Goal: Task Accomplishment & Management: Use online tool/utility

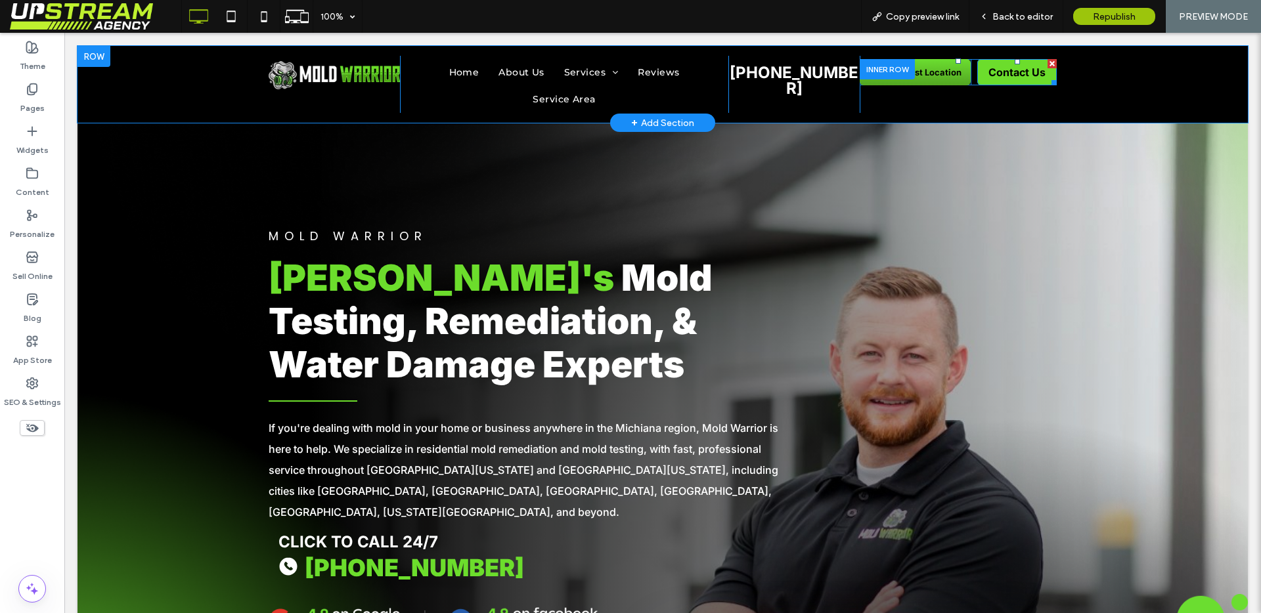
click at [1010, 77] on span "Contact Us" at bounding box center [1016, 72] width 57 height 13
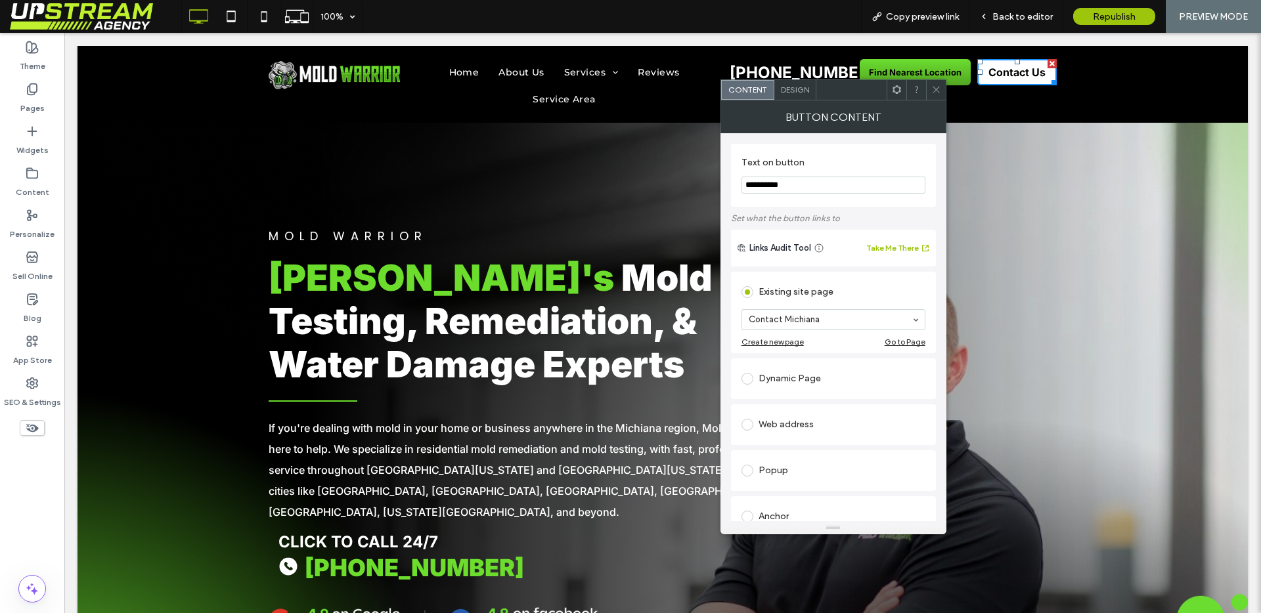
click at [791, 86] on span "Design" at bounding box center [795, 90] width 28 height 10
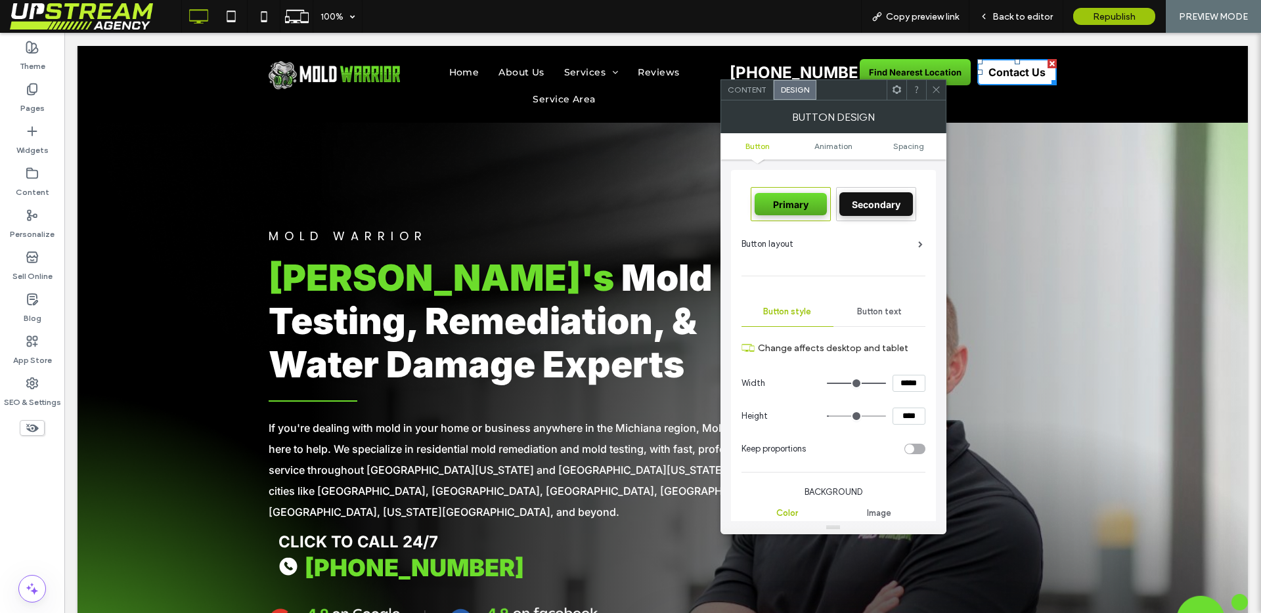
click at [881, 320] on div "Button text" at bounding box center [879, 311] width 92 height 29
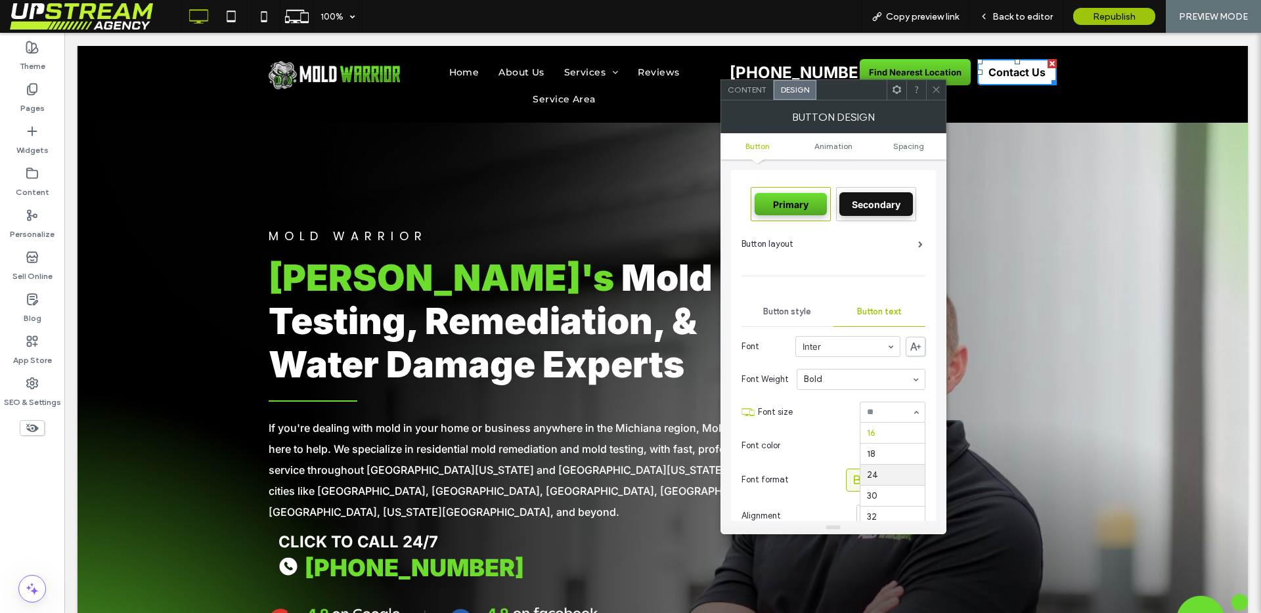
scroll to position [92, 0]
click at [938, 93] on icon at bounding box center [936, 90] width 10 height 10
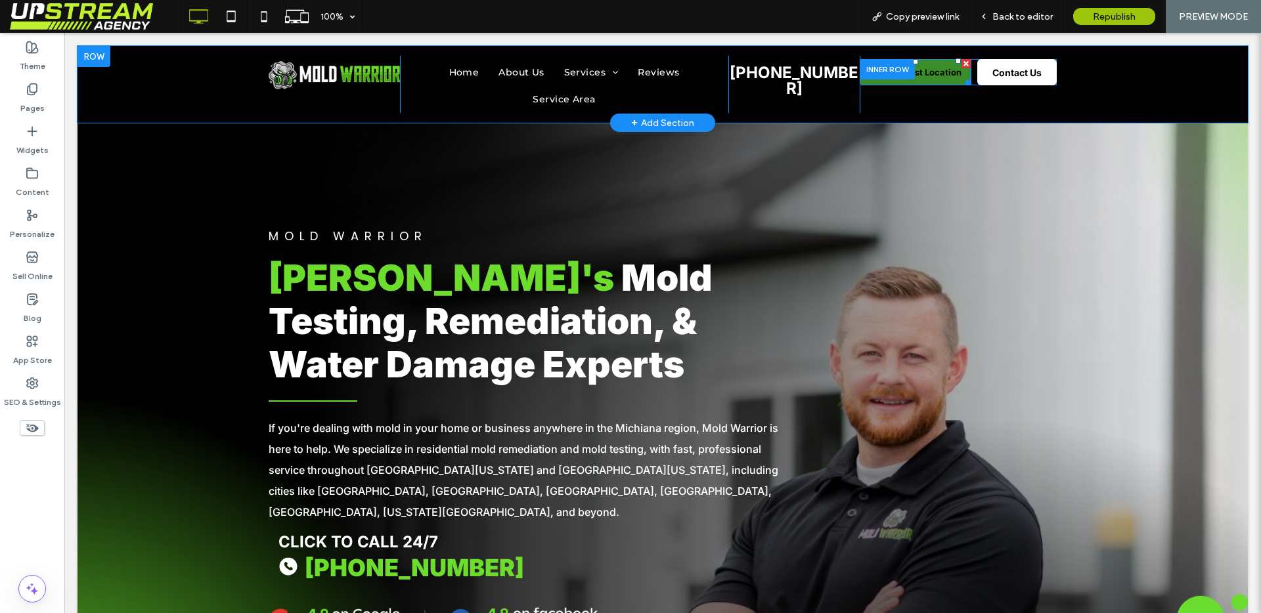
click at [938, 69] on span "Find Nearest Location" at bounding box center [915, 72] width 93 height 11
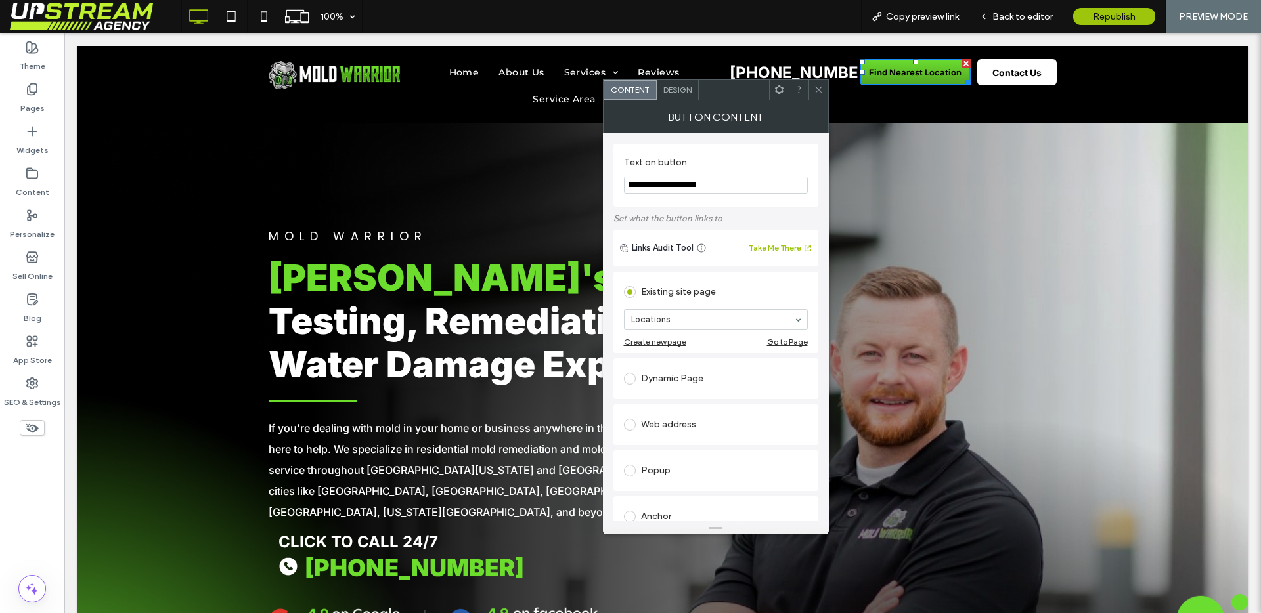
click at [680, 83] on div "Design" at bounding box center [678, 90] width 42 height 20
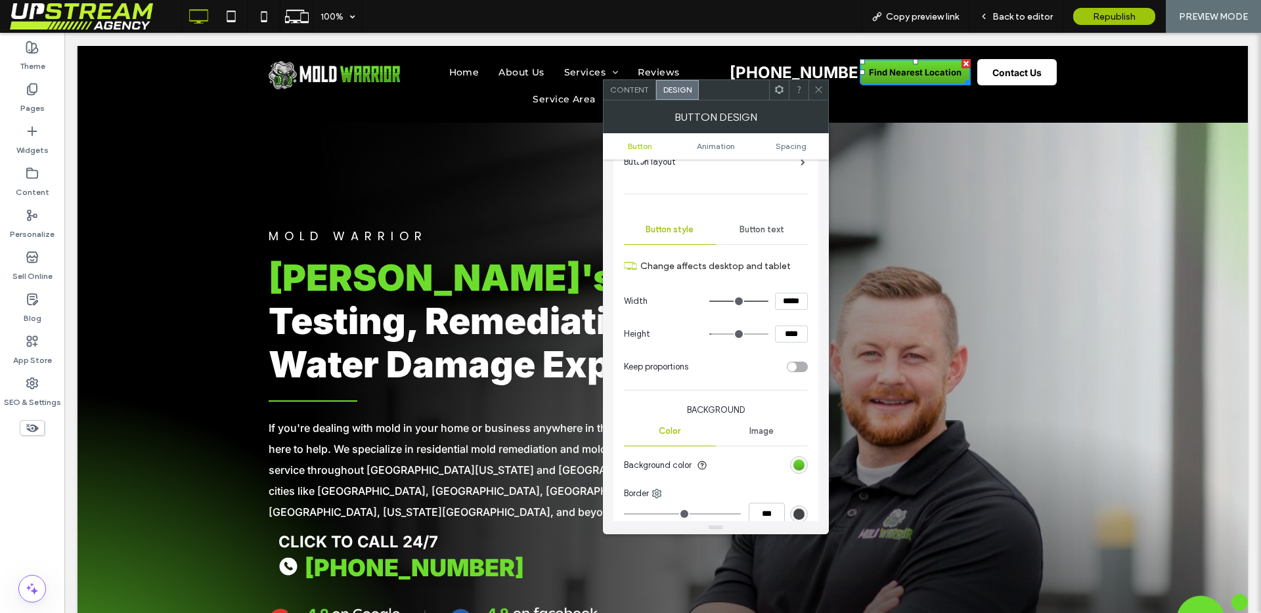
scroll to position [83, 0]
click at [783, 230] on span "Button text" at bounding box center [761, 228] width 45 height 11
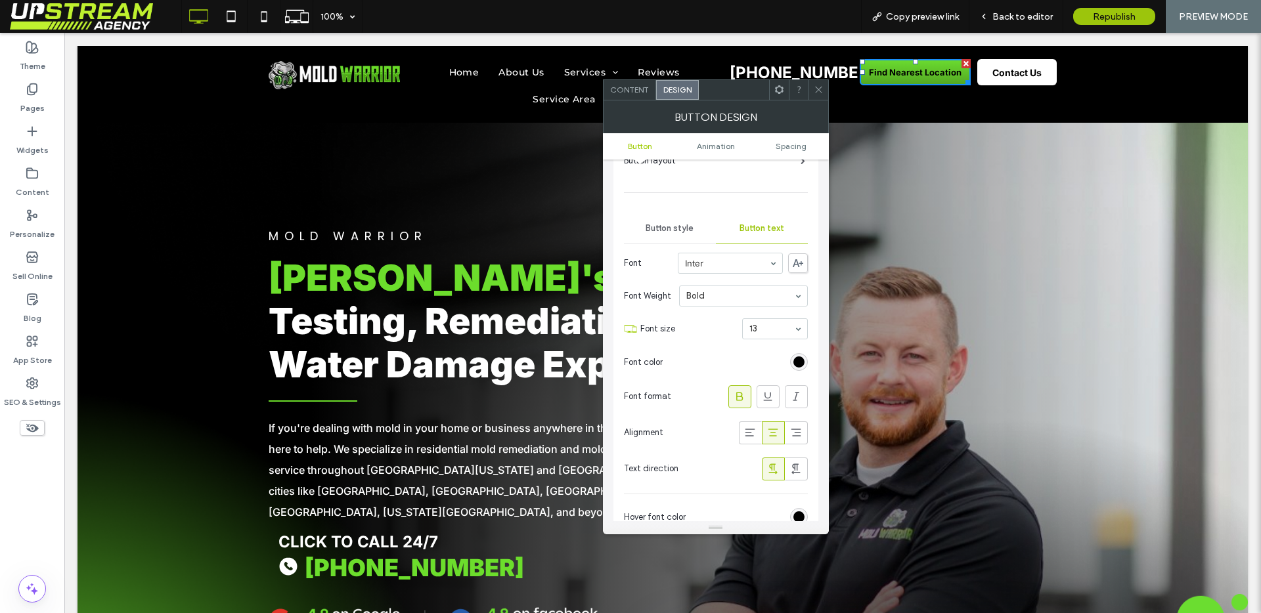
click at [815, 88] on icon at bounding box center [818, 90] width 10 height 10
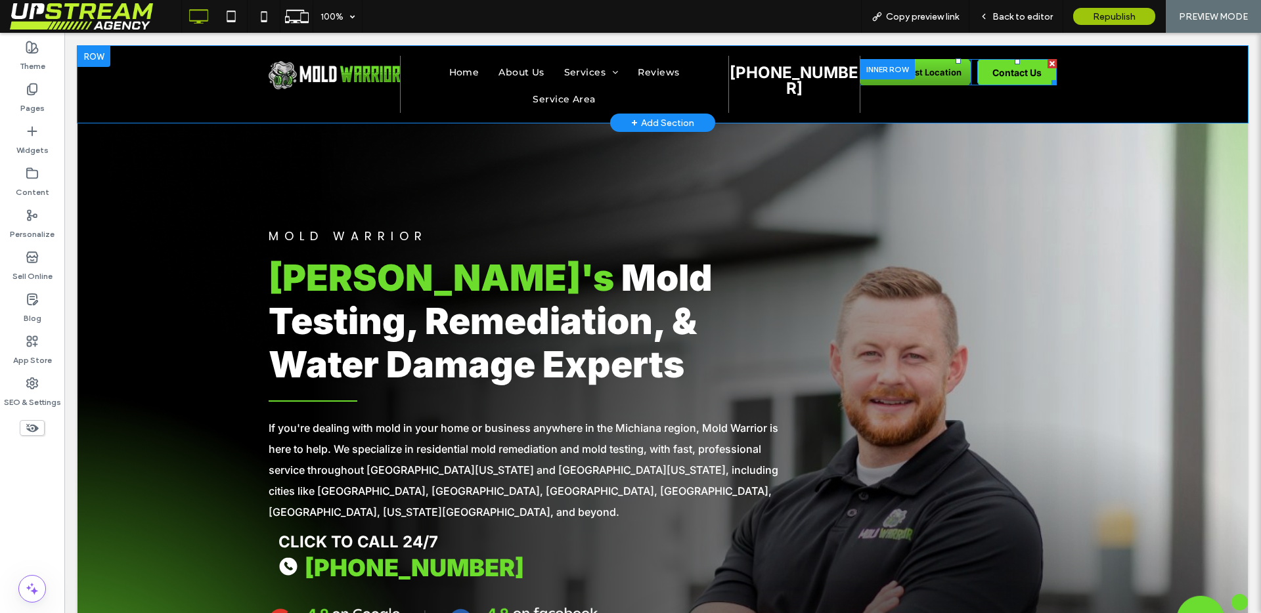
click at [1011, 73] on span "Contact Us" at bounding box center [1016, 72] width 49 height 11
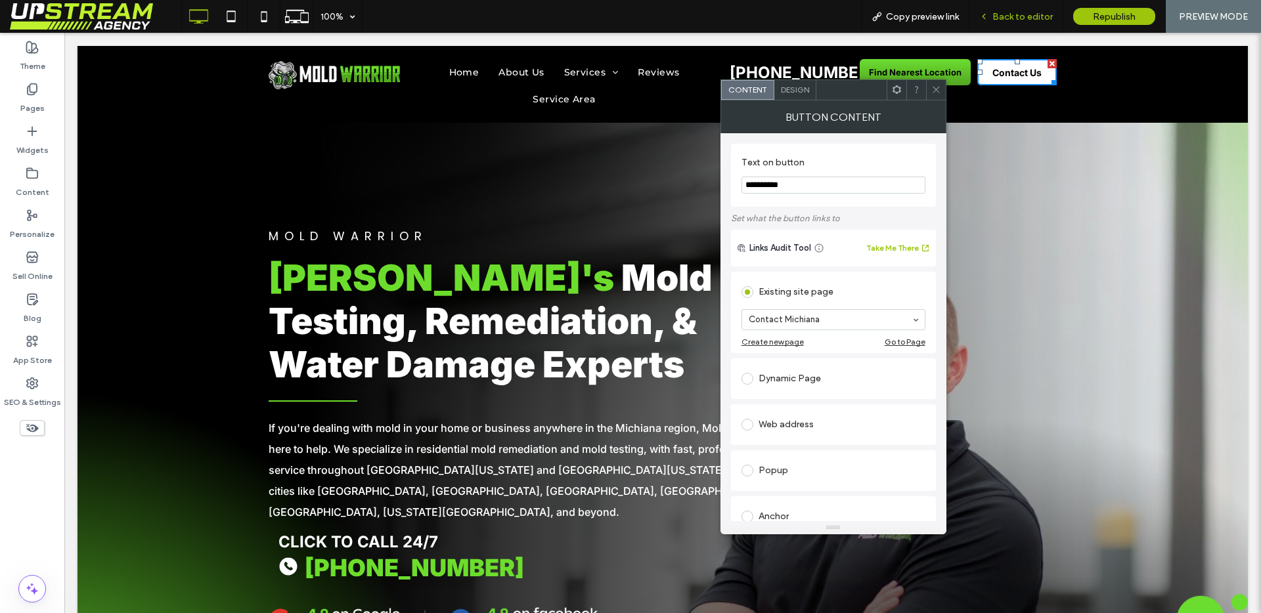
click at [1036, 16] on span "Back to editor" at bounding box center [1022, 16] width 60 height 11
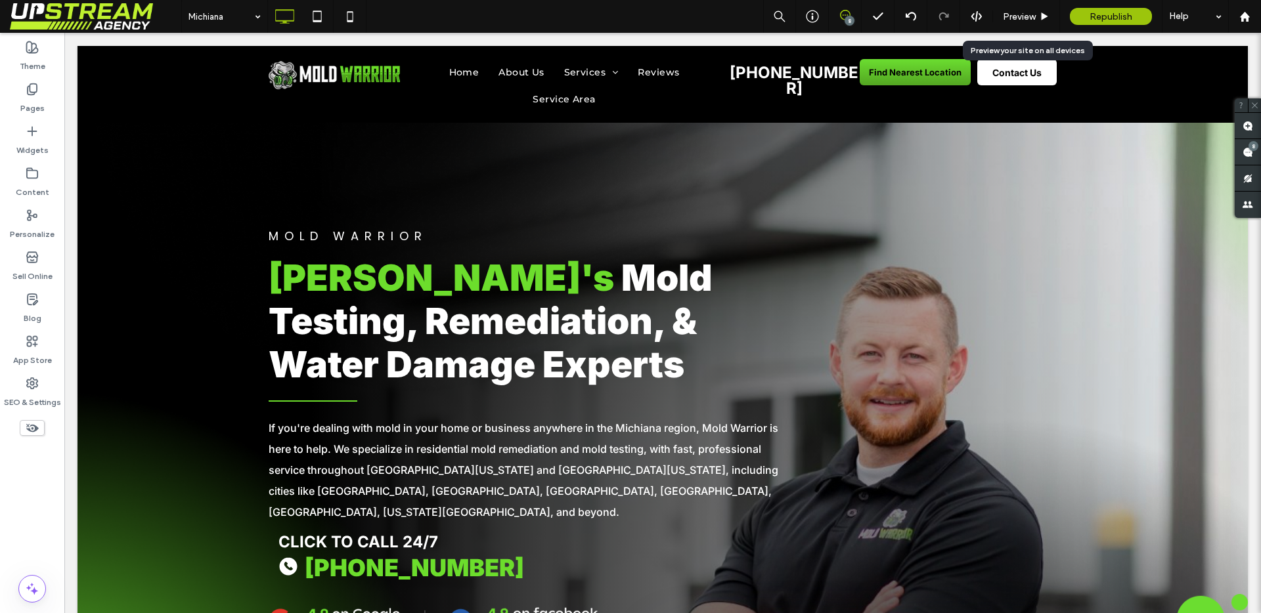
click at [1036, 16] on div "Preview" at bounding box center [1026, 16] width 66 height 11
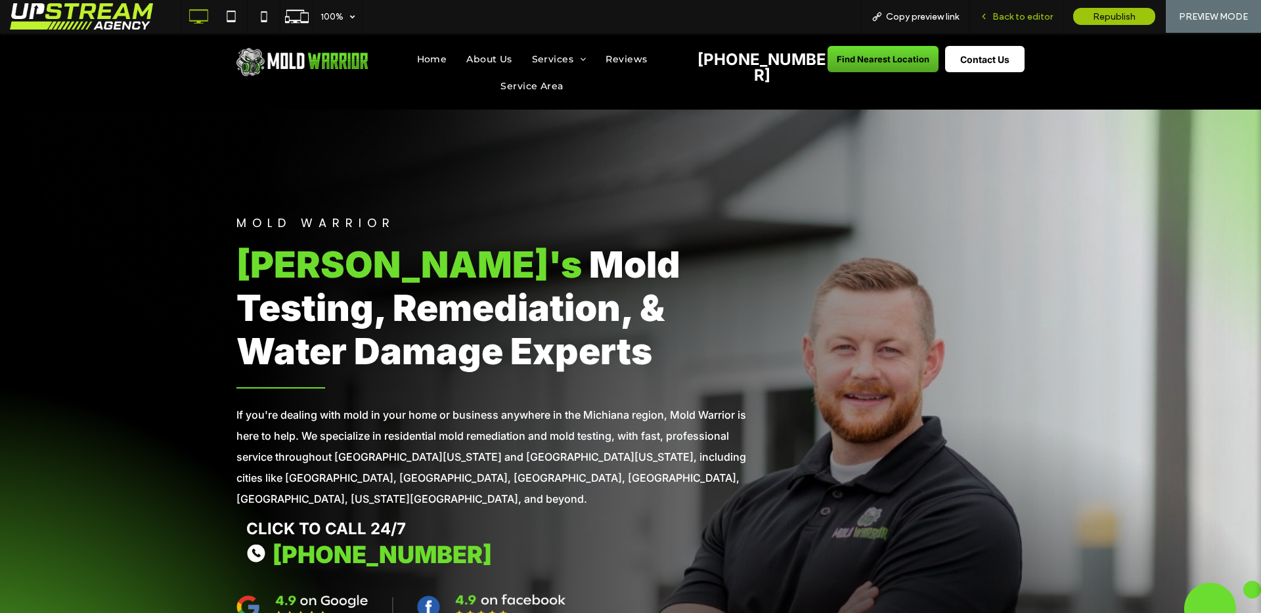
click at [1016, 22] on div "Back to editor" at bounding box center [1016, 16] width 94 height 33
click at [1017, 19] on span "Back to editor" at bounding box center [1022, 16] width 60 height 11
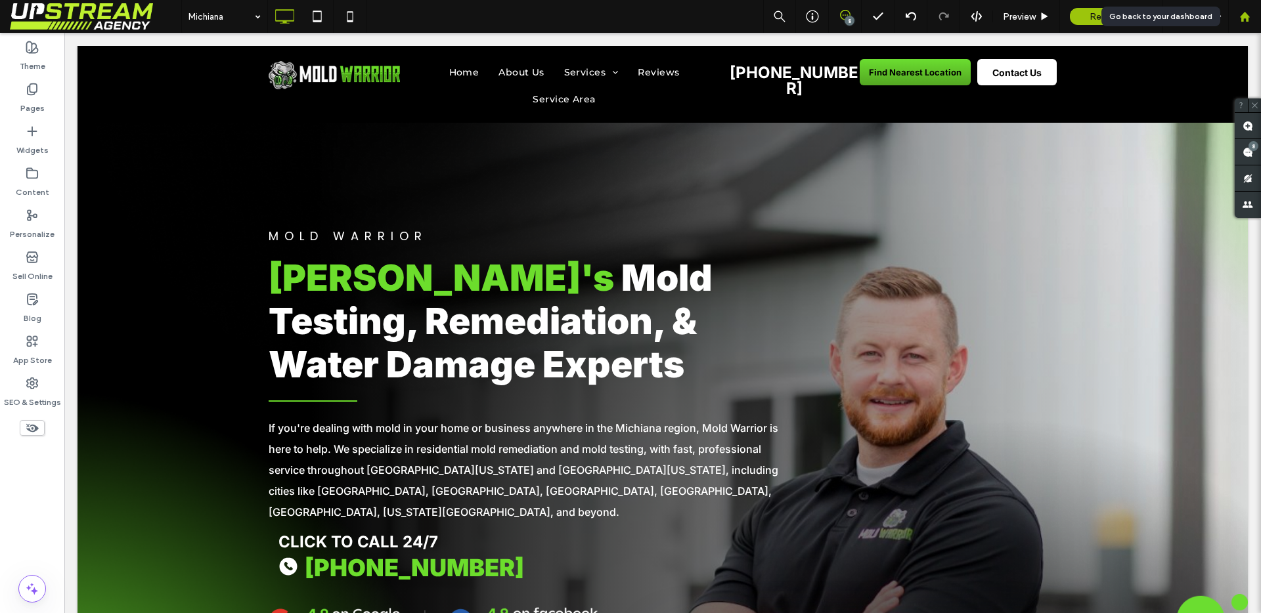
click at [1245, 20] on icon at bounding box center [1244, 16] width 11 height 11
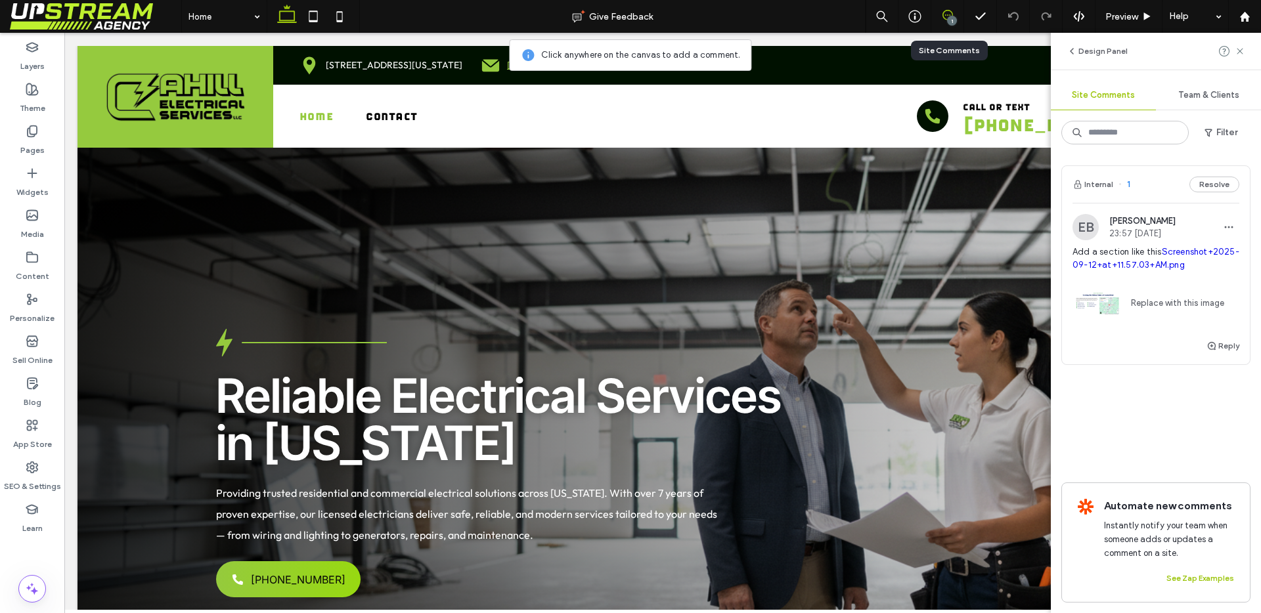
click at [1101, 299] on img at bounding box center [1096, 302] width 49 height 49
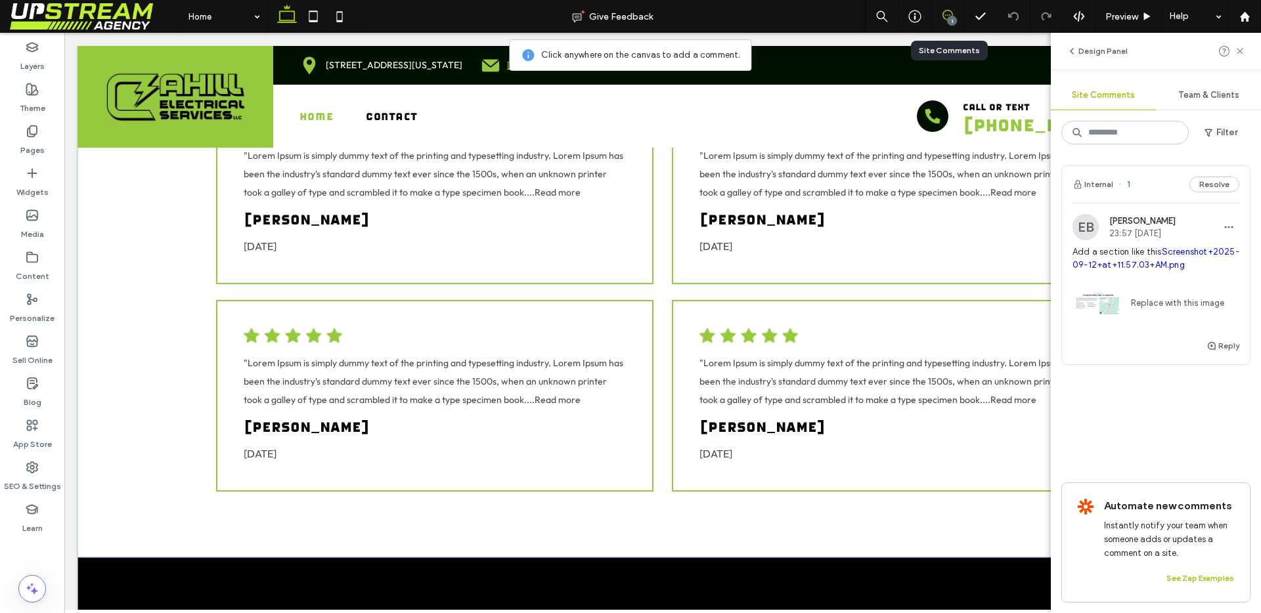
scroll to position [3186, 0]
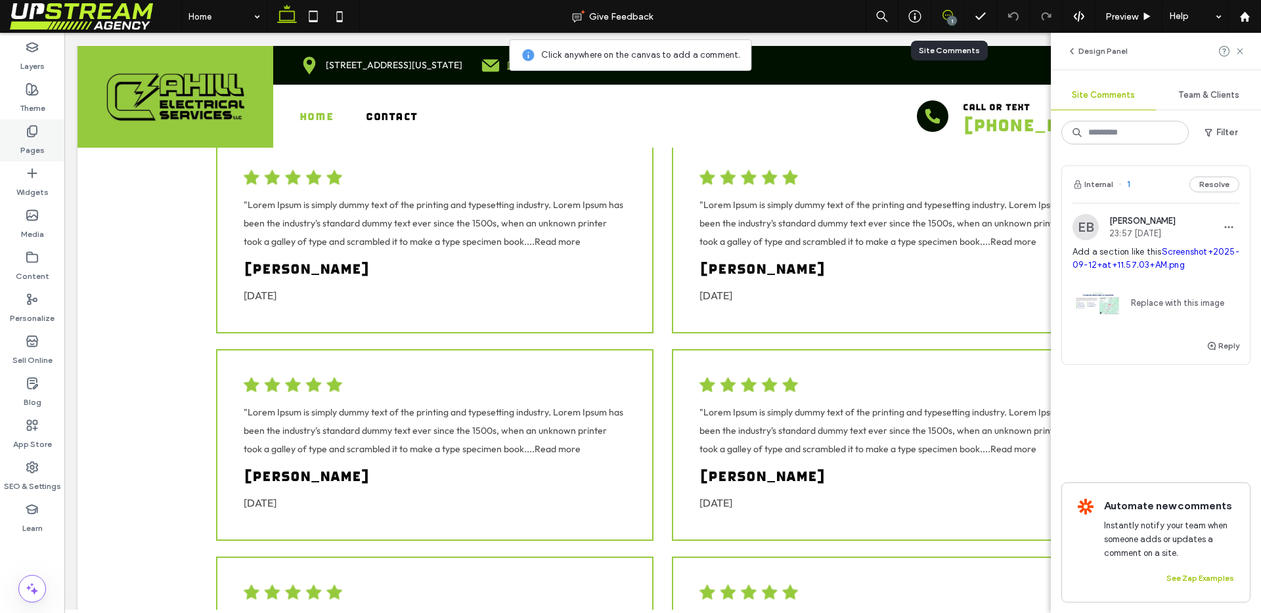
click at [37, 131] on icon at bounding box center [32, 131] width 13 height 13
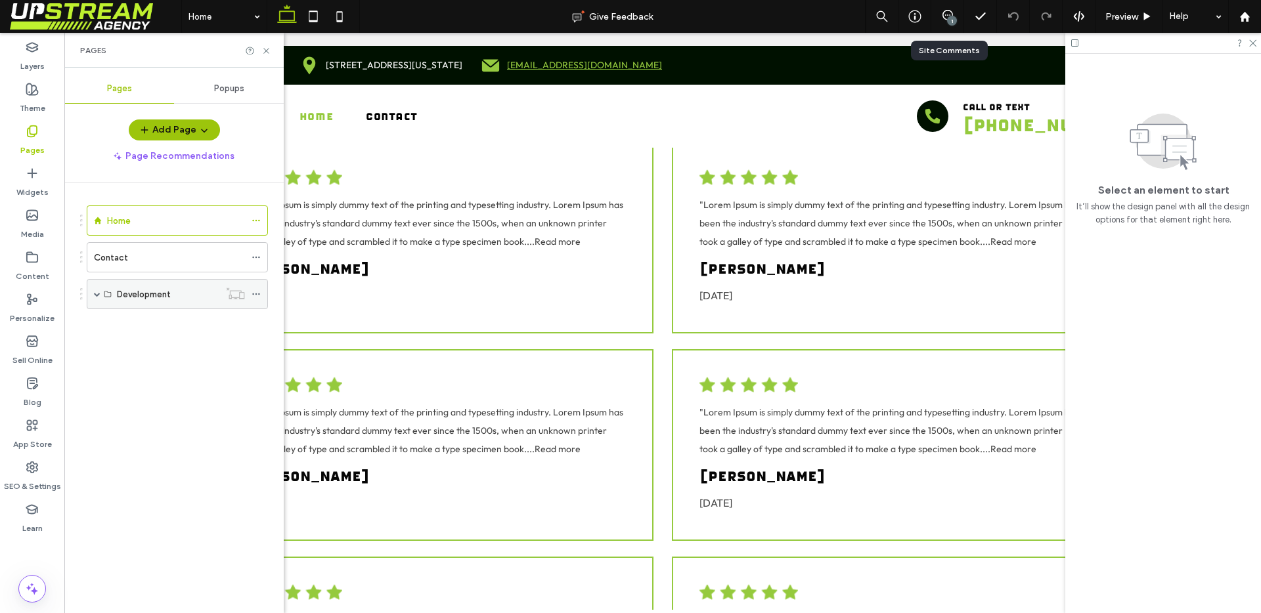
click at [96, 298] on span at bounding box center [97, 294] width 7 height 29
click at [149, 325] on label "Service Page Template" at bounding box center [163, 324] width 93 height 23
click at [1249, 45] on use at bounding box center [1252, 43] width 7 height 7
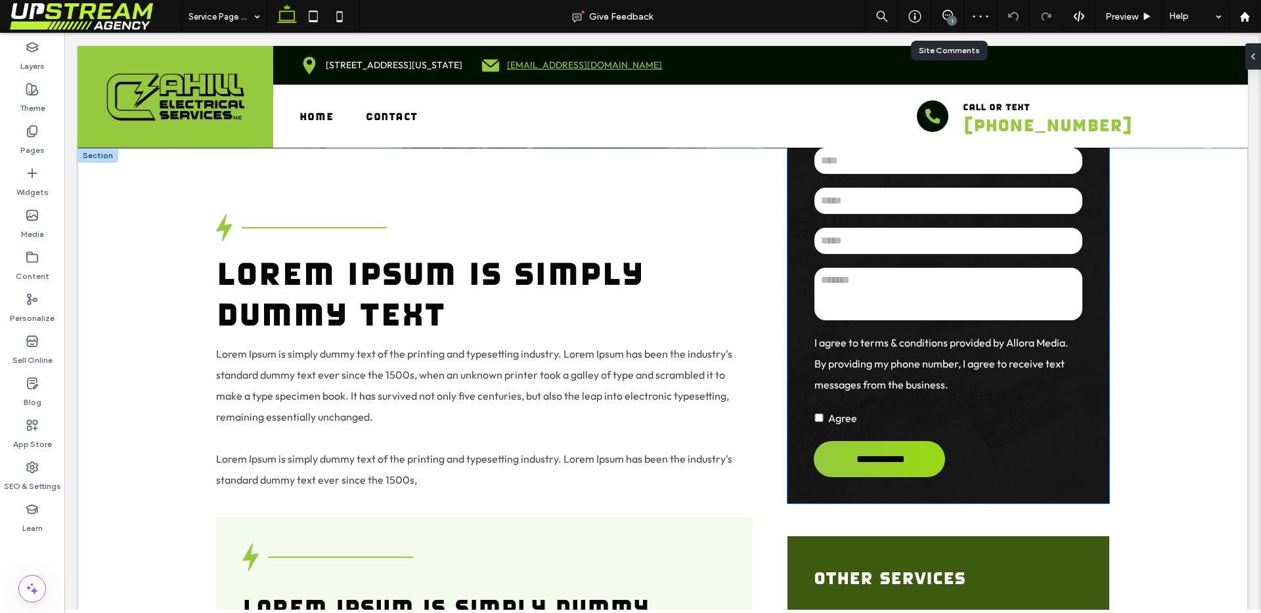
scroll to position [230, 0]
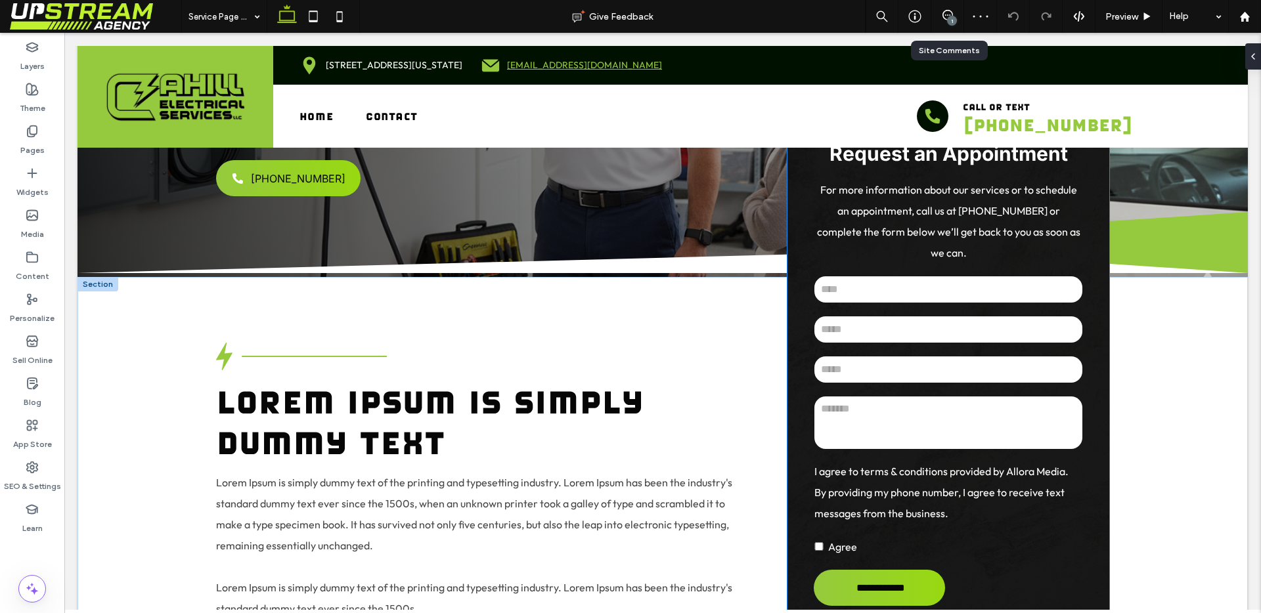
click at [944, 397] on textarea at bounding box center [948, 423] width 268 height 53
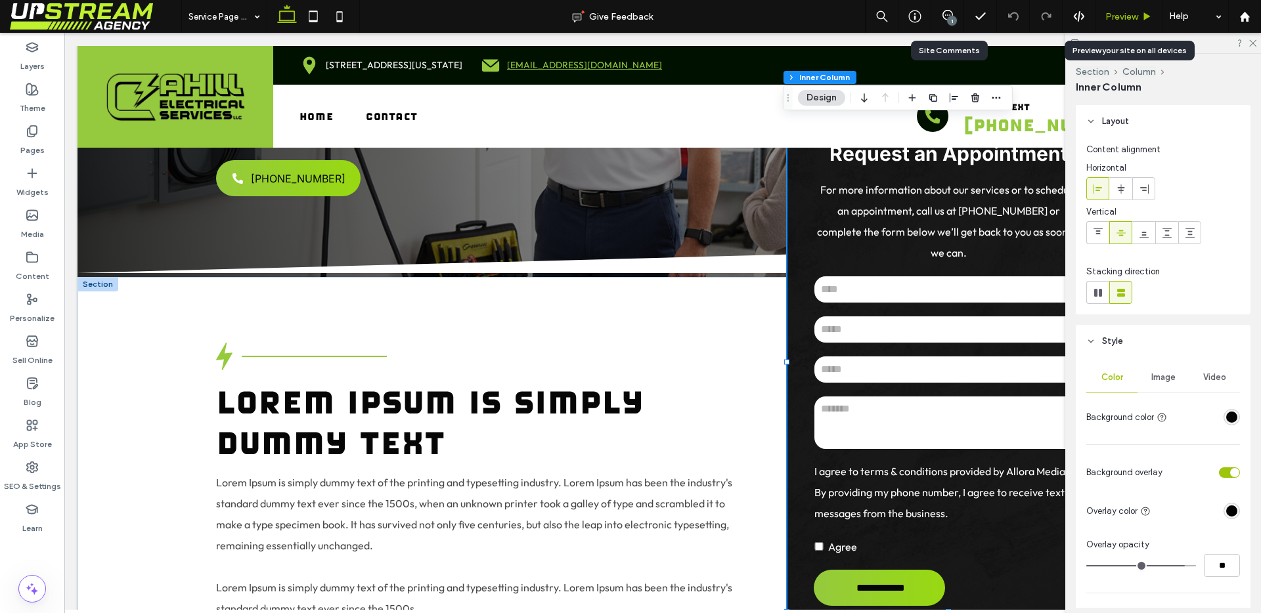
click at [1125, 14] on span "Preview" at bounding box center [1121, 16] width 33 height 11
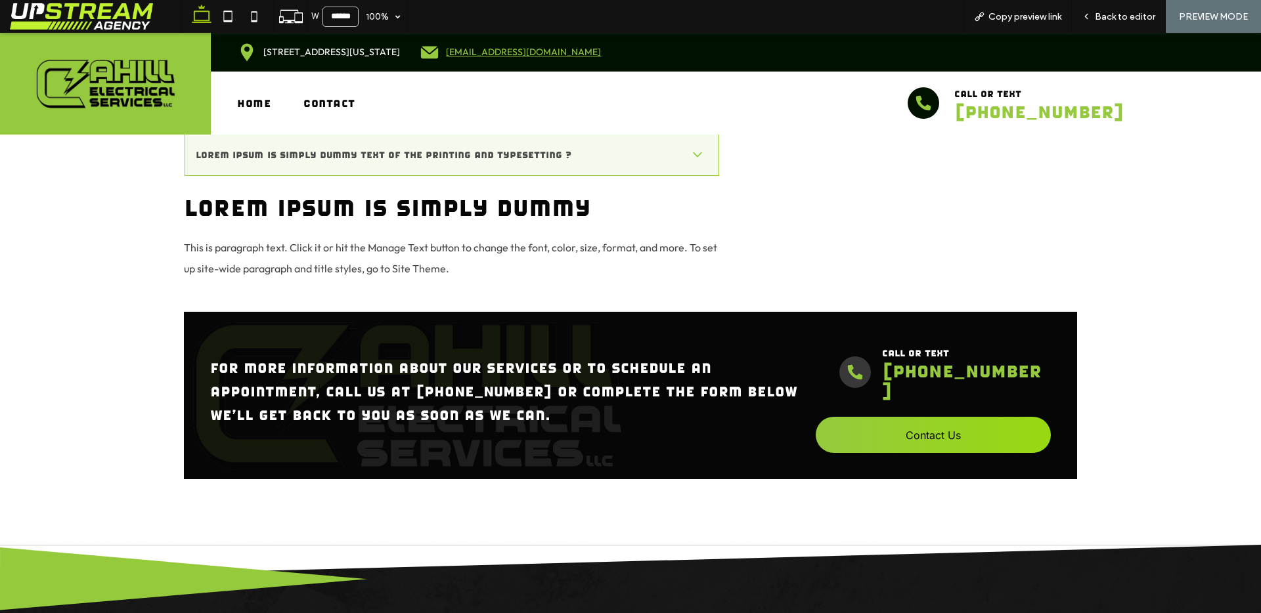
scroll to position [1754, 0]
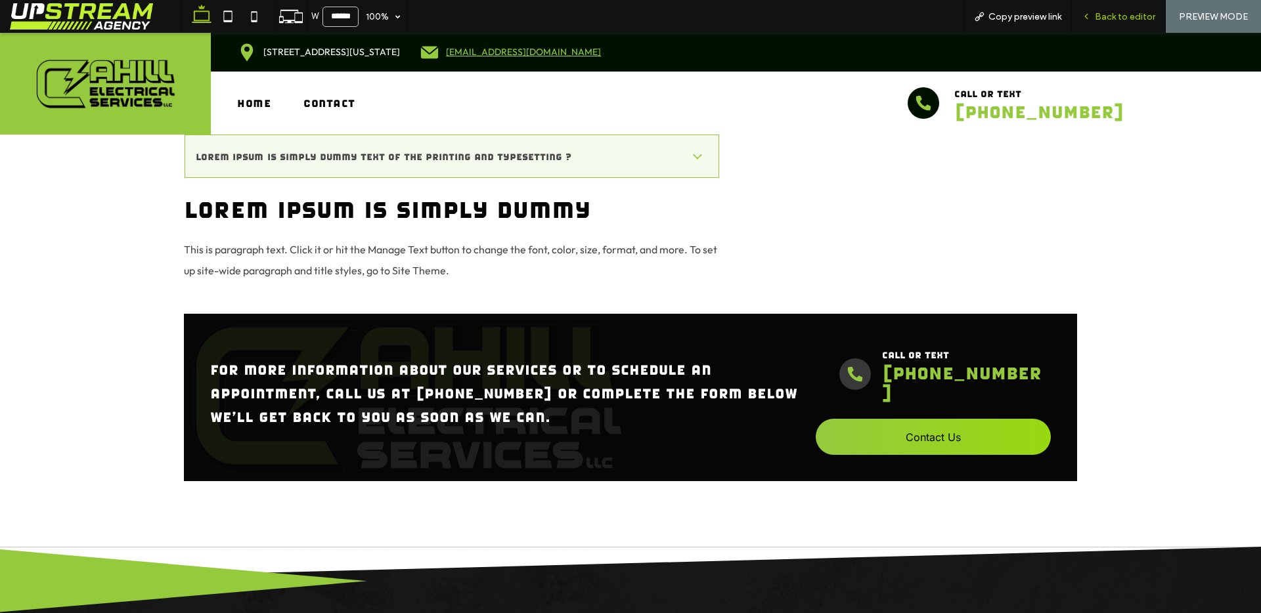
click at [1118, 12] on span "Back to editor" at bounding box center [1124, 16] width 60 height 11
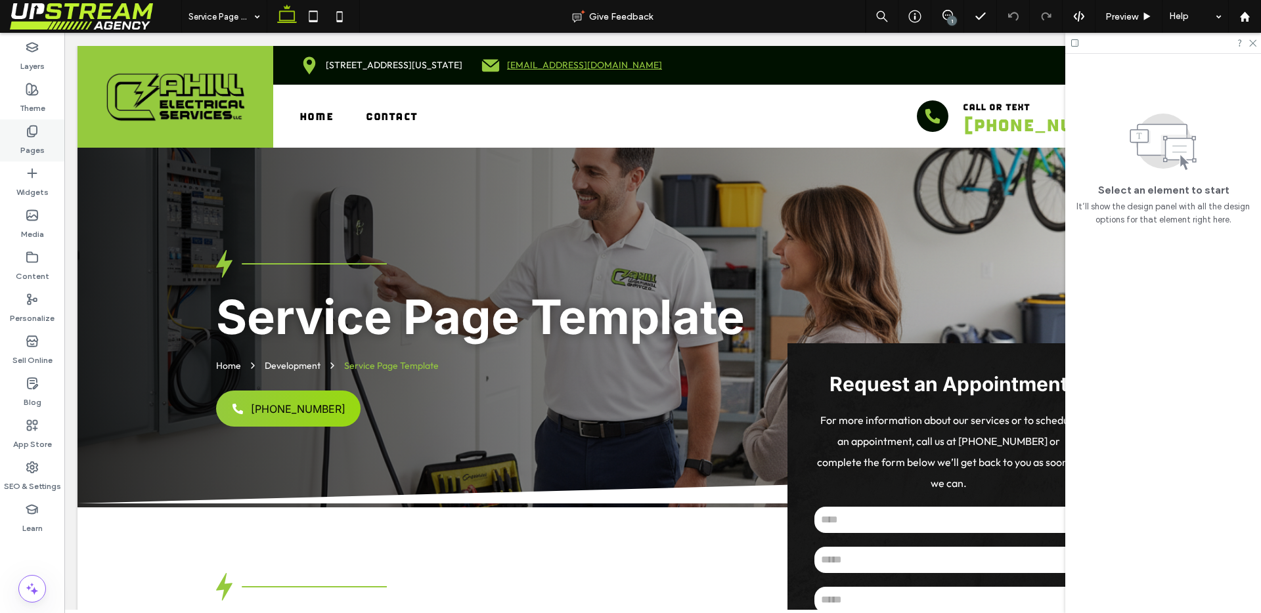
click at [31, 133] on icon at bounding box center [32, 131] width 13 height 13
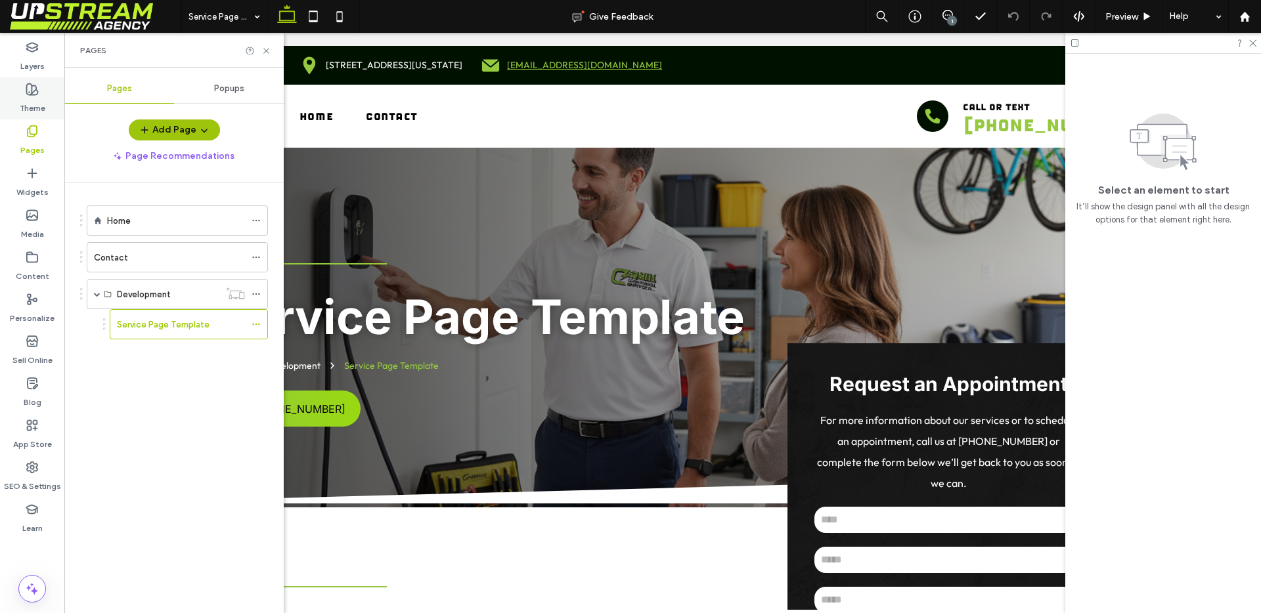
click at [32, 85] on div "Theme" at bounding box center [32, 98] width 64 height 42
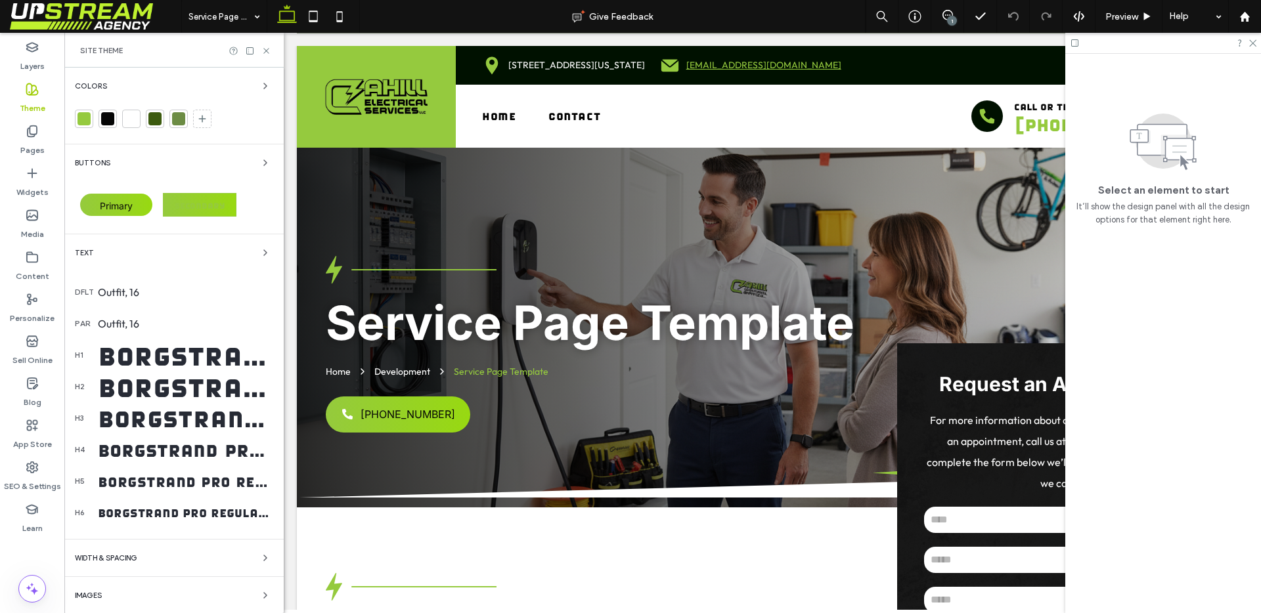
click at [152, 366] on div "Borgstrand Pro Regular, 96" at bounding box center [185, 355] width 175 height 39
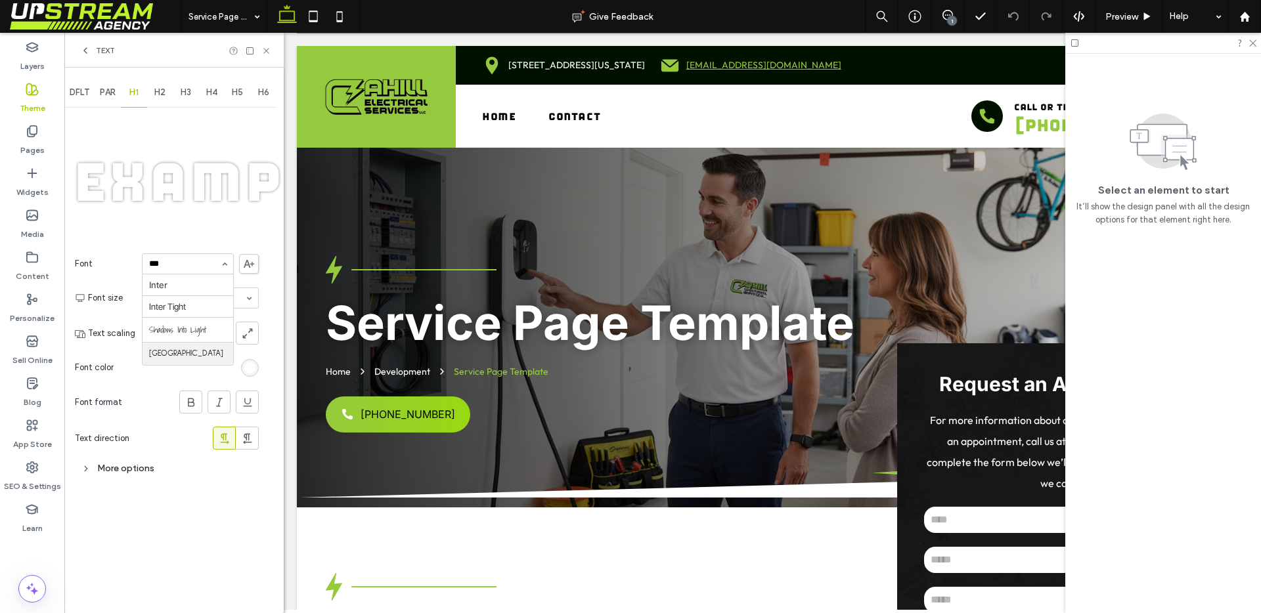
type input "****"
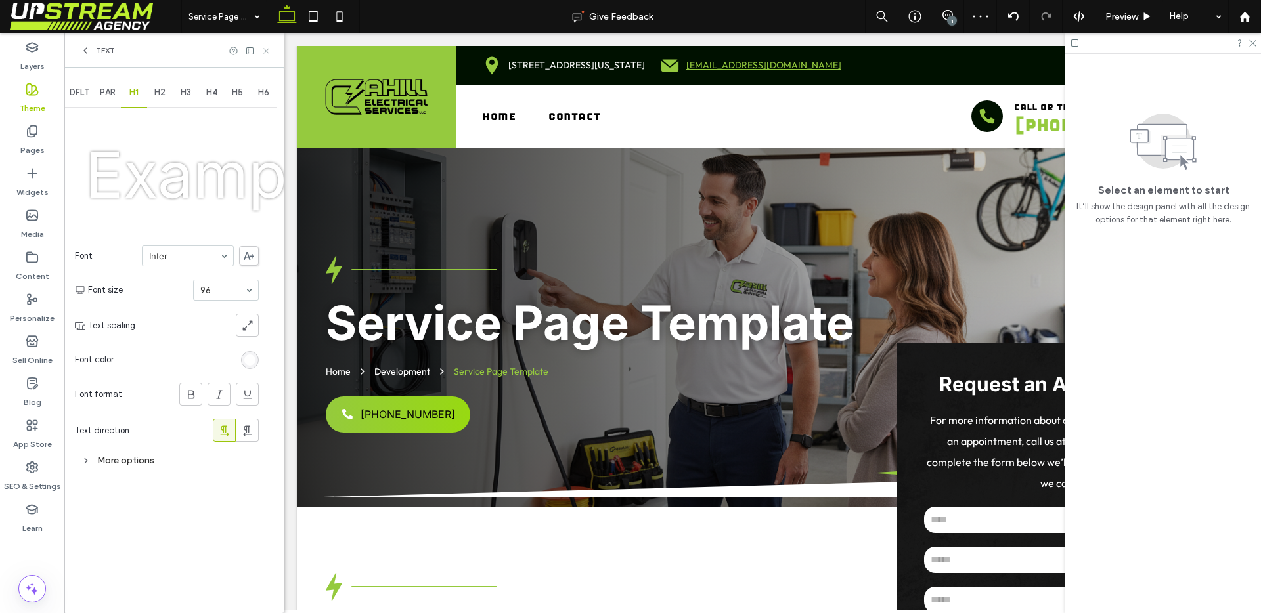
click at [267, 52] on icon at bounding box center [266, 51] width 10 height 10
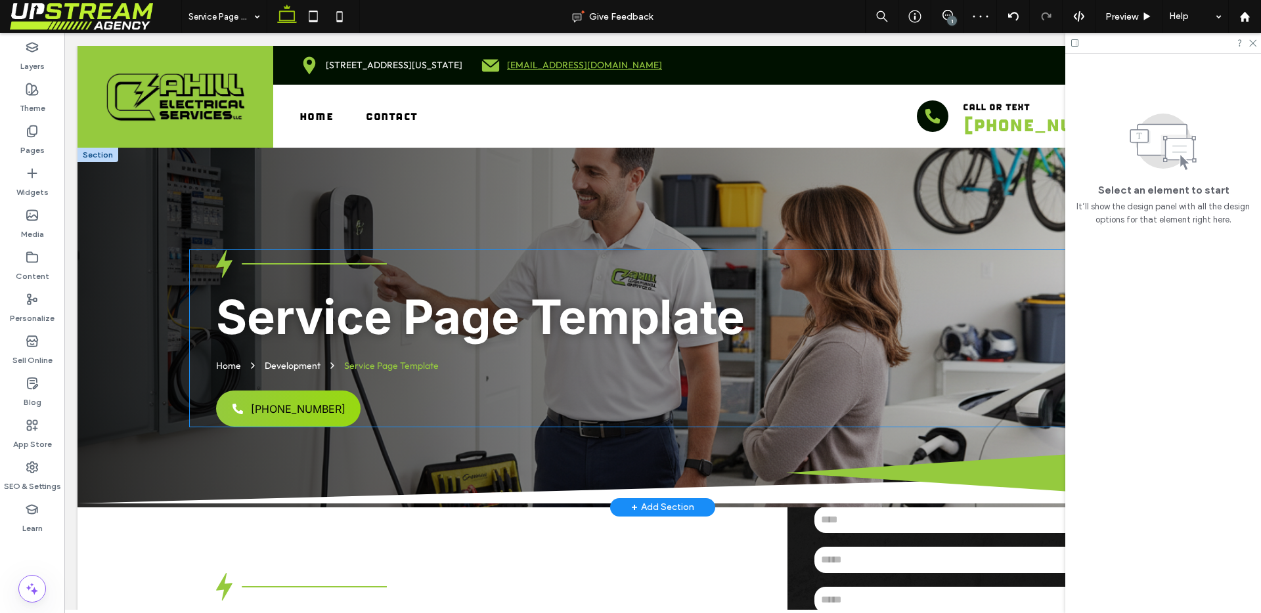
click at [342, 335] on strong "Service Page Template" at bounding box center [480, 316] width 529 height 57
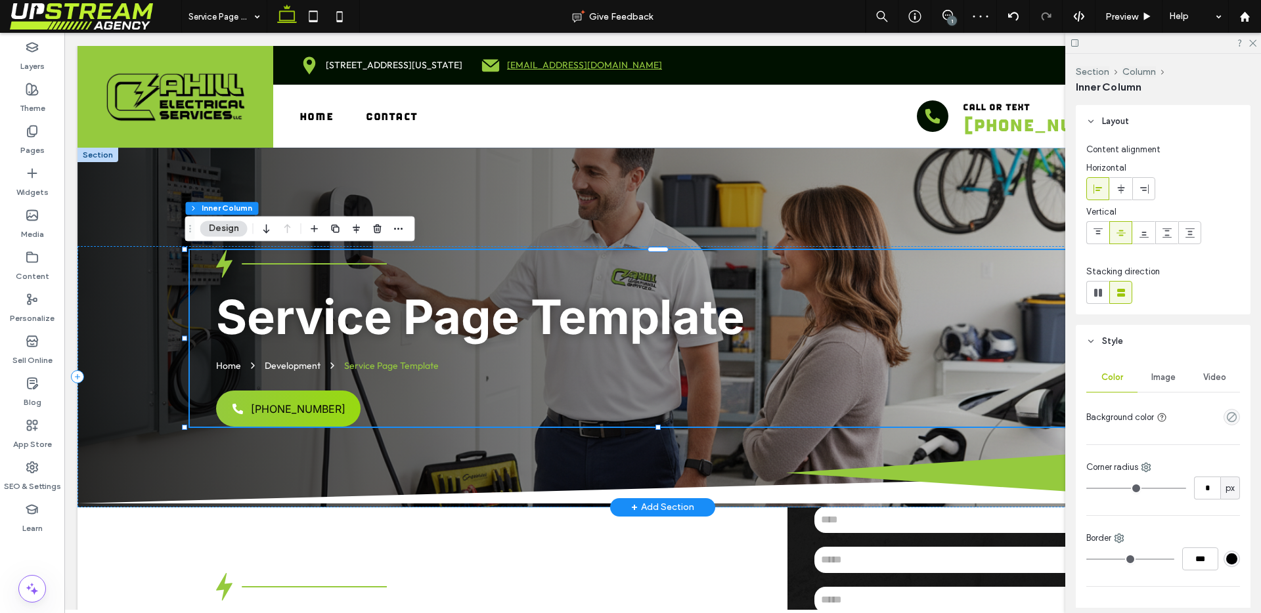
click at [344, 314] on strong "Service Page Template" at bounding box center [480, 316] width 529 height 57
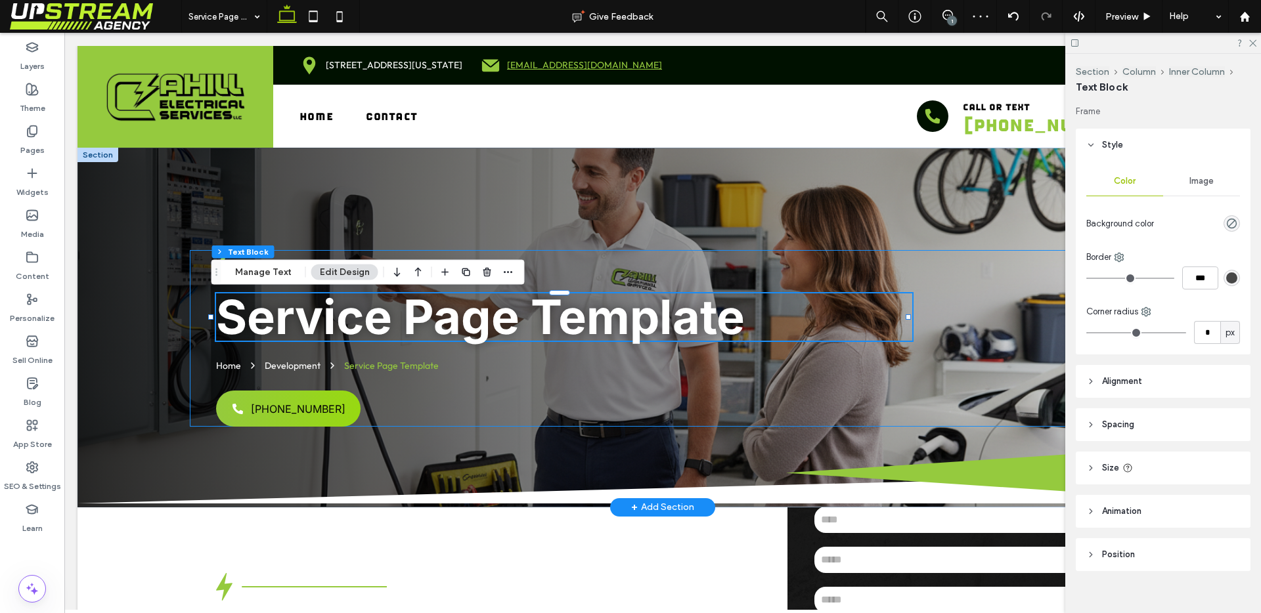
click at [344, 314] on strong "Service Page Template" at bounding box center [480, 316] width 529 height 57
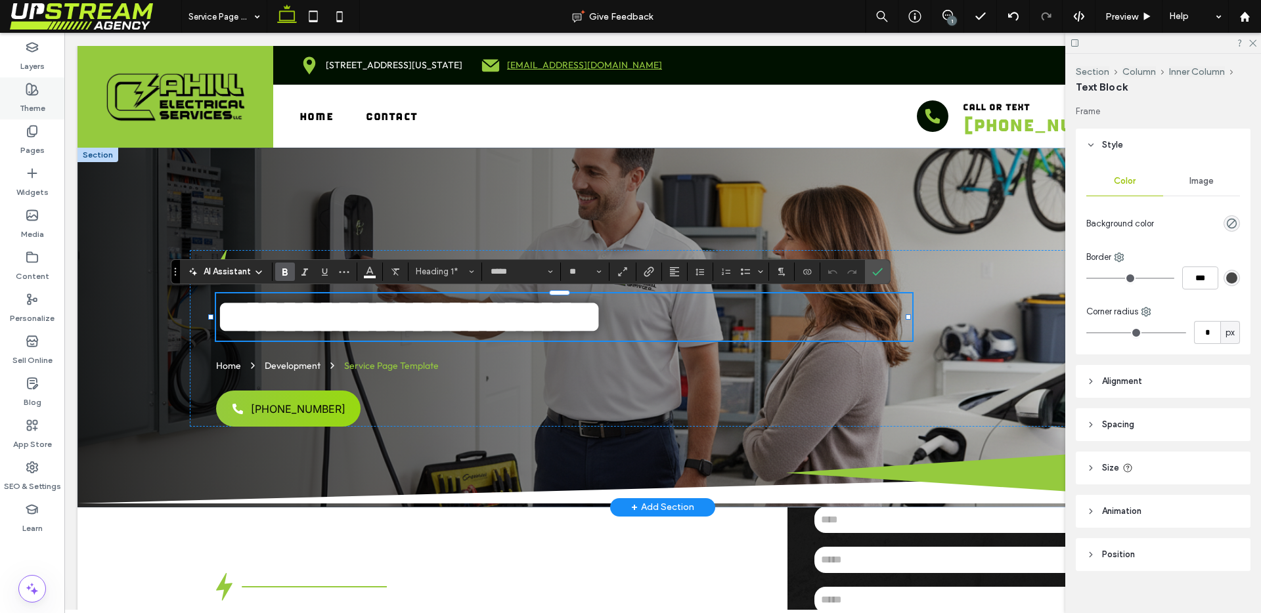
click at [33, 102] on label "Theme" at bounding box center [33, 105] width 26 height 18
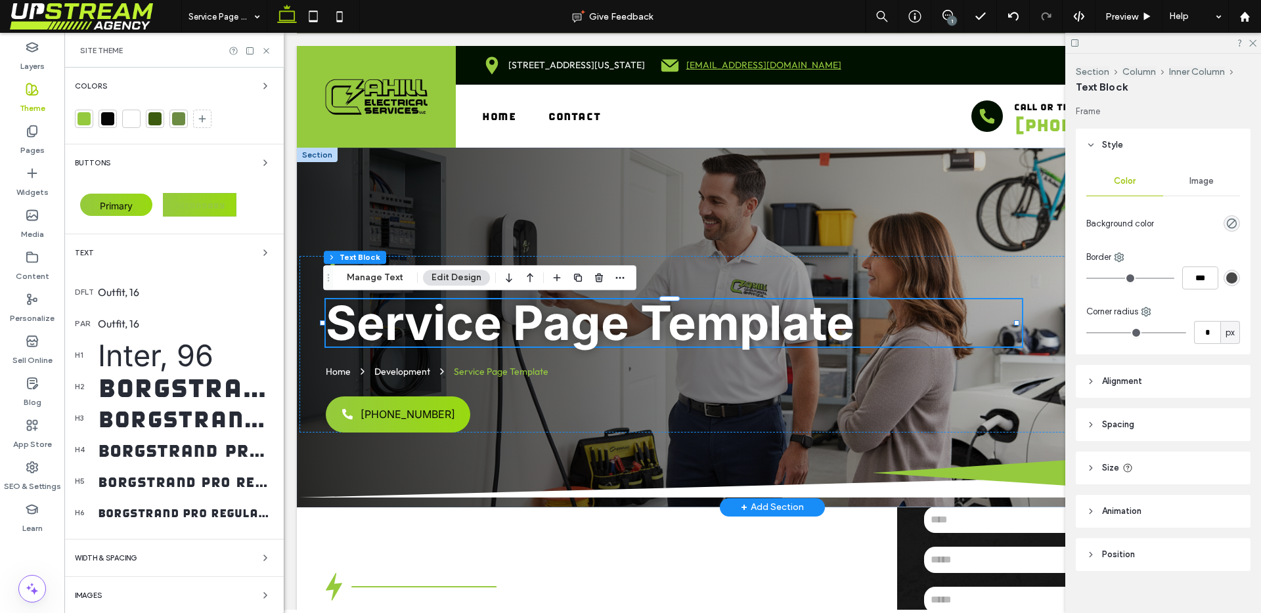
click at [184, 350] on div "Inter, 96" at bounding box center [185, 355] width 175 height 36
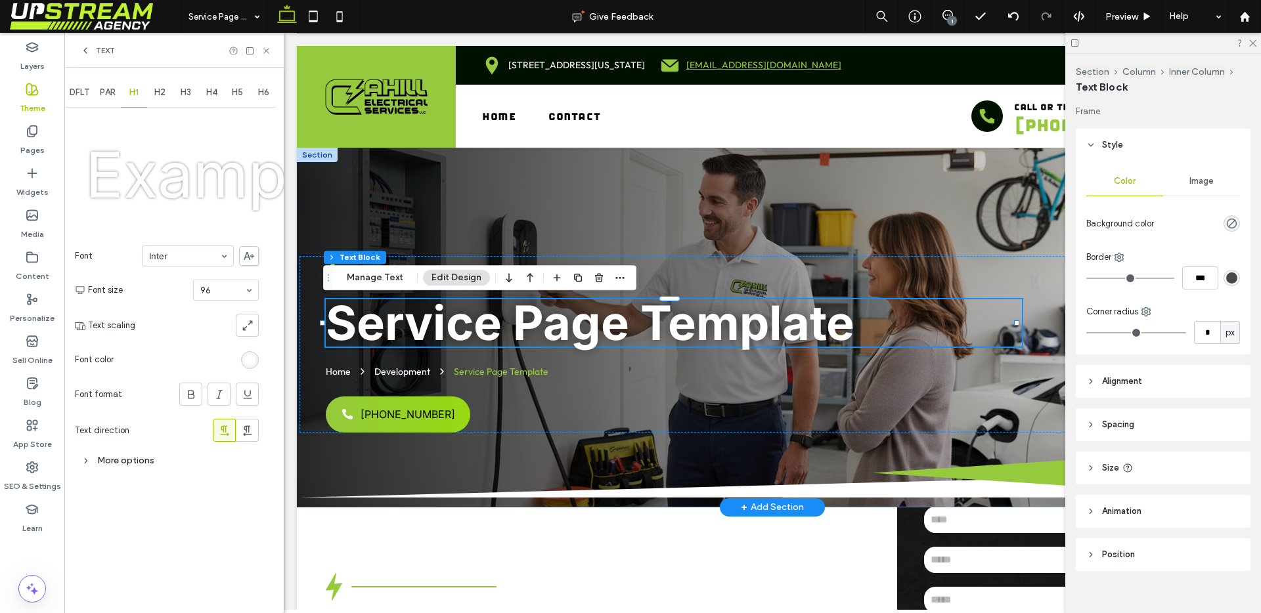
click at [454, 334] on strong "Service Page Template" at bounding box center [590, 322] width 529 height 57
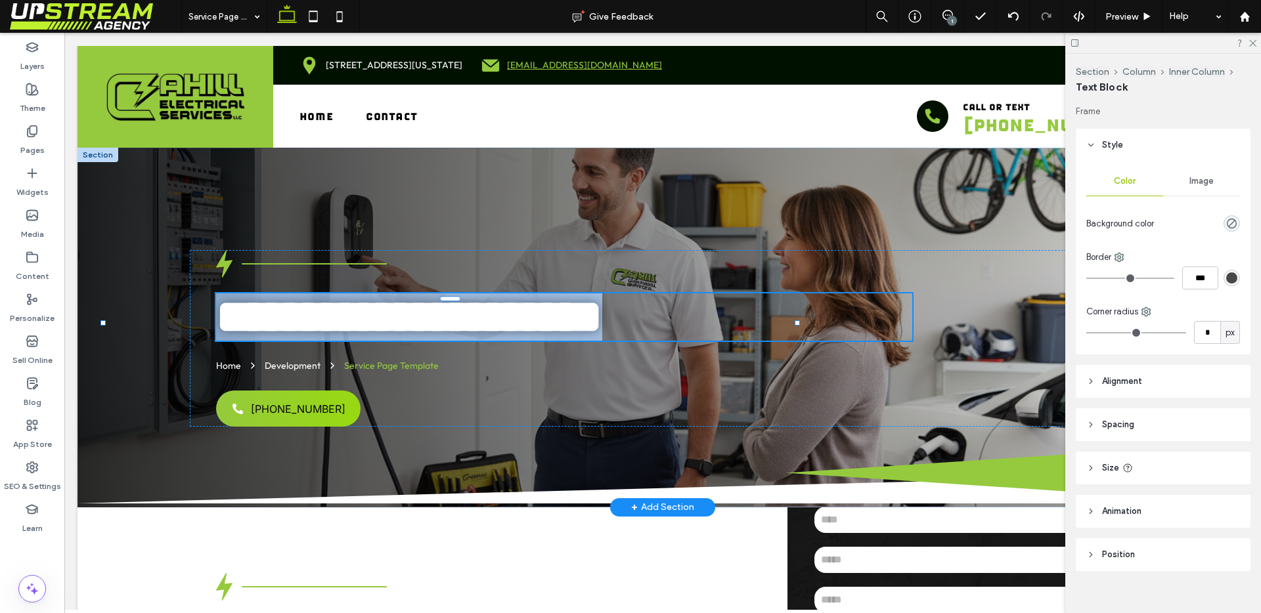
click at [385, 333] on strong "**********" at bounding box center [409, 316] width 386 height 47
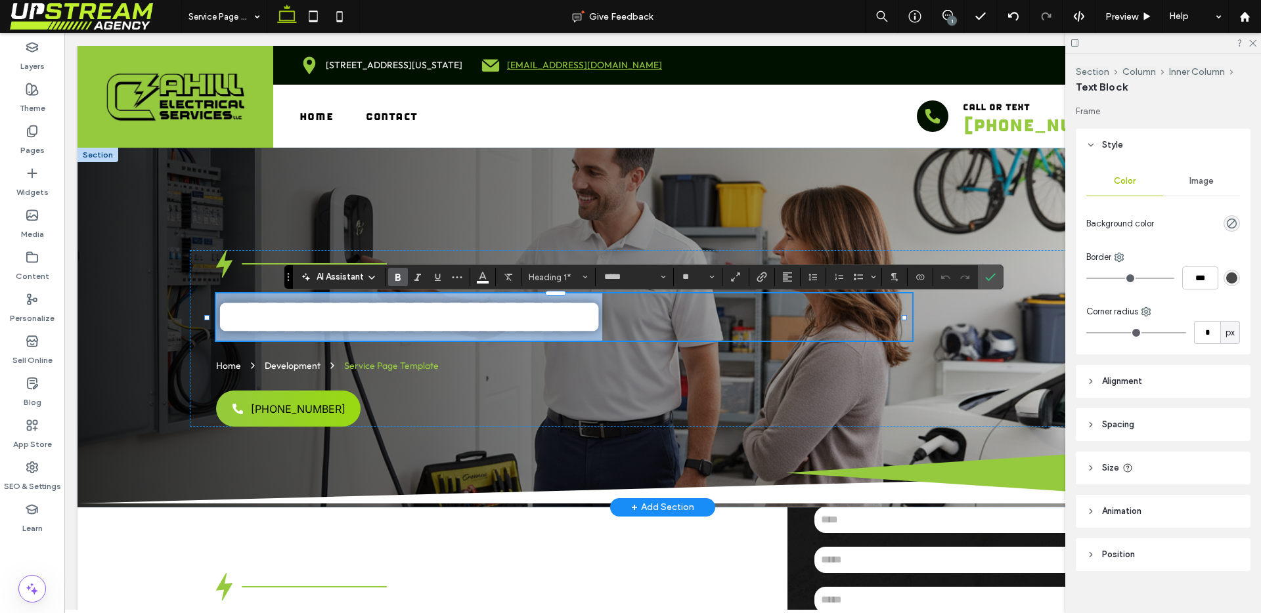
click at [454, 333] on strong "**********" at bounding box center [409, 316] width 386 height 47
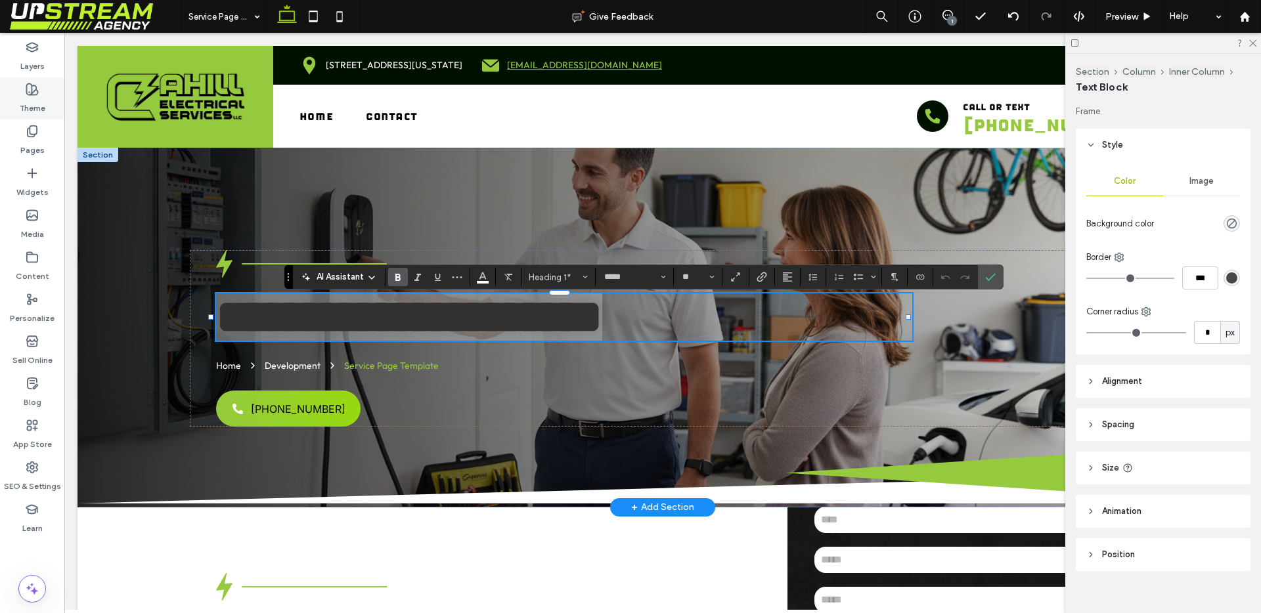
click at [39, 89] on div "Theme" at bounding box center [32, 98] width 64 height 42
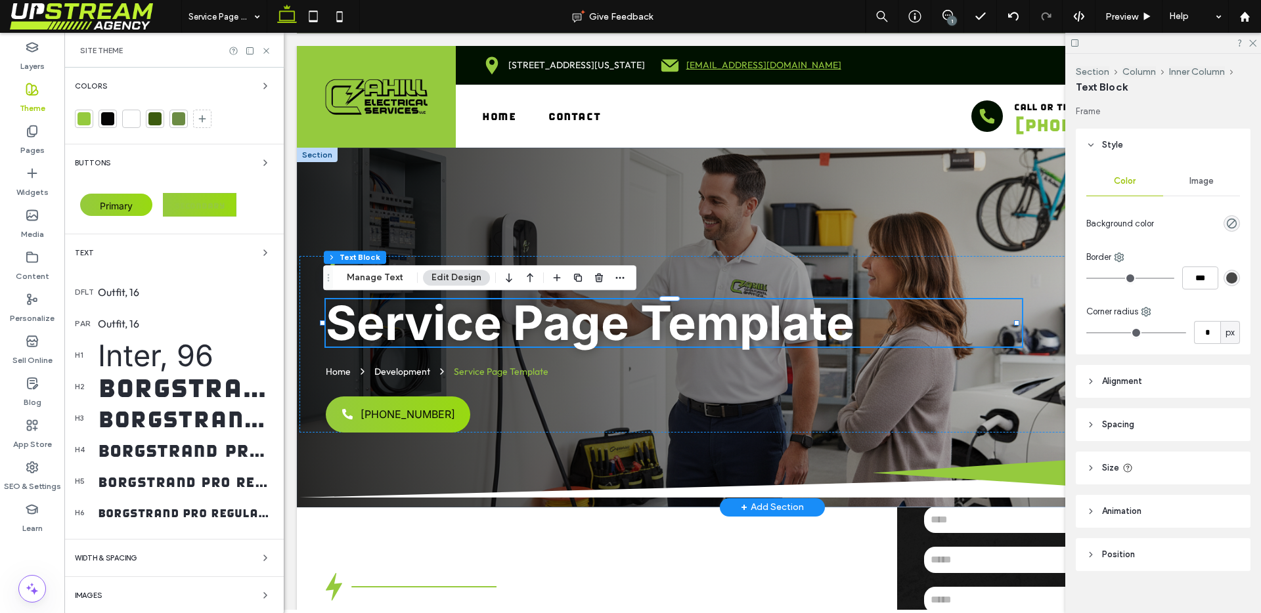
click at [154, 374] on div "Borgstrand Pro Regular, 56" at bounding box center [185, 386] width 175 height 39
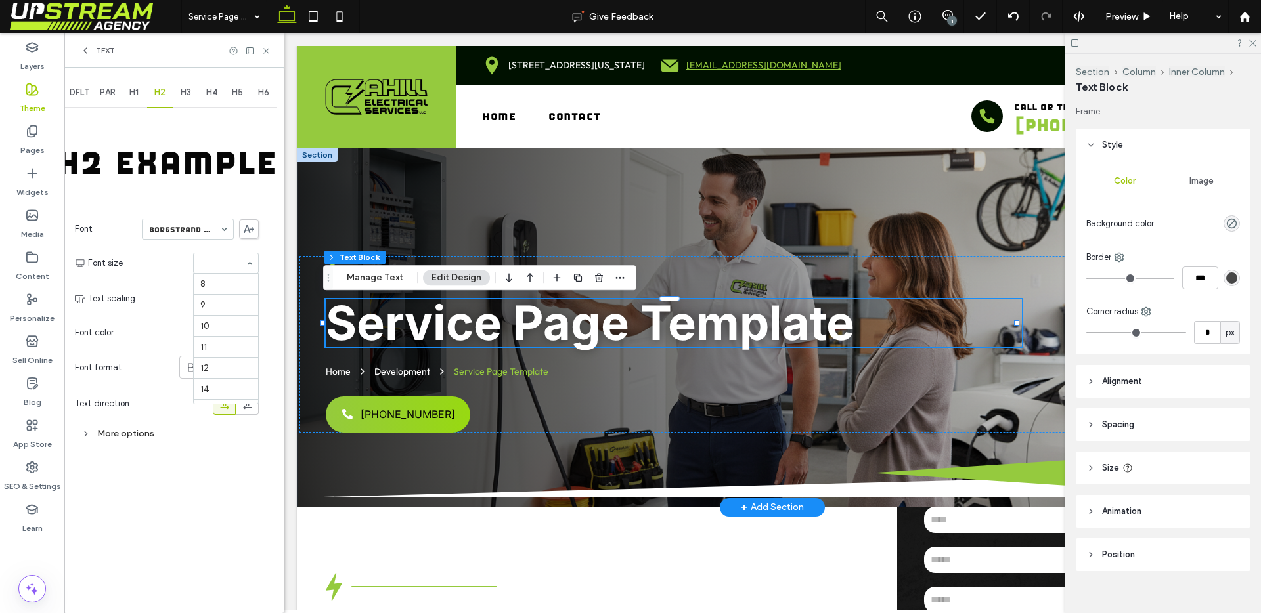
scroll to position [227, 0]
click at [136, 93] on span "H1" at bounding box center [133, 92] width 9 height 11
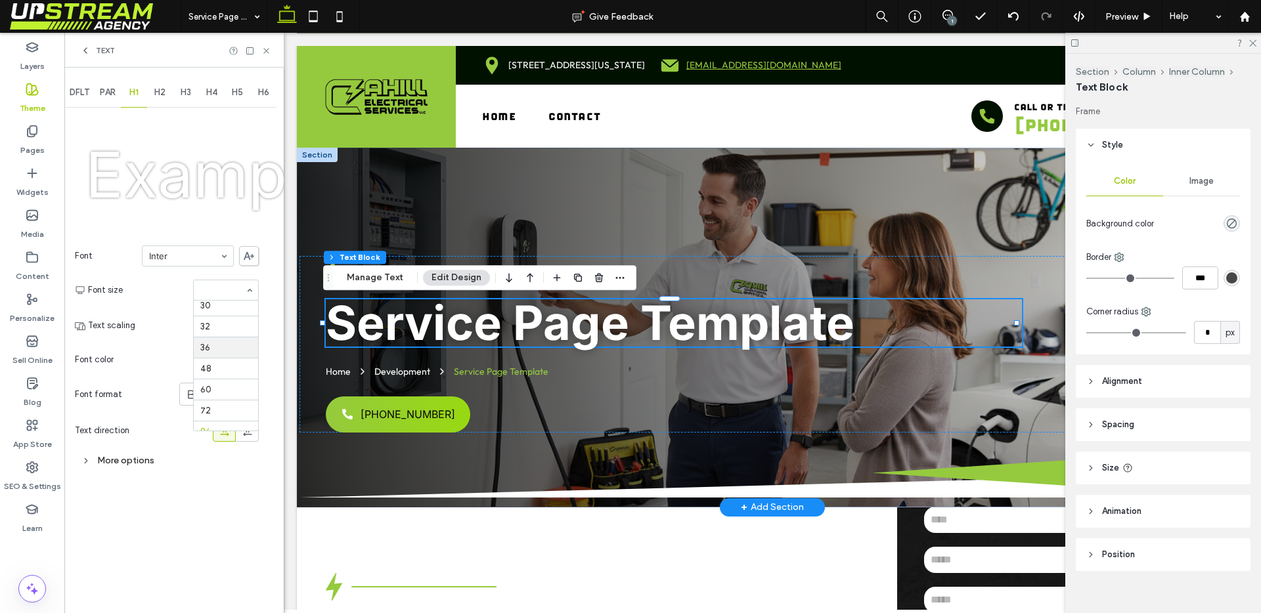
scroll to position [196, 0]
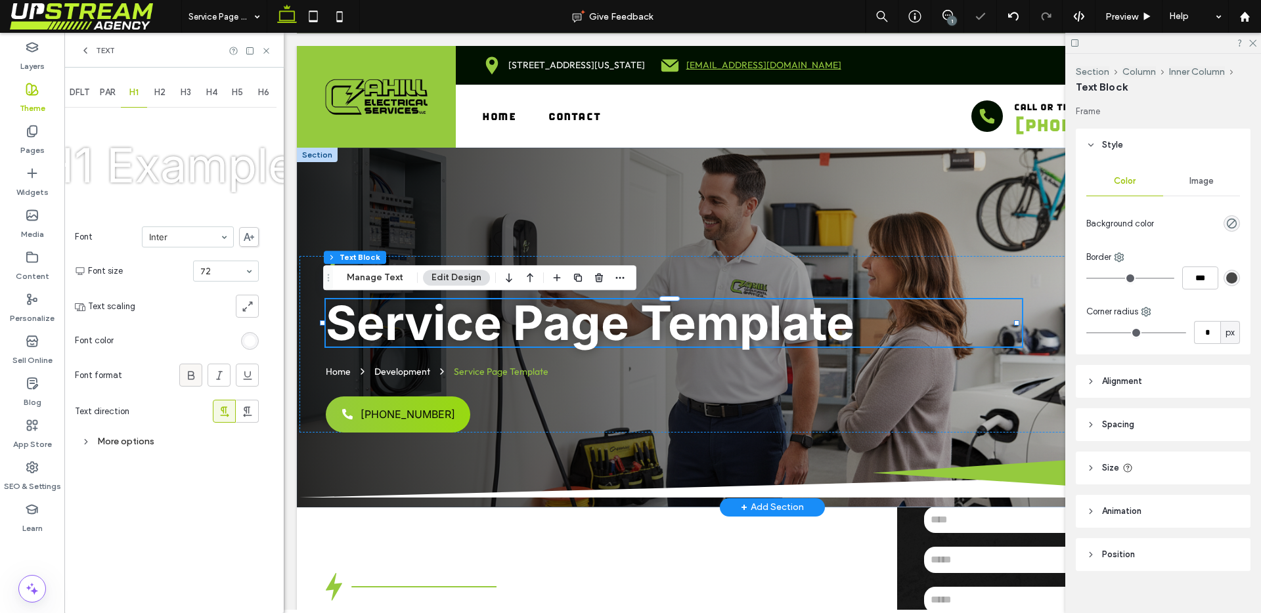
click at [187, 380] on icon at bounding box center [190, 375] width 13 height 13
click at [142, 441] on div "More options" at bounding box center [167, 442] width 184 height 18
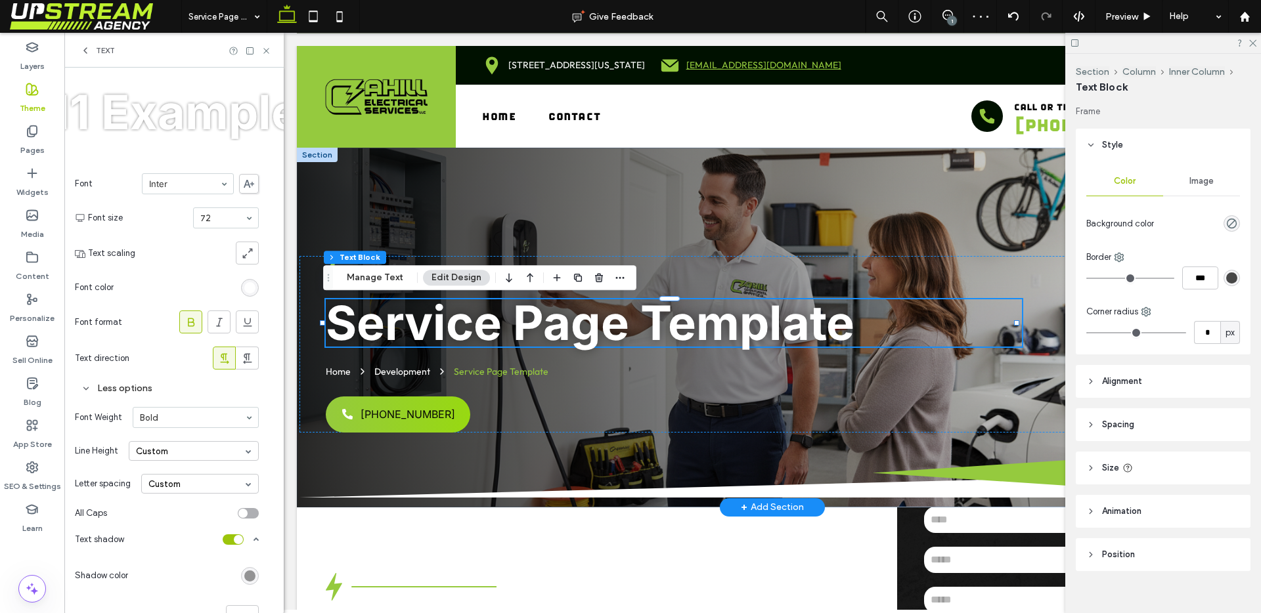
scroll to position [52, 0]
click at [267, 47] on icon at bounding box center [266, 51] width 10 height 10
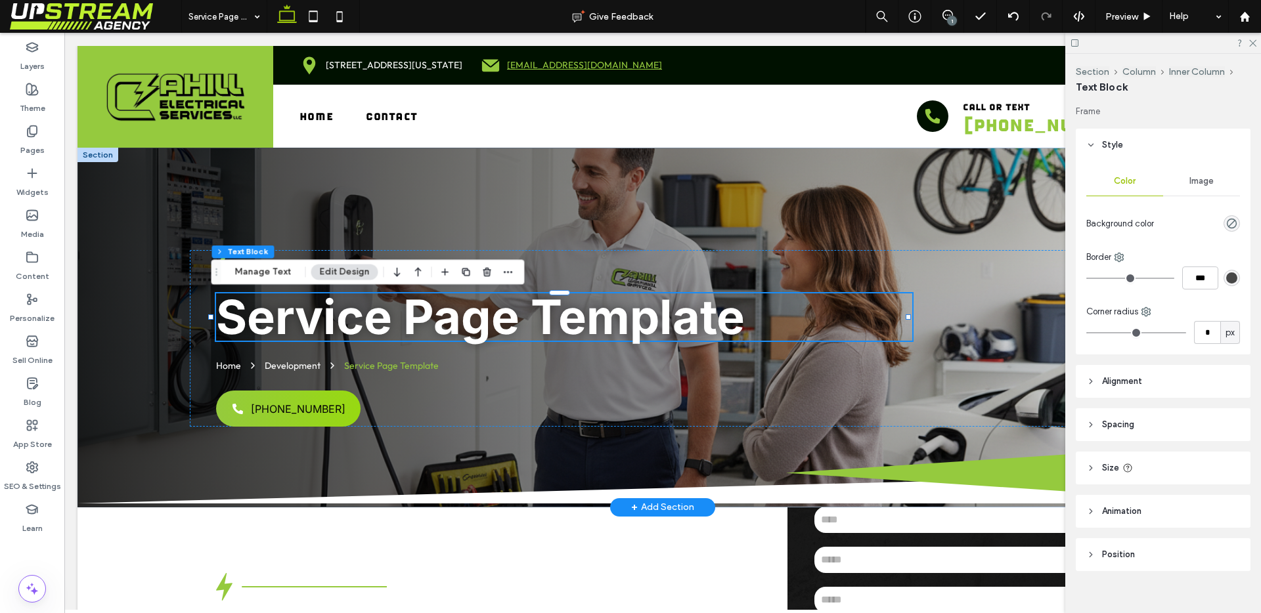
click at [425, 299] on strong "Service Page Template" at bounding box center [480, 316] width 529 height 57
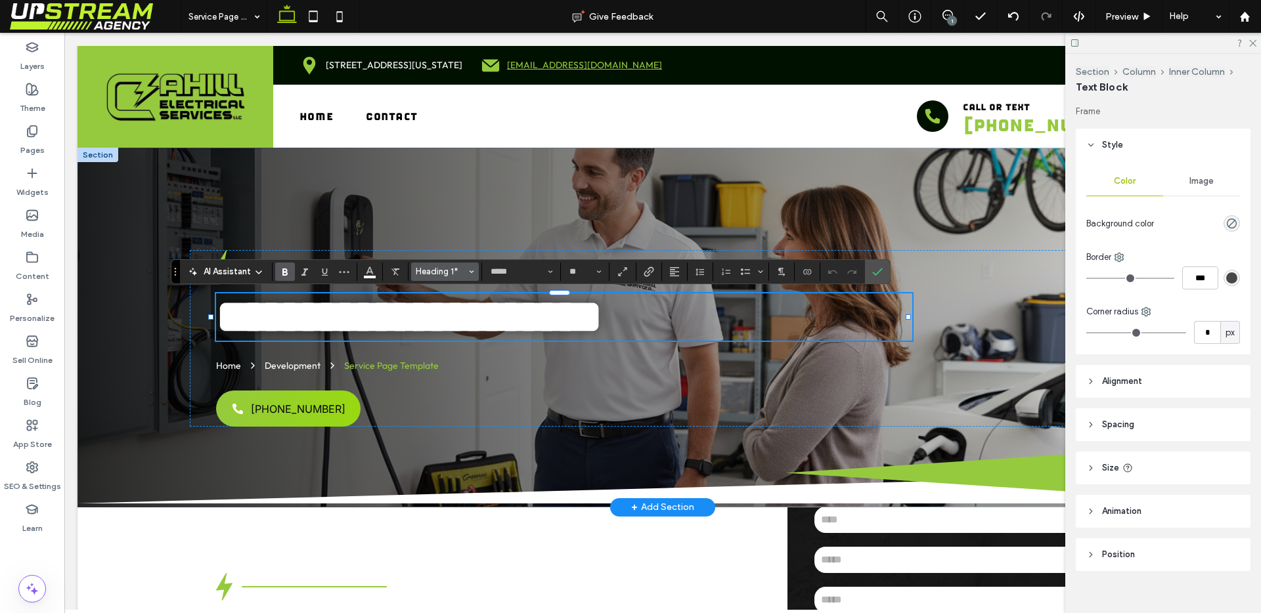
click at [425, 273] on span "Heading 1*" at bounding box center [441, 272] width 51 height 10
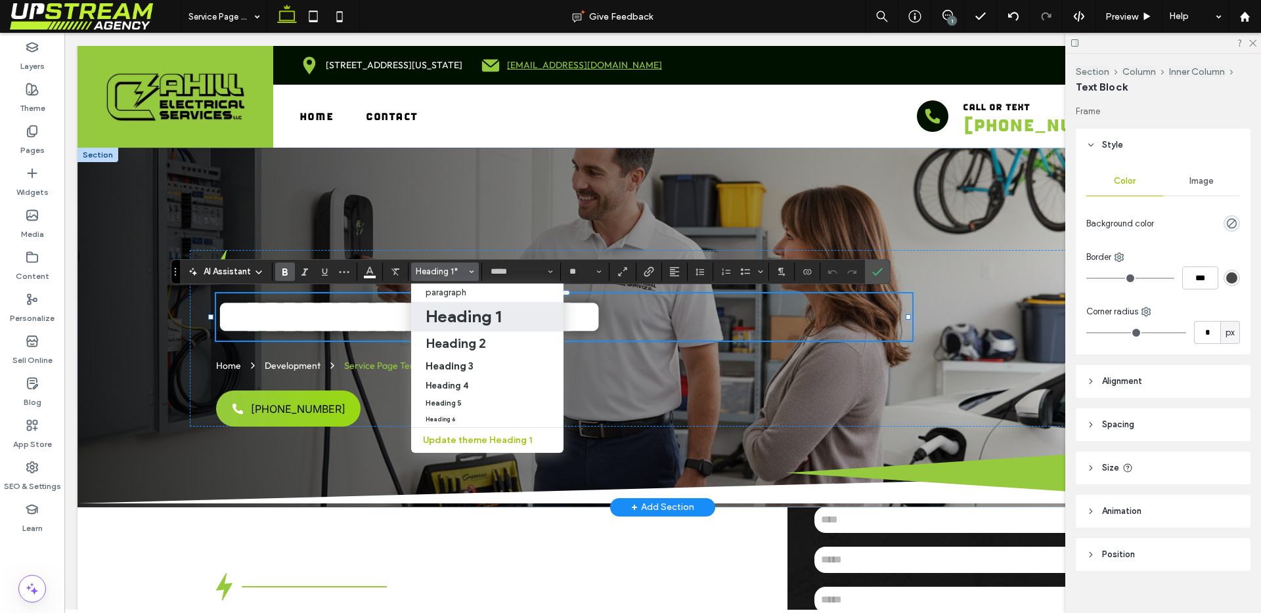
click at [461, 321] on h1 "Heading 1" at bounding box center [463, 316] width 76 height 21
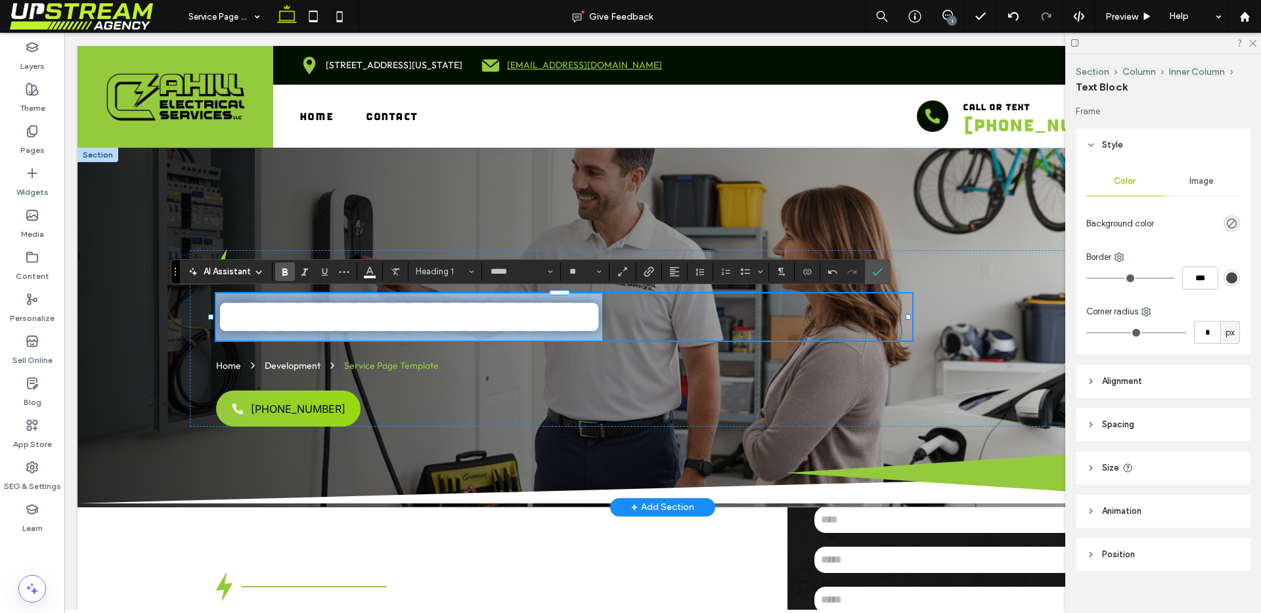
scroll to position [0, 0]
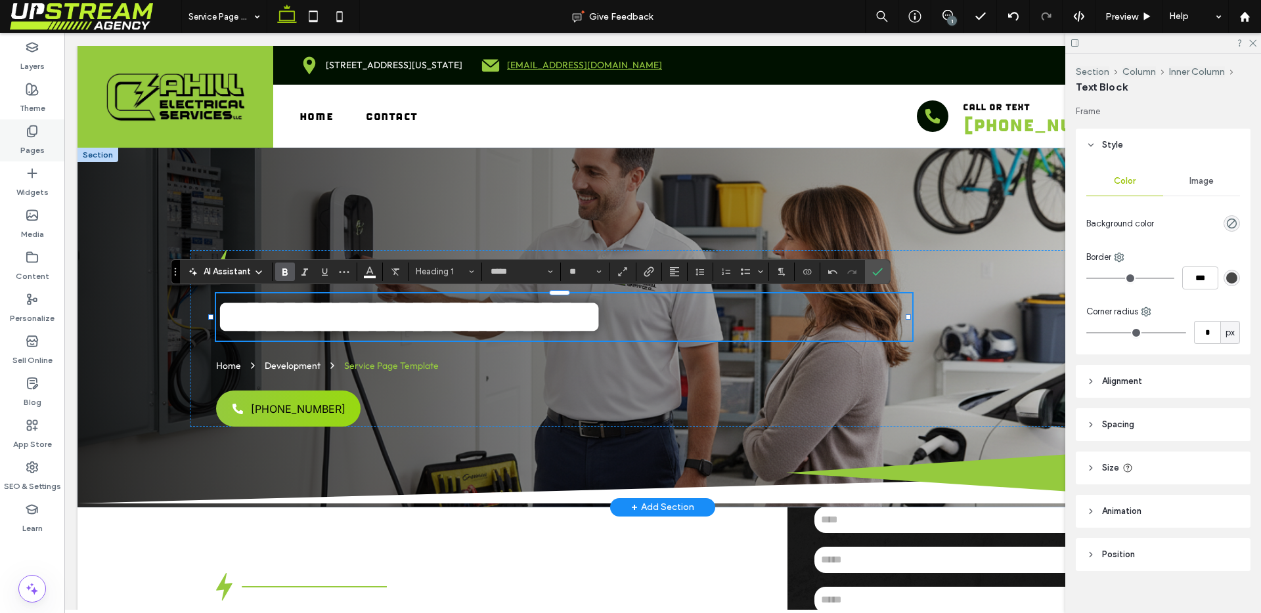
click at [19, 126] on div "Pages" at bounding box center [32, 140] width 64 height 42
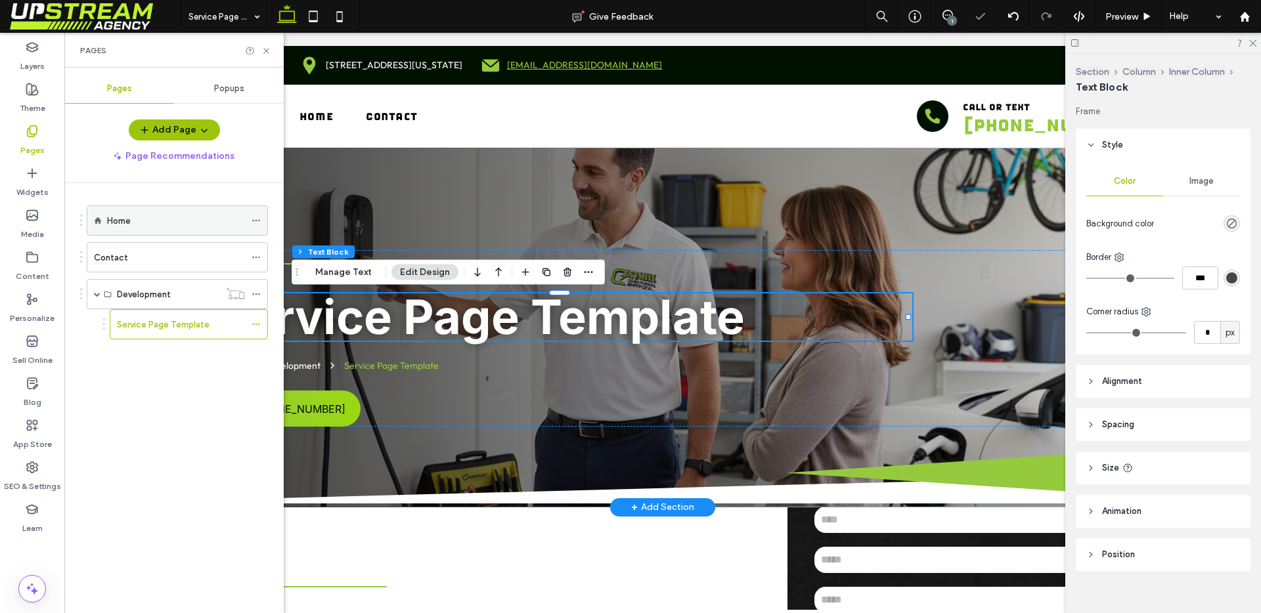
click at [133, 221] on div "Home" at bounding box center [176, 221] width 138 height 14
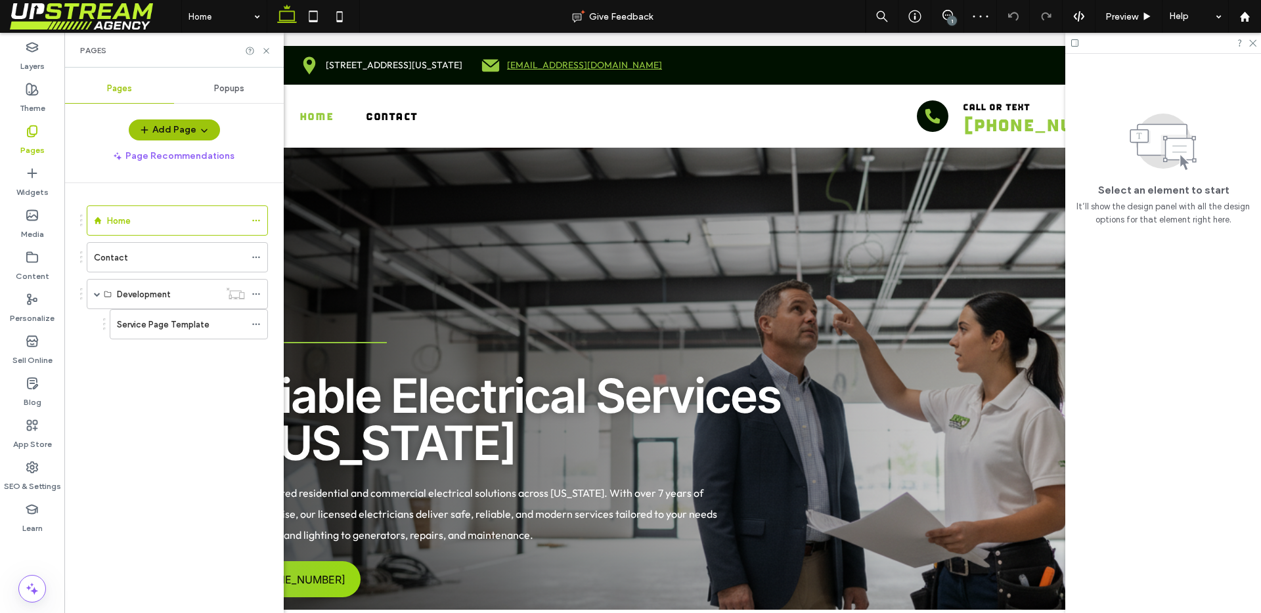
click at [433, 429] on span "Reliable Electrical Services in Connecticut" at bounding box center [498, 419] width 565 height 104
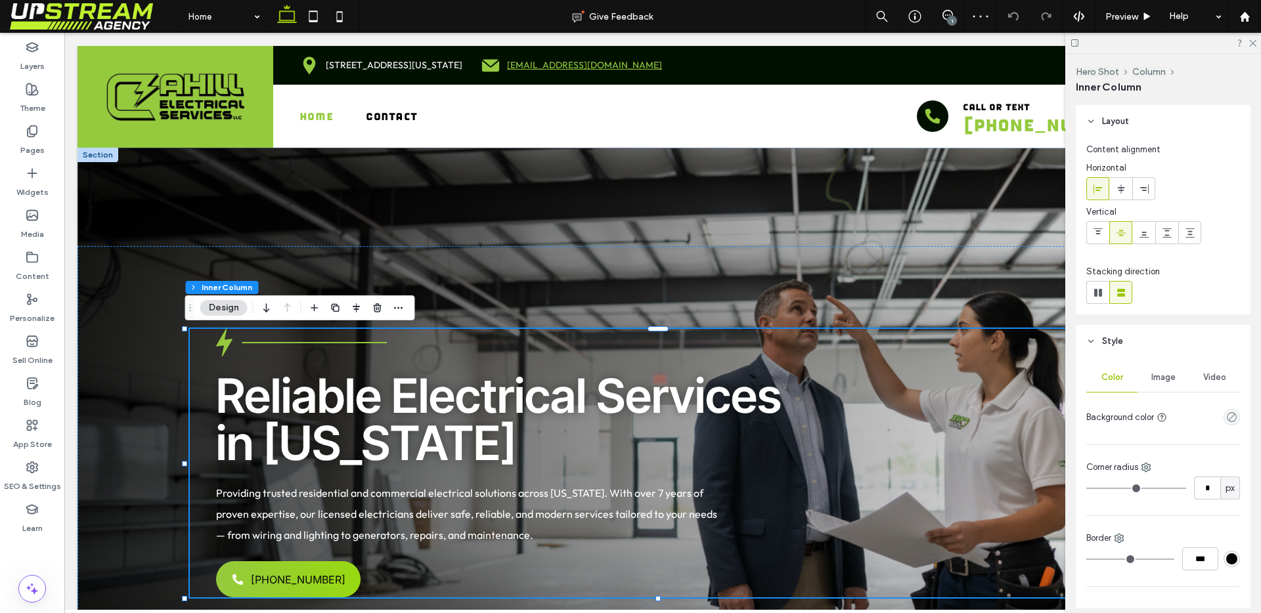
click at [433, 429] on span "Reliable Electrical Services in Connecticut" at bounding box center [498, 419] width 565 height 104
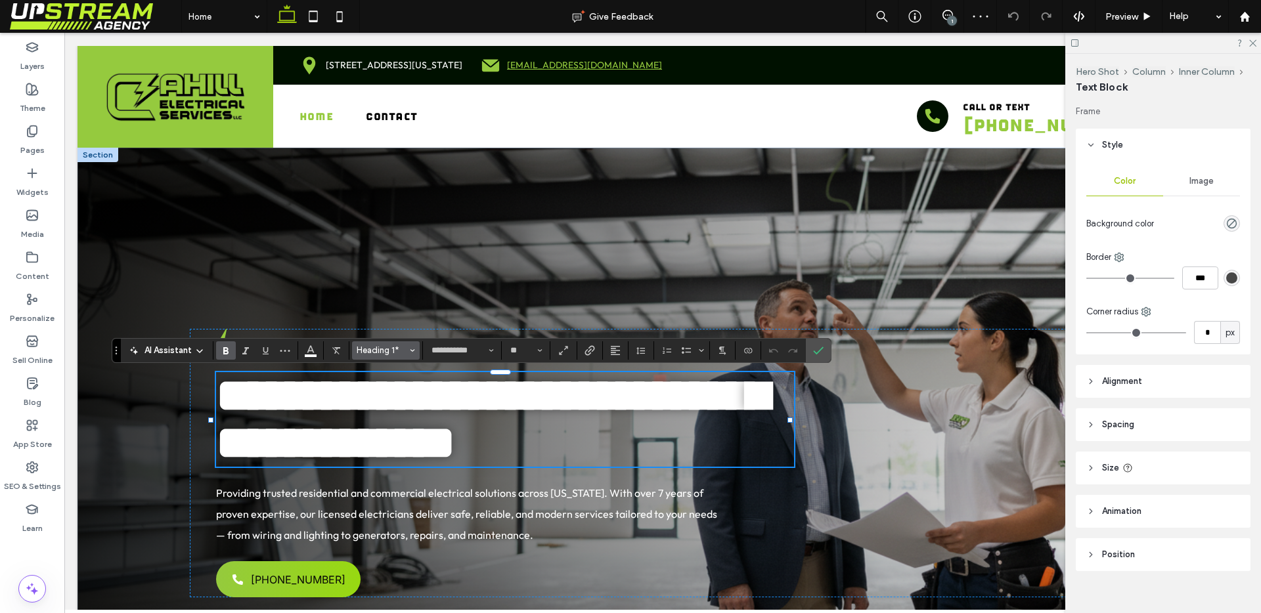
click at [390, 357] on button "Heading 1*" at bounding box center [386, 350] width 68 height 18
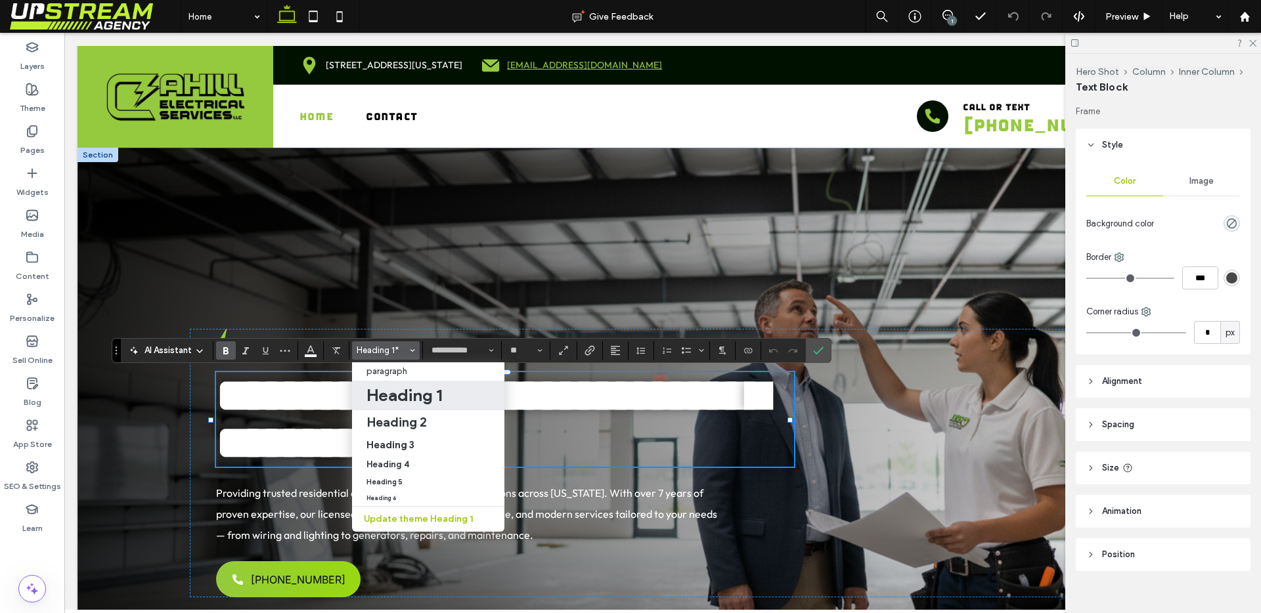
click at [395, 397] on h1 "Heading 1" at bounding box center [404, 395] width 76 height 21
type input "*****"
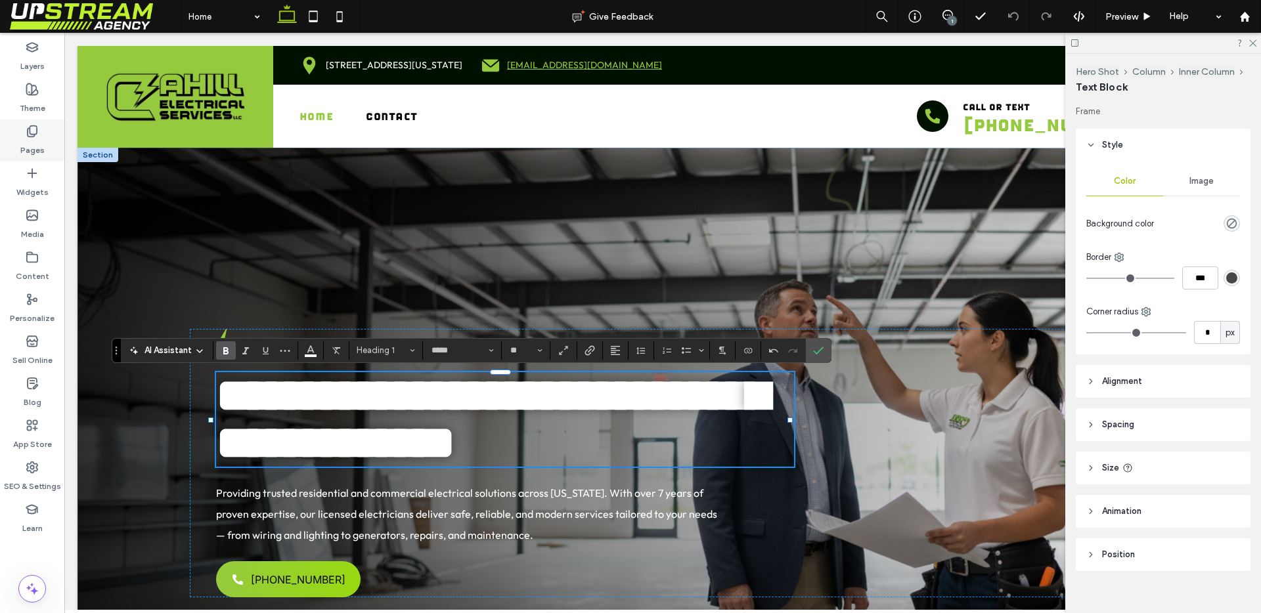
click at [28, 127] on icon at bounding box center [32, 131] width 13 height 13
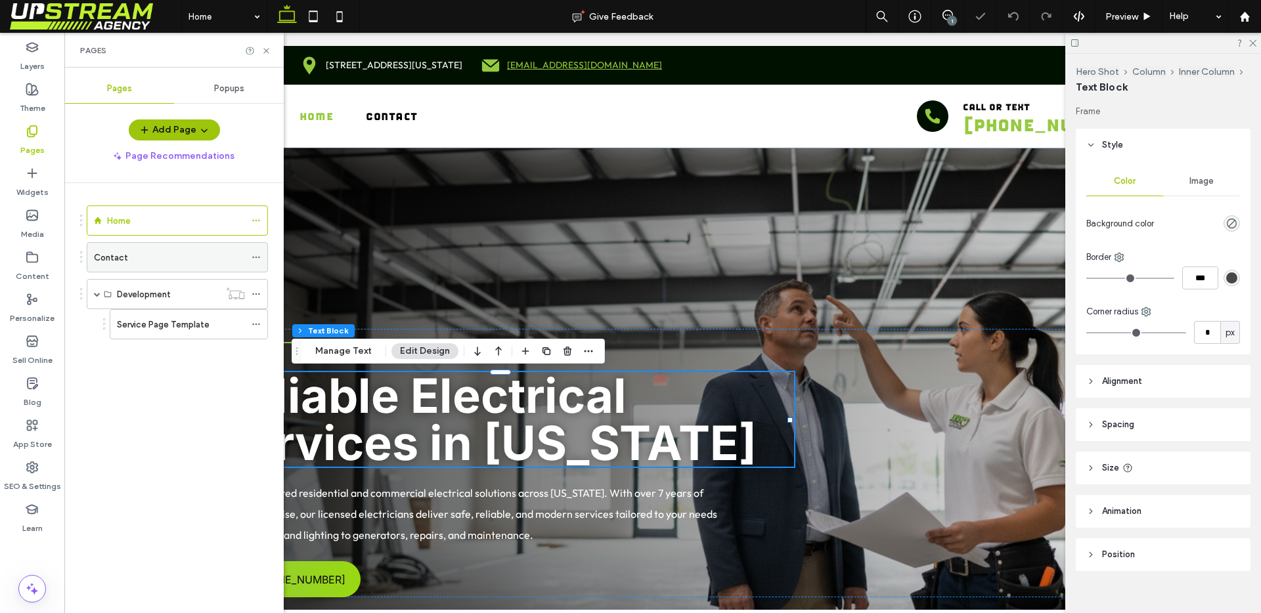
click at [129, 251] on div "Contact" at bounding box center [169, 258] width 151 height 14
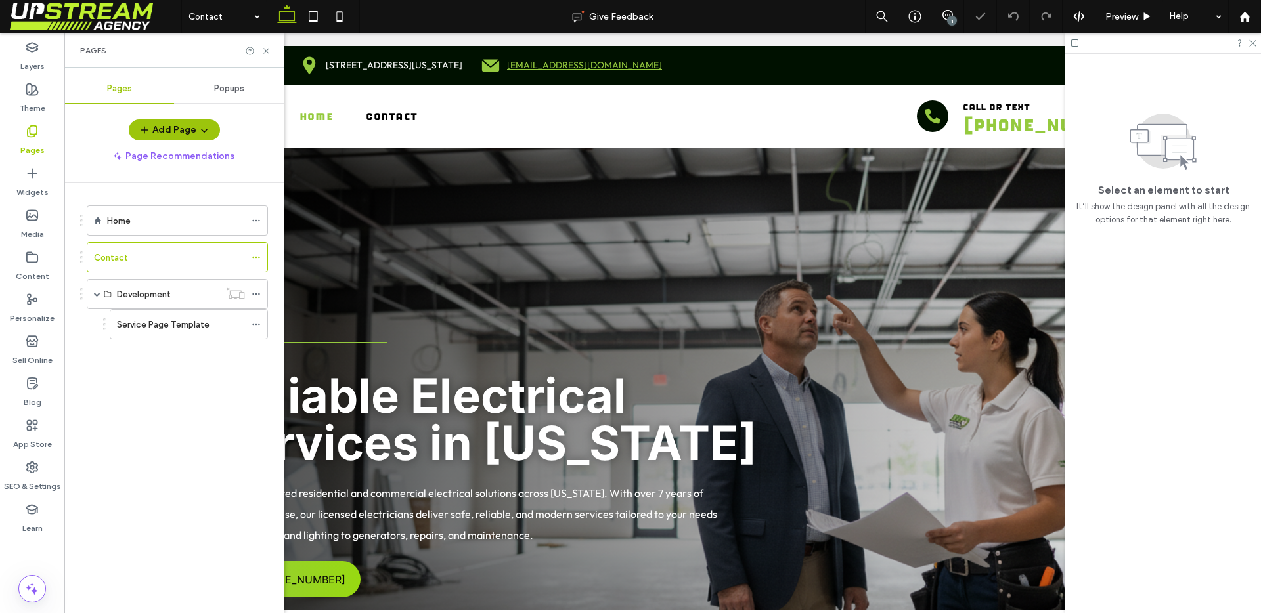
click at [263, 56] on div "Pages" at bounding box center [173, 50] width 219 height 35
click at [265, 51] on use at bounding box center [265, 50] width 5 height 5
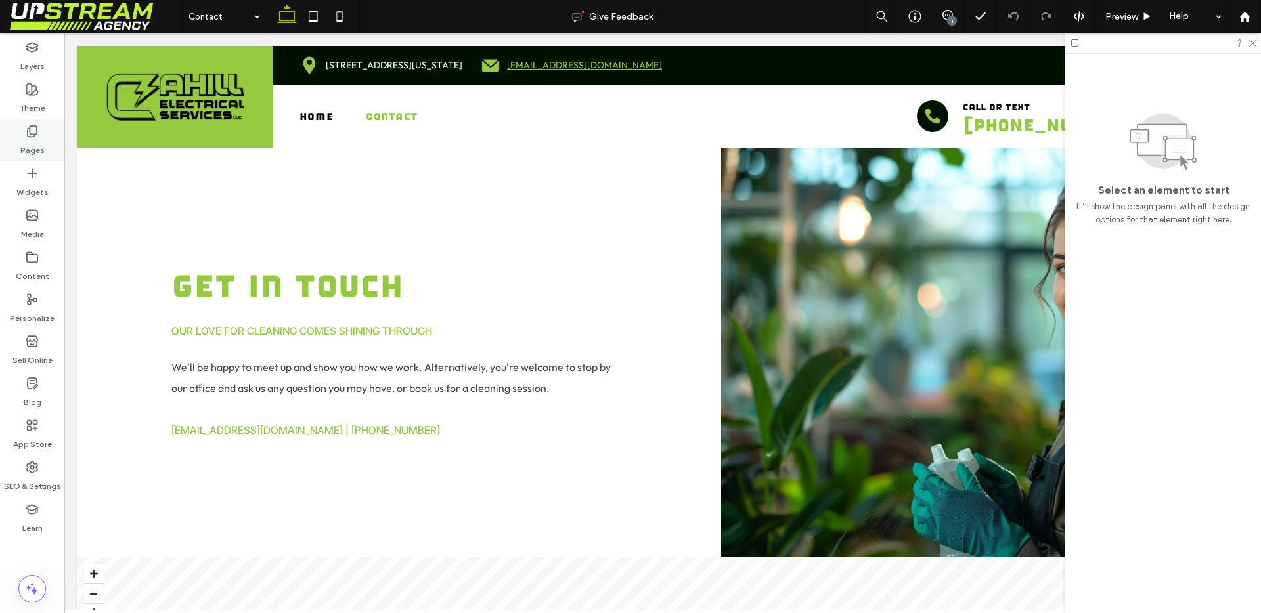
click at [31, 136] on use at bounding box center [32, 131] width 9 height 11
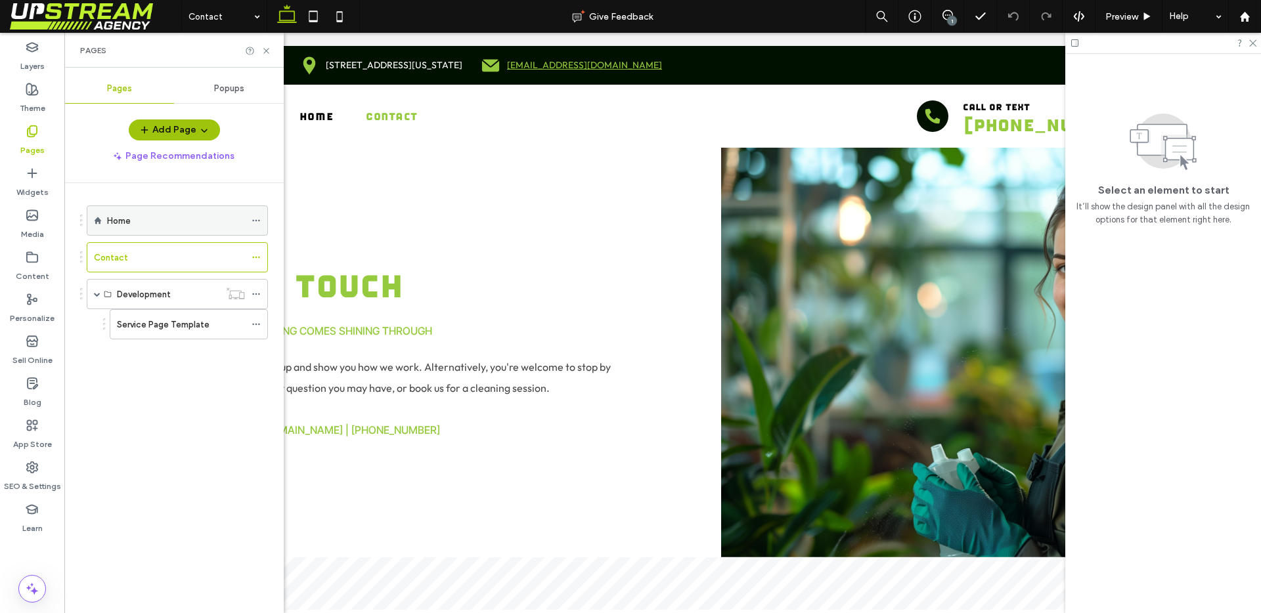
click at [126, 215] on label "Home" at bounding box center [119, 220] width 24 height 23
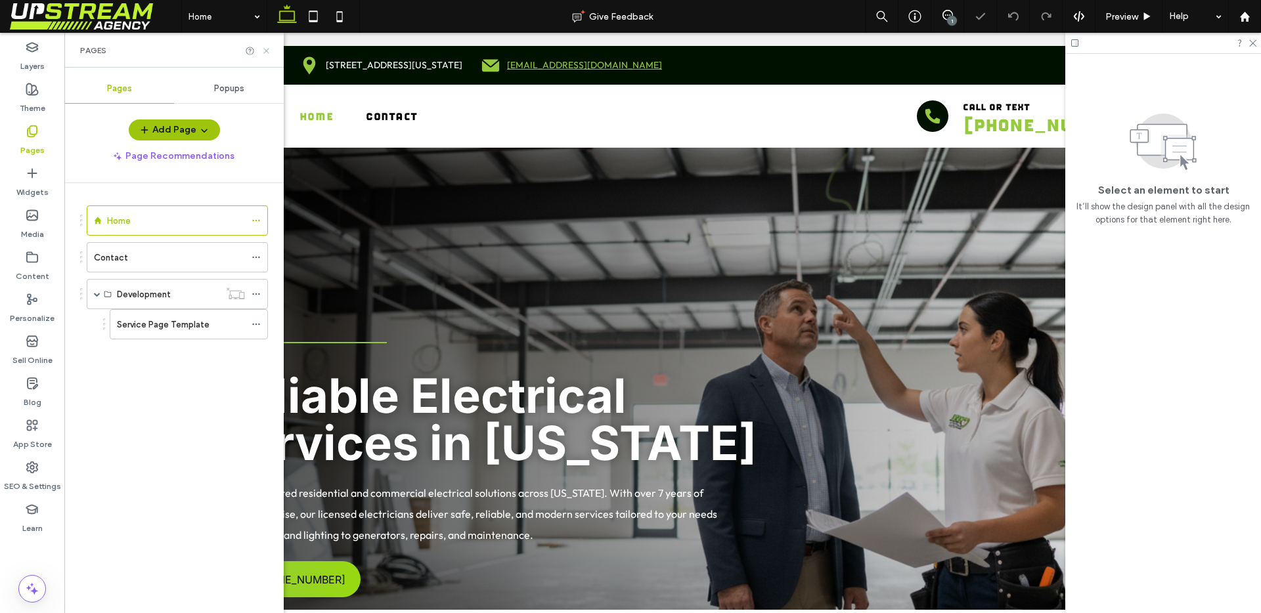
click at [264, 54] on icon at bounding box center [266, 51] width 10 height 10
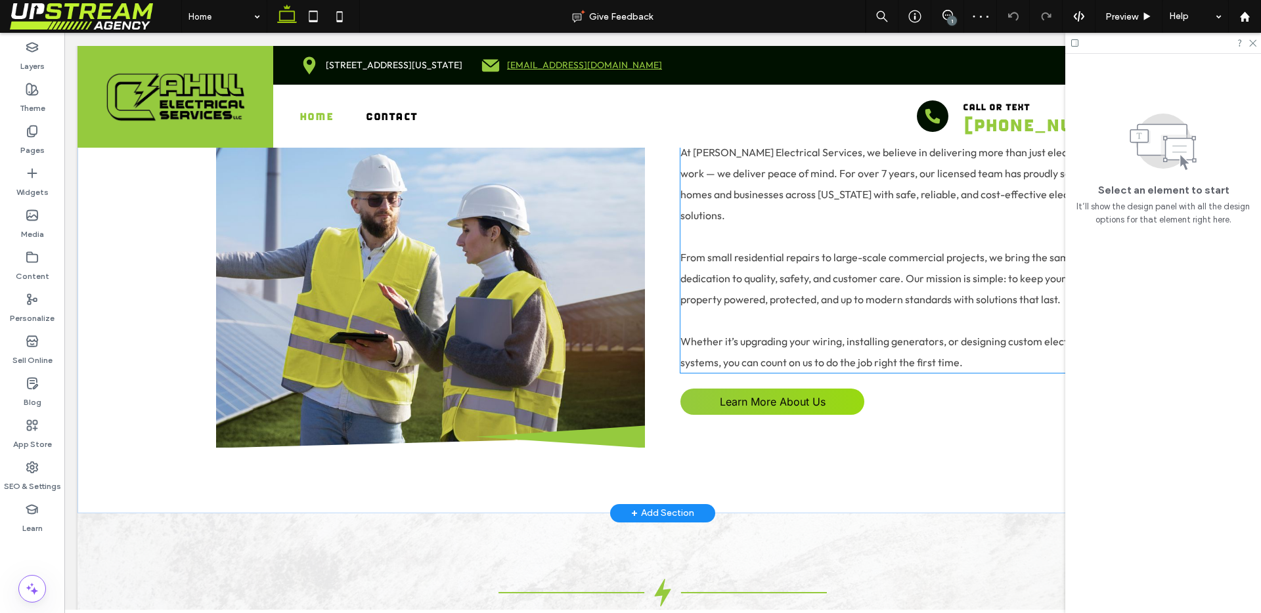
scroll to position [1401, 0]
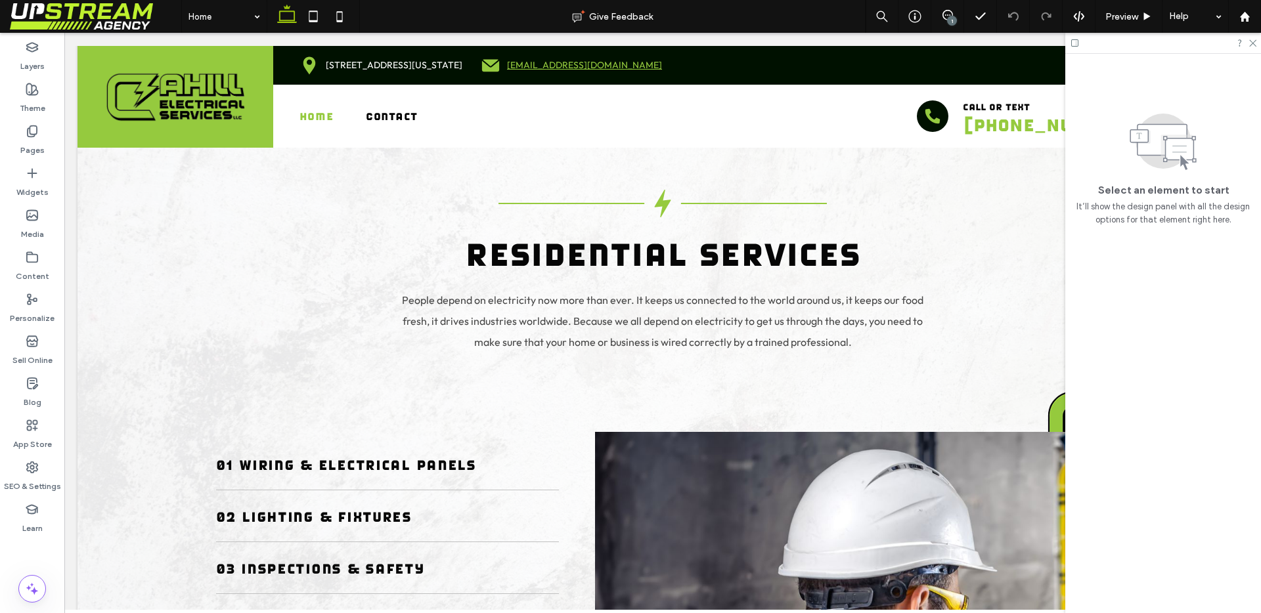
click at [1245, 46] on div at bounding box center [1163, 43] width 196 height 20
click at [1251, 45] on icon at bounding box center [1251, 42] width 9 height 9
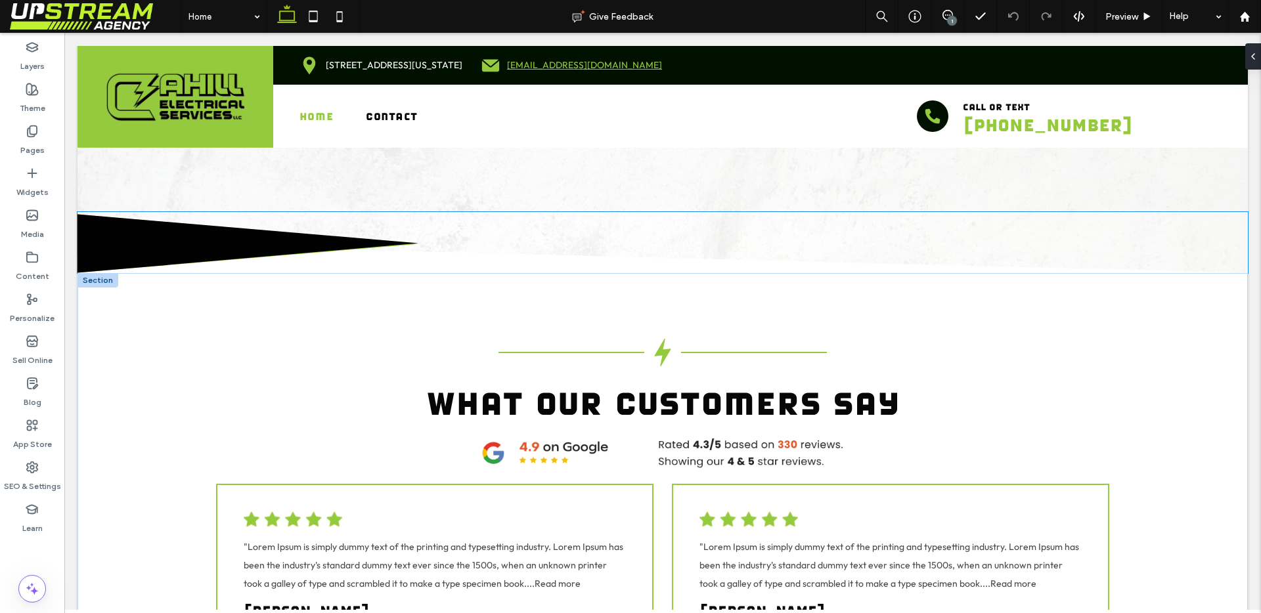
scroll to position [2903, 0]
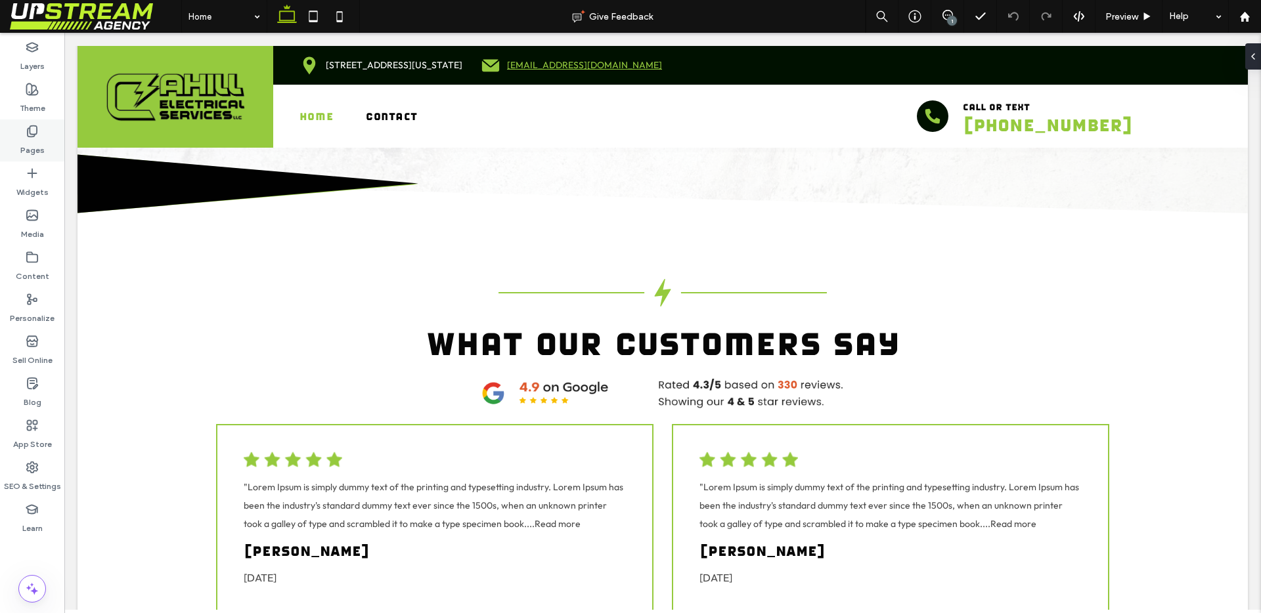
click at [26, 144] on label "Pages" at bounding box center [32, 147] width 24 height 18
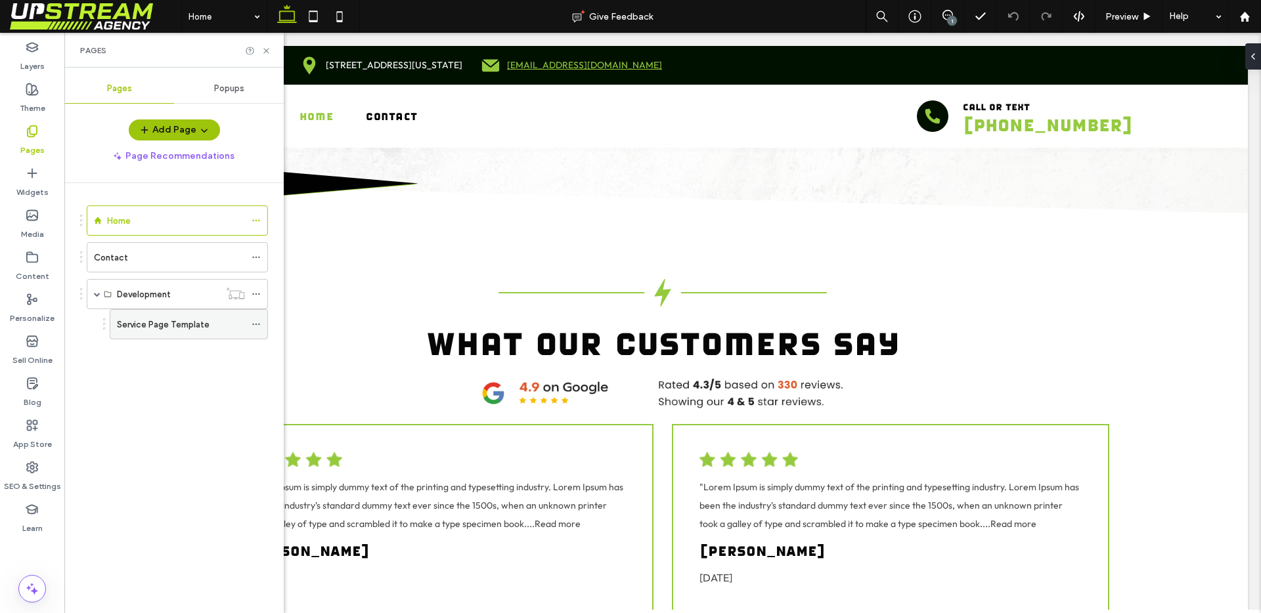
click at [146, 326] on label "Service Page Template" at bounding box center [163, 324] width 93 height 23
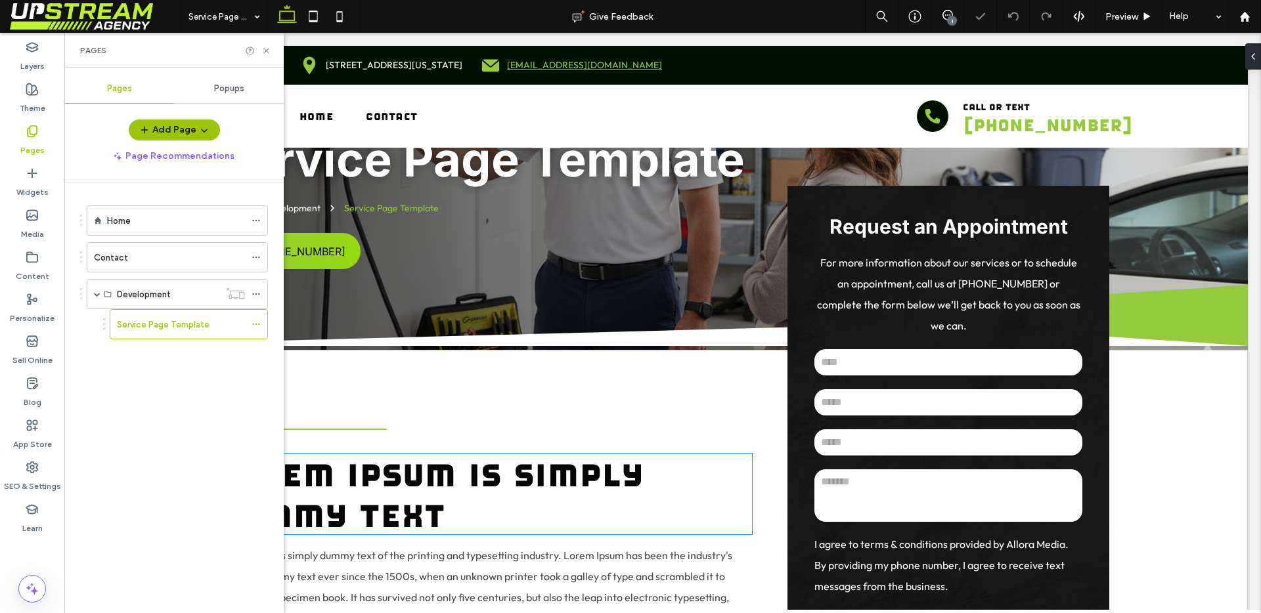
scroll to position [251, 0]
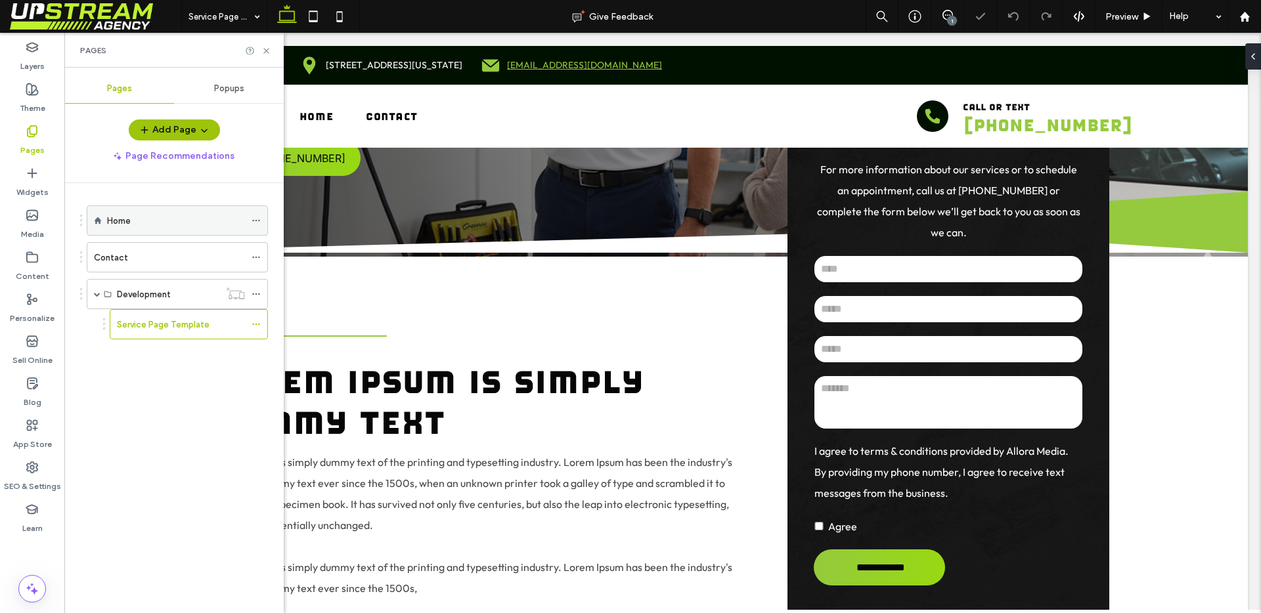
click at [127, 230] on div "Home" at bounding box center [176, 220] width 138 height 29
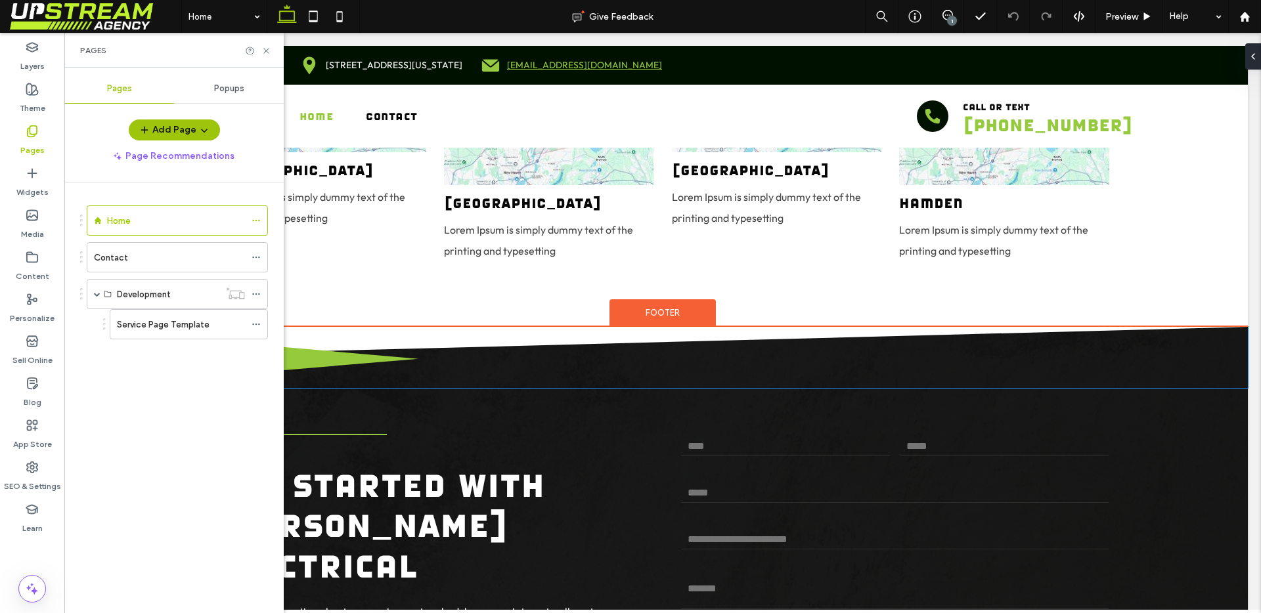
scroll to position [4914, 0]
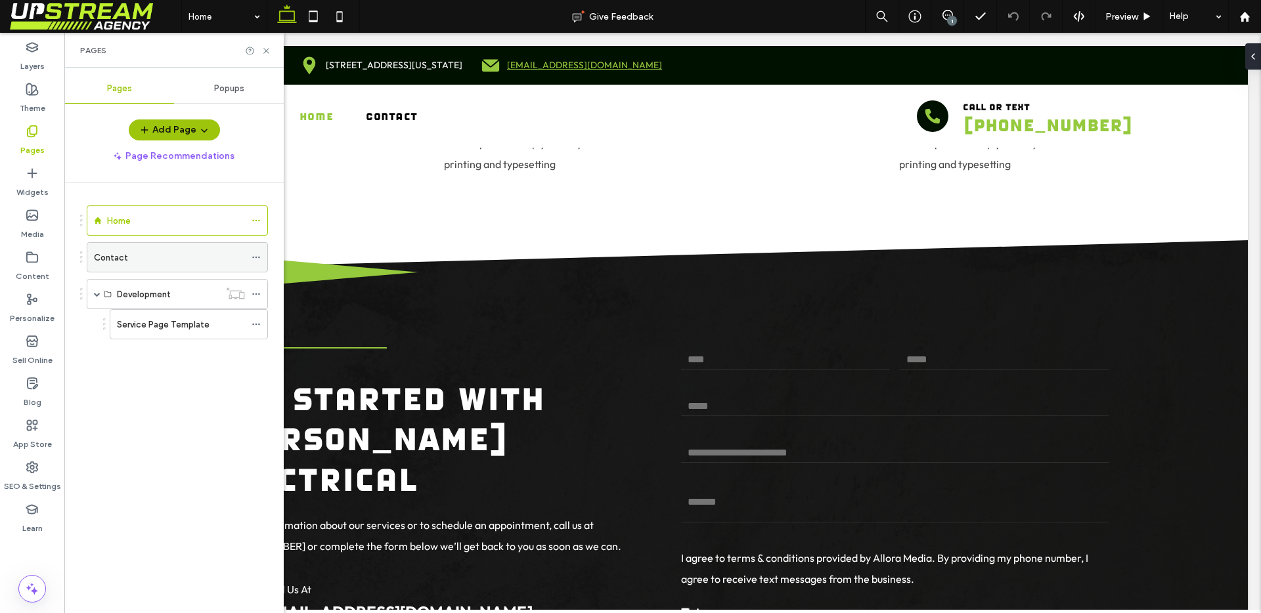
click at [137, 259] on div "Contact" at bounding box center [169, 258] width 151 height 14
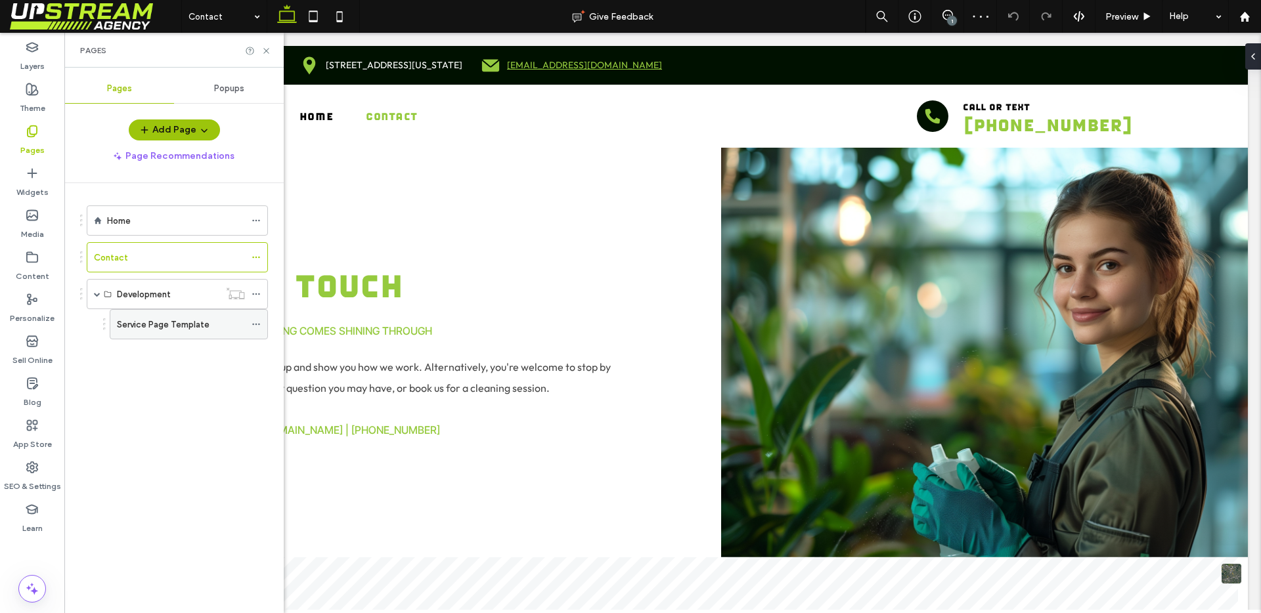
click at [148, 317] on label "Service Page Template" at bounding box center [163, 324] width 93 height 23
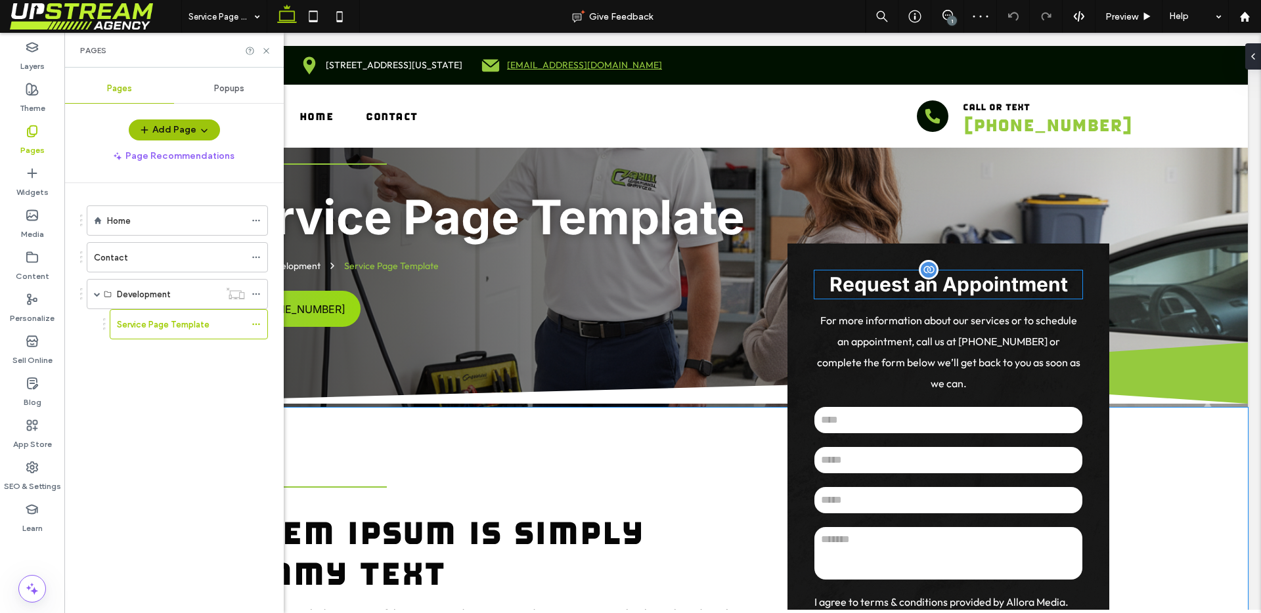
scroll to position [385, 0]
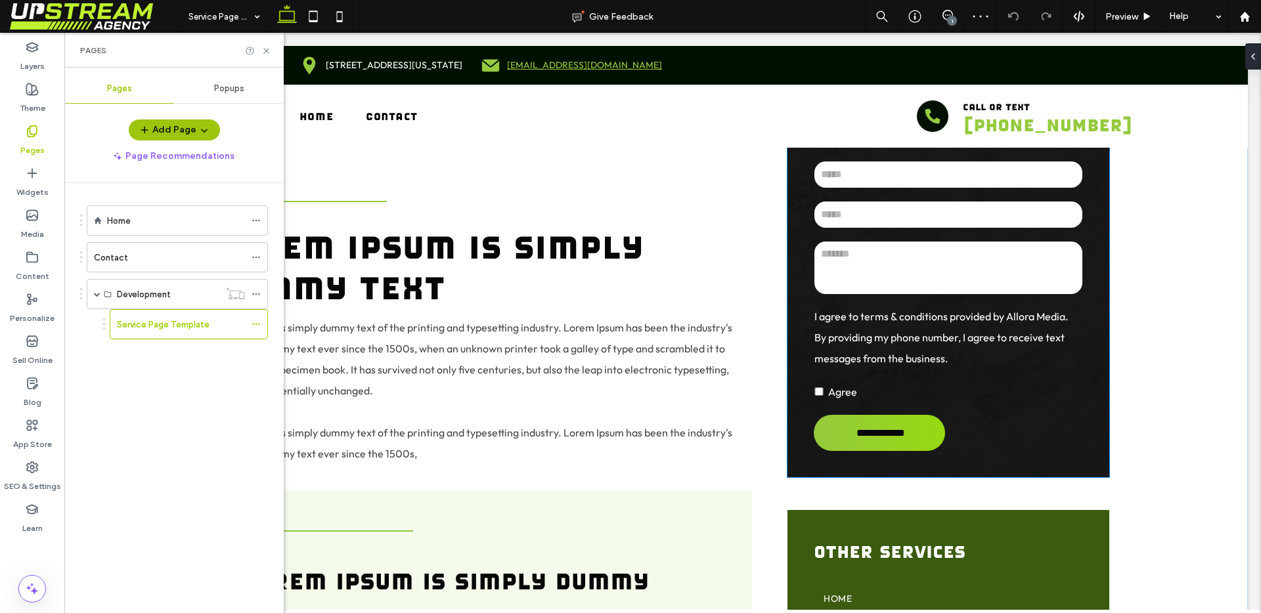
click at [909, 257] on textarea at bounding box center [948, 268] width 268 height 53
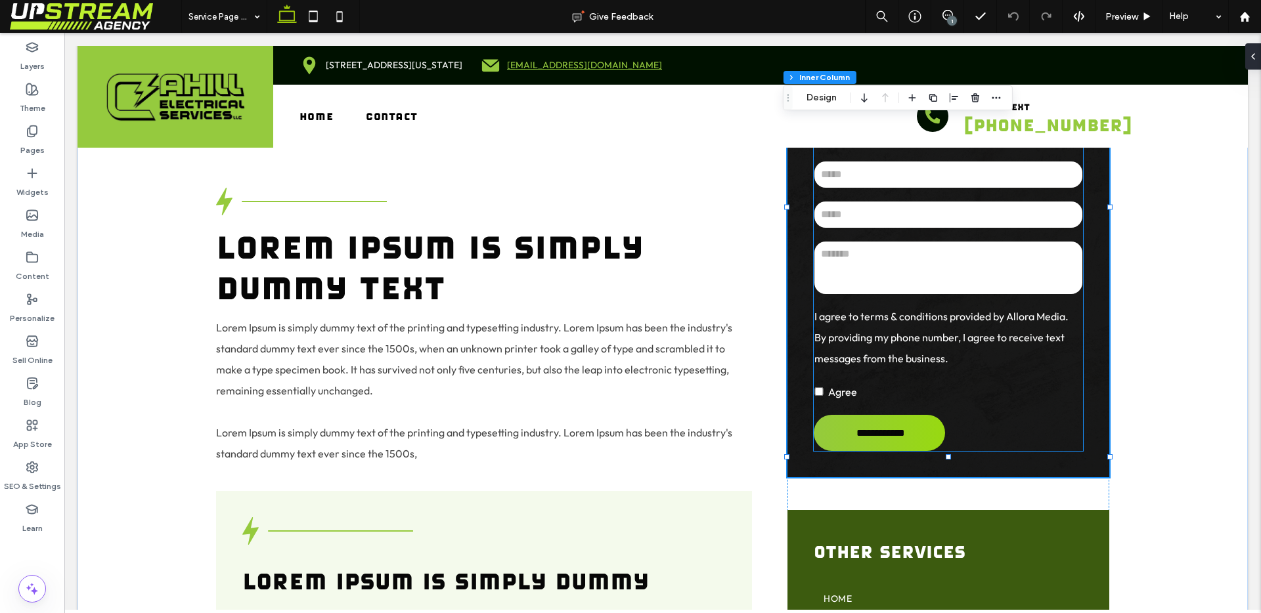
click at [921, 245] on textarea at bounding box center [948, 268] width 268 height 53
type input "**"
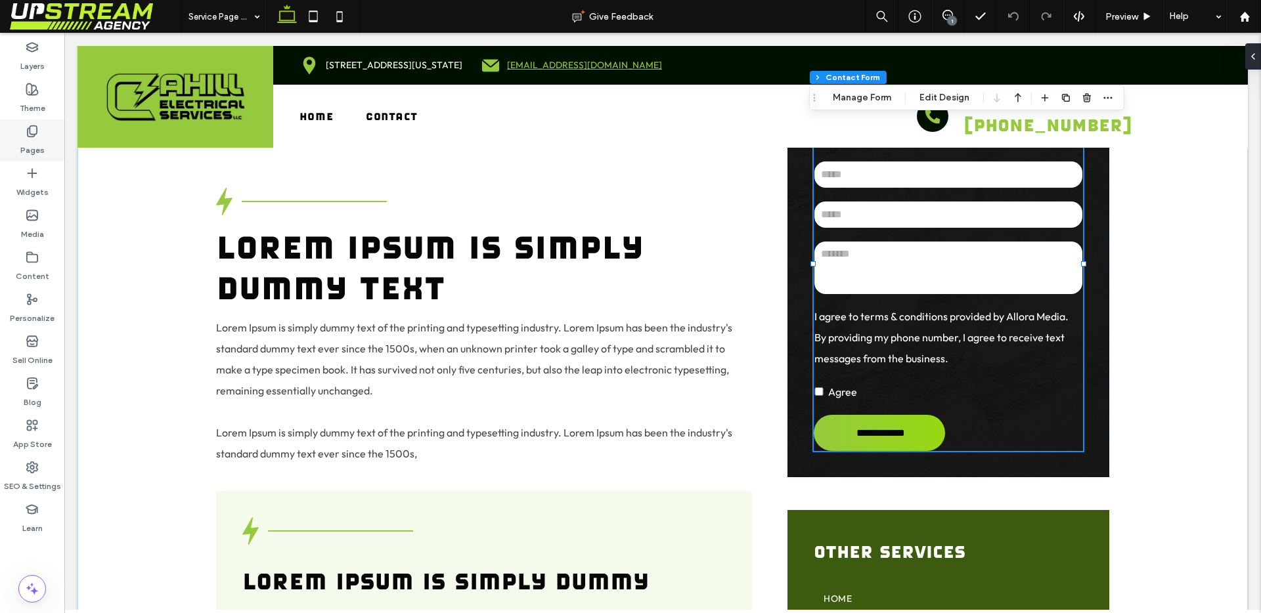
click at [16, 130] on div "Pages" at bounding box center [32, 140] width 64 height 42
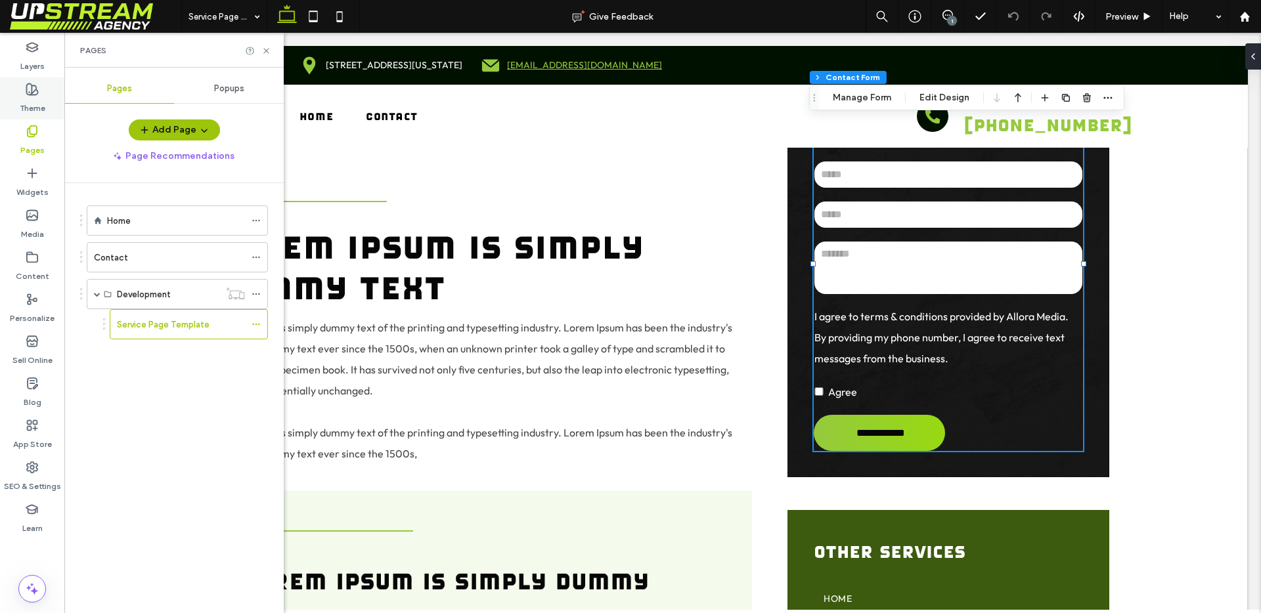
click at [26, 85] on icon at bounding box center [32, 89] width 13 height 13
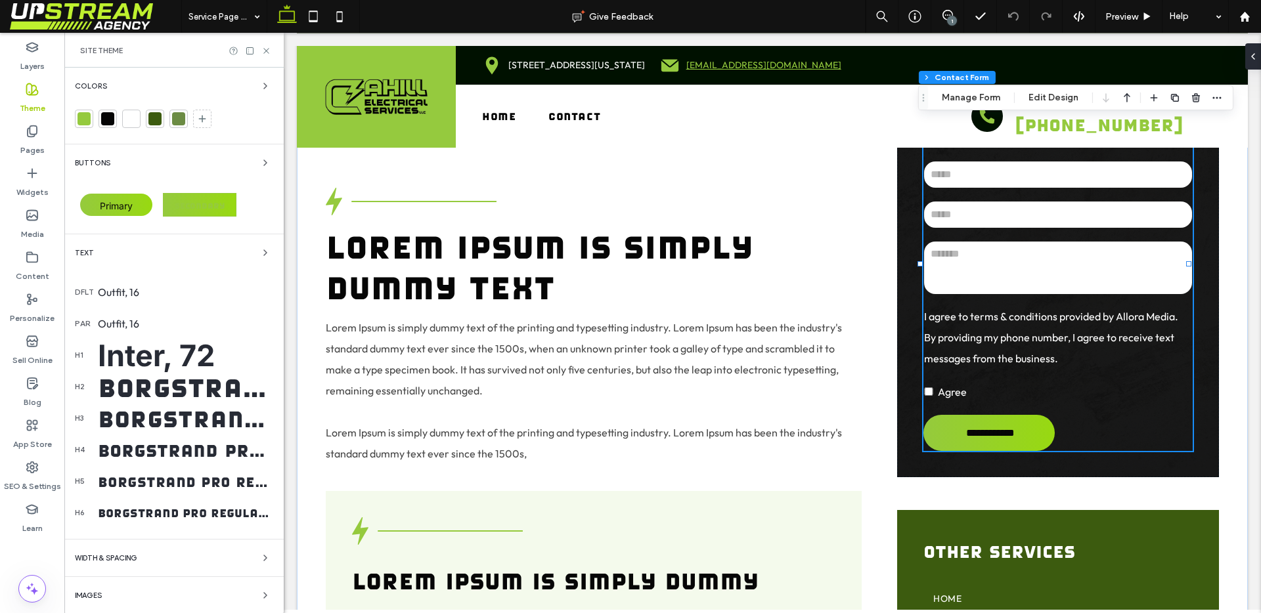
click at [254, 173] on div "Buttons Primary Secondary" at bounding box center [174, 189] width 198 height 68
click at [257, 168] on span "button" at bounding box center [265, 163] width 16 height 16
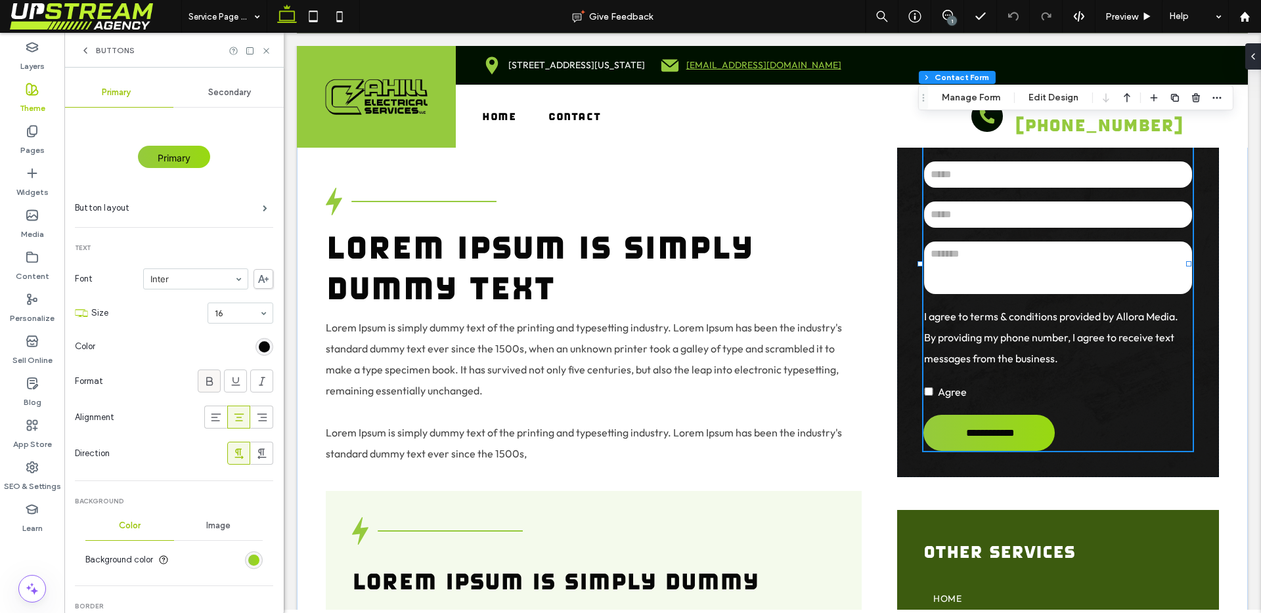
click at [203, 387] on icon at bounding box center [209, 381] width 13 height 13
click at [219, 309] on input at bounding box center [237, 313] width 45 height 9
click at [227, 102] on div "Secondary" at bounding box center [230, 92] width 114 height 29
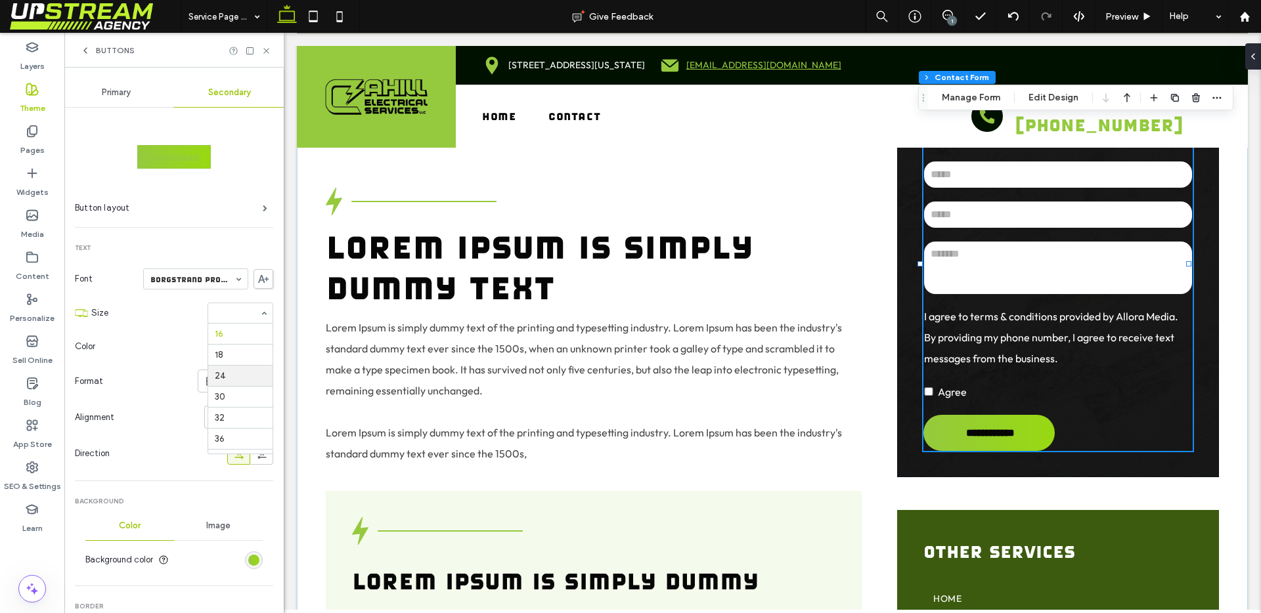
scroll to position [125, 0]
click at [177, 299] on section "Size 16" at bounding box center [182, 313] width 182 height 34
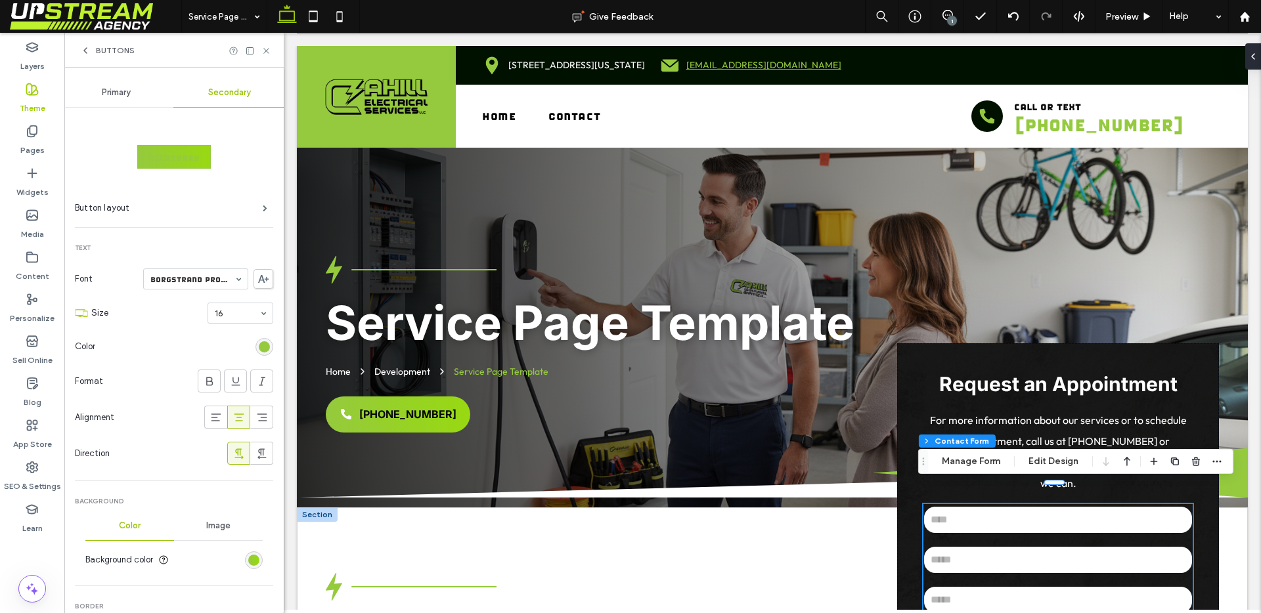
click at [83, 50] on icon at bounding box center [85, 50] width 11 height 11
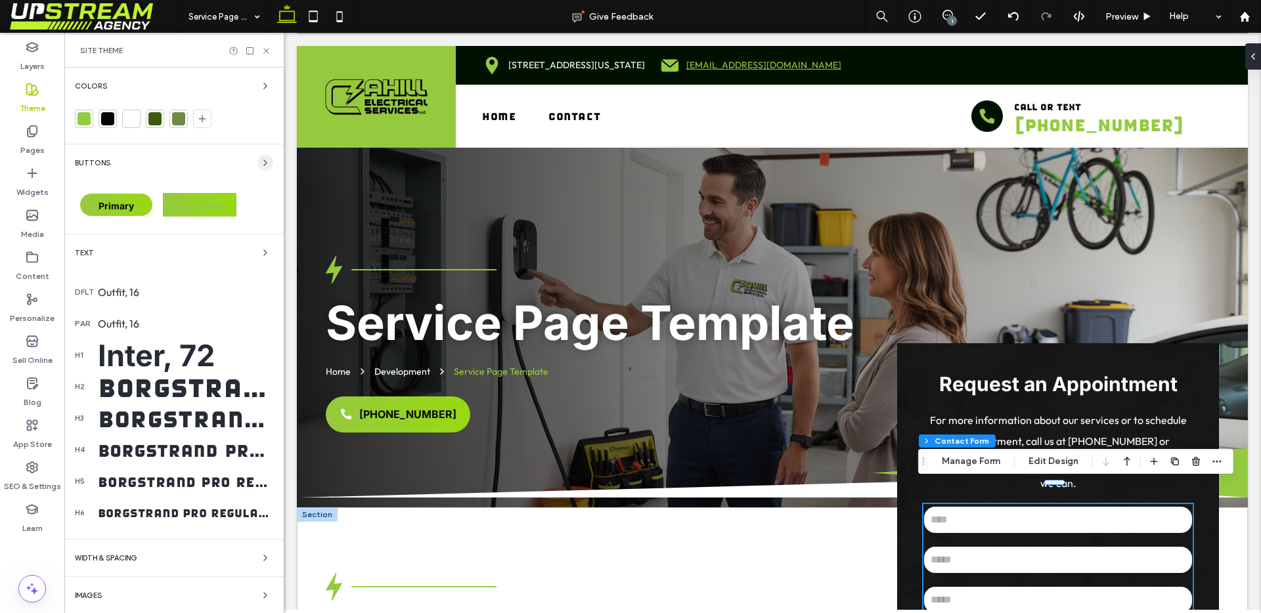
click at [260, 164] on icon "button" at bounding box center [265, 163] width 11 height 11
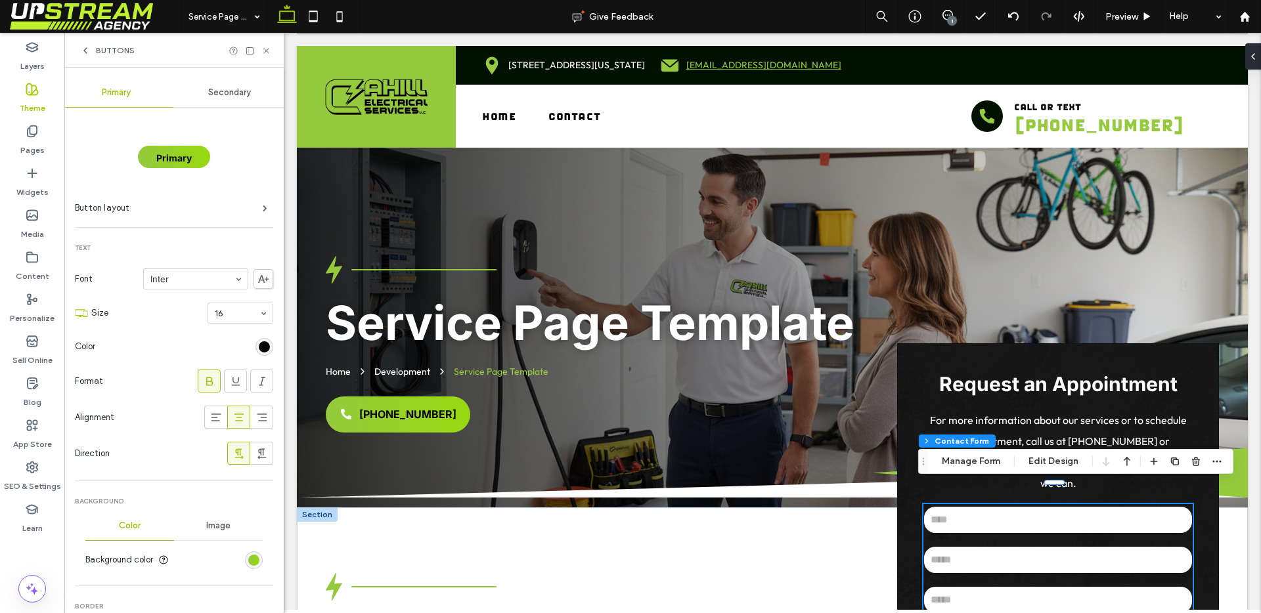
click at [84, 54] on icon at bounding box center [85, 50] width 11 height 11
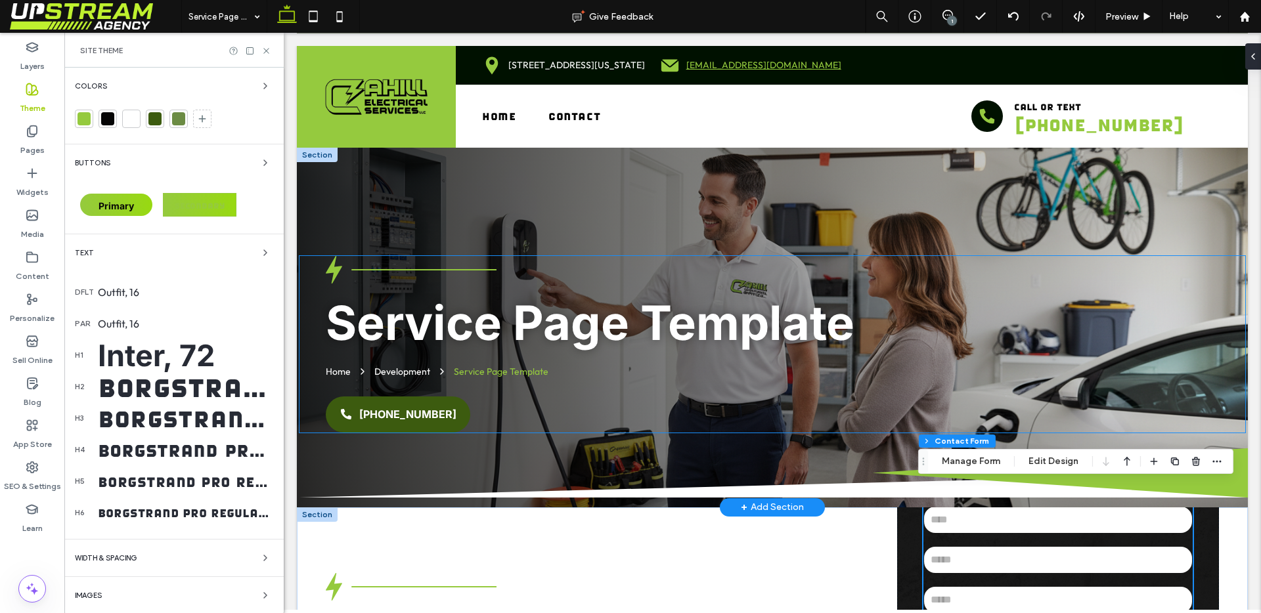
click at [374, 416] on span "(203) 468-0034" at bounding box center [407, 414] width 97 height 13
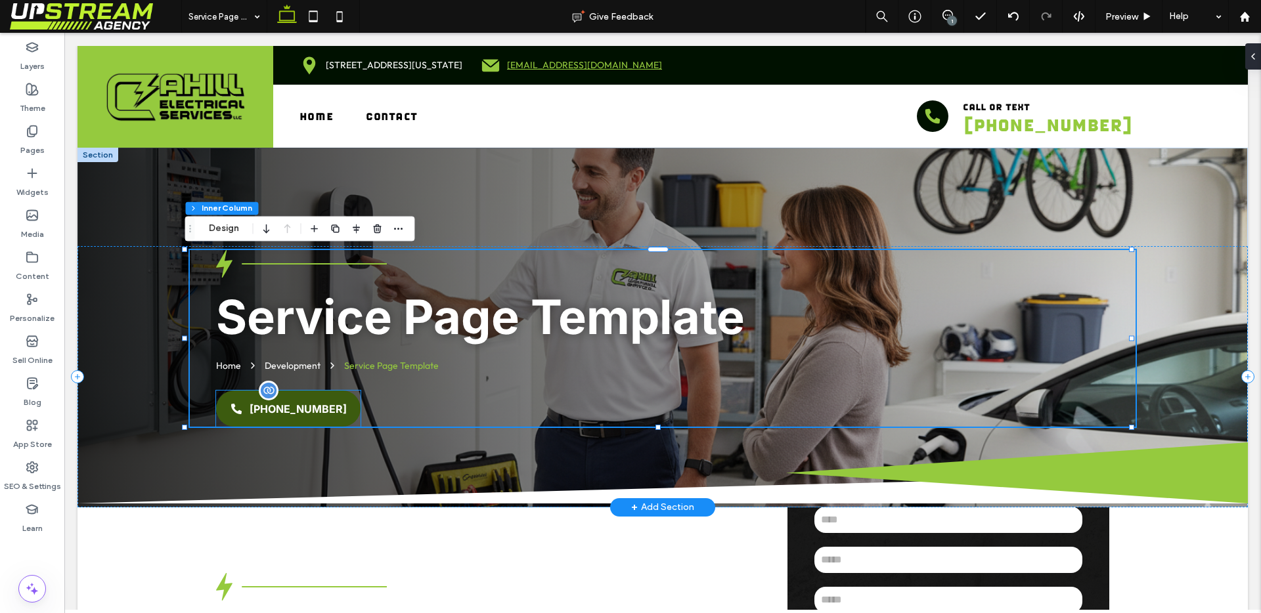
click at [336, 419] on link "(203) 468-0034" at bounding box center [288, 409] width 144 height 36
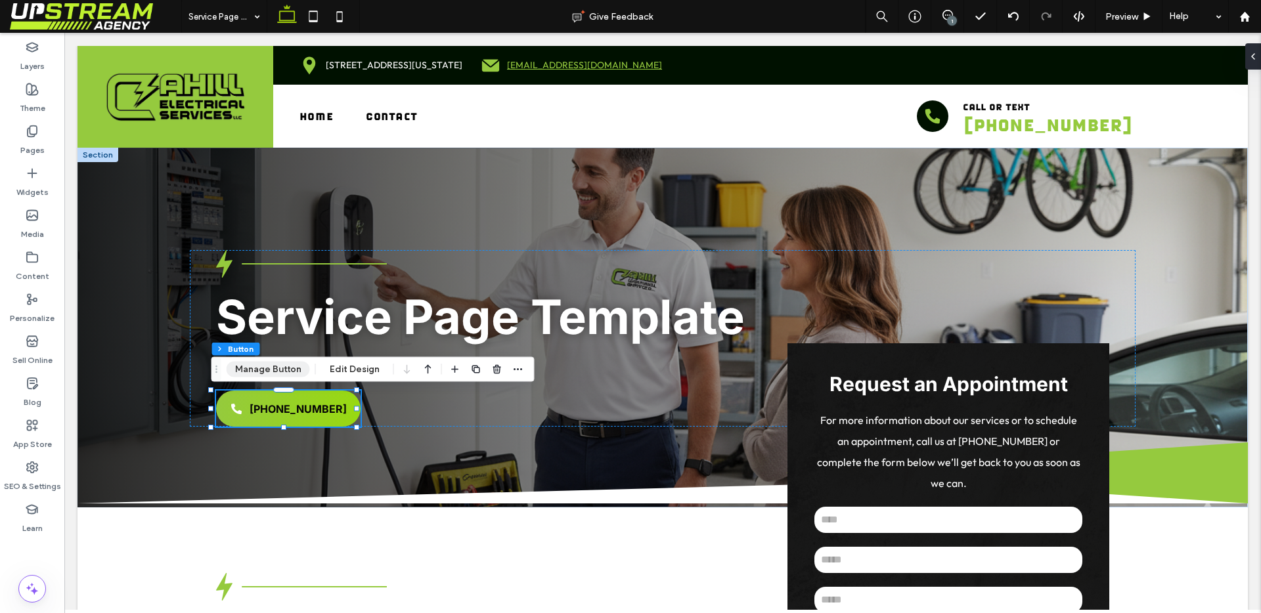
click at [275, 376] on button "Manage Button" at bounding box center [268, 370] width 83 height 16
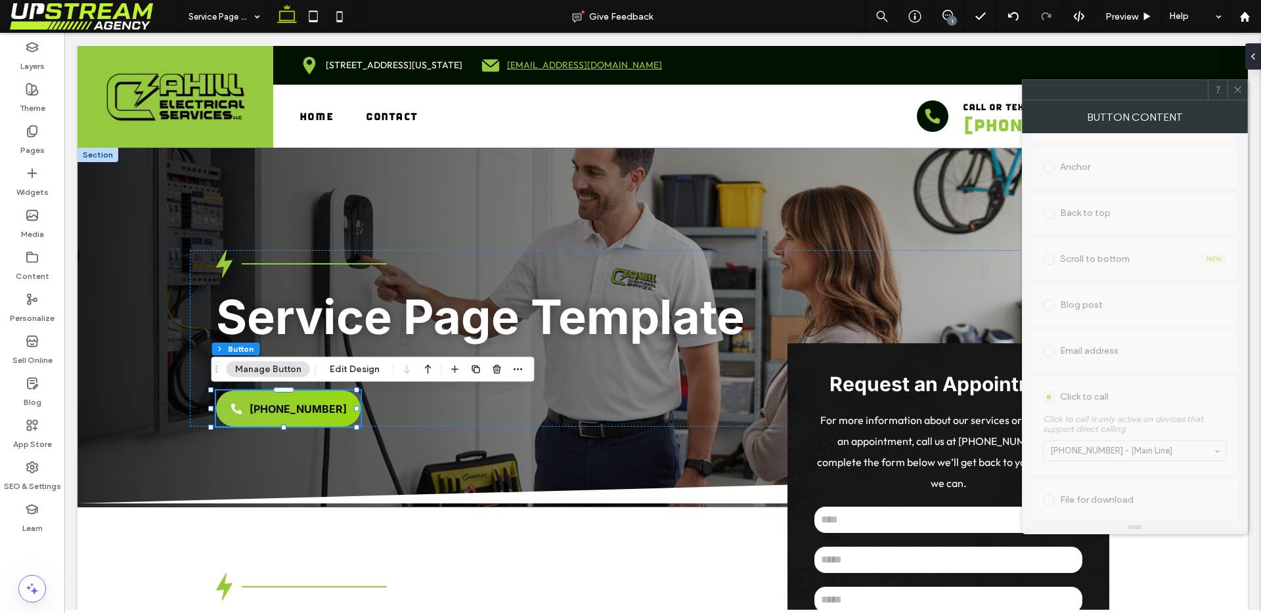
scroll to position [343, 0]
click at [344, 370] on button "Edit Design" at bounding box center [354, 370] width 67 height 16
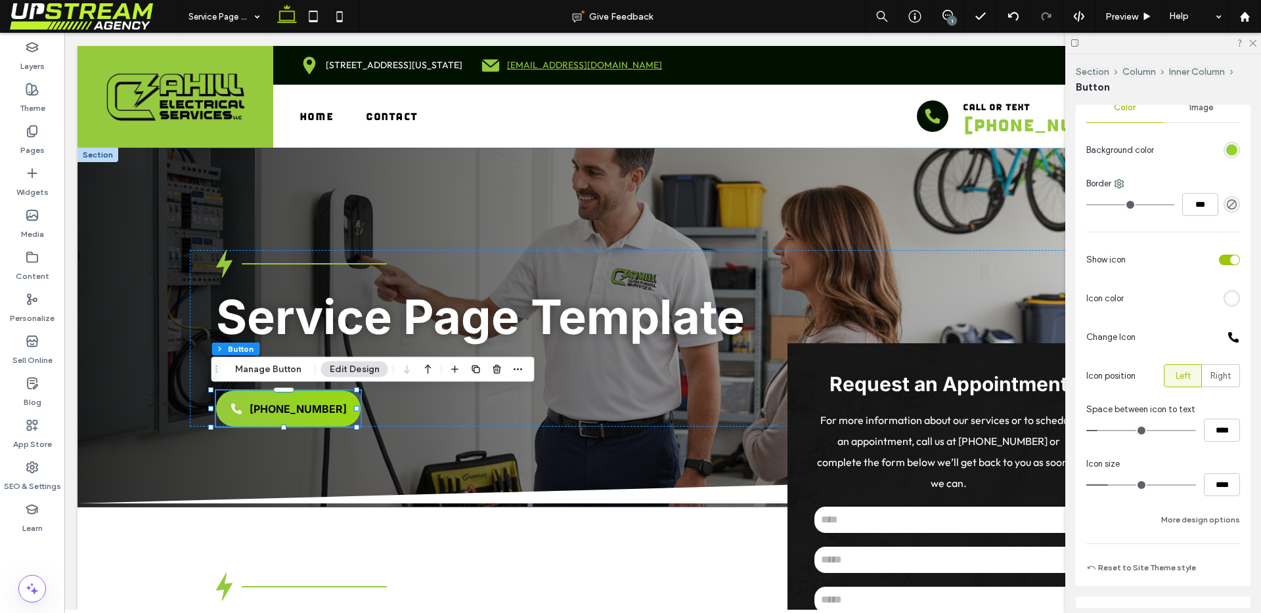
scroll to position [244, 0]
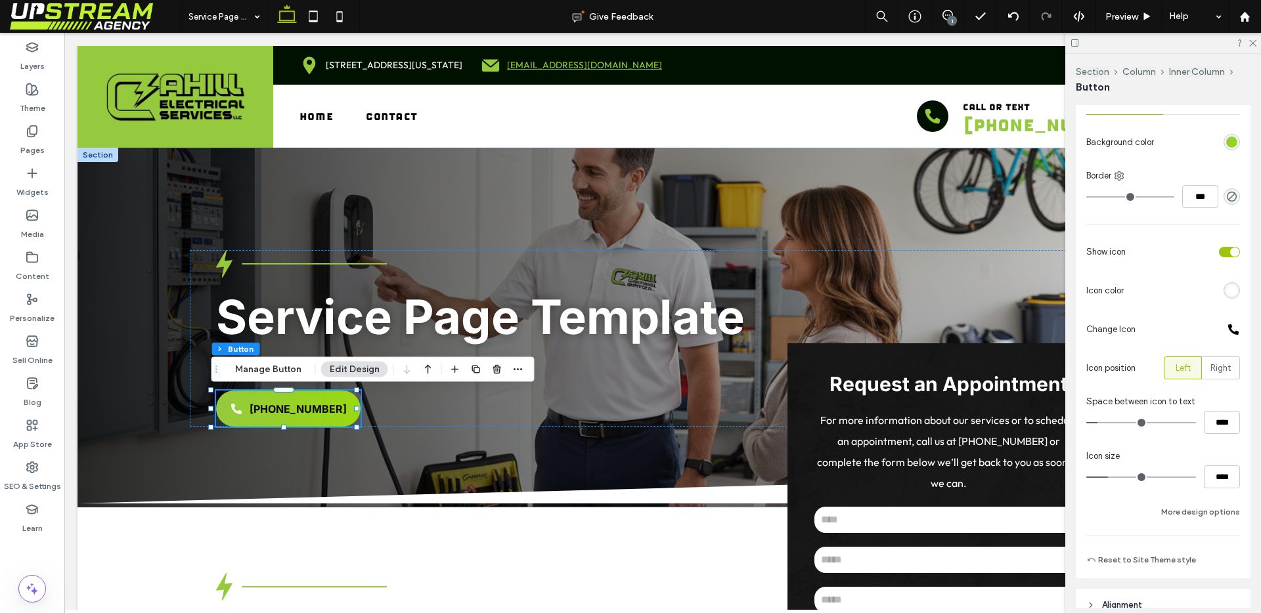
click at [1236, 283] on div "Primary Secondary Select Layout Button style Button text Background Color Image…" at bounding box center [1162, 248] width 175 height 661
click at [1230, 288] on div "rgb(255, 255, 255)" at bounding box center [1231, 290] width 16 height 16
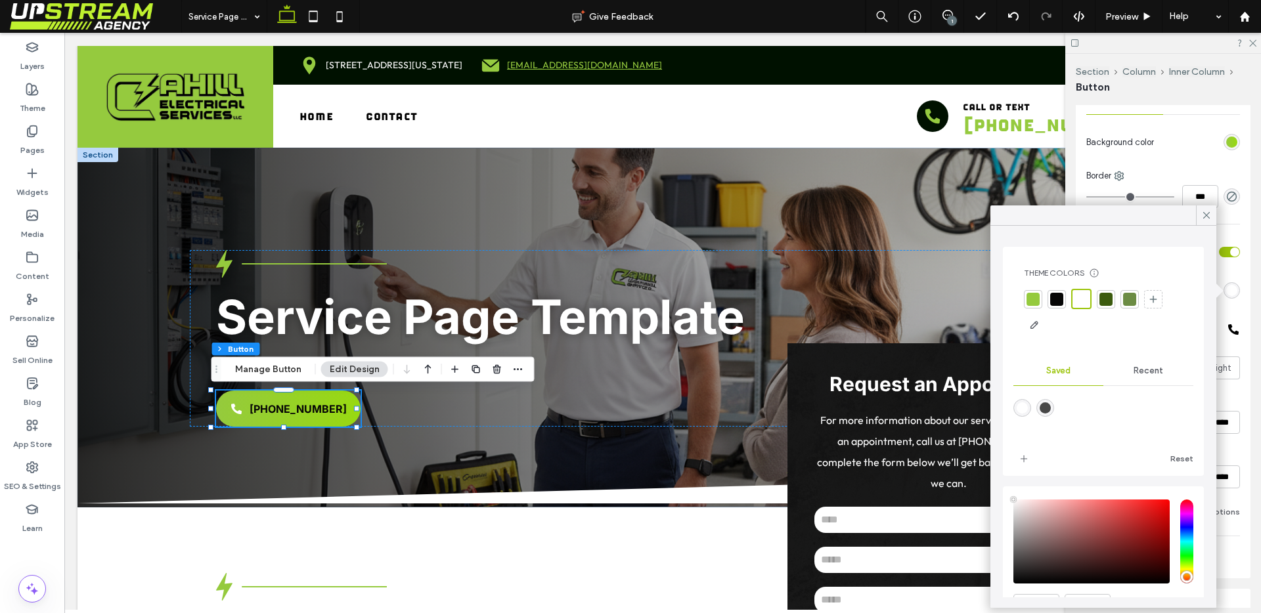
click at [1057, 297] on div at bounding box center [1056, 299] width 13 height 13
drag, startPoint x: 1203, startPoint y: 215, endPoint x: 1103, endPoint y: 254, distance: 107.9
click at [1205, 215] on icon at bounding box center [1206, 215] width 12 height 12
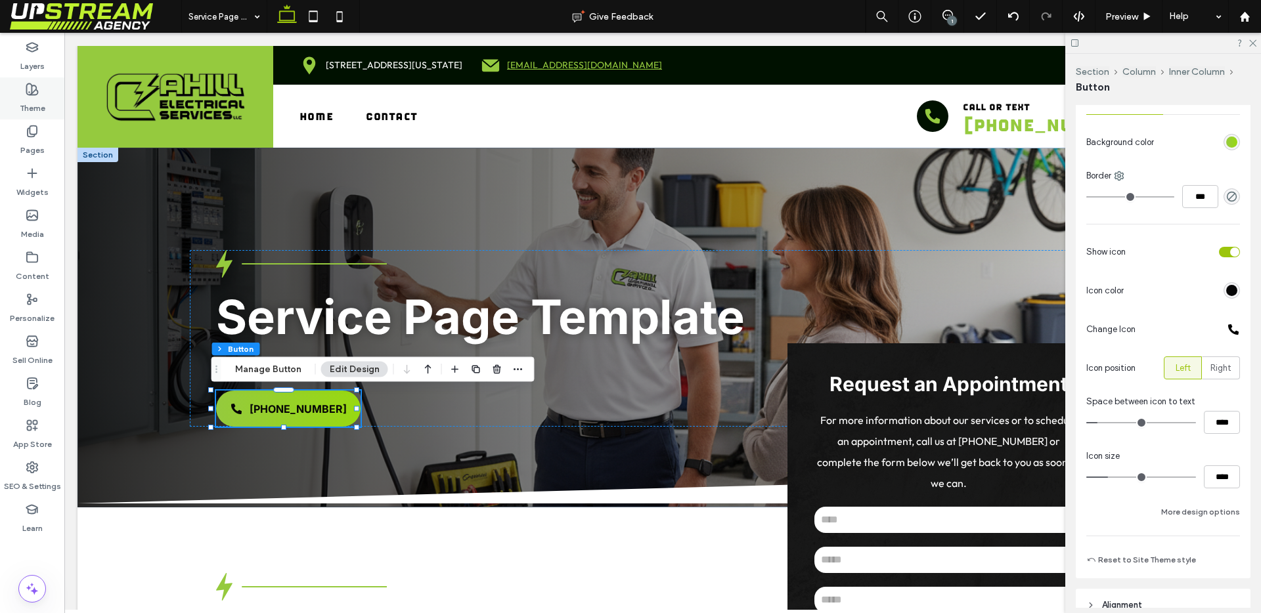
click at [32, 104] on label "Theme" at bounding box center [33, 105] width 26 height 18
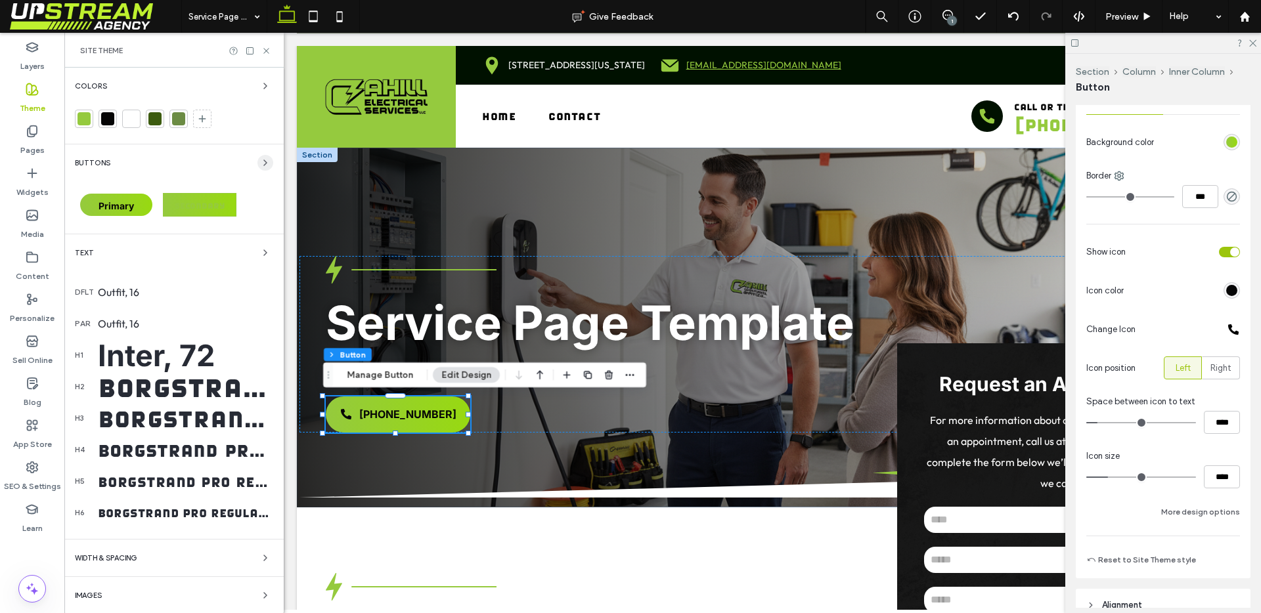
click at [264, 162] on use "button" at bounding box center [265, 162] width 3 height 5
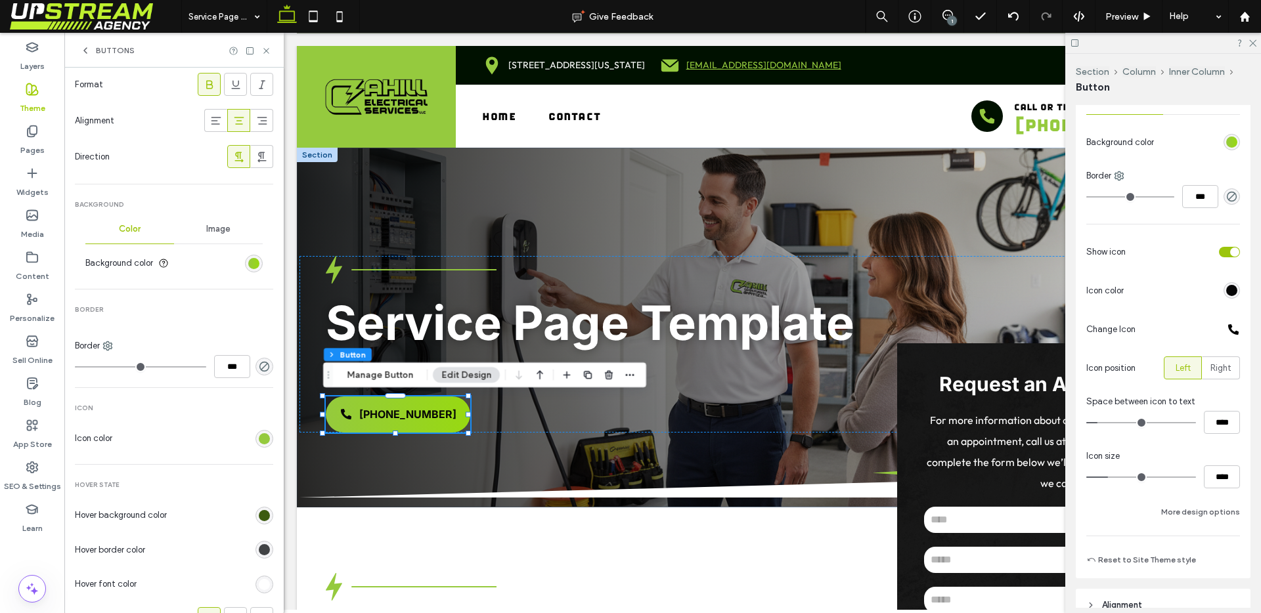
scroll to position [393, 0]
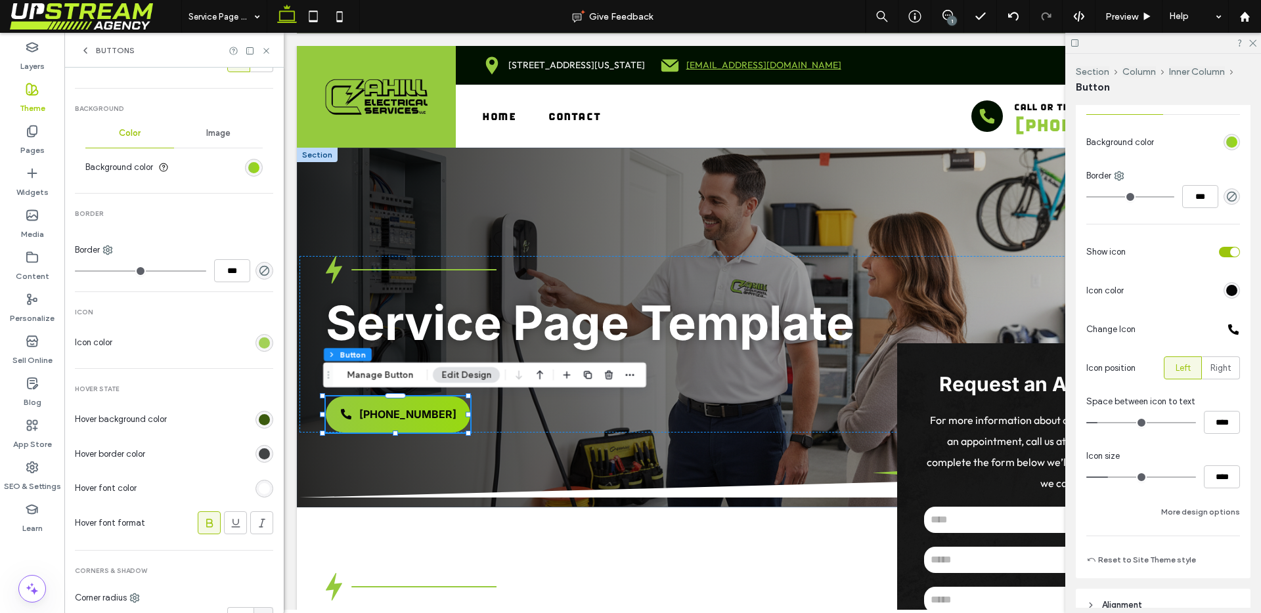
click at [259, 342] on div "rgb(149, 202, 62)" at bounding box center [264, 342] width 11 height 11
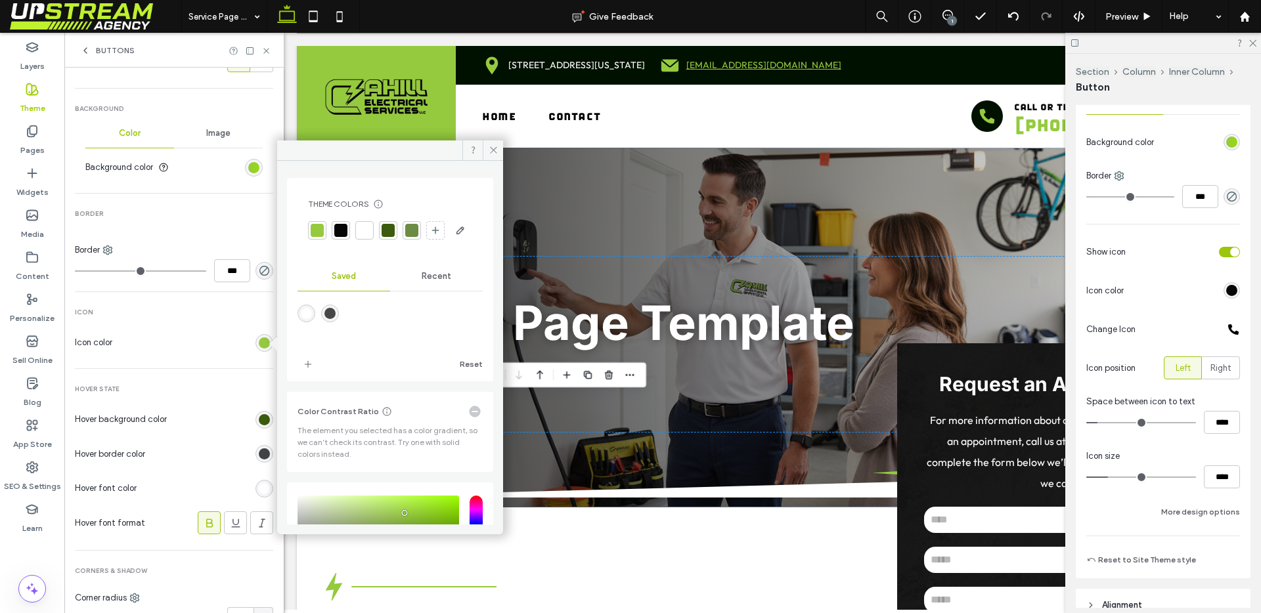
click at [360, 229] on div at bounding box center [364, 230] width 13 height 13
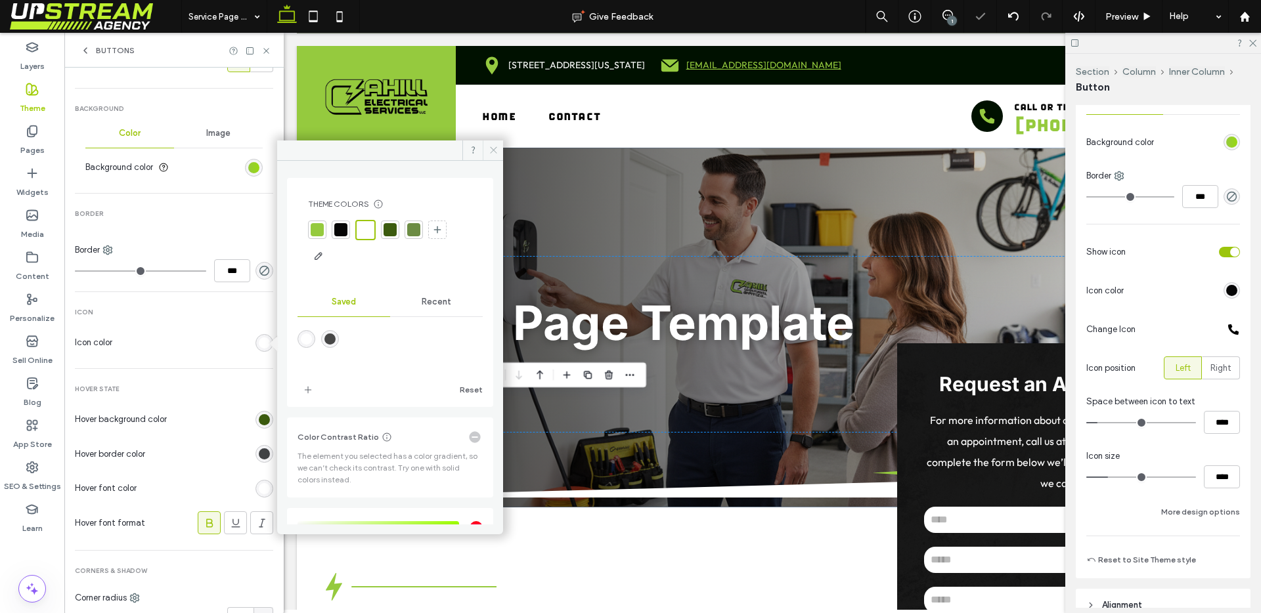
click at [496, 148] on icon at bounding box center [493, 150] width 10 height 10
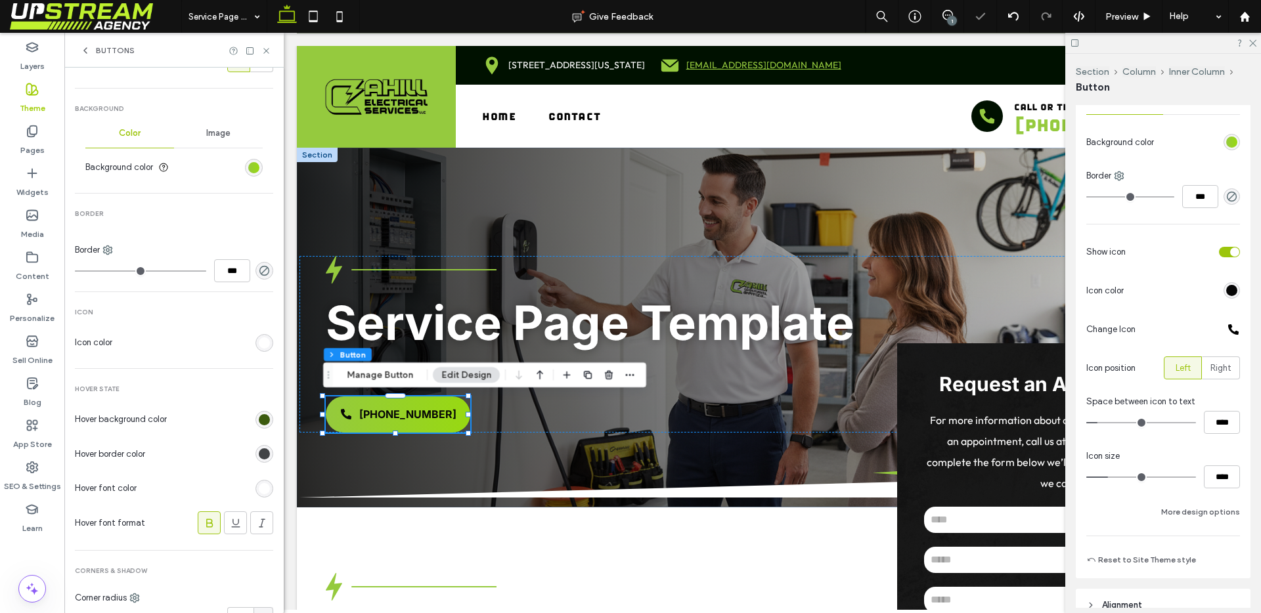
click at [259, 341] on div "rgb(255, 255, 255)" at bounding box center [264, 342] width 11 height 11
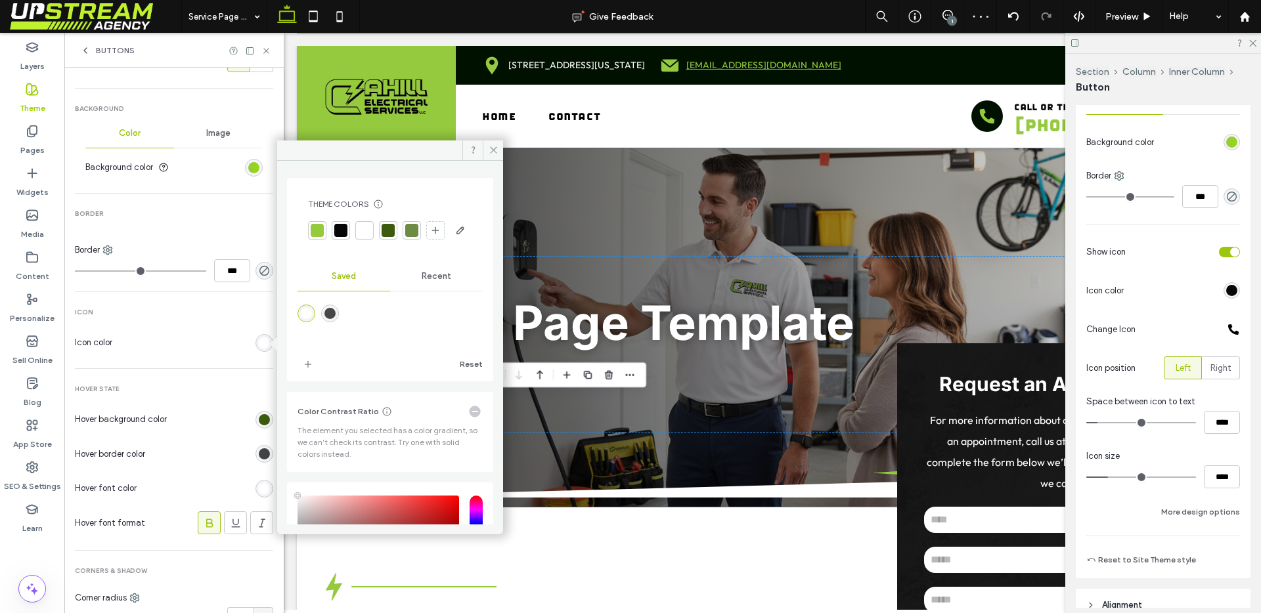
click at [342, 227] on div at bounding box center [340, 230] width 13 height 13
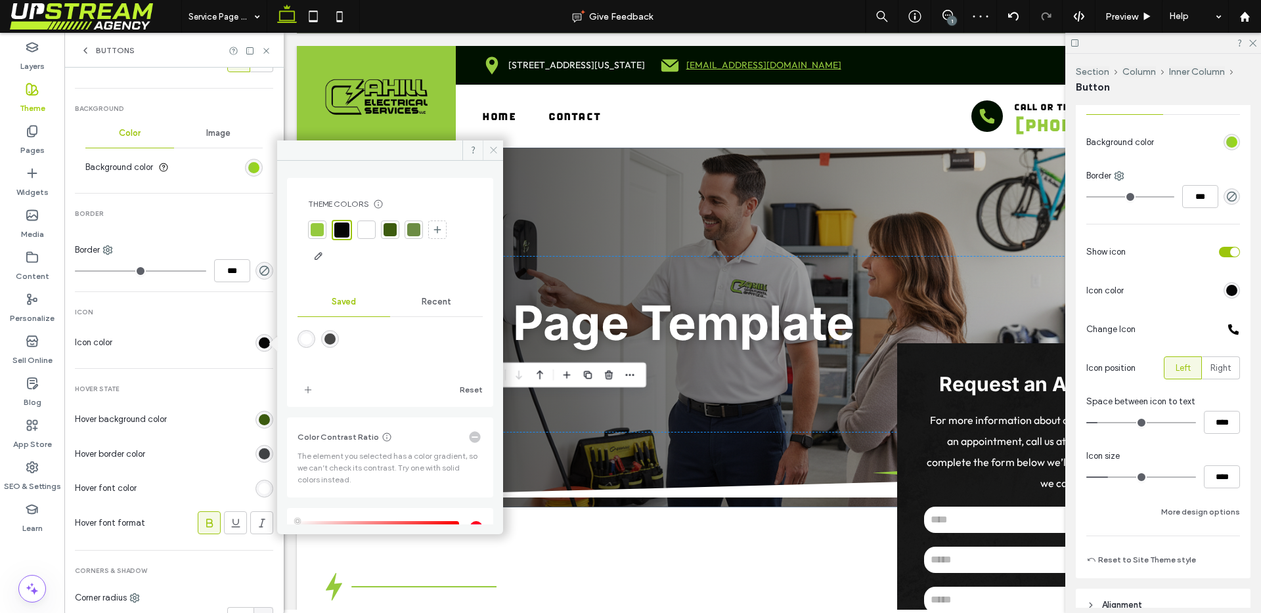
click at [488, 150] on icon at bounding box center [493, 150] width 10 height 10
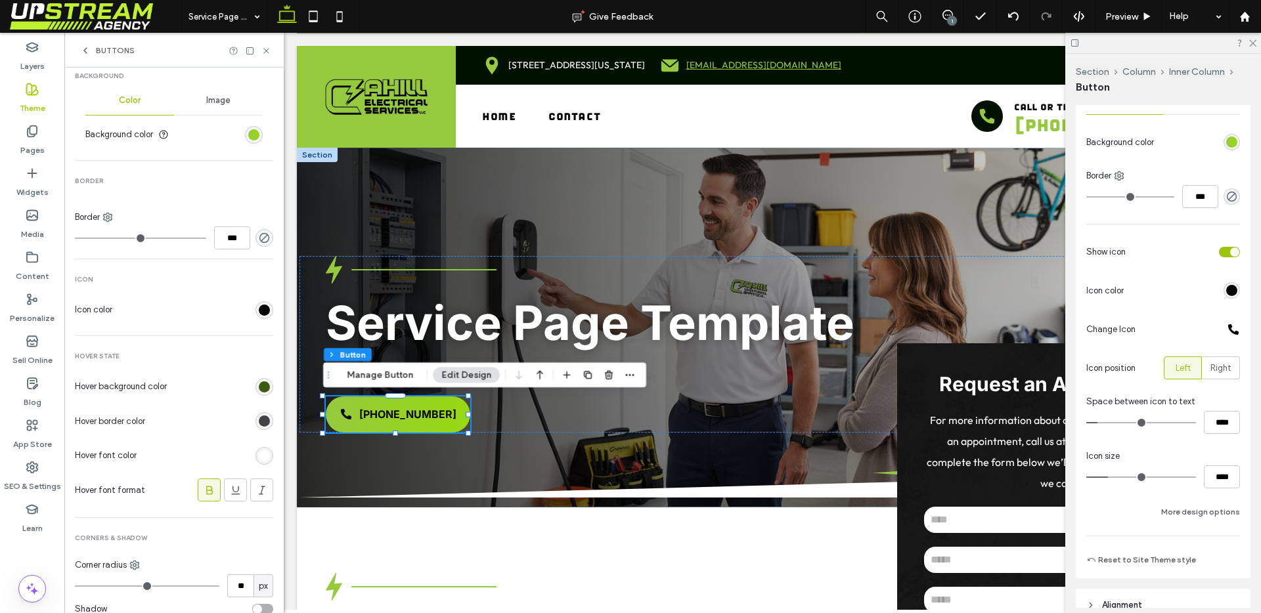
scroll to position [466, 0]
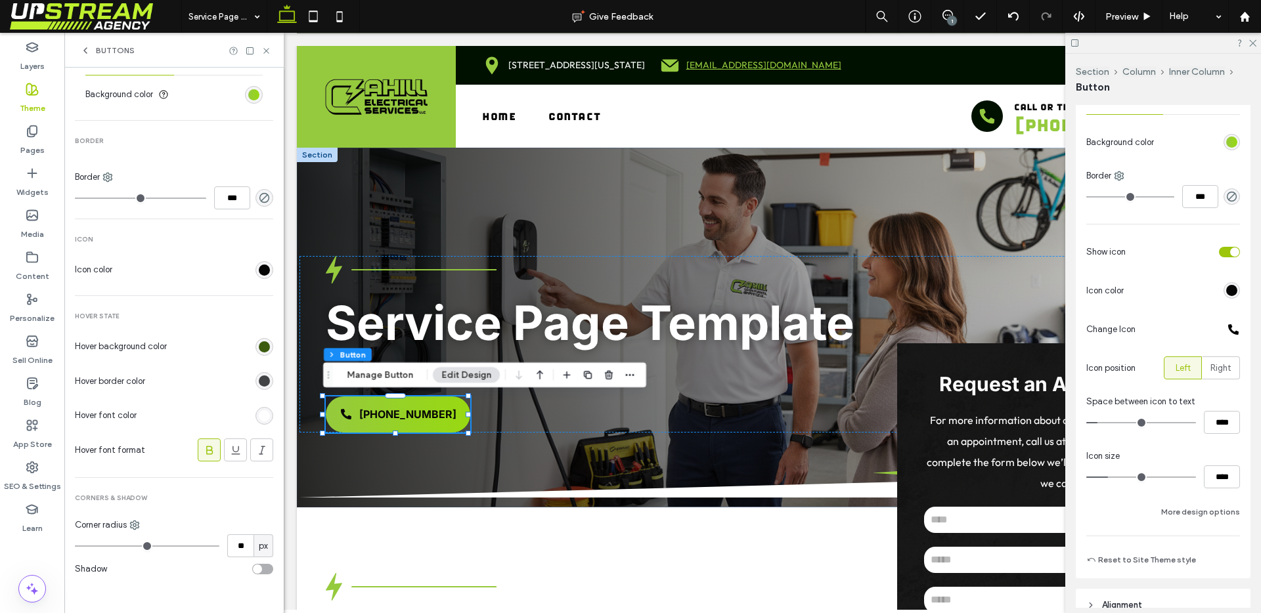
click at [259, 382] on div "rgb(65, 67, 69)" at bounding box center [264, 381] width 11 height 11
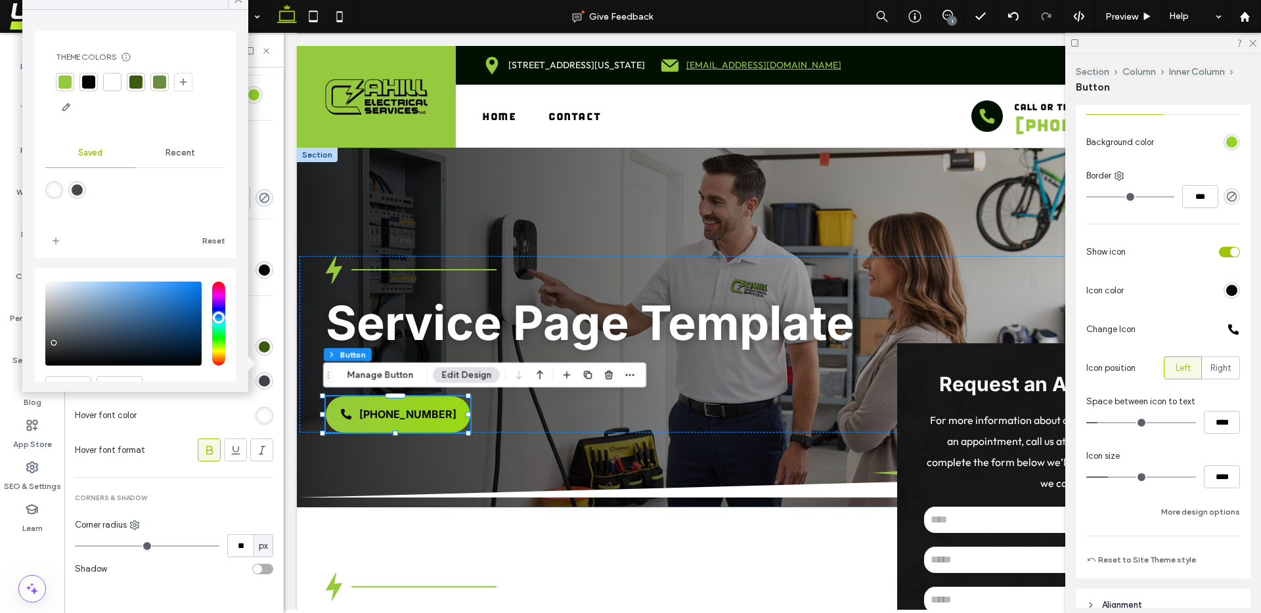
click at [135, 76] on div at bounding box center [135, 82] width 13 height 13
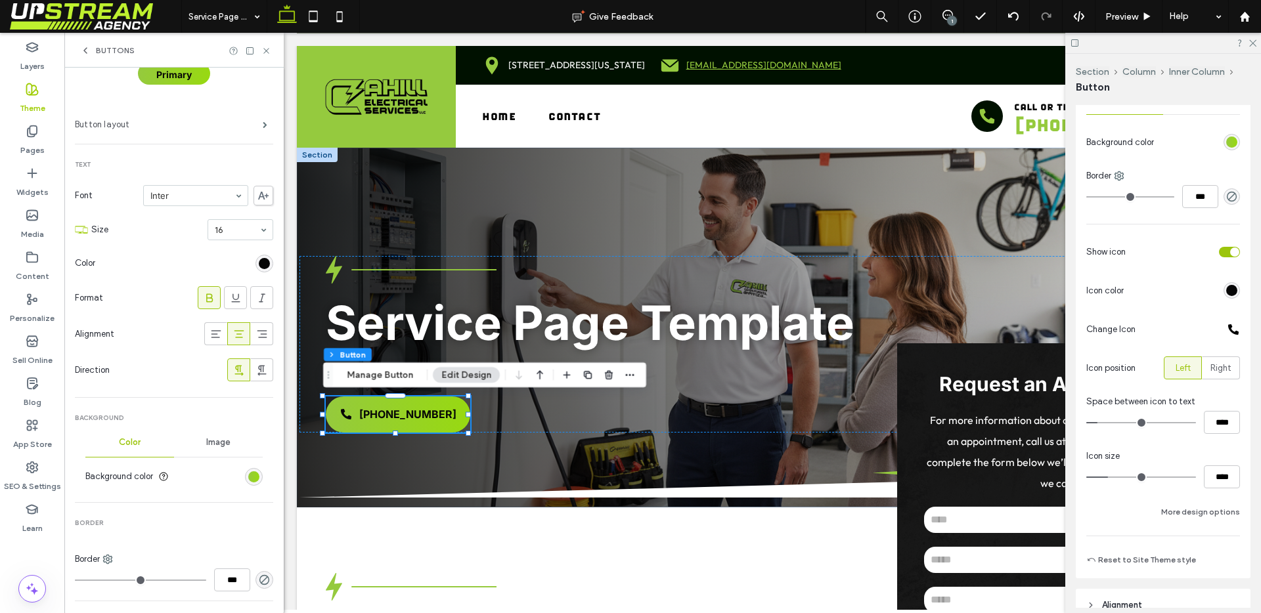
scroll to position [0, 0]
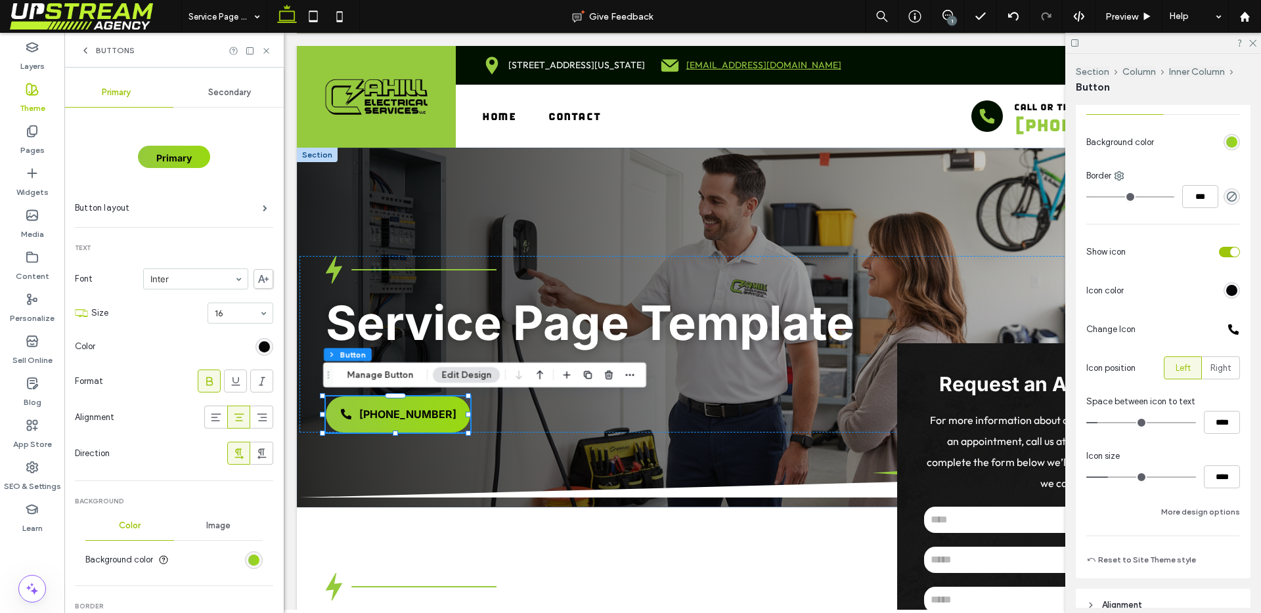
click at [227, 88] on span "Secondary" at bounding box center [229, 92] width 43 height 11
click at [204, 376] on icon at bounding box center [209, 381] width 13 height 13
type input "*****"
click at [126, 94] on span "Primary" at bounding box center [116, 92] width 29 height 11
click at [242, 91] on span "Secondary" at bounding box center [229, 92] width 43 height 11
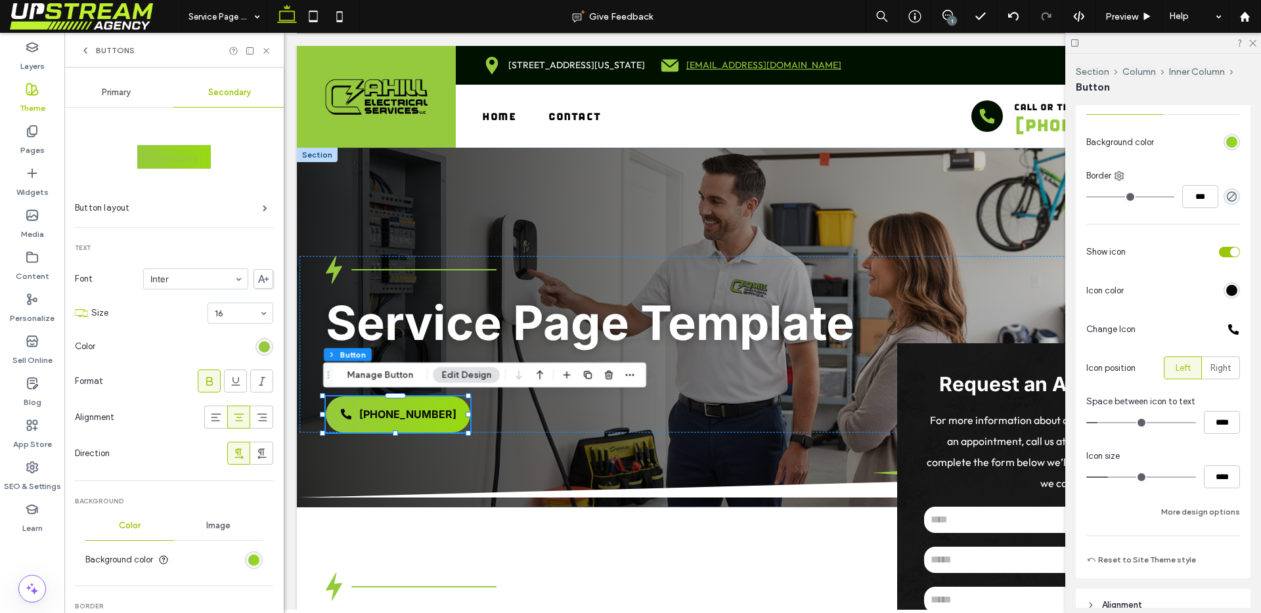
scroll to position [111, 0]
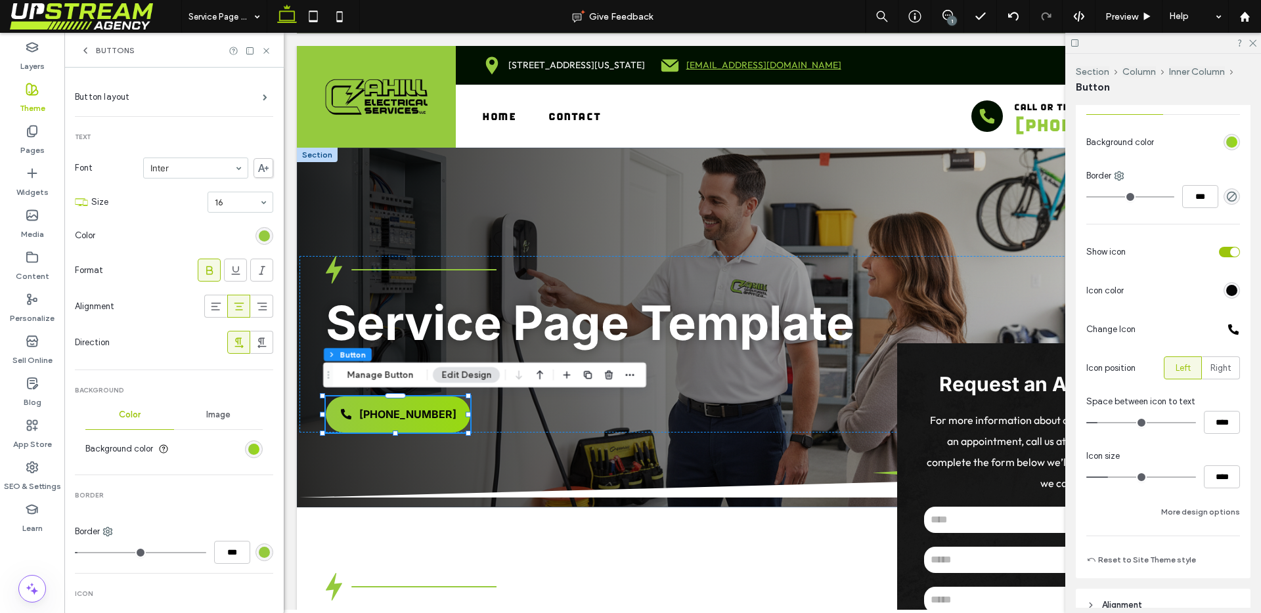
click at [253, 452] on div "linear-gradient(90deg, rgb(149, 202, 61) 0%, rgb(152, 217, 17) 100%)" at bounding box center [254, 450] width 18 height 18
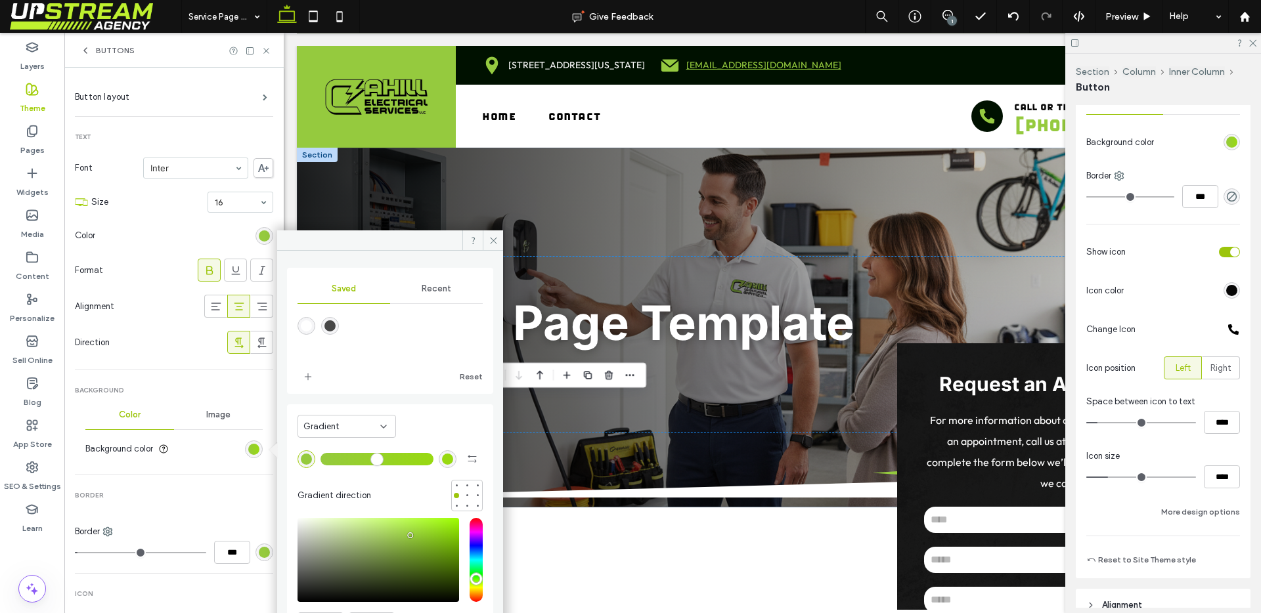
click at [431, 291] on span "Recent" at bounding box center [437, 289] width 30 height 11
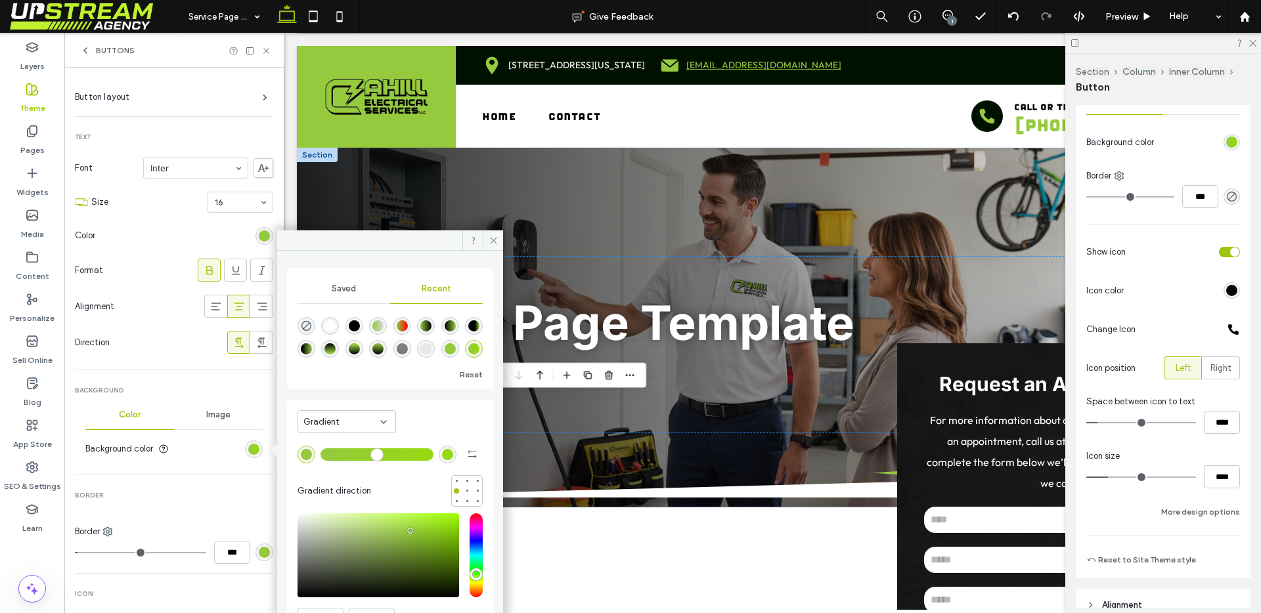
click at [346, 292] on span "Saved" at bounding box center [344, 289] width 24 height 11
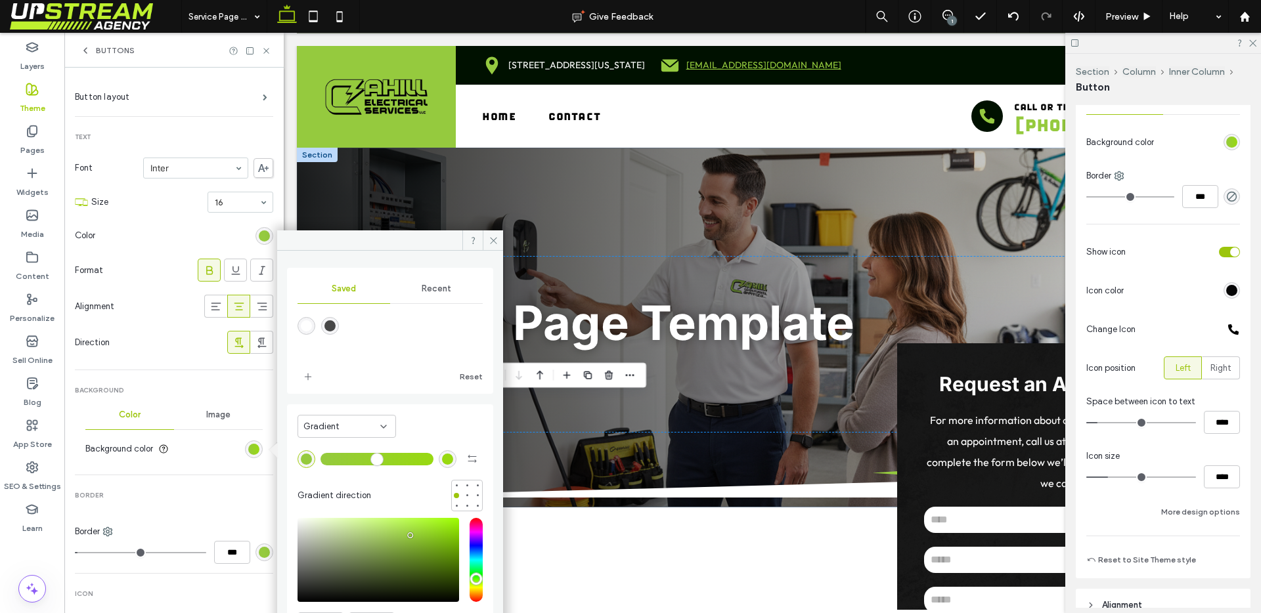
click at [332, 424] on span "Gradient" at bounding box center [321, 426] width 36 height 13
click at [324, 454] on div "Color" at bounding box center [346, 449] width 97 height 23
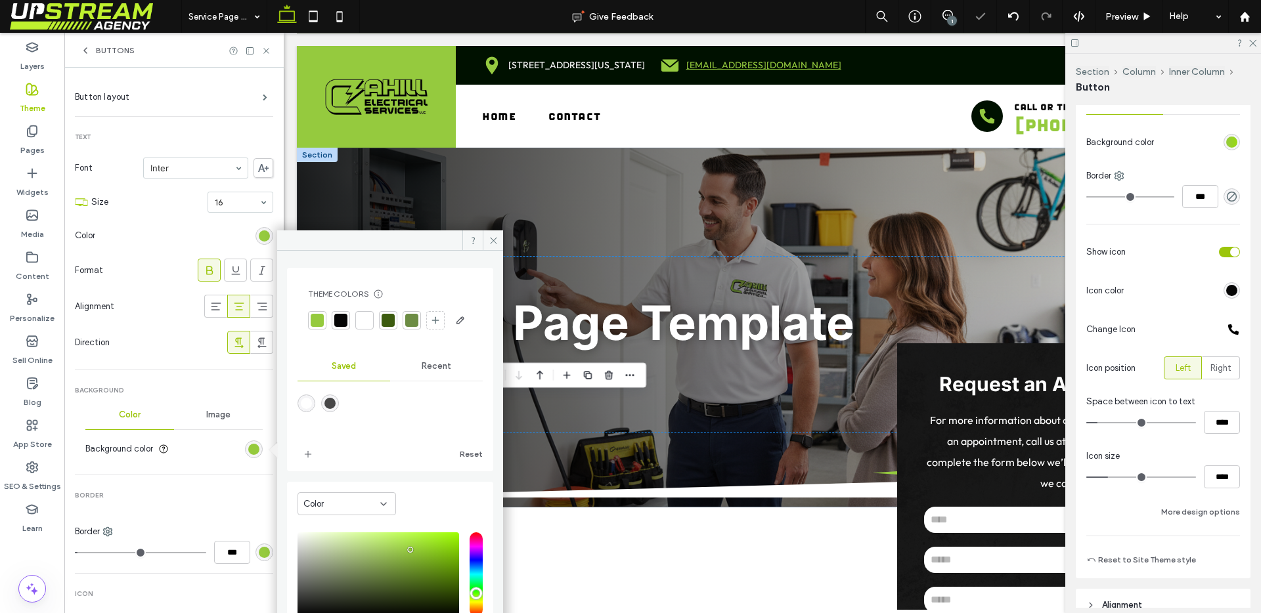
click at [341, 320] on div at bounding box center [340, 320] width 13 height 13
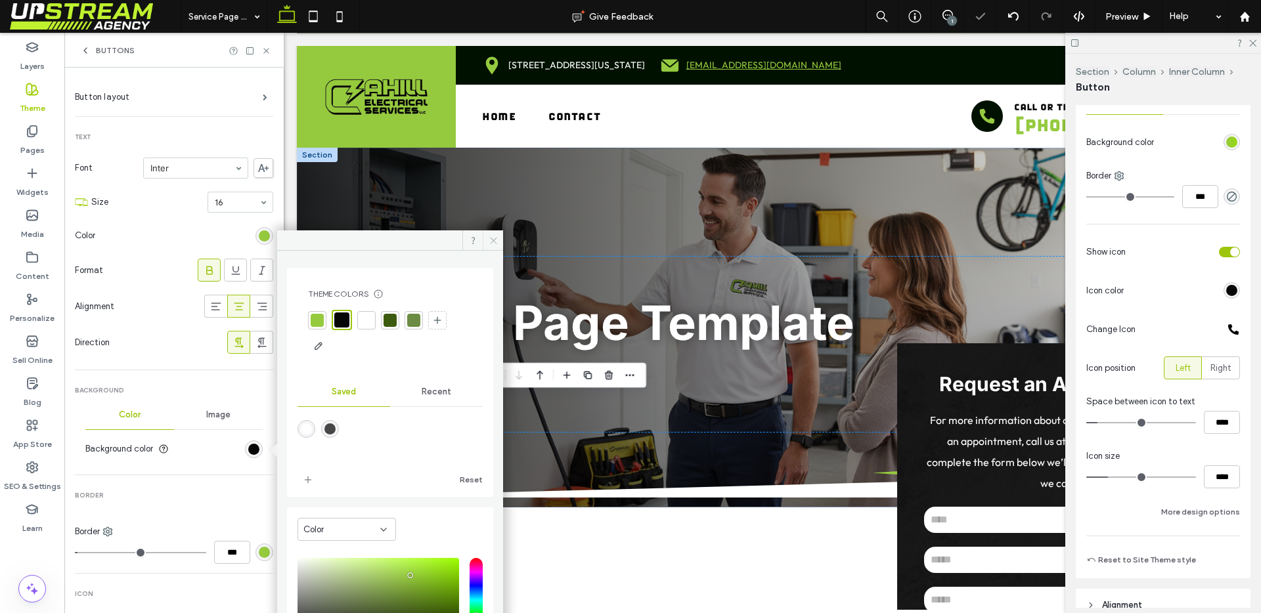
click at [490, 230] on span at bounding box center [493, 240] width 20 height 20
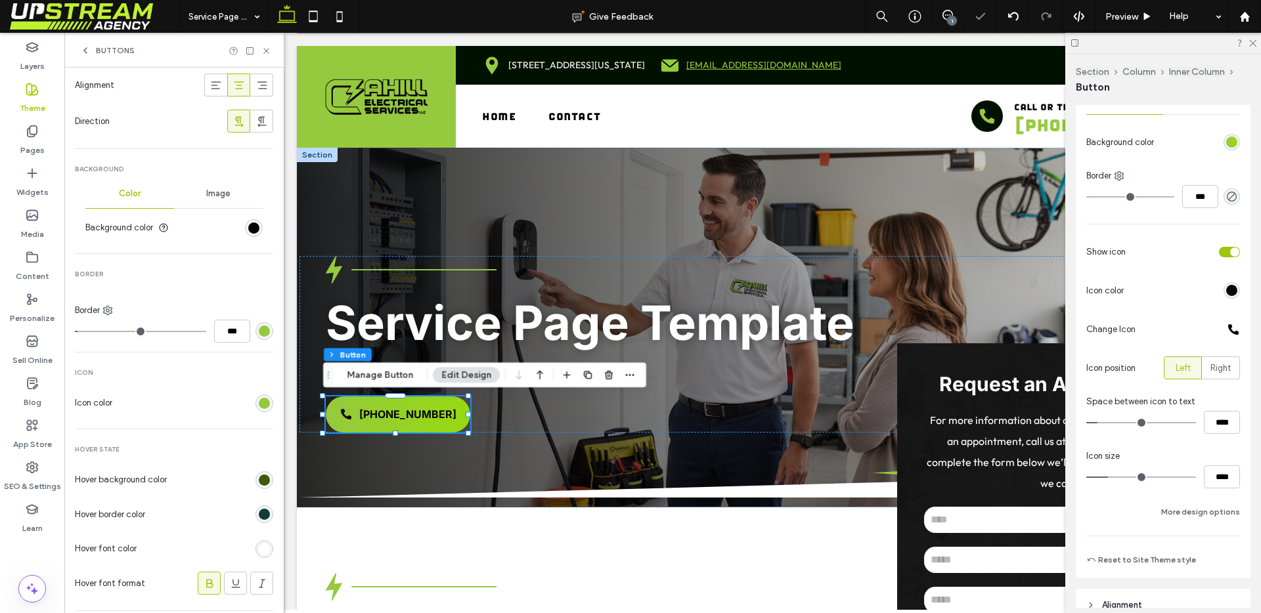
scroll to position [466, 0]
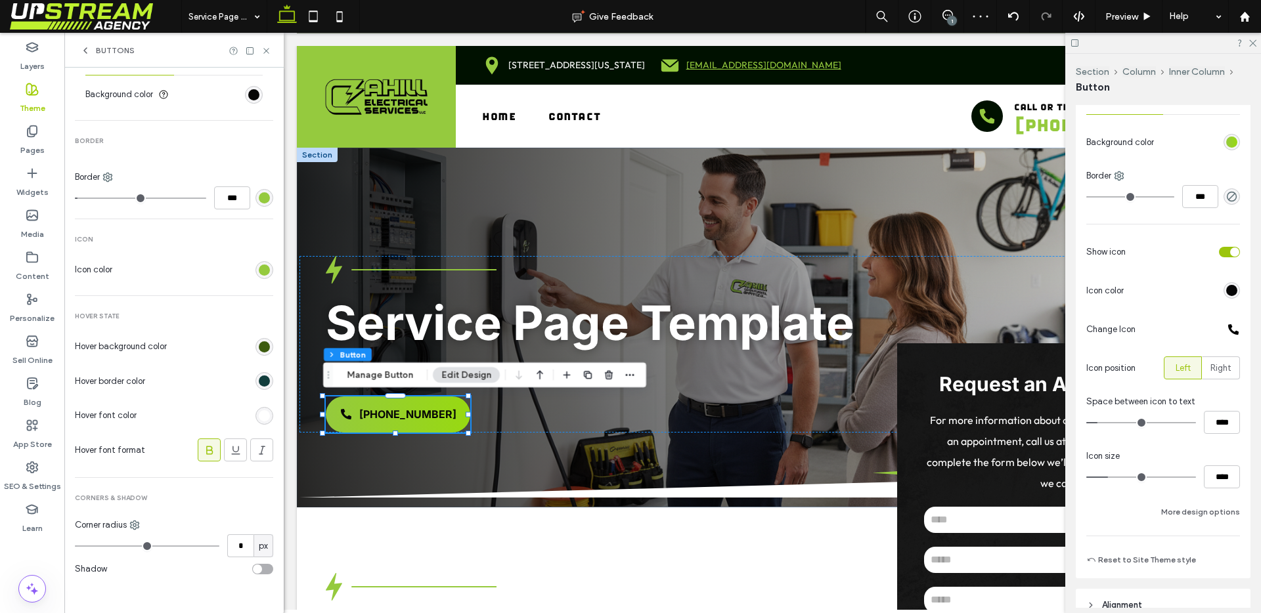
type input "*"
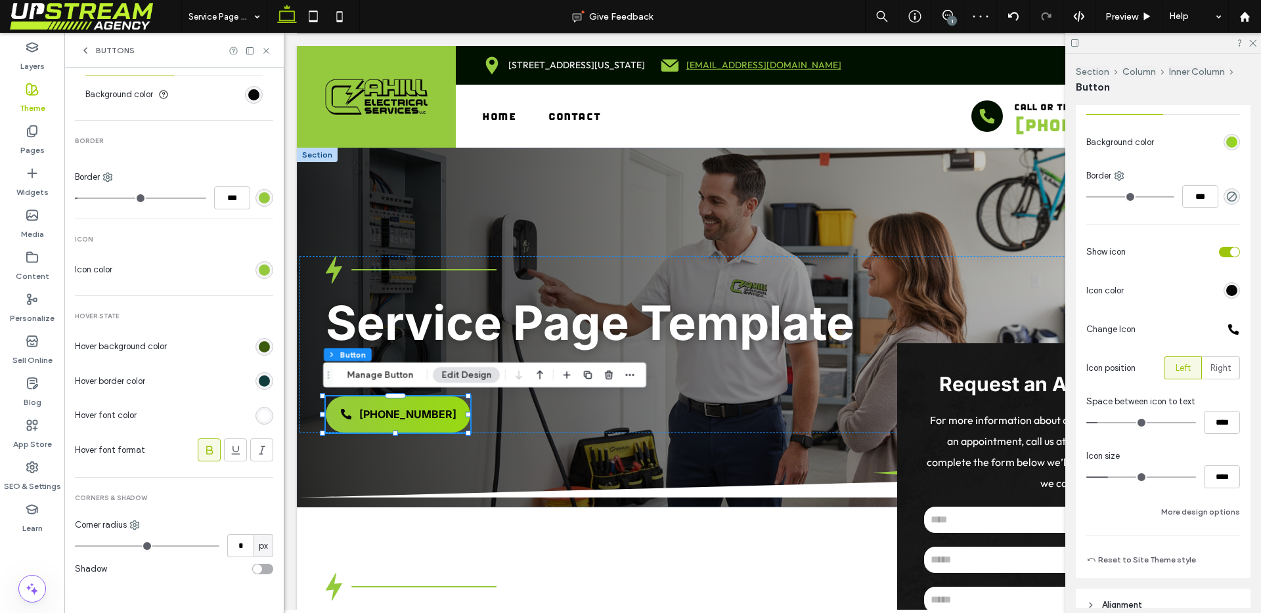
type input "*"
type input "**"
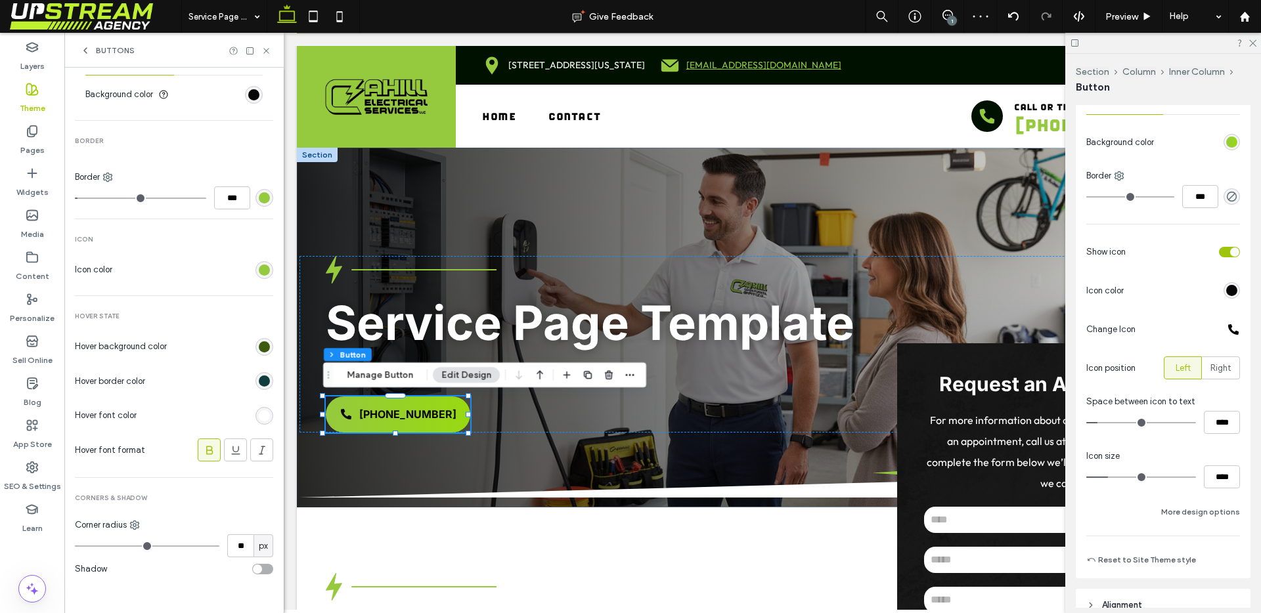
type input "**"
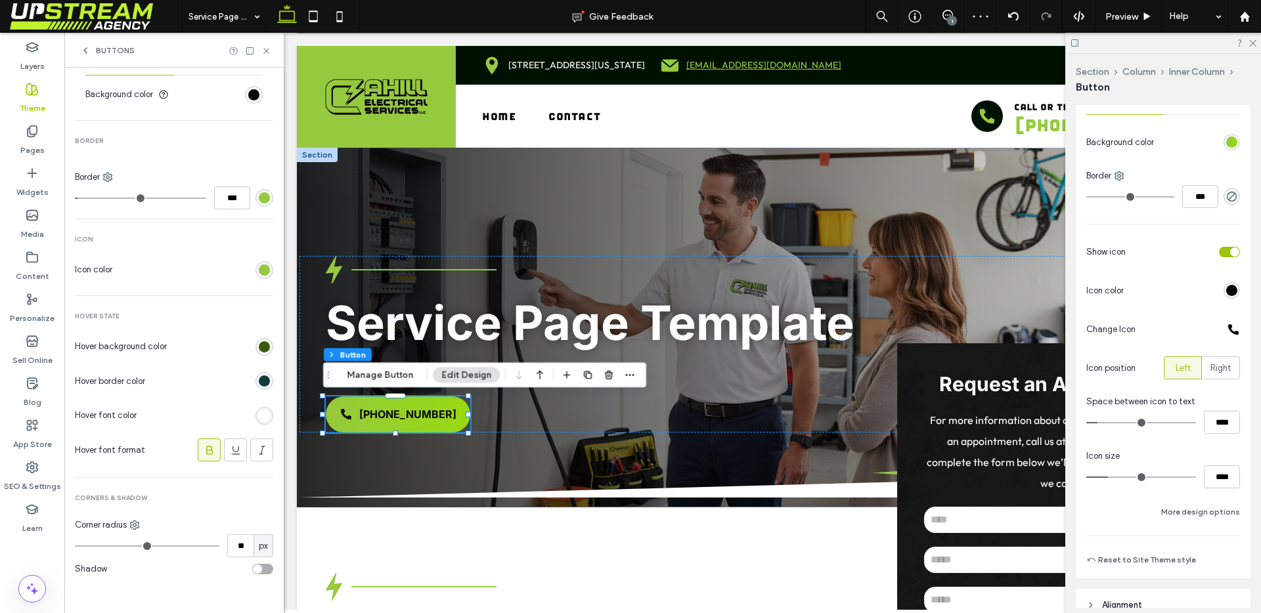
type input "**"
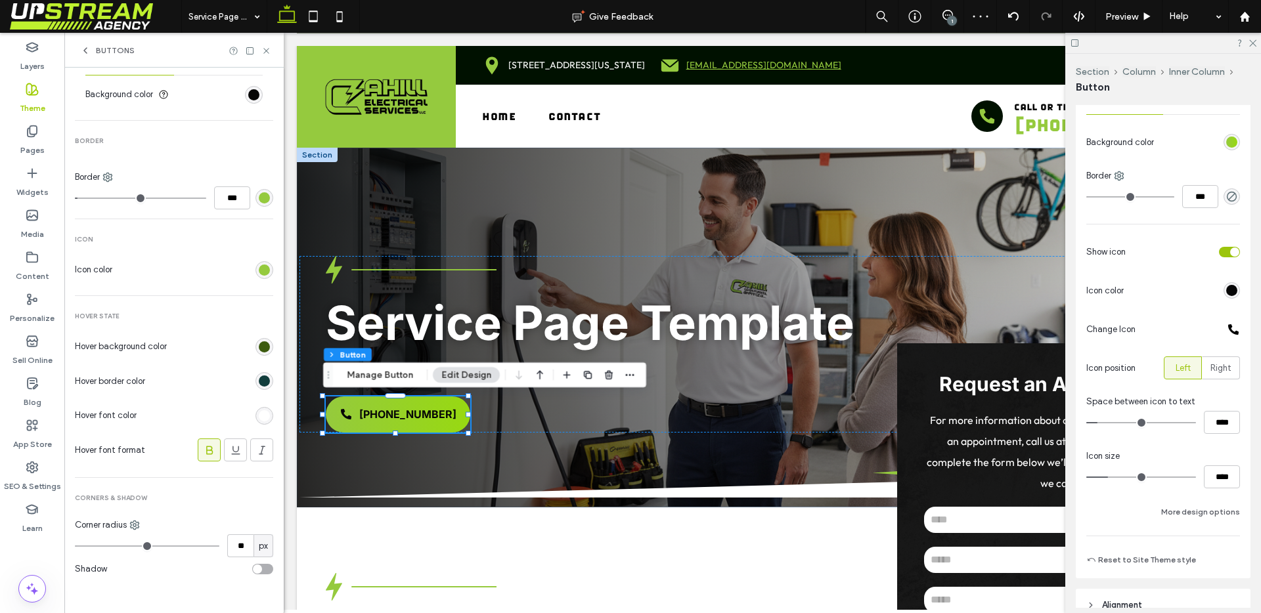
type input "**"
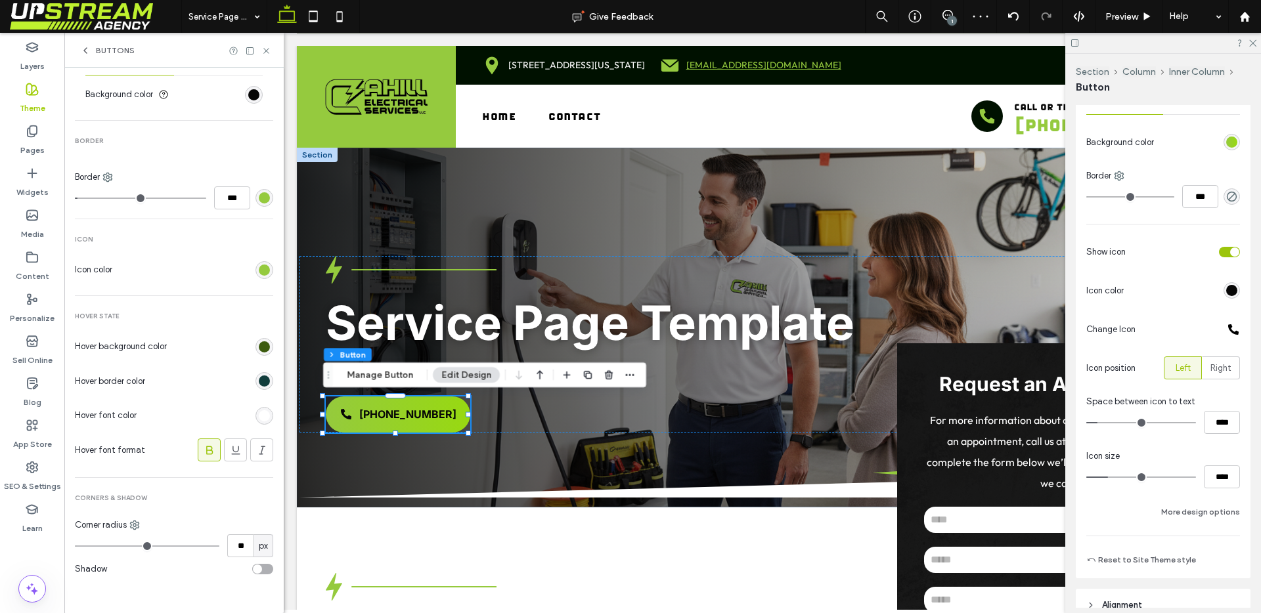
type input "**"
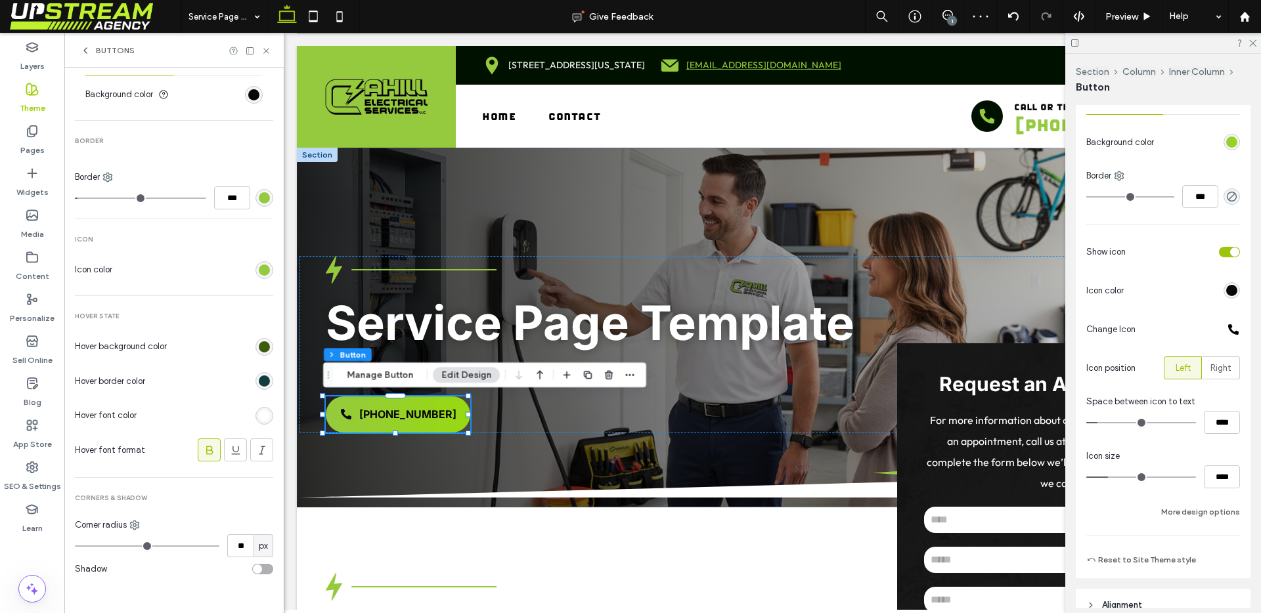
type input "**"
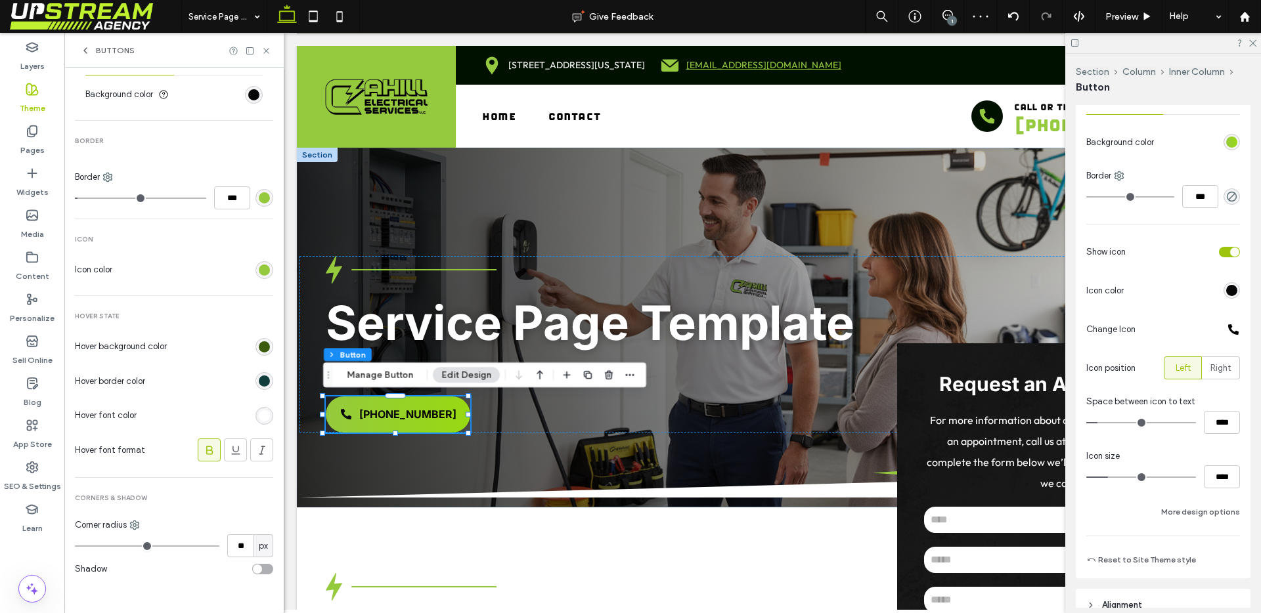
type input "**"
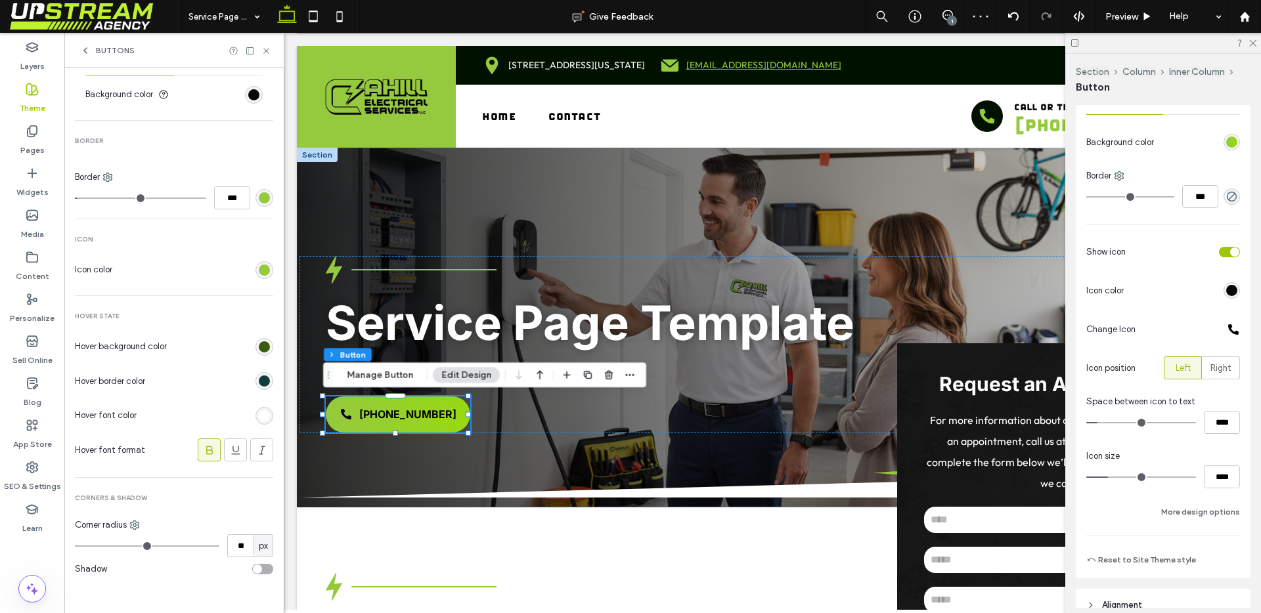
type input "**"
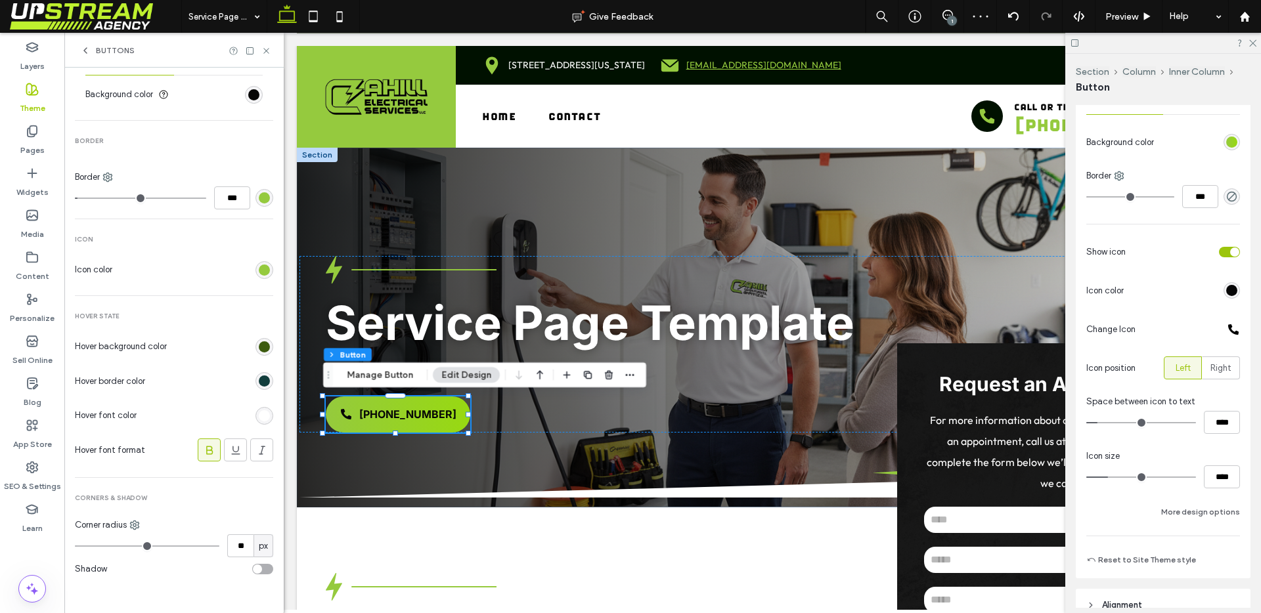
type input "**"
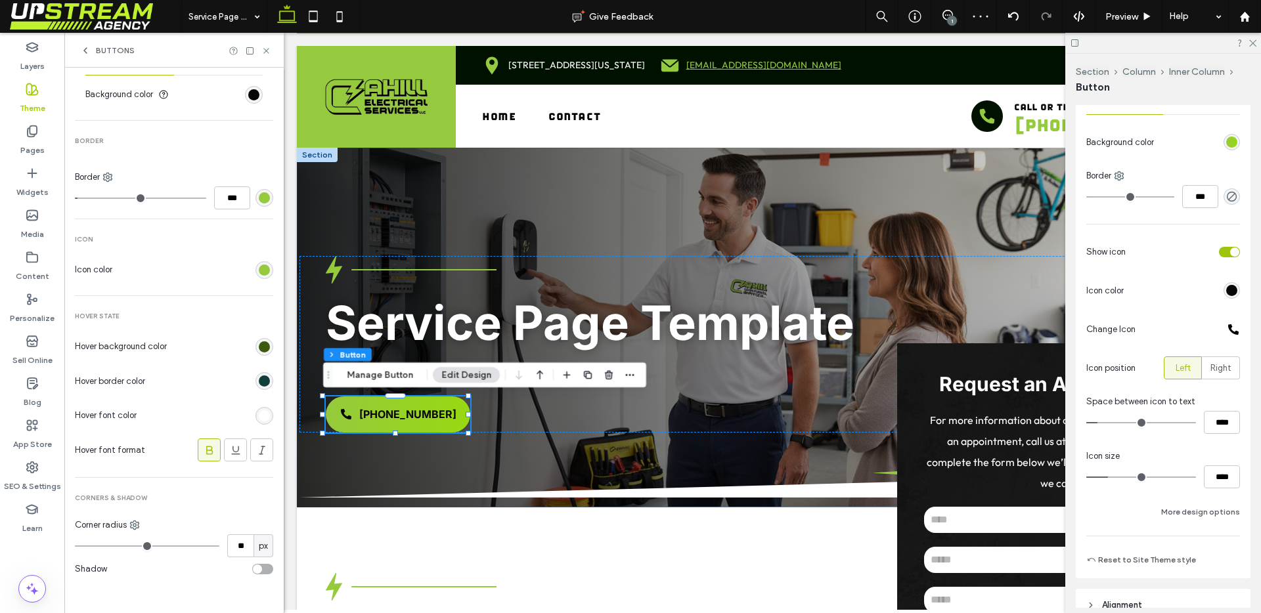
type input "**"
type input "***"
type input "**"
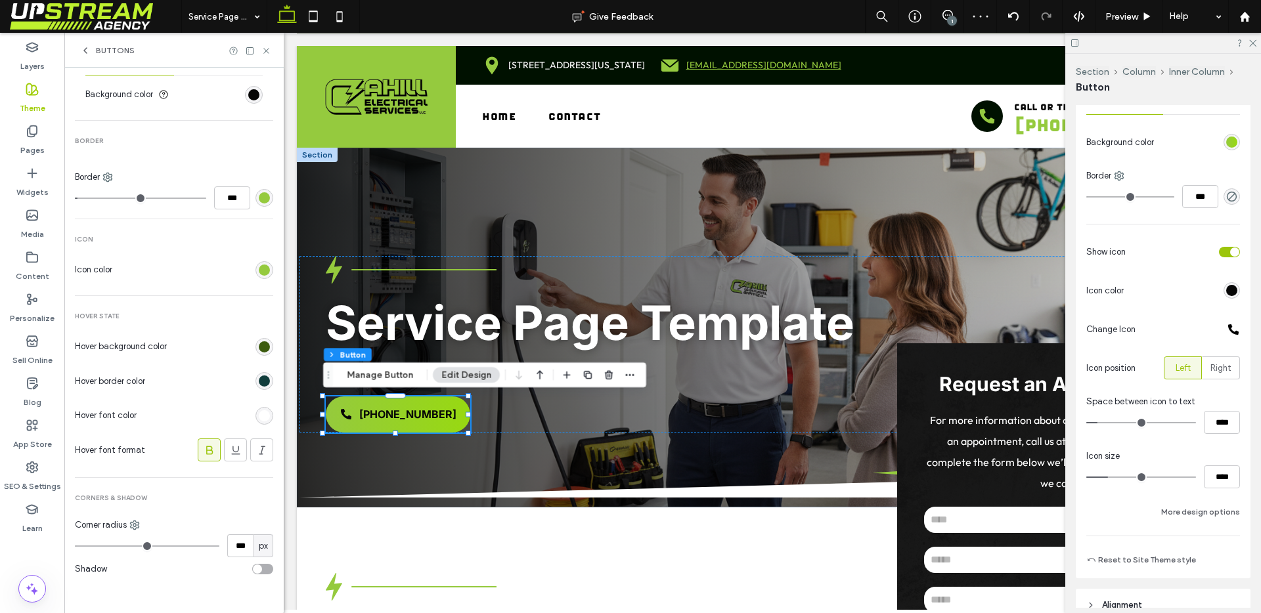
type input "**"
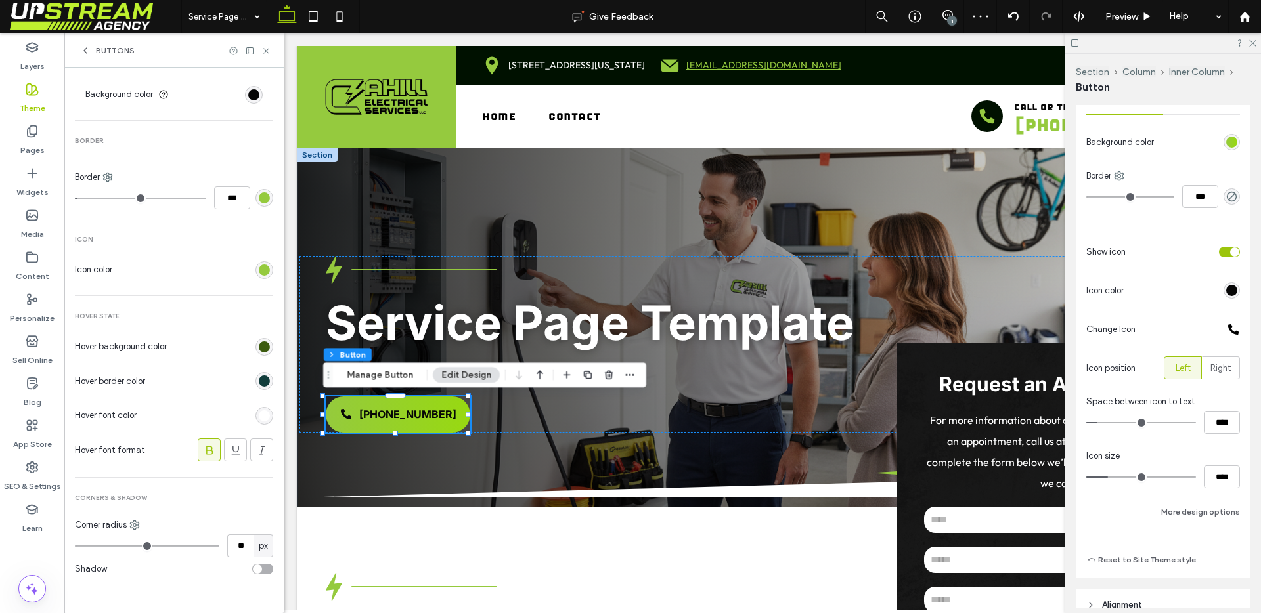
type input "**"
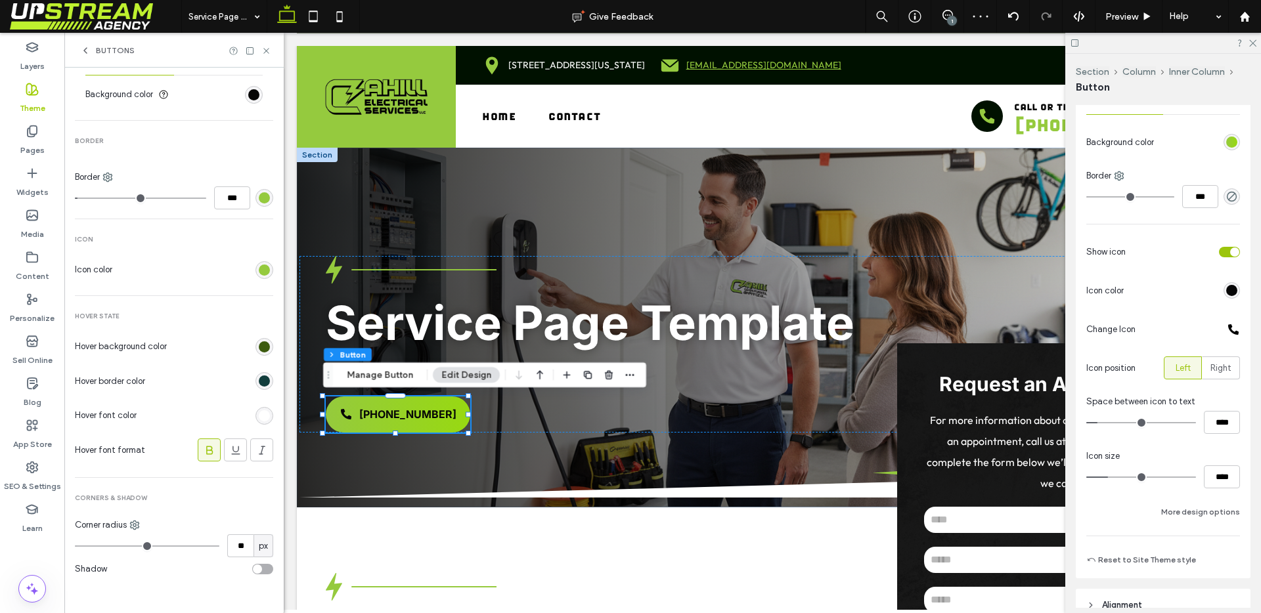
type input "**"
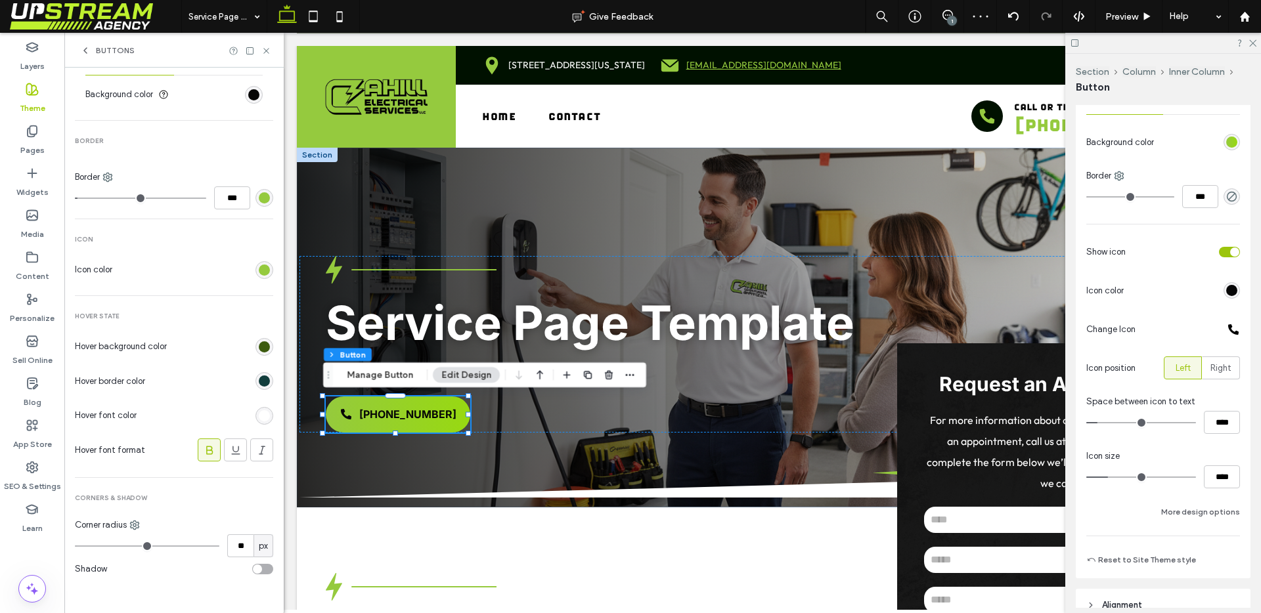
type input "**"
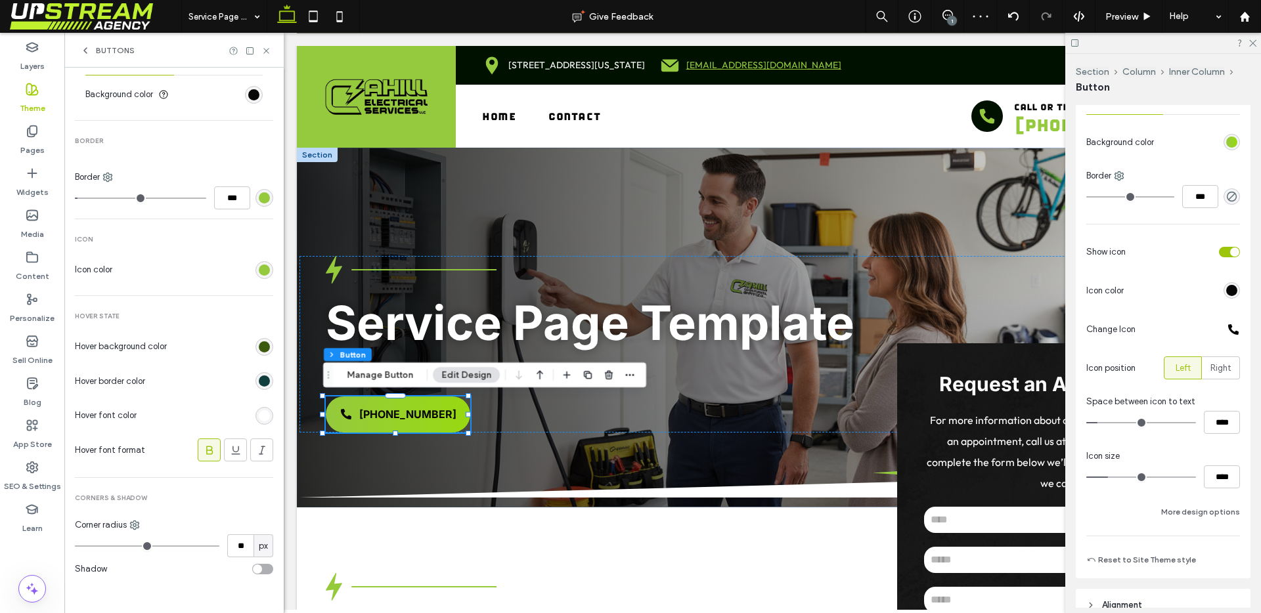
type input "**"
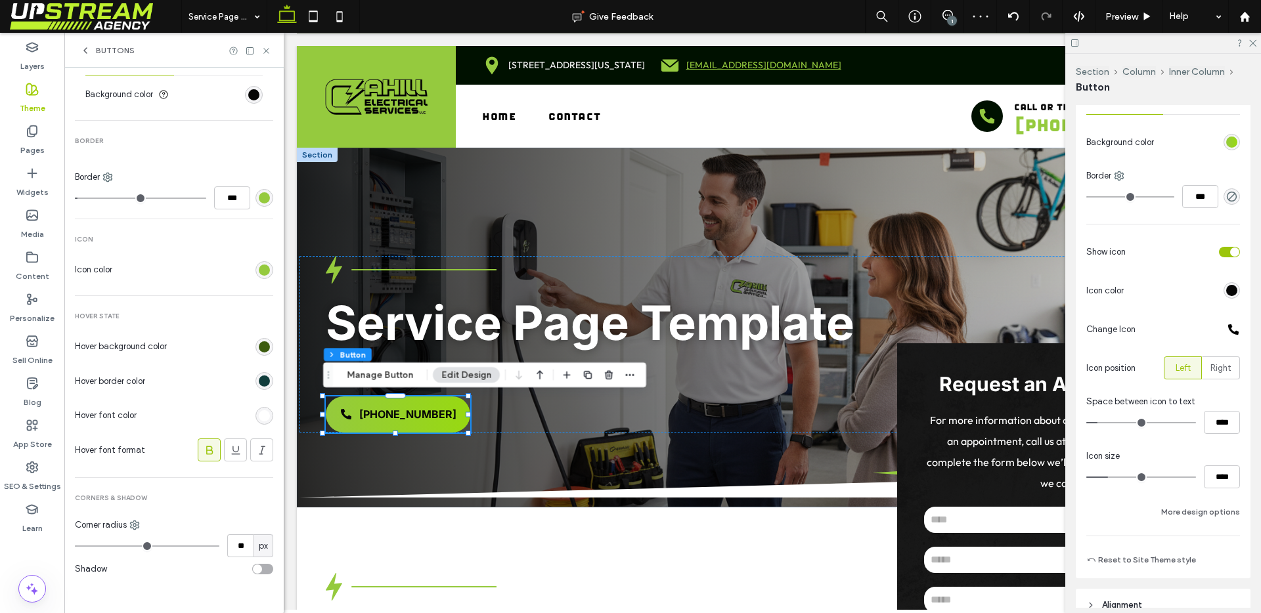
type input "**"
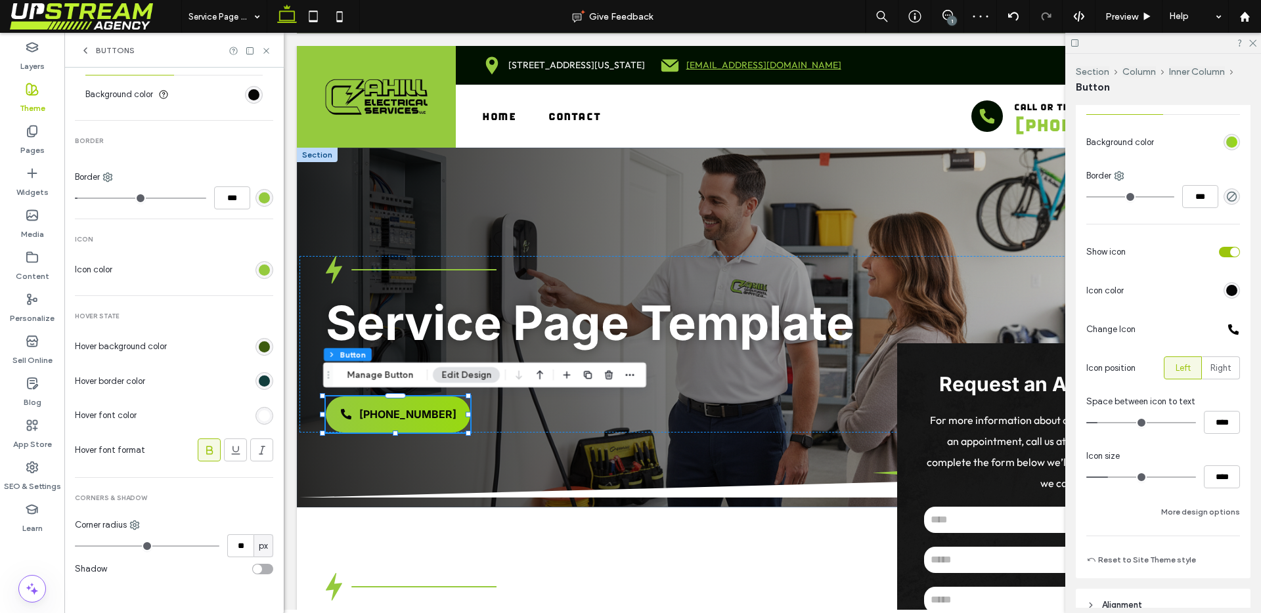
type input "**"
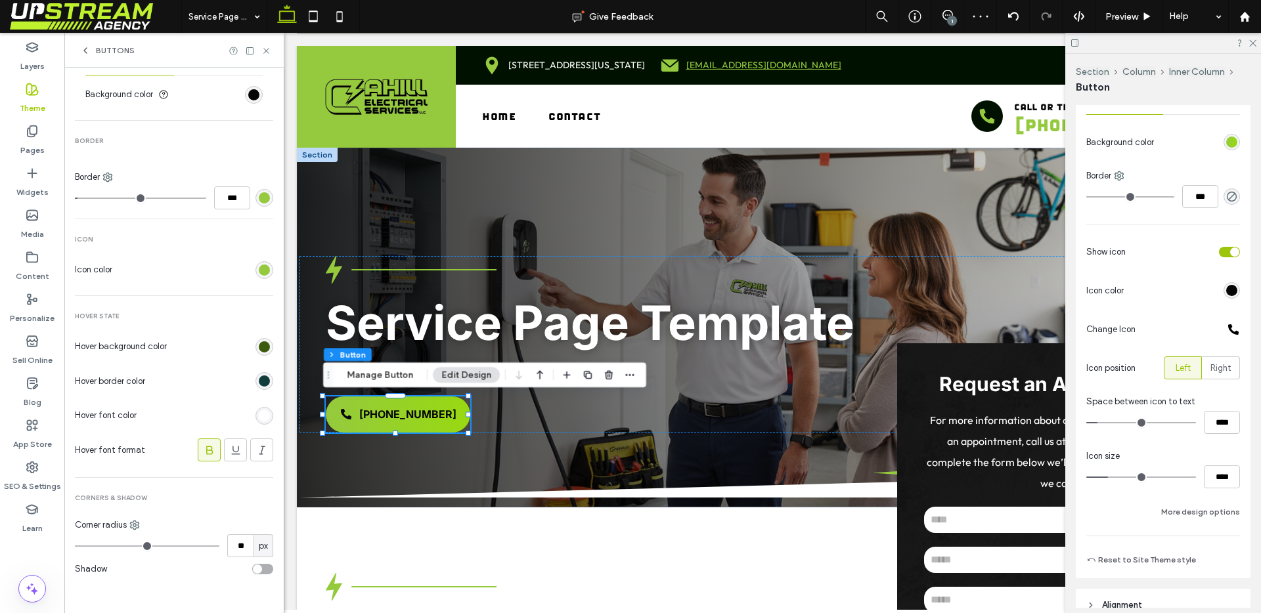
type input "**"
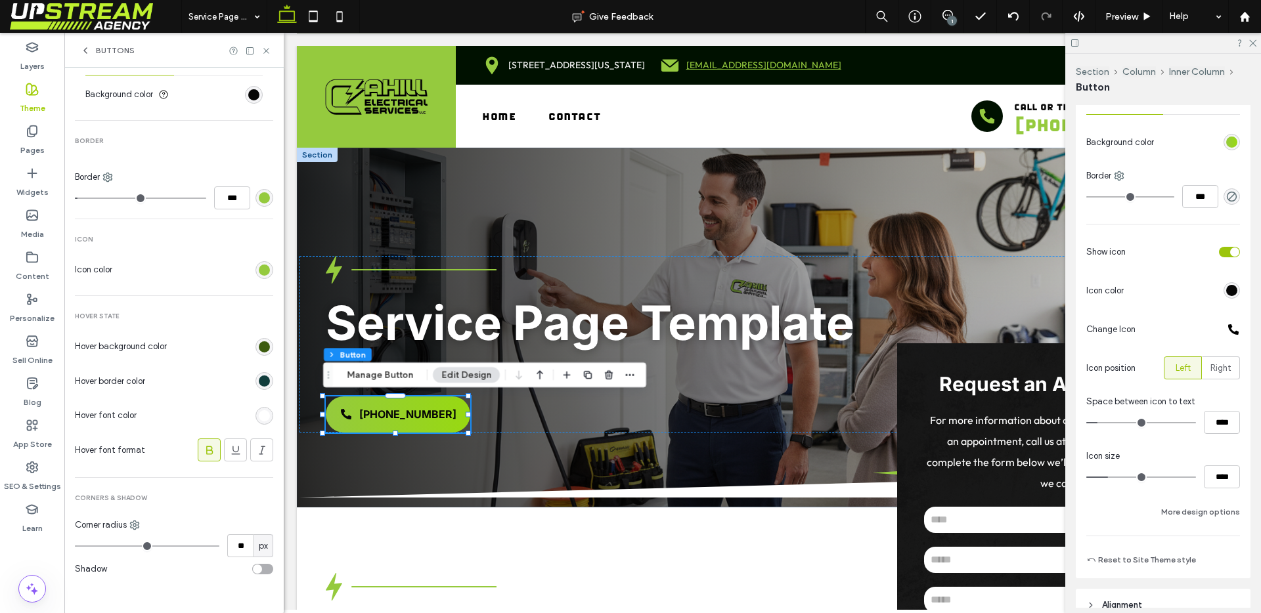
type input "**"
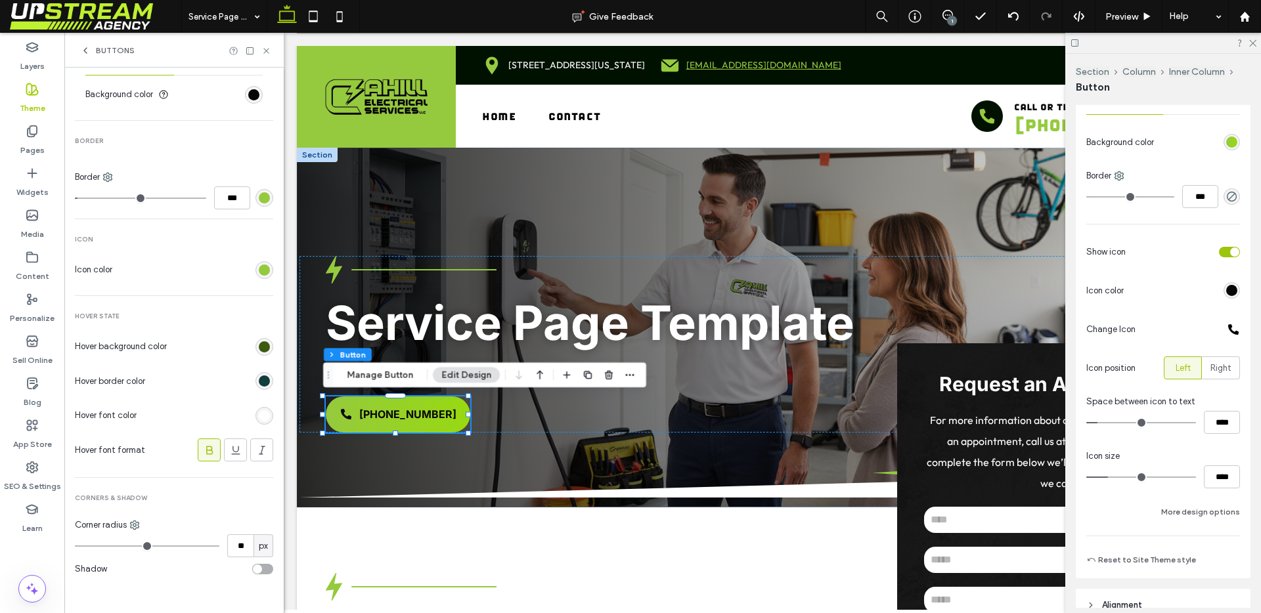
type input "**"
drag, startPoint x: 80, startPoint y: 546, endPoint x: 143, endPoint y: 546, distance: 63.0
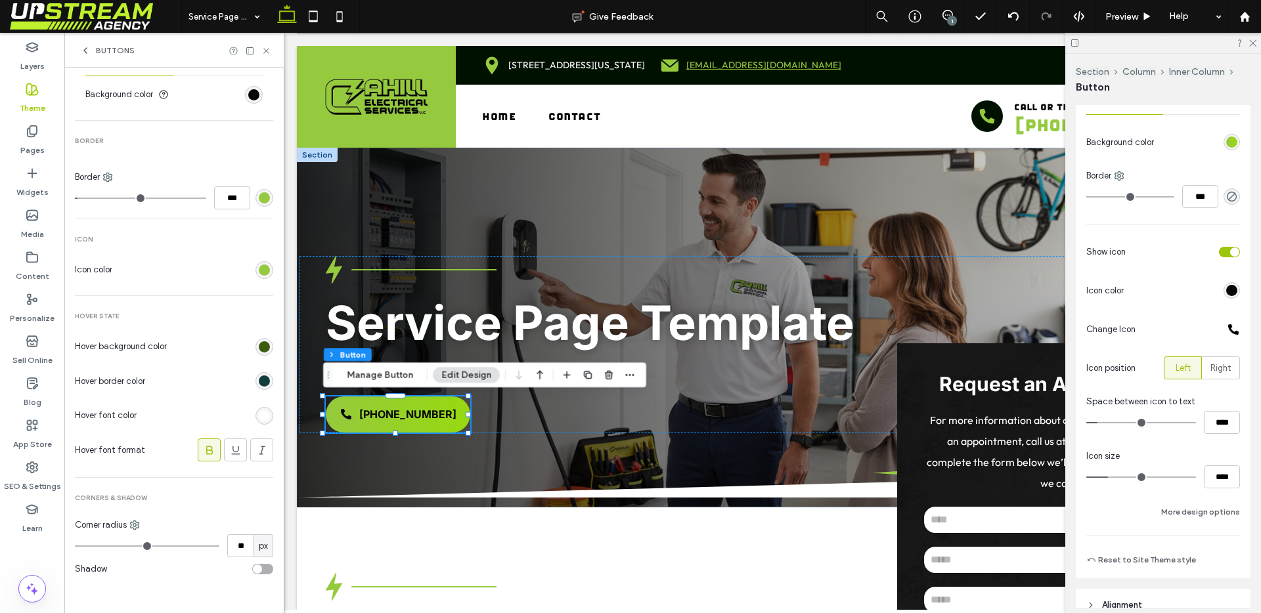
type input "**"
click at [143, 546] on input "range" at bounding box center [147, 546] width 144 height 1
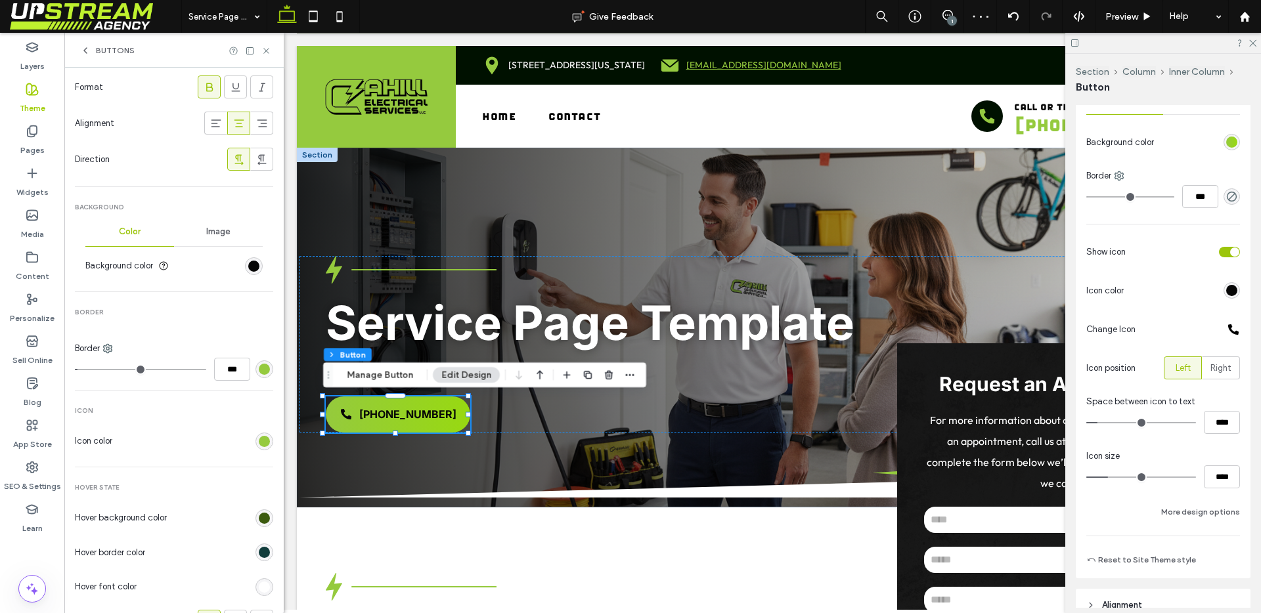
scroll to position [293, 0]
click at [259, 558] on div "rgb(17, 61, 60)" at bounding box center [264, 553] width 11 height 11
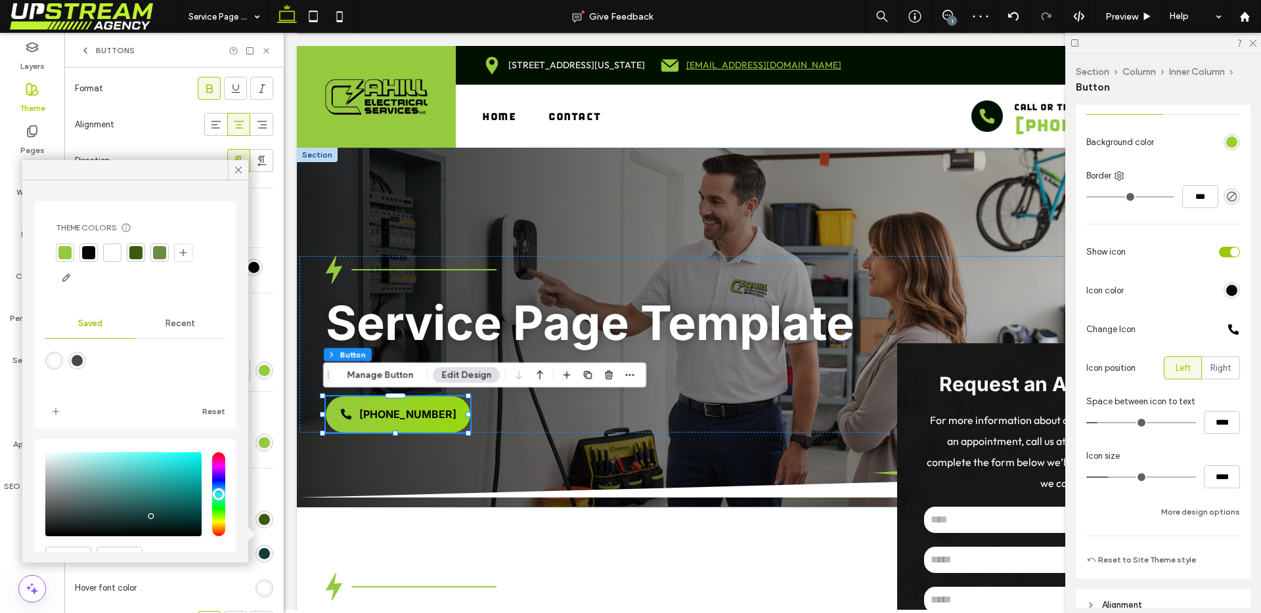
click at [136, 257] on div at bounding box center [135, 252] width 13 height 13
click at [234, 176] on span at bounding box center [238, 170] width 12 height 20
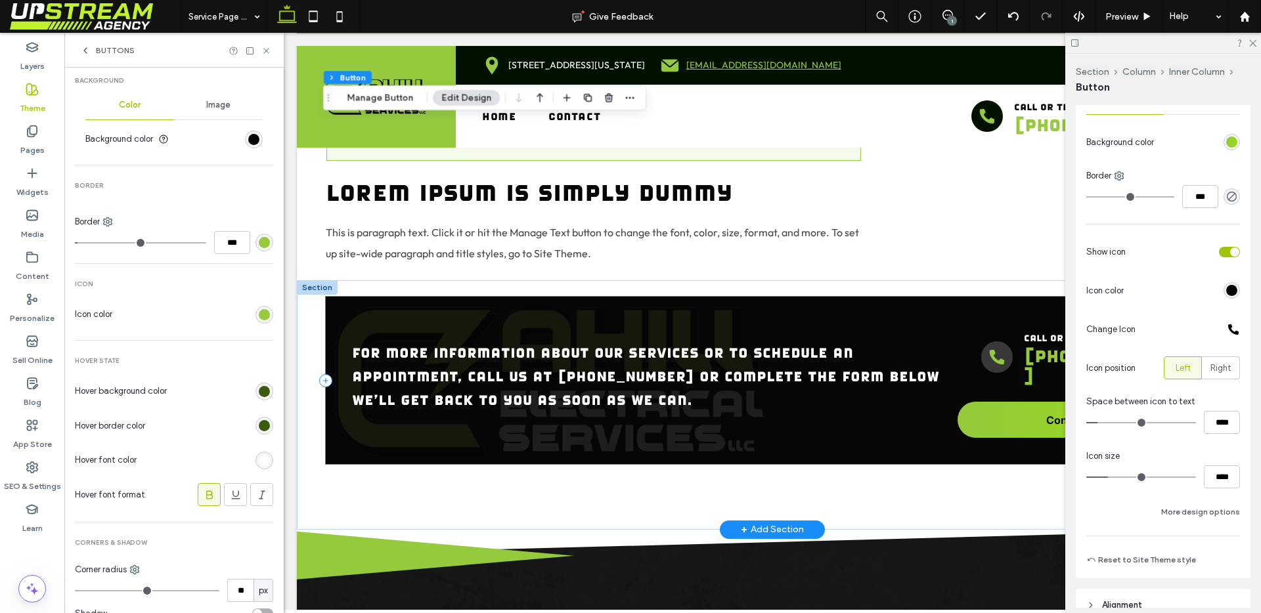
scroll to position [1678, 0]
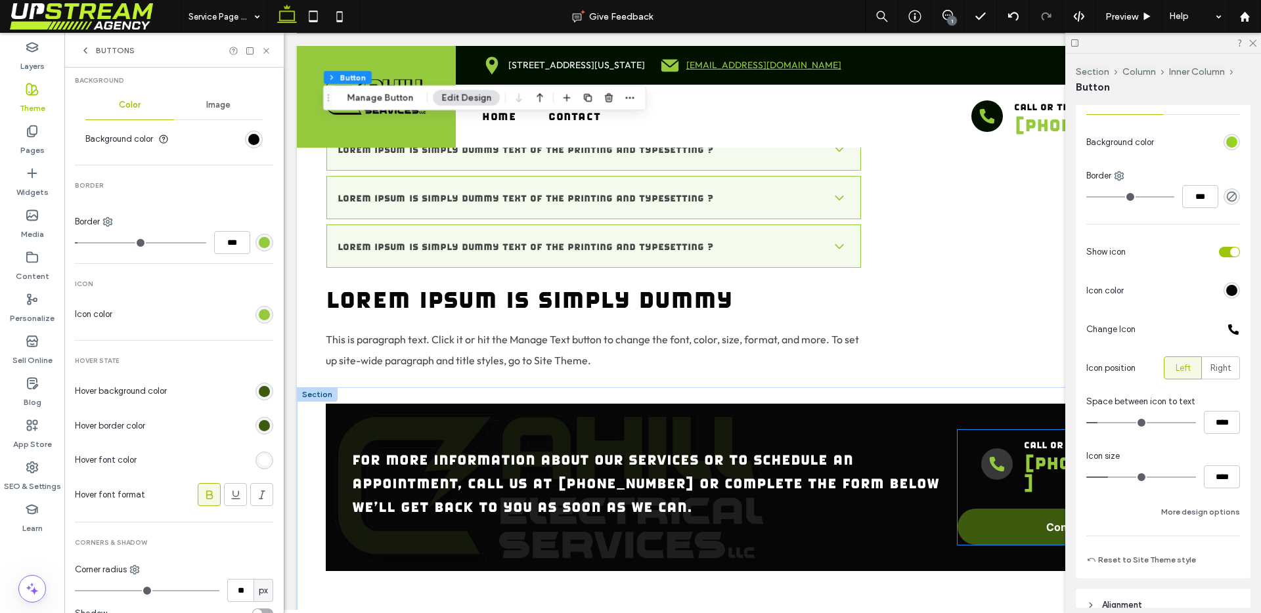
click at [989, 515] on link "Contact Us" at bounding box center [1074, 527] width 235 height 36
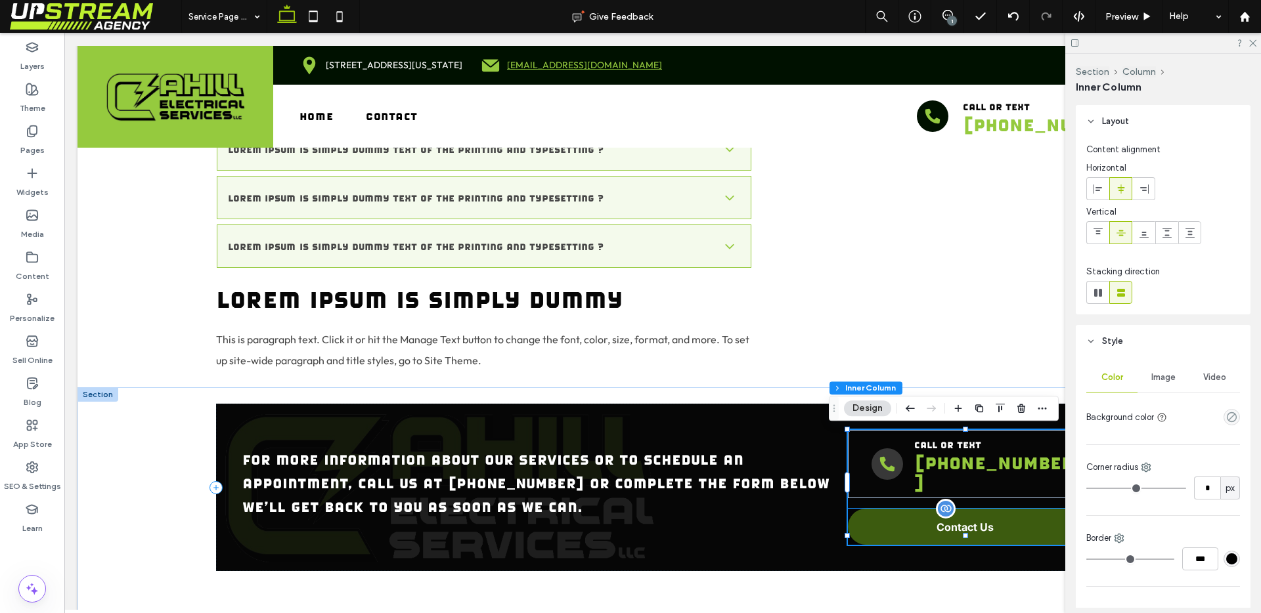
click at [982, 521] on p "Contact Us" at bounding box center [964, 527] width 57 height 13
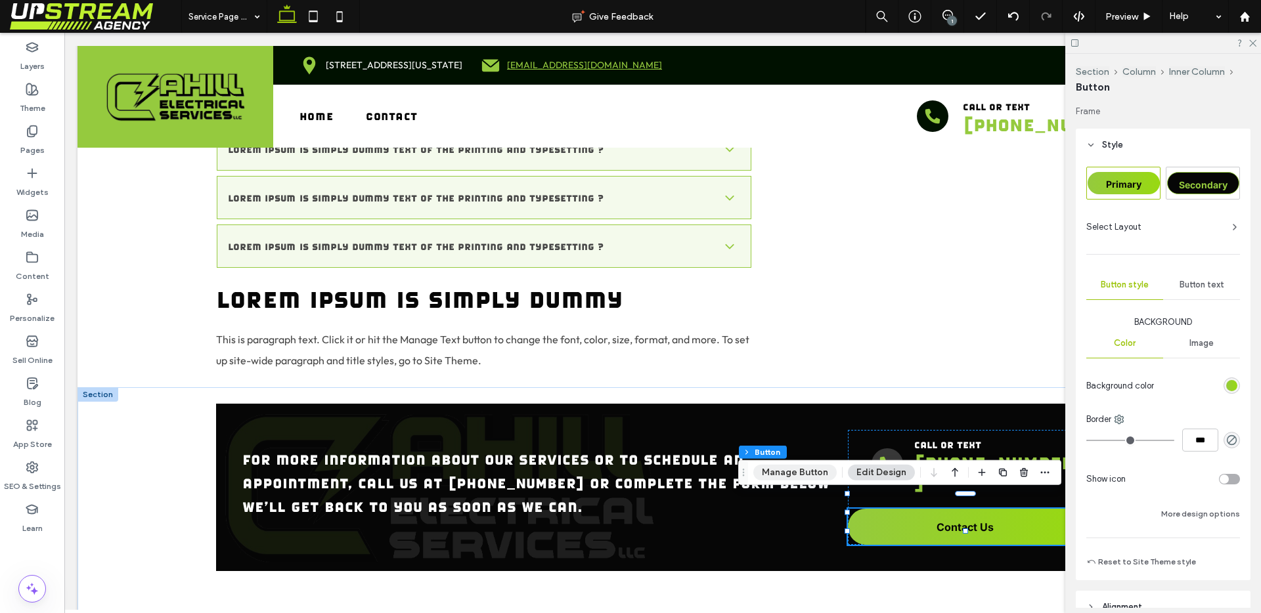
click at [798, 470] on button "Manage Button" at bounding box center [794, 473] width 83 height 16
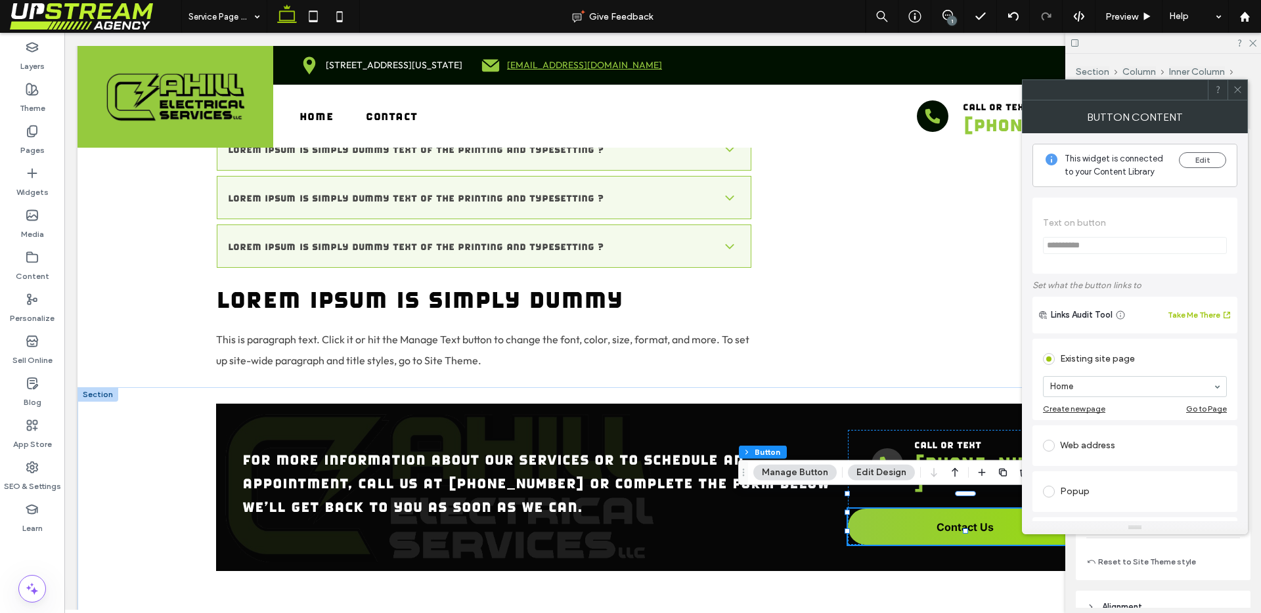
click at [859, 473] on button "Edit Design" at bounding box center [881, 473] width 67 height 16
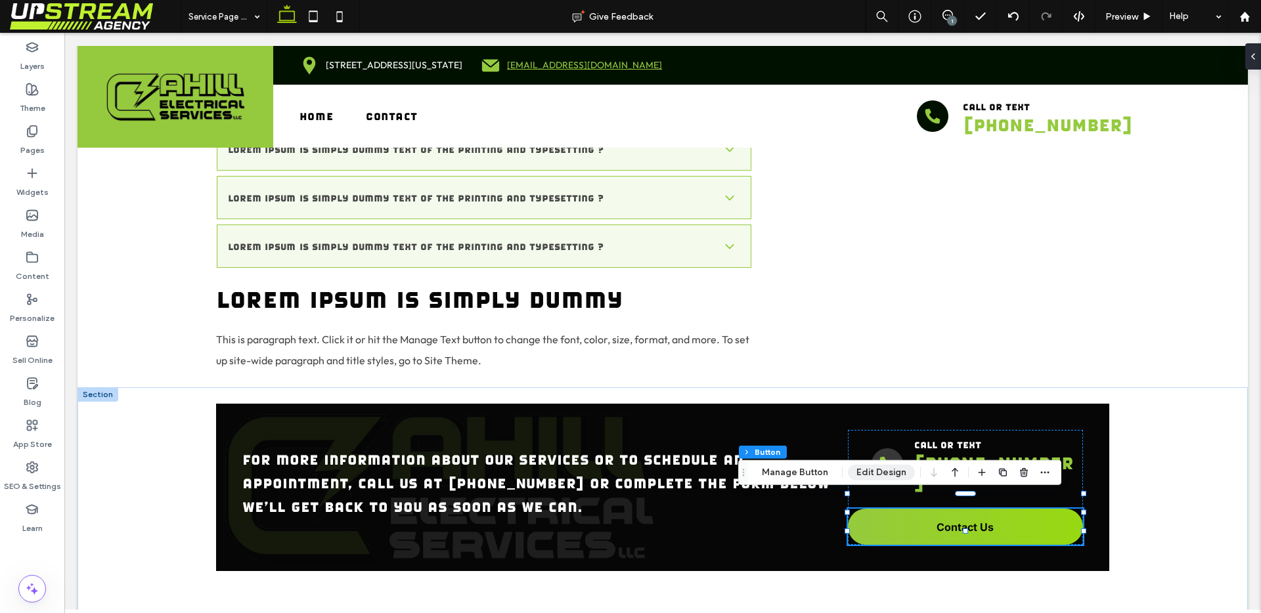
click at [859, 473] on button "Edit Design" at bounding box center [881, 473] width 67 height 16
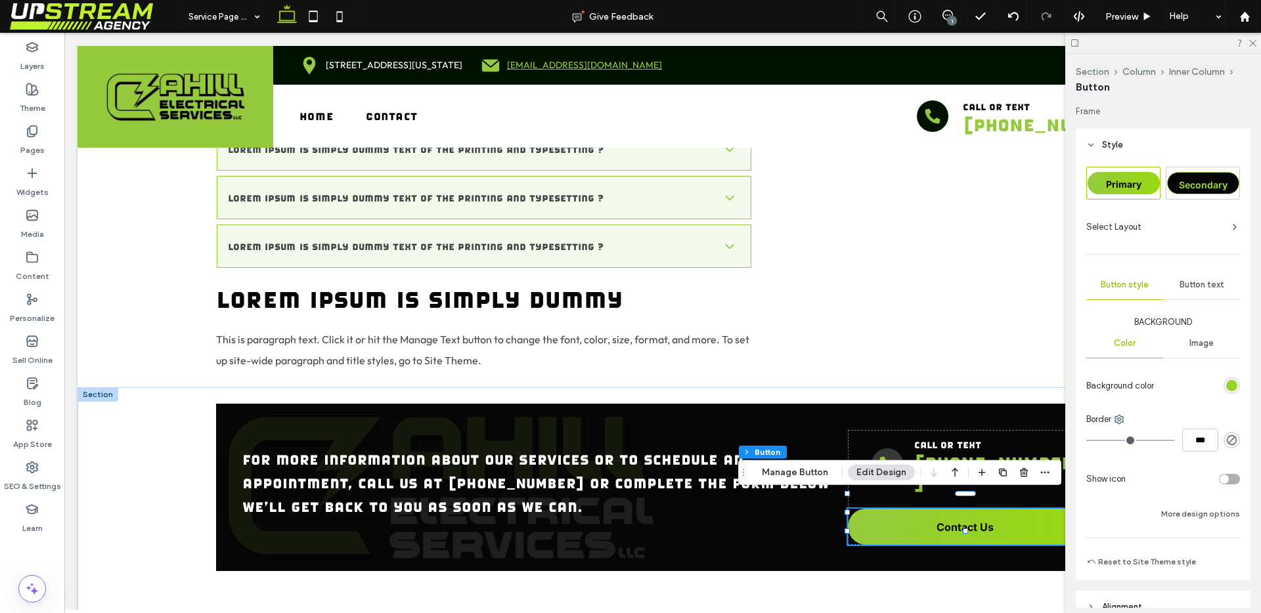
click at [1205, 184] on span "Secondary" at bounding box center [1203, 184] width 49 height 11
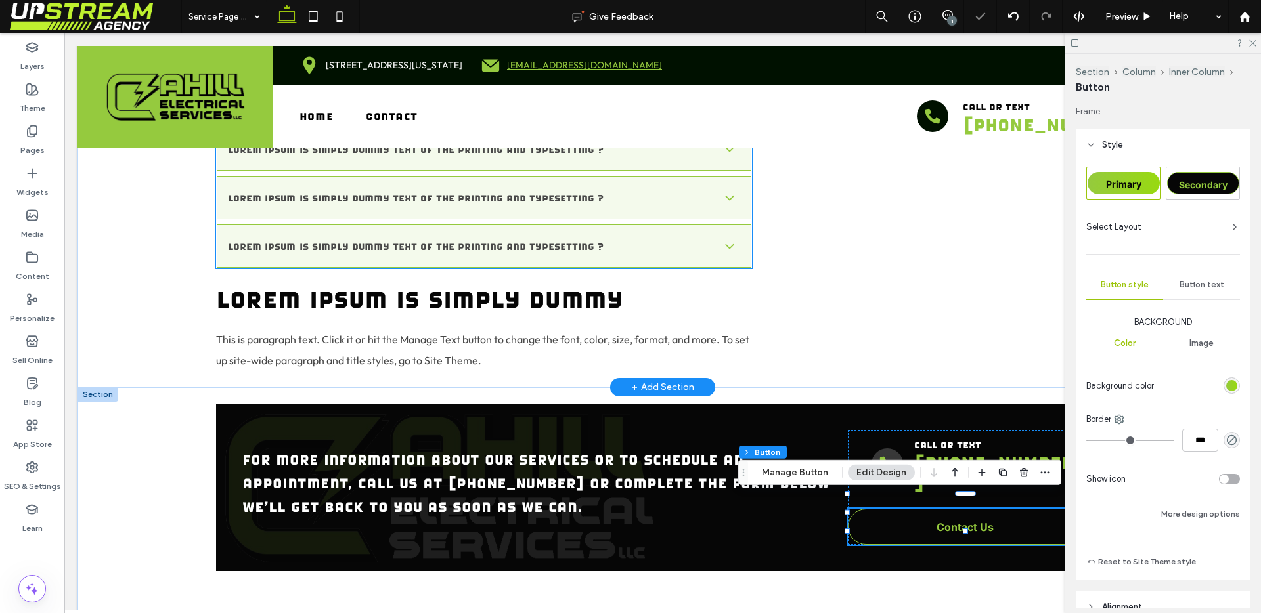
type input "*"
type input "***"
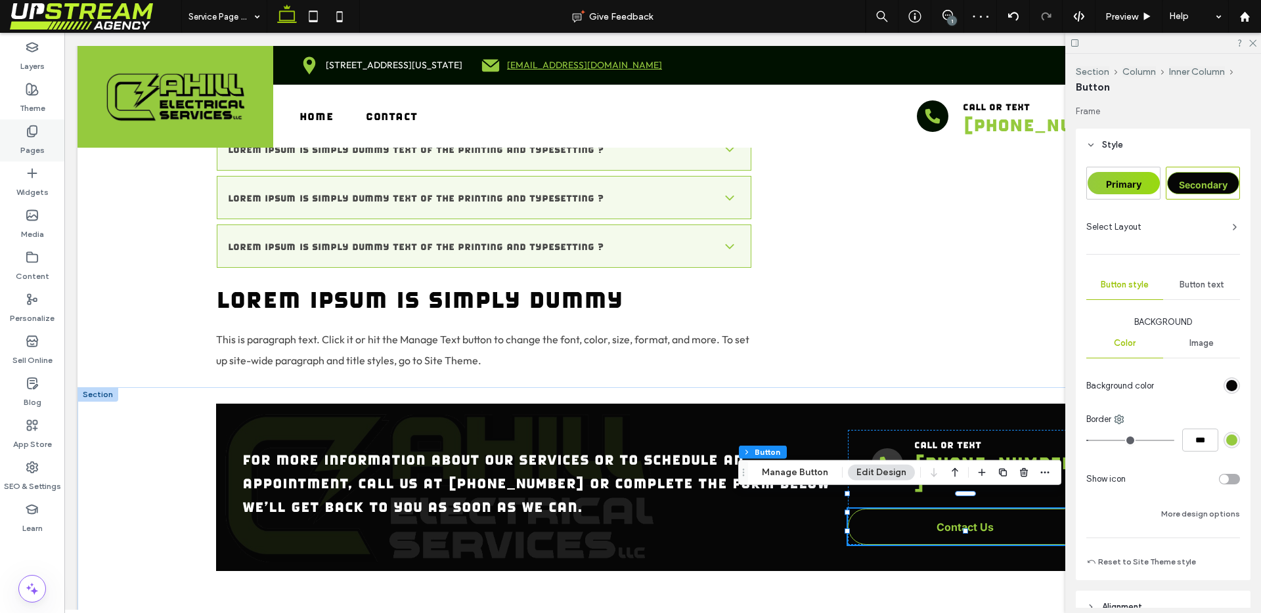
click at [32, 148] on label "Pages" at bounding box center [32, 147] width 24 height 18
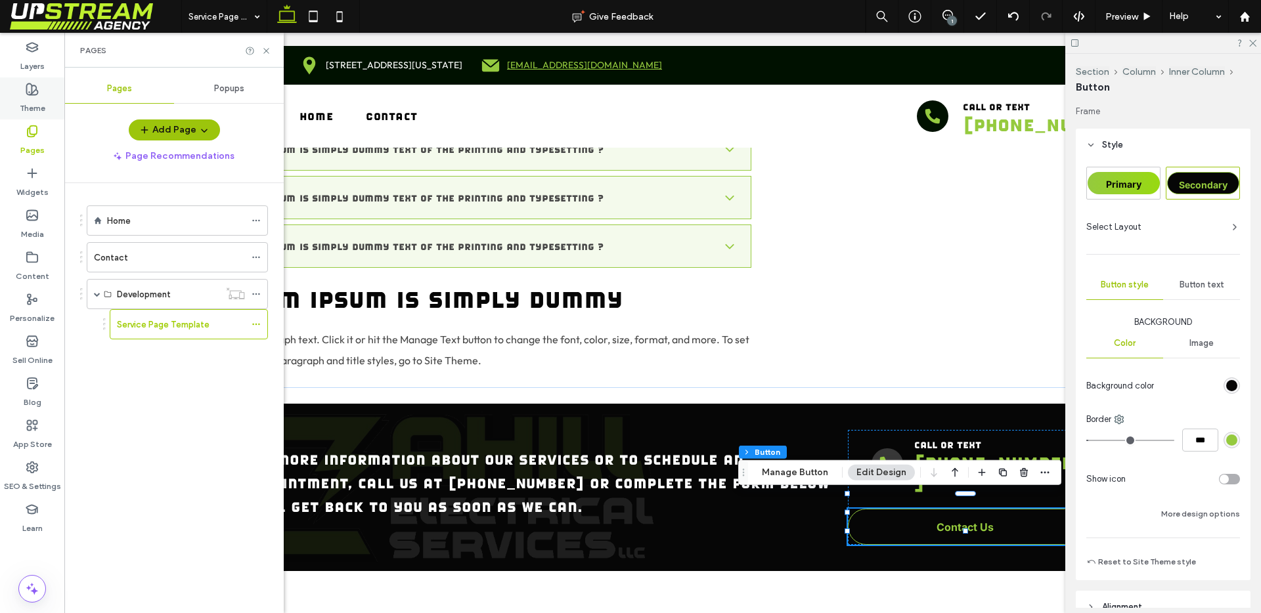
click at [14, 102] on div "Theme" at bounding box center [32, 98] width 64 height 42
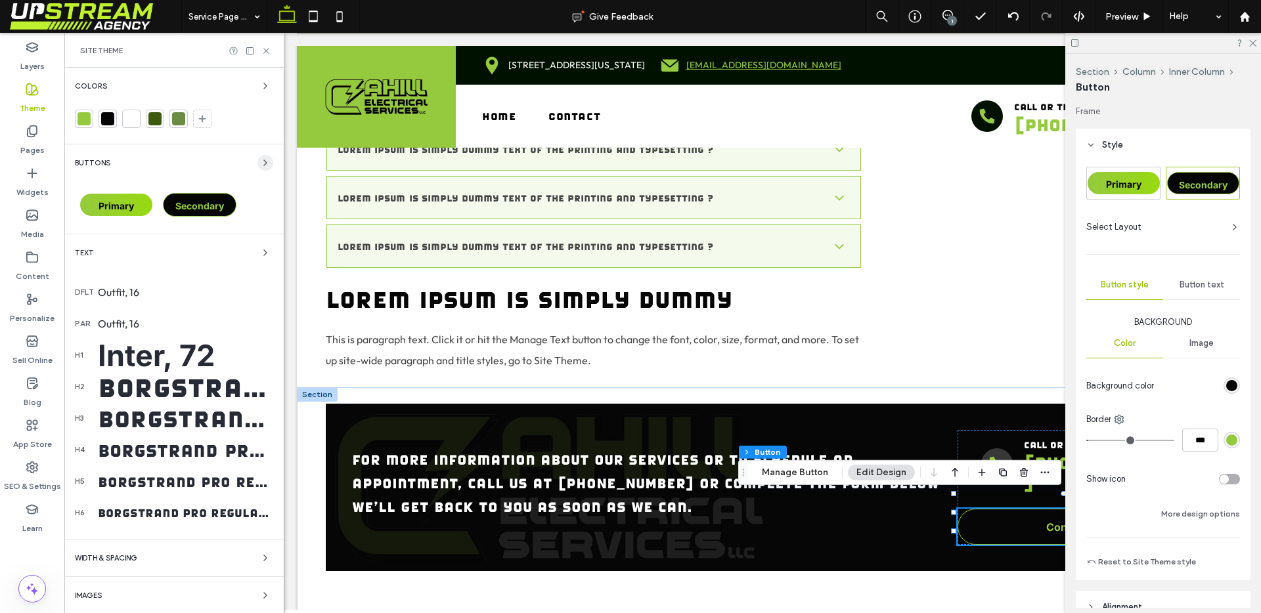
click at [264, 163] on use "button" at bounding box center [265, 162] width 3 height 5
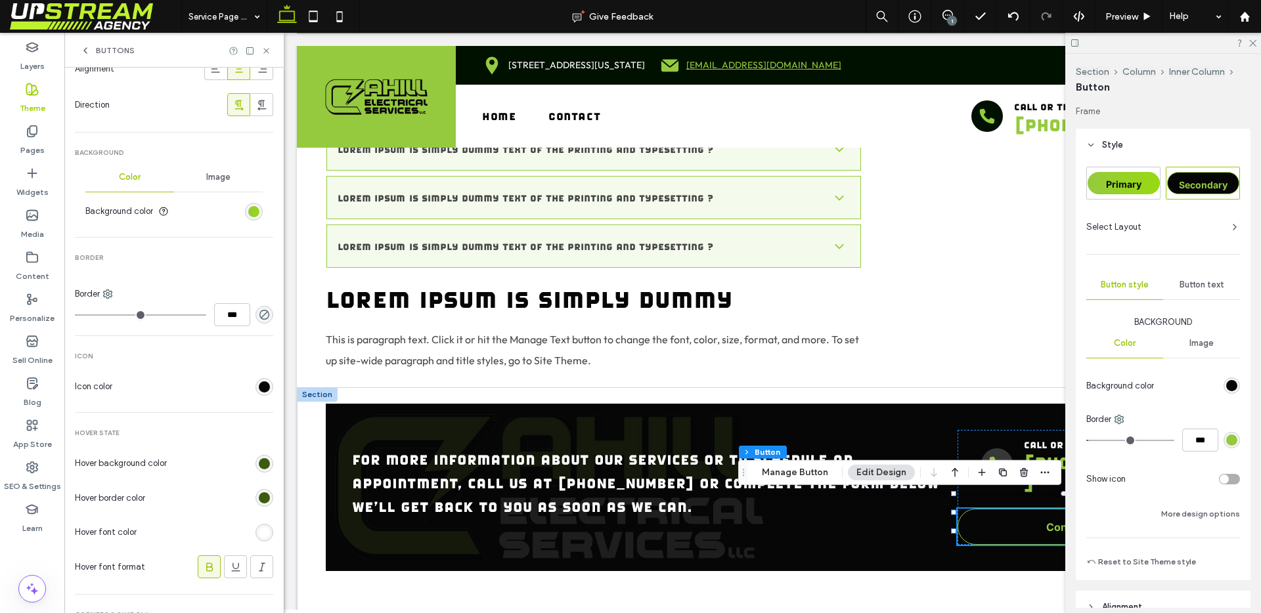
scroll to position [348, 0]
click at [235, 317] on input "***" at bounding box center [232, 315] width 36 height 23
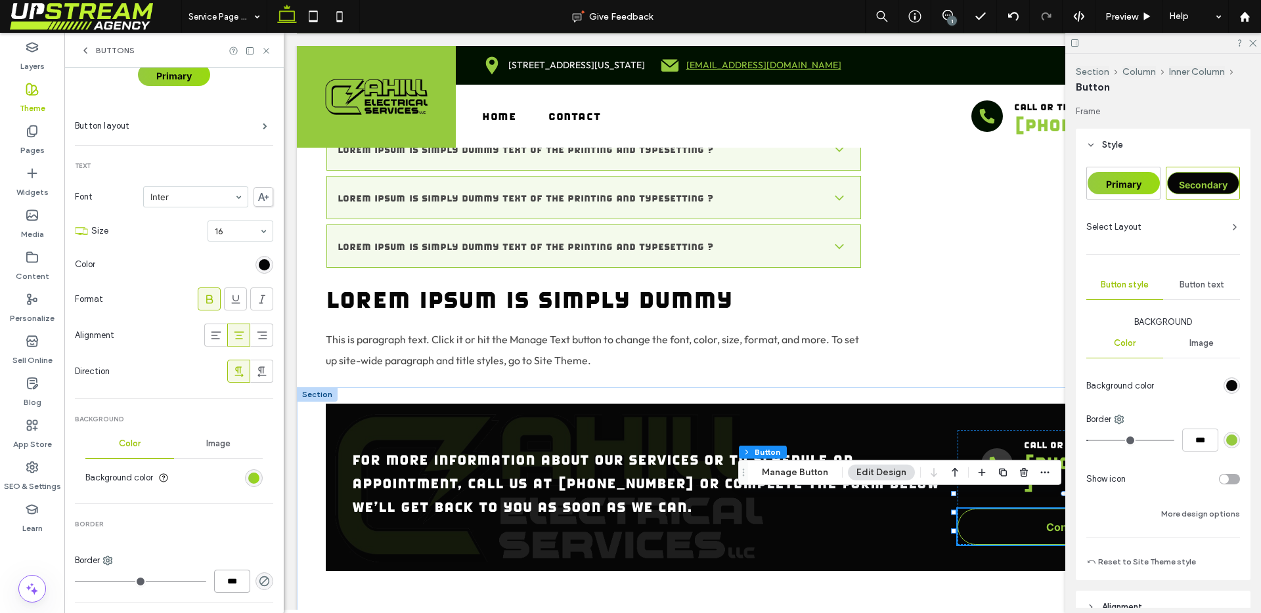
scroll to position [0, 0]
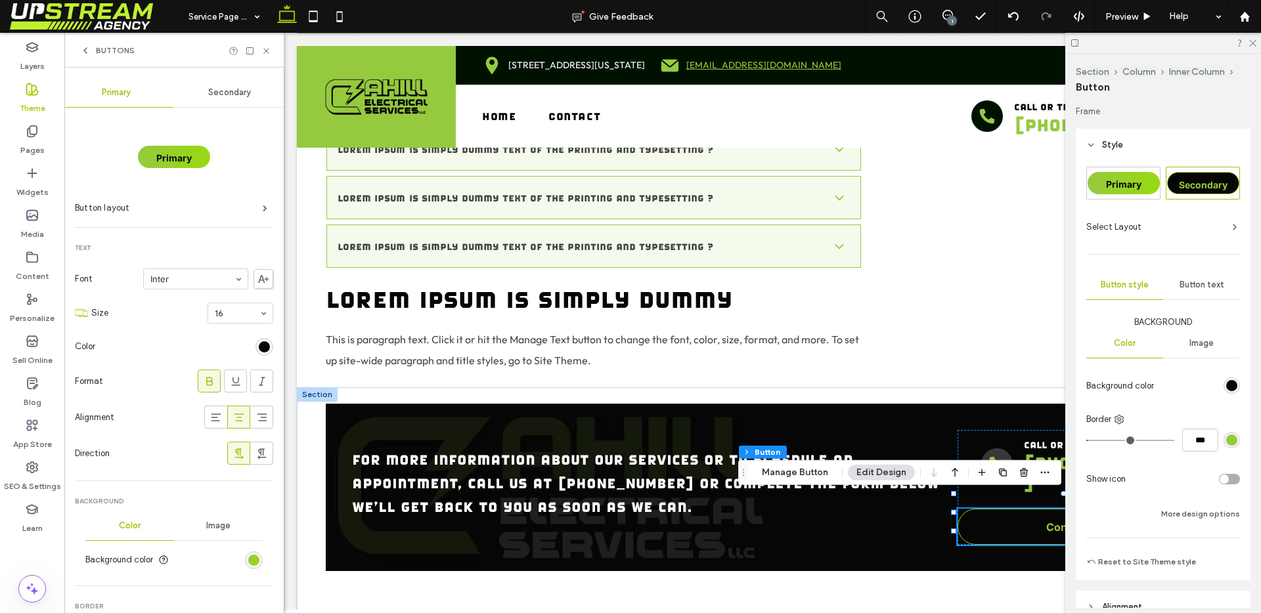
click at [223, 97] on span "Secondary" at bounding box center [229, 92] width 43 height 11
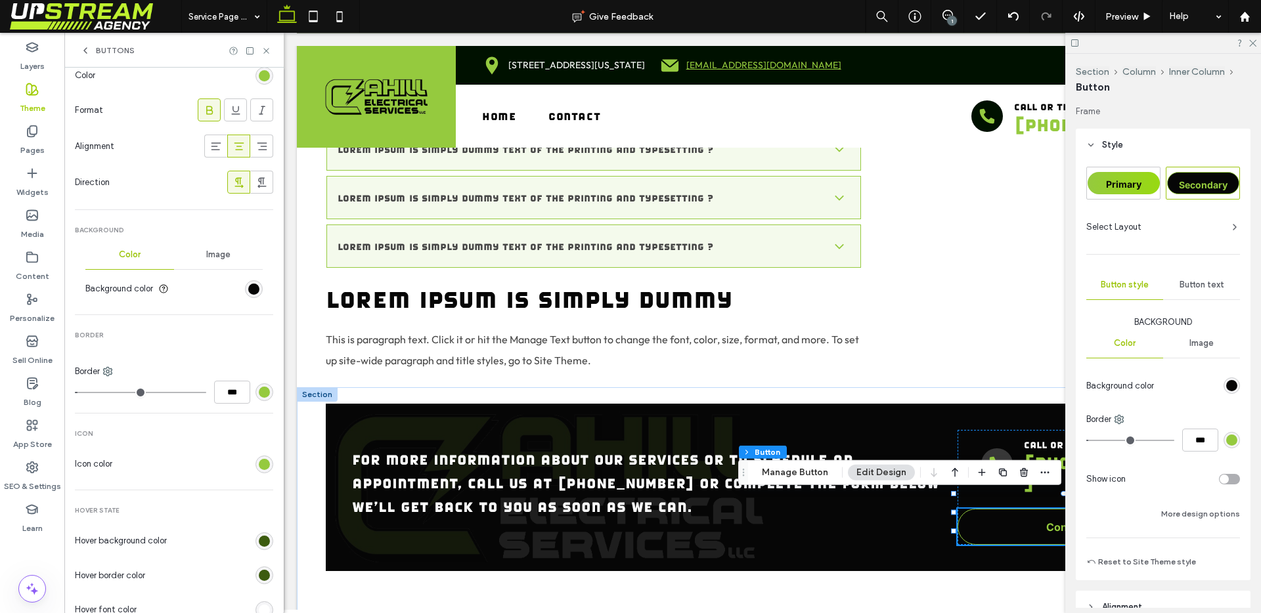
scroll to position [370, 0]
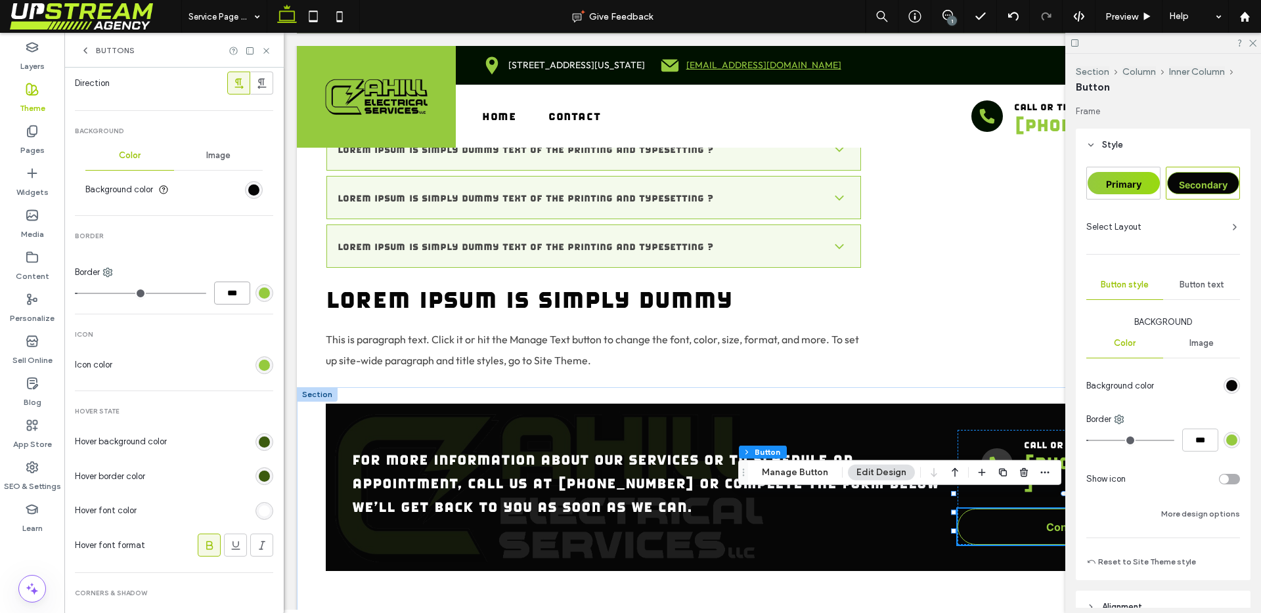
click at [219, 295] on input "***" at bounding box center [232, 293] width 36 height 23
click at [263, 295] on div "rgb(149, 202, 62)" at bounding box center [264, 293] width 18 height 18
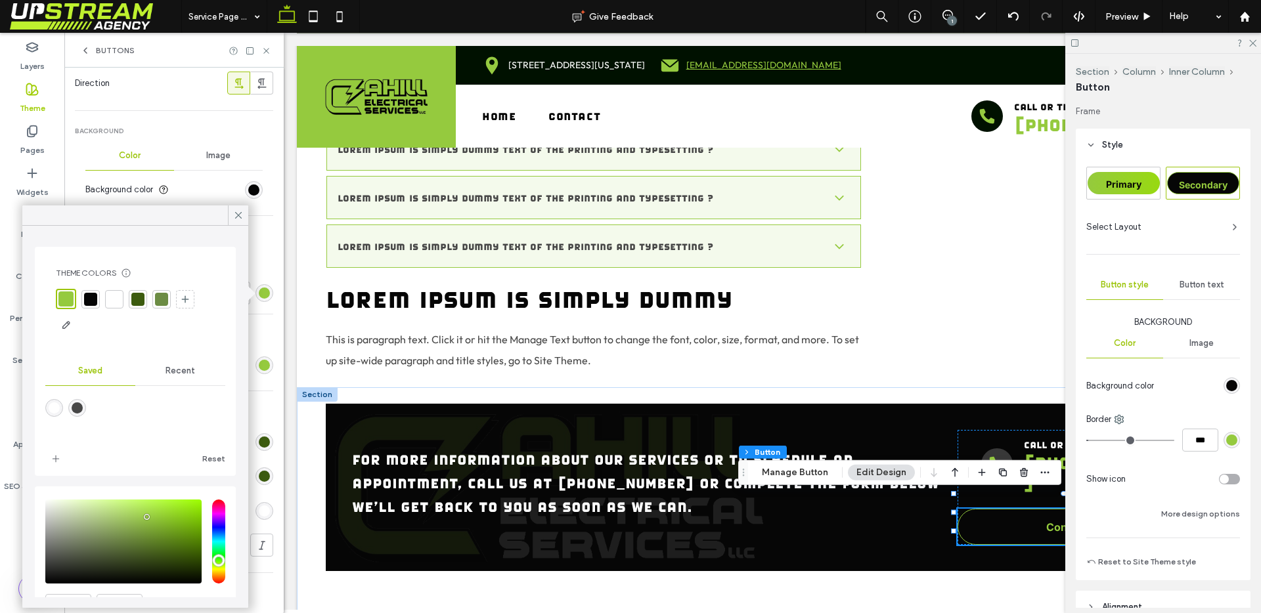
click at [90, 302] on div at bounding box center [90, 299] width 13 height 13
click at [240, 209] on icon at bounding box center [238, 215] width 12 height 12
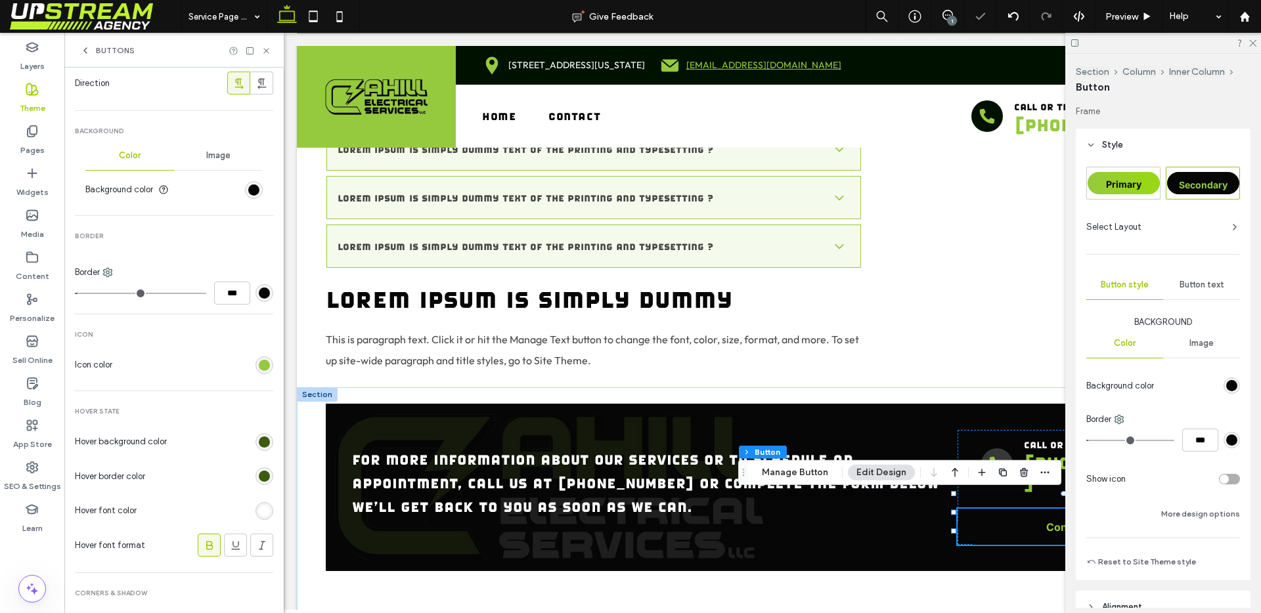
type input "*"
type input "***"
drag, startPoint x: 81, startPoint y: 290, endPoint x: 11, endPoint y: 291, distance: 70.9
type input "*"
click at [75, 293] on input "range" at bounding box center [140, 293] width 131 height 1
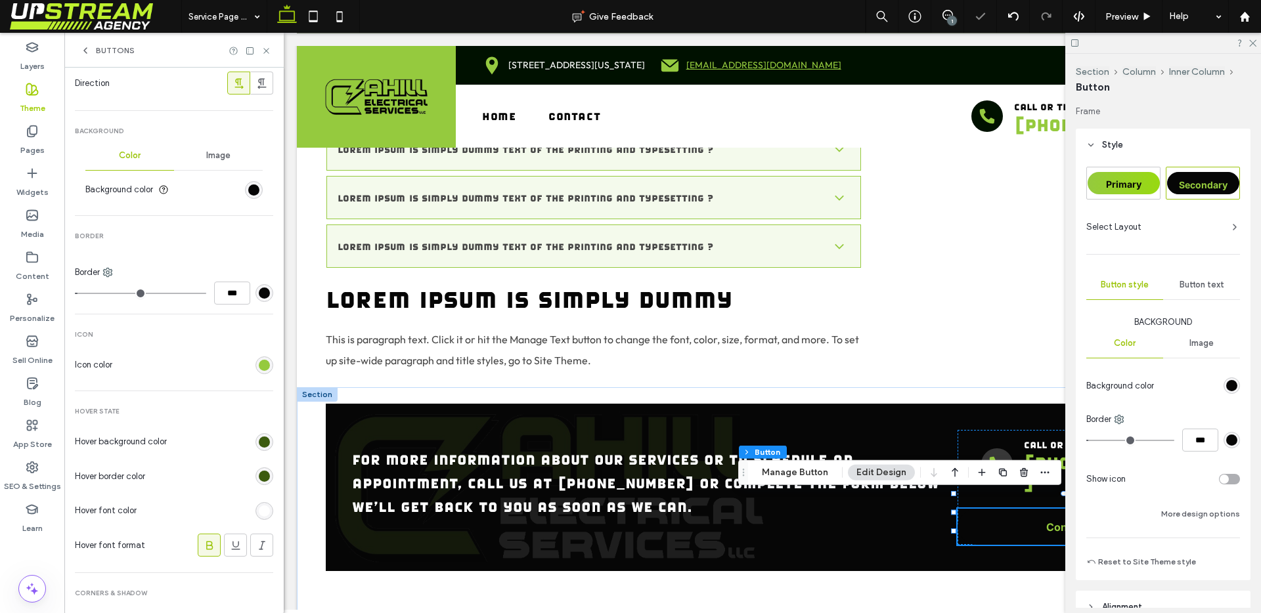
type input "*"
type input "***"
click at [995, 517] on link "Contact Us" at bounding box center [1074, 527] width 235 height 36
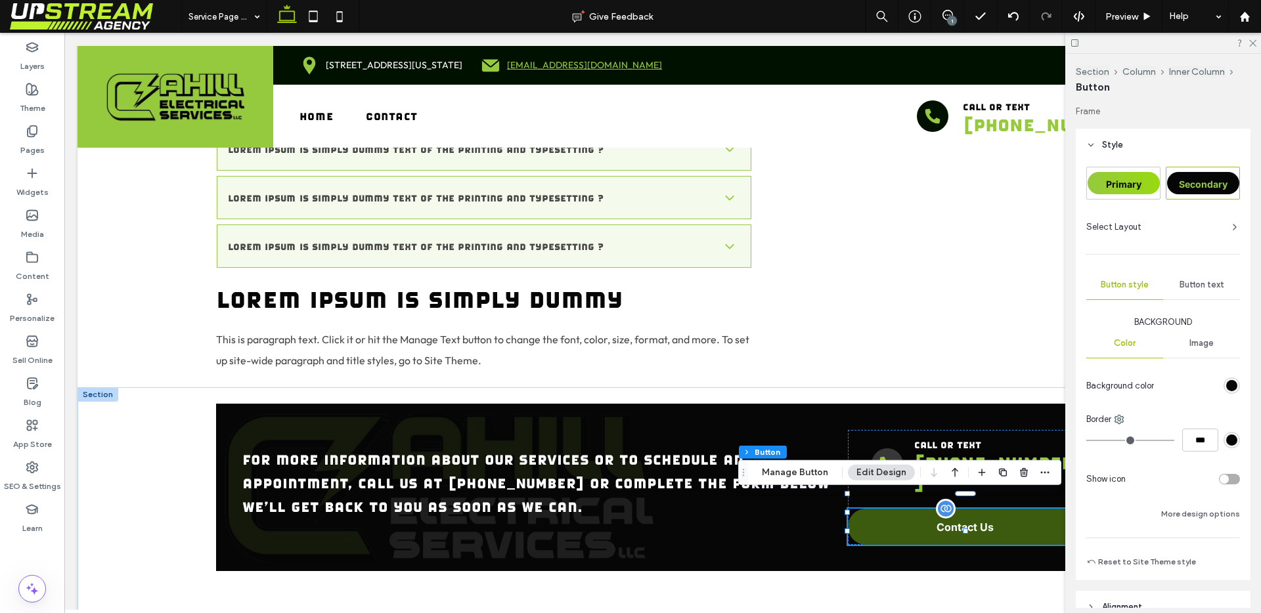
click at [976, 519] on link "Contact Us" at bounding box center [965, 527] width 235 height 36
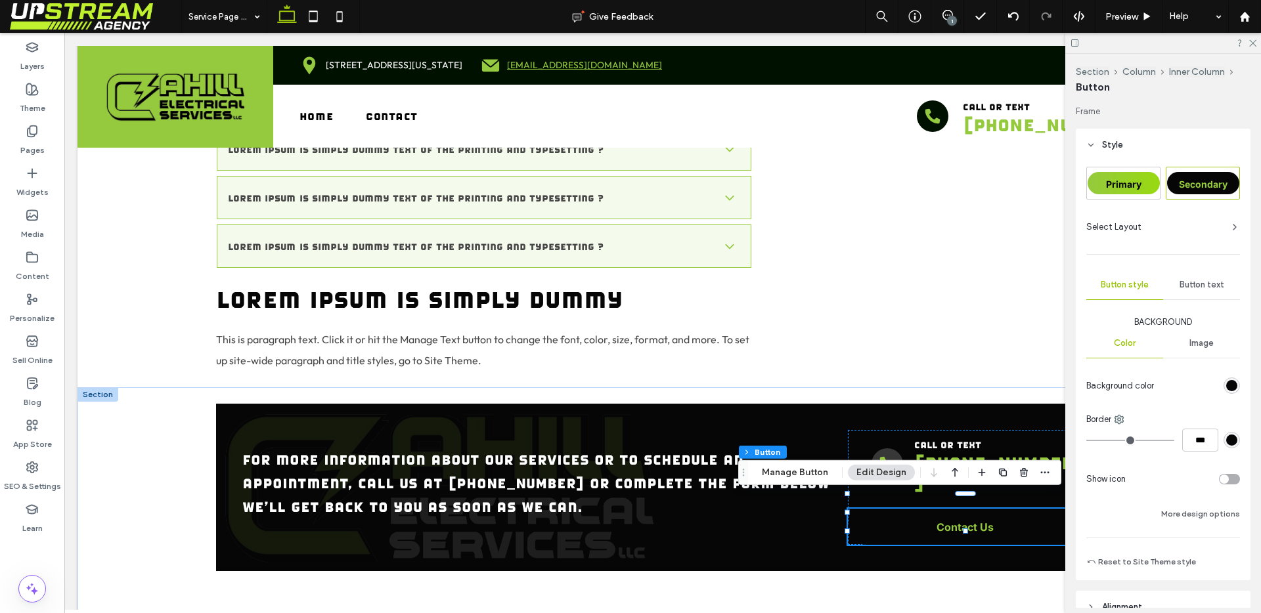
click at [1128, 183] on span "Primary" at bounding box center [1123, 184] width 35 height 11
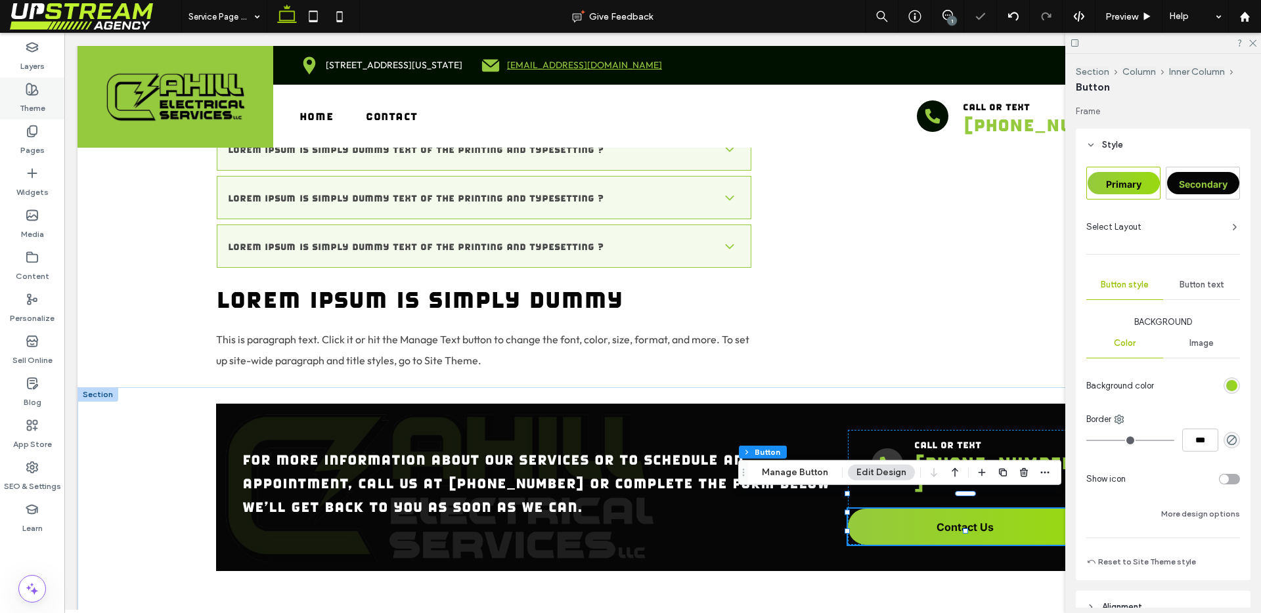
click at [33, 90] on icon at bounding box center [32, 89] width 13 height 13
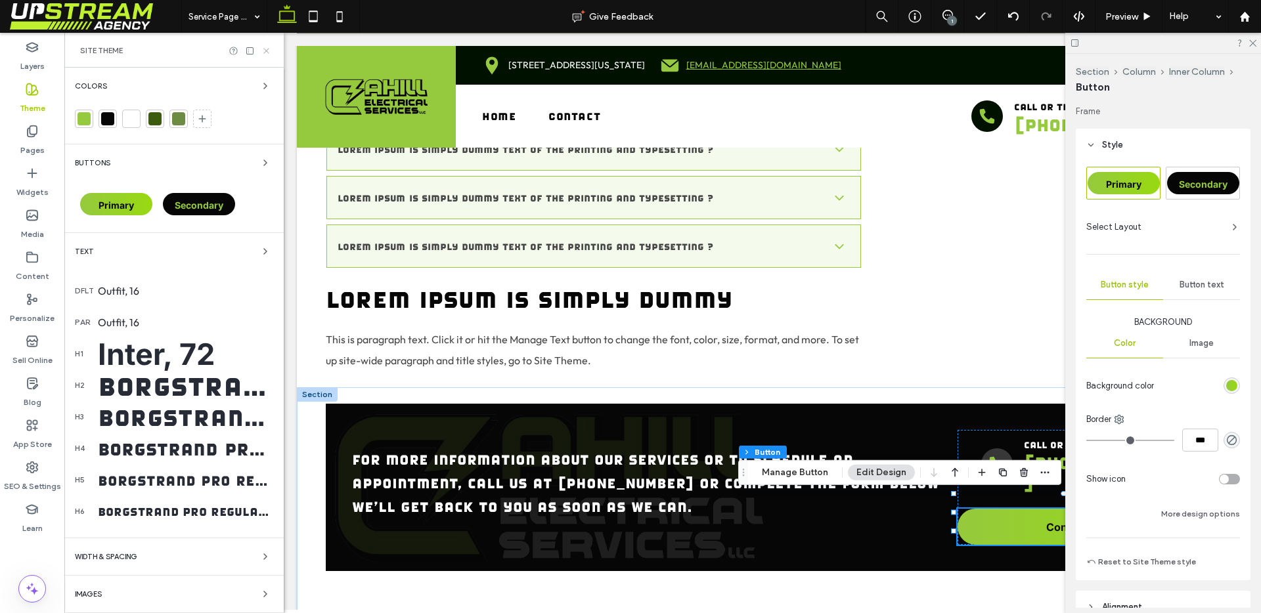
click at [265, 52] on icon at bounding box center [266, 51] width 10 height 10
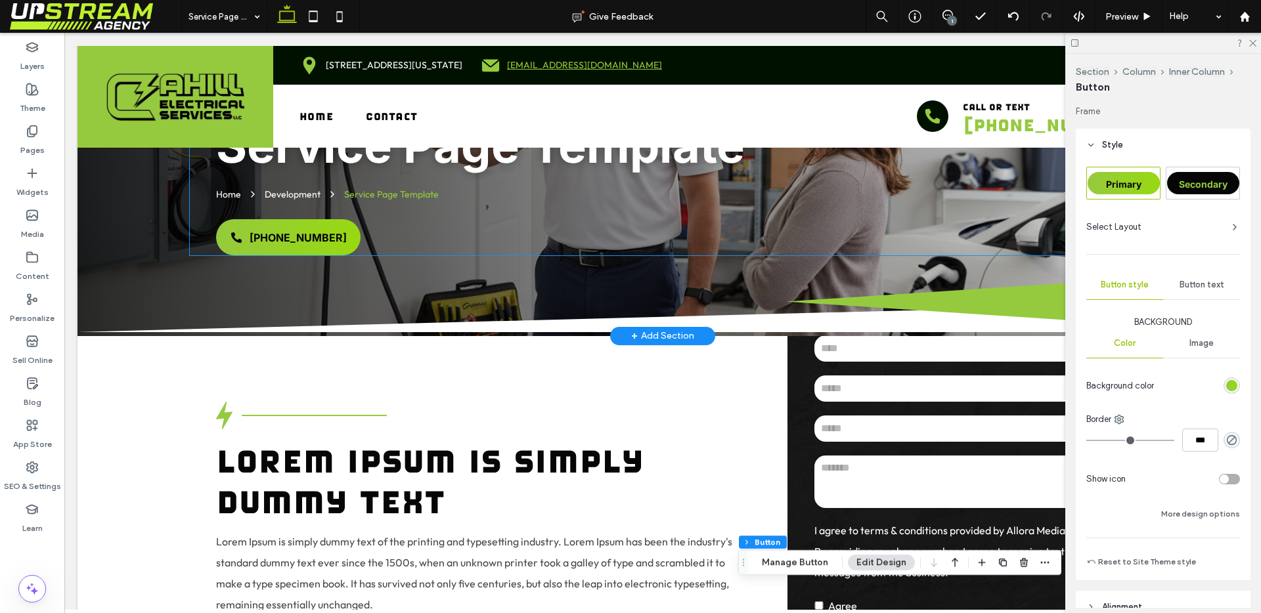
scroll to position [0, 0]
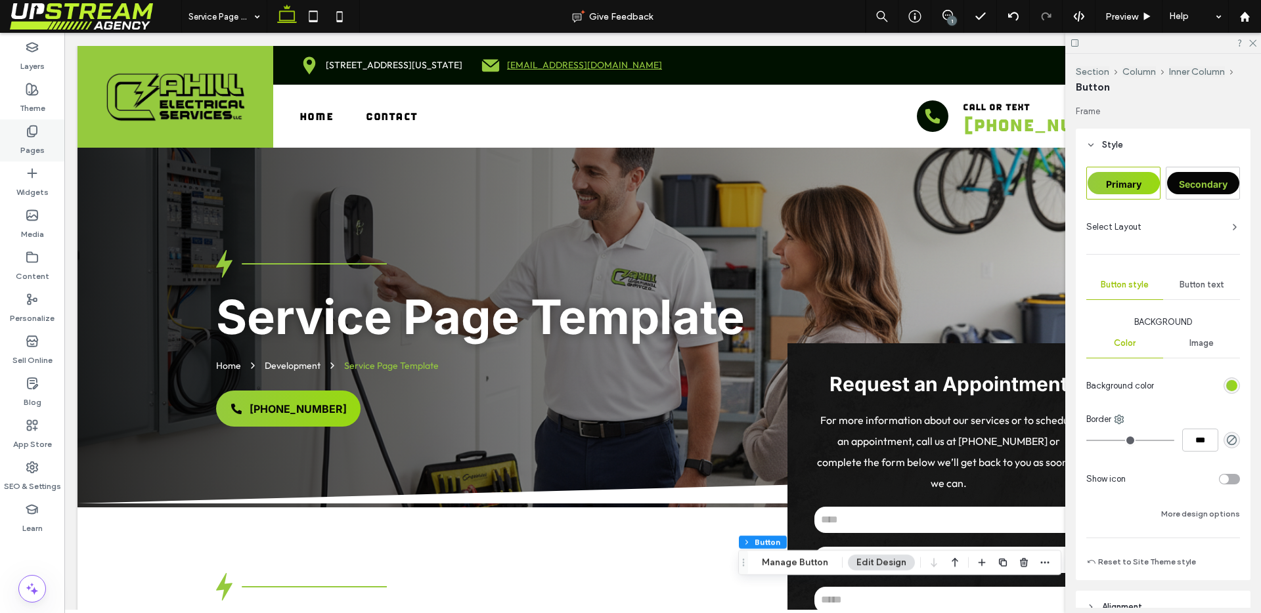
click at [32, 123] on div "Pages" at bounding box center [32, 140] width 64 height 42
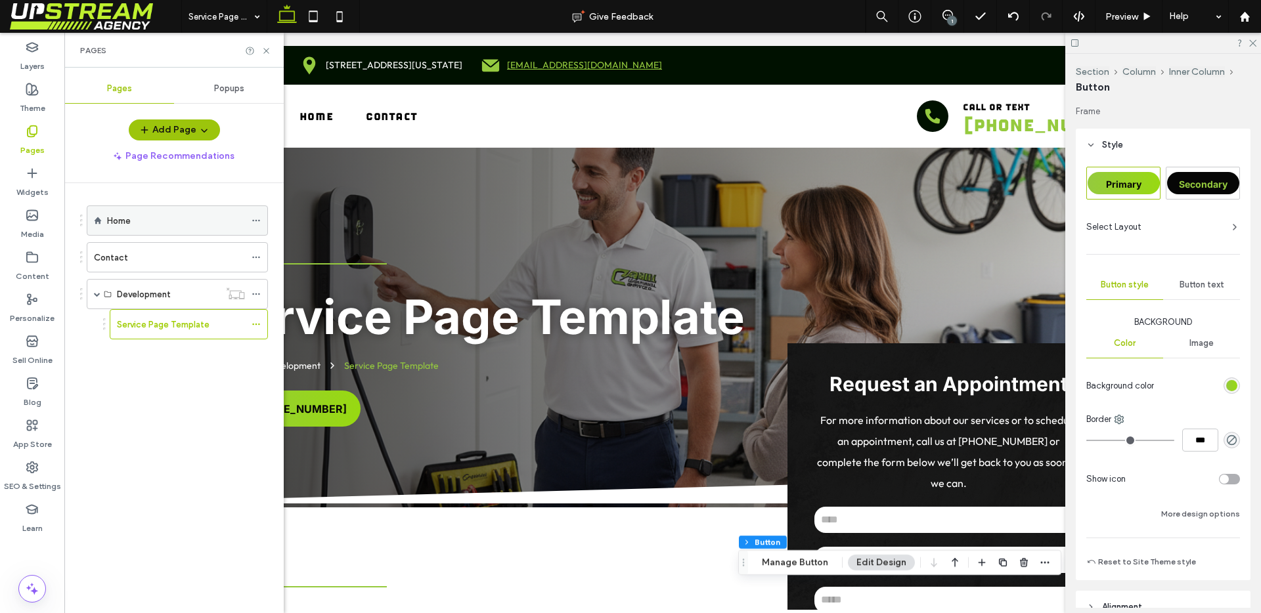
click at [139, 211] on div "Home" at bounding box center [176, 220] width 138 height 29
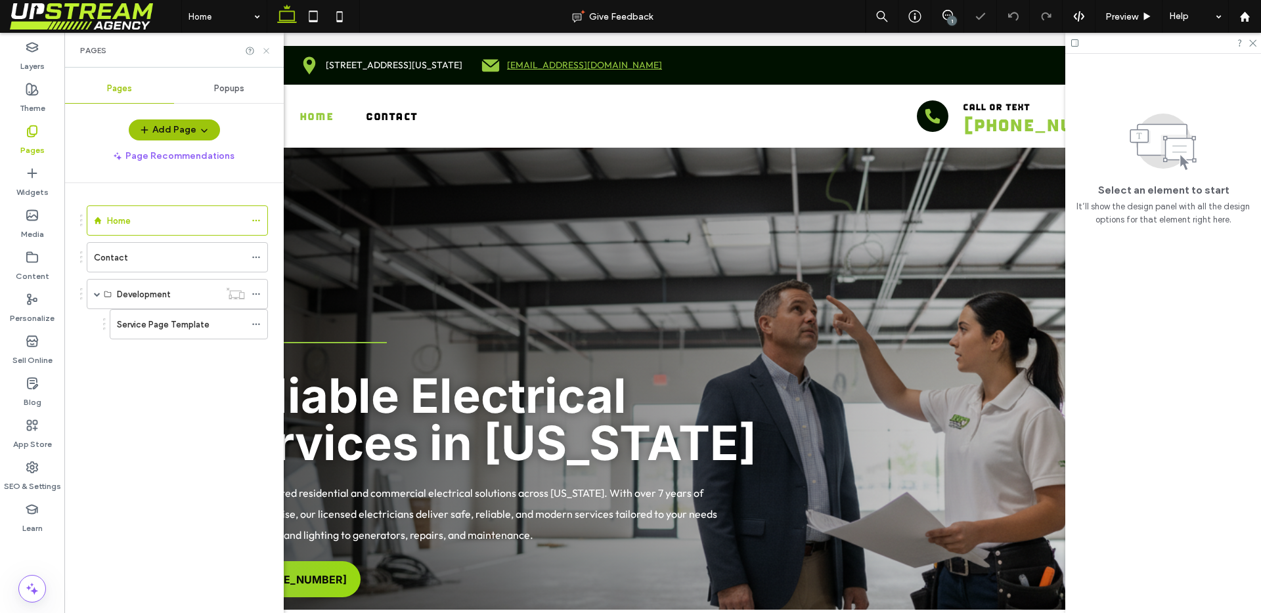
click at [267, 51] on icon at bounding box center [266, 51] width 10 height 10
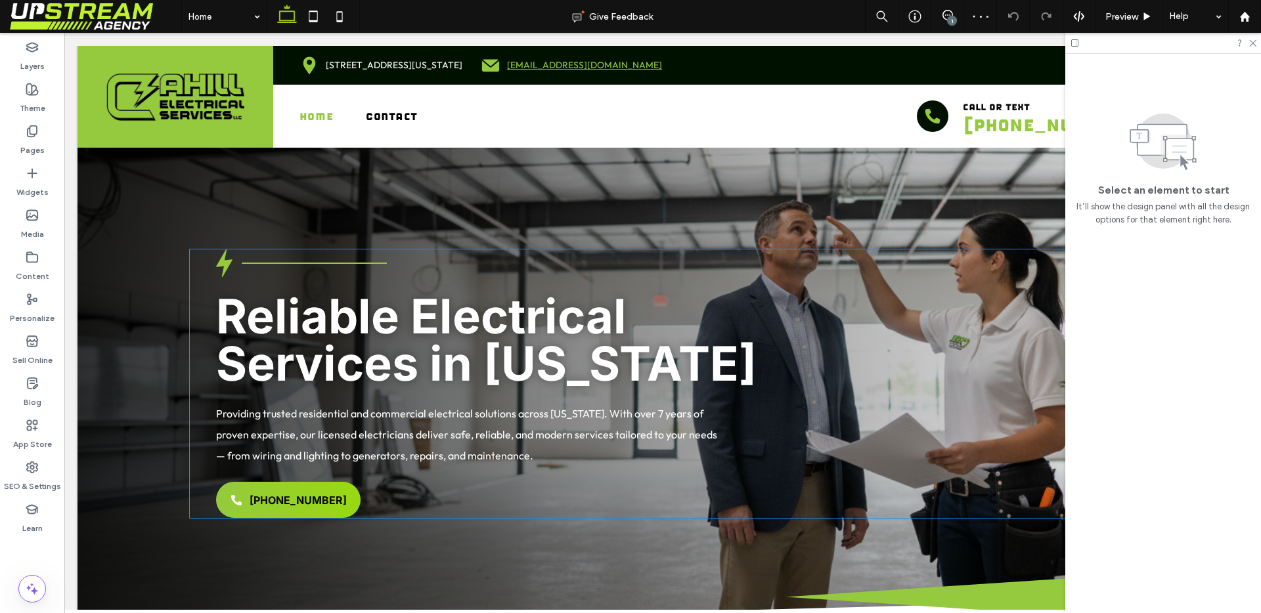
scroll to position [74, 0]
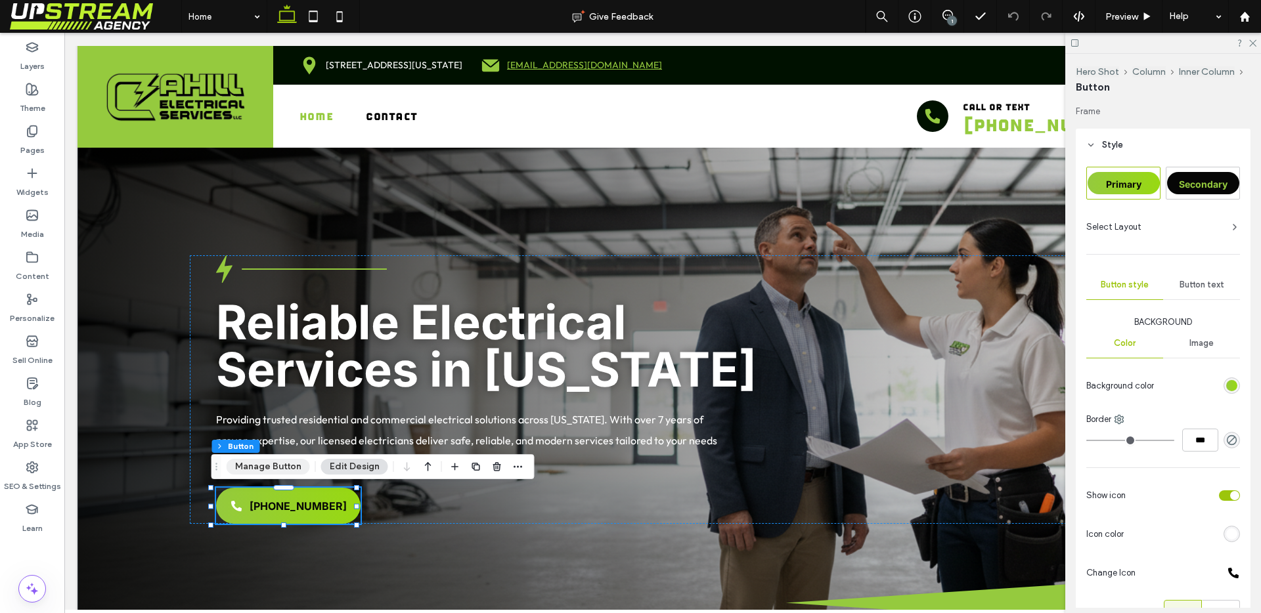
click at [292, 471] on button "Manage Button" at bounding box center [268, 467] width 83 height 16
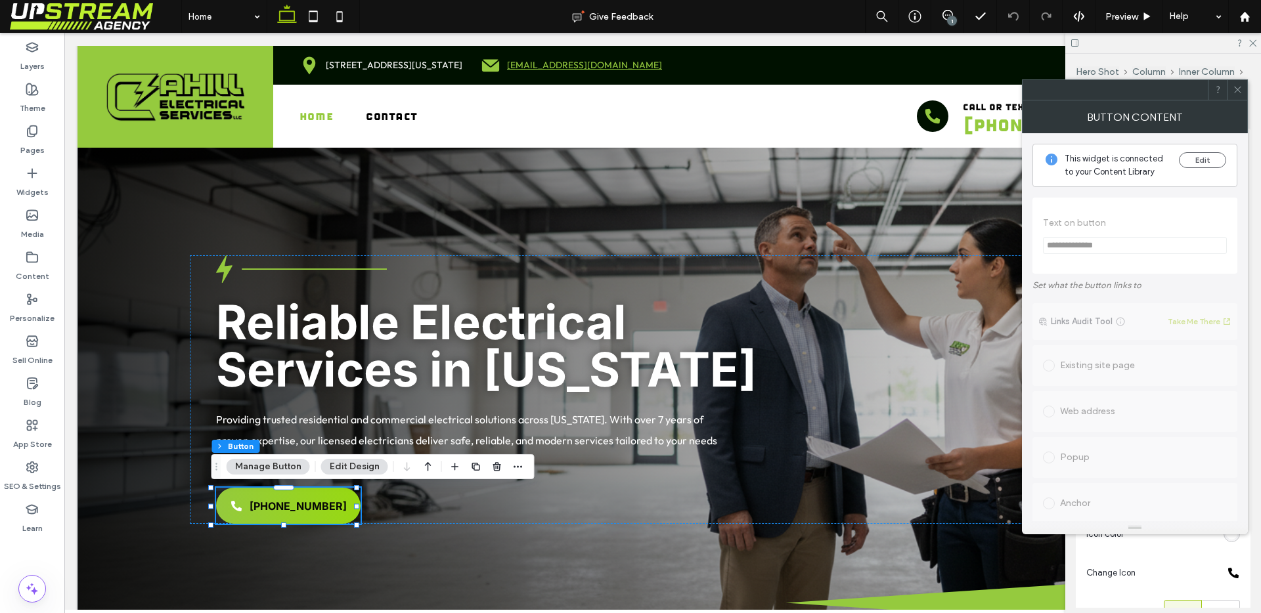
click at [369, 469] on button "Edit Design" at bounding box center [354, 467] width 67 height 16
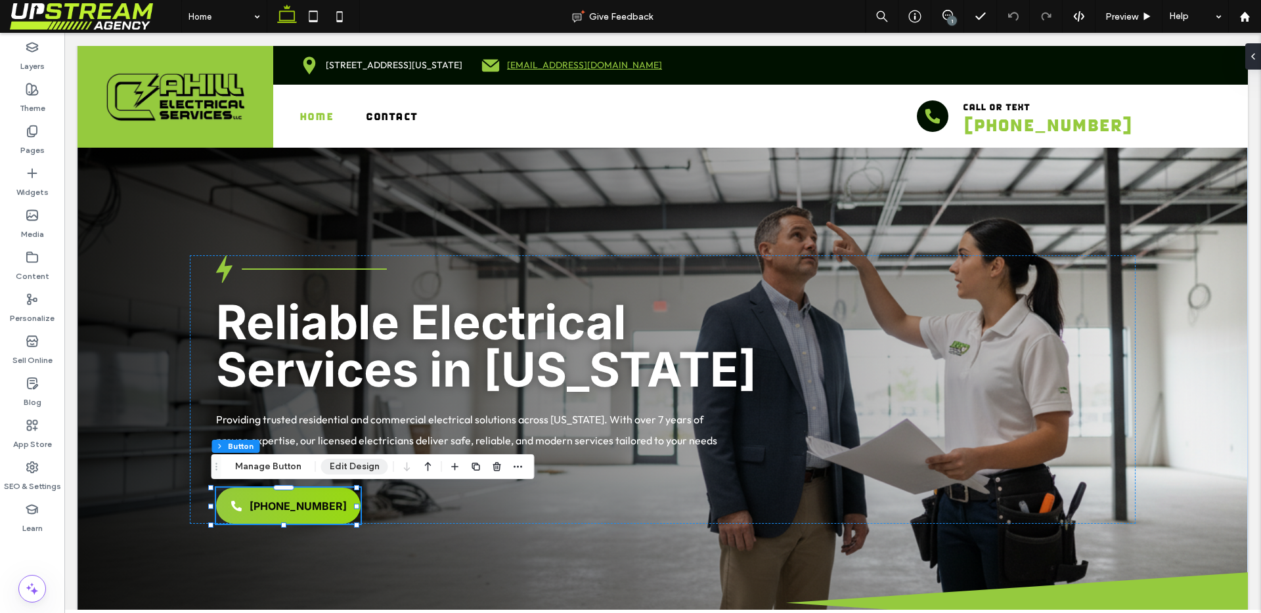
click at [344, 472] on button "Edit Design" at bounding box center [354, 467] width 67 height 16
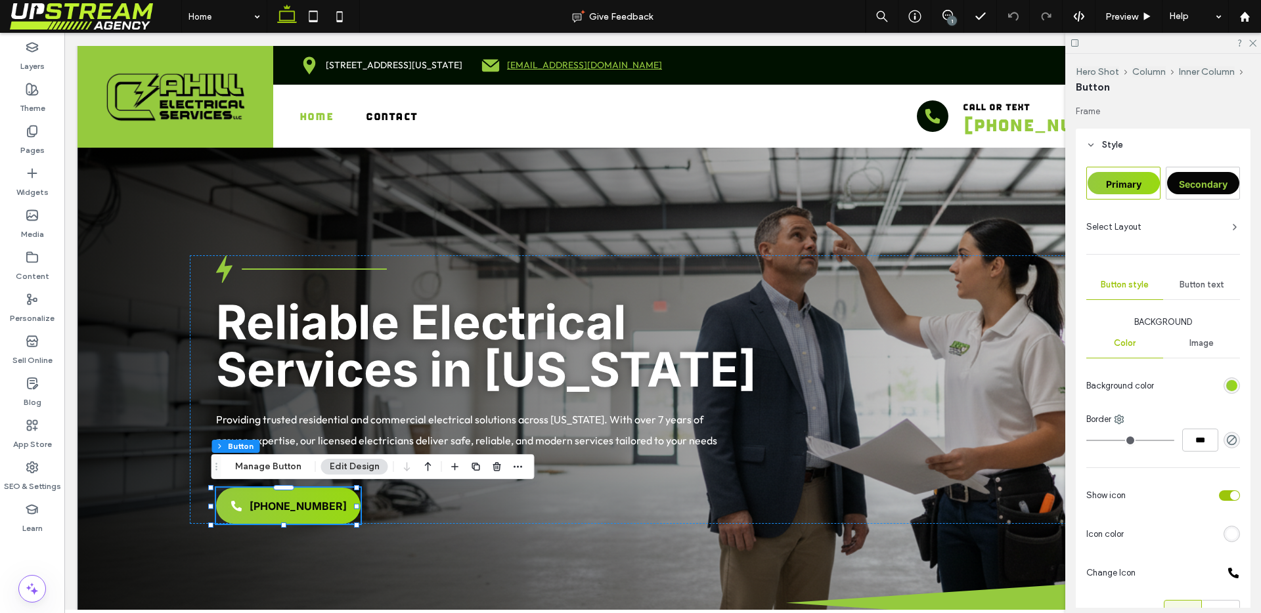
click at [1117, 198] on div "Primary" at bounding box center [1123, 183] width 73 height 32
click at [1185, 186] on span "Secondary" at bounding box center [1203, 184] width 49 height 11
click at [1129, 185] on span "Primary" at bounding box center [1123, 184] width 35 height 11
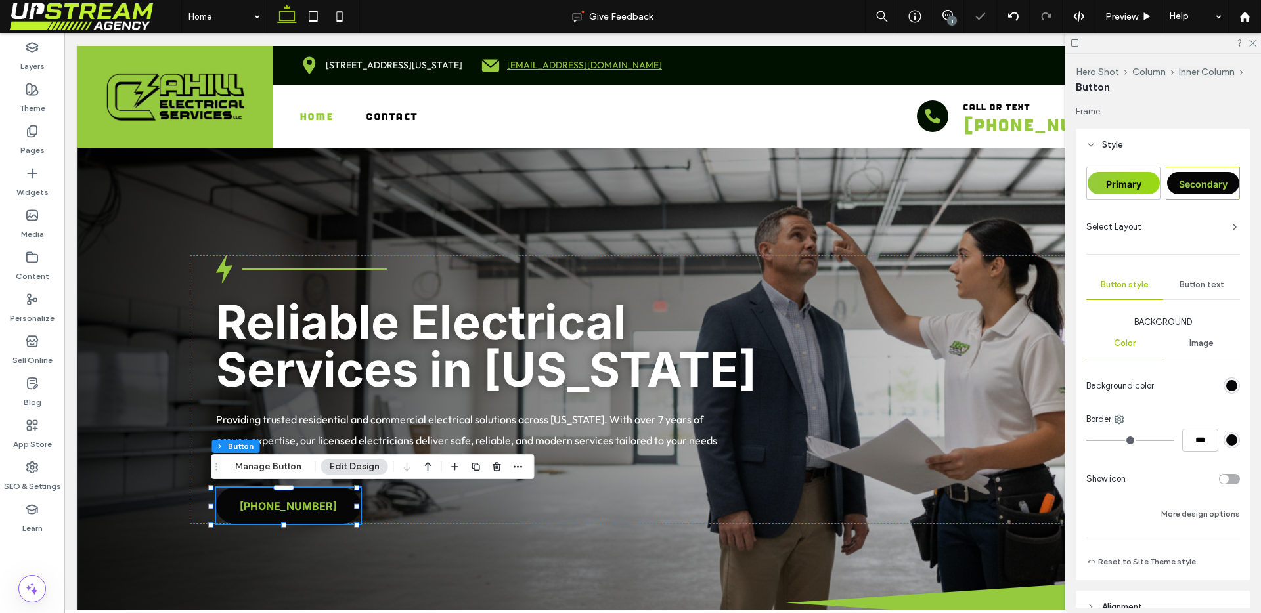
click at [1129, 185] on span "Primary" at bounding box center [1123, 184] width 35 height 11
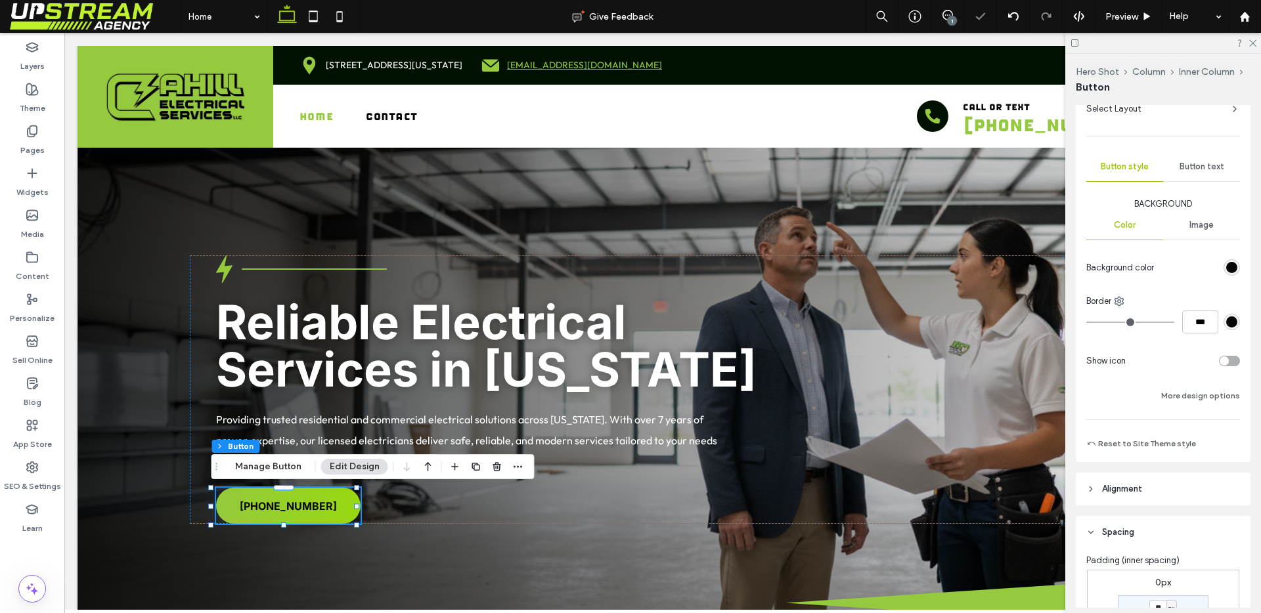
scroll to position [198, 0]
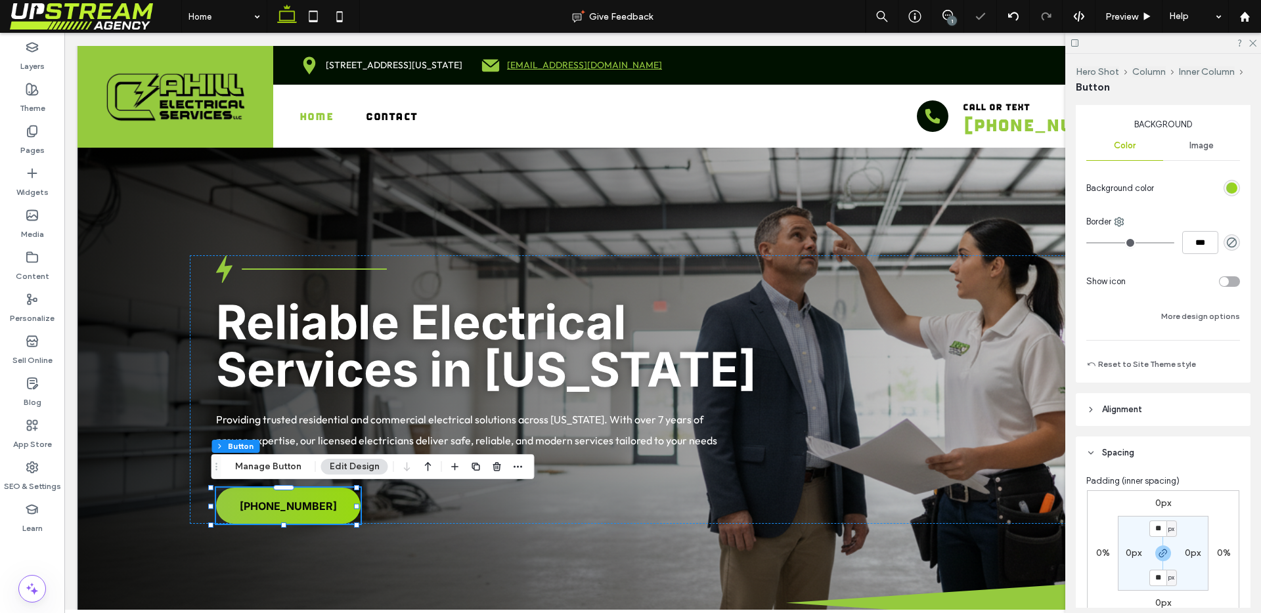
click at [1219, 280] on div "toggle" at bounding box center [1223, 281] width 9 height 9
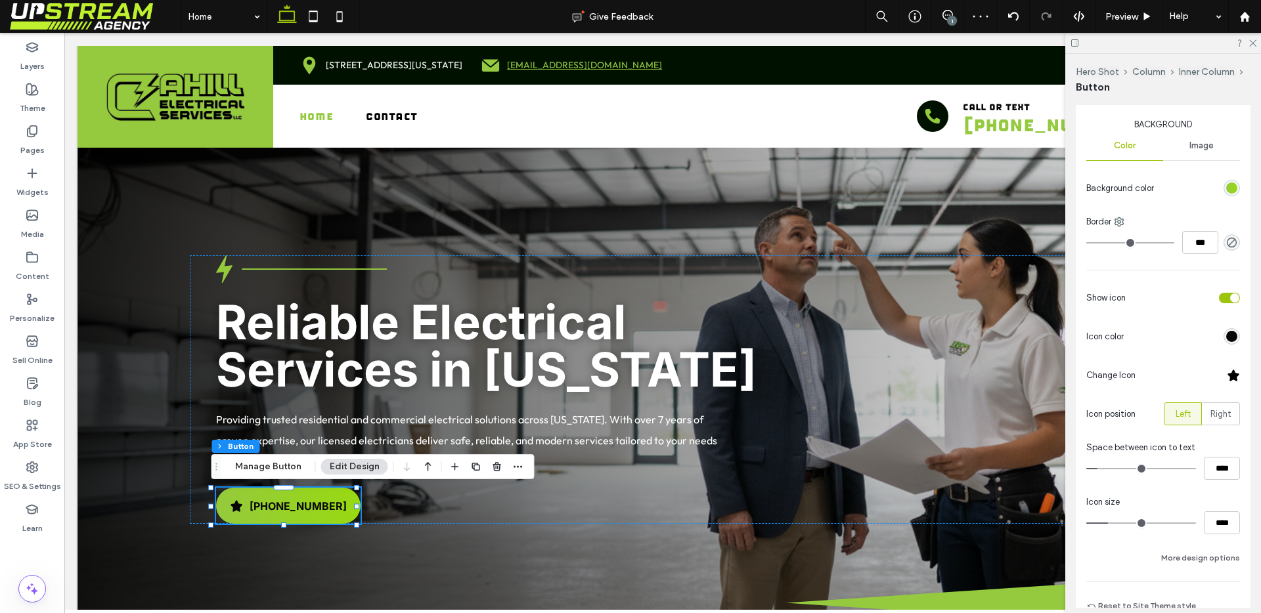
click at [1226, 374] on div at bounding box center [1232, 375] width 13 height 13
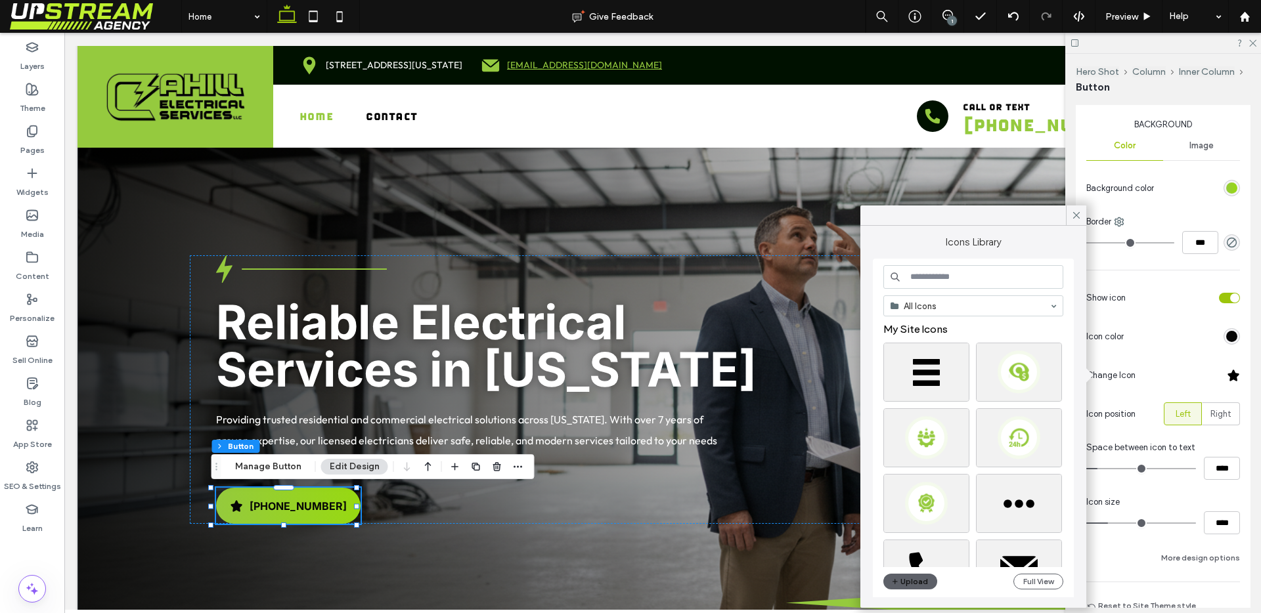
click at [953, 276] on input at bounding box center [973, 277] width 180 height 24
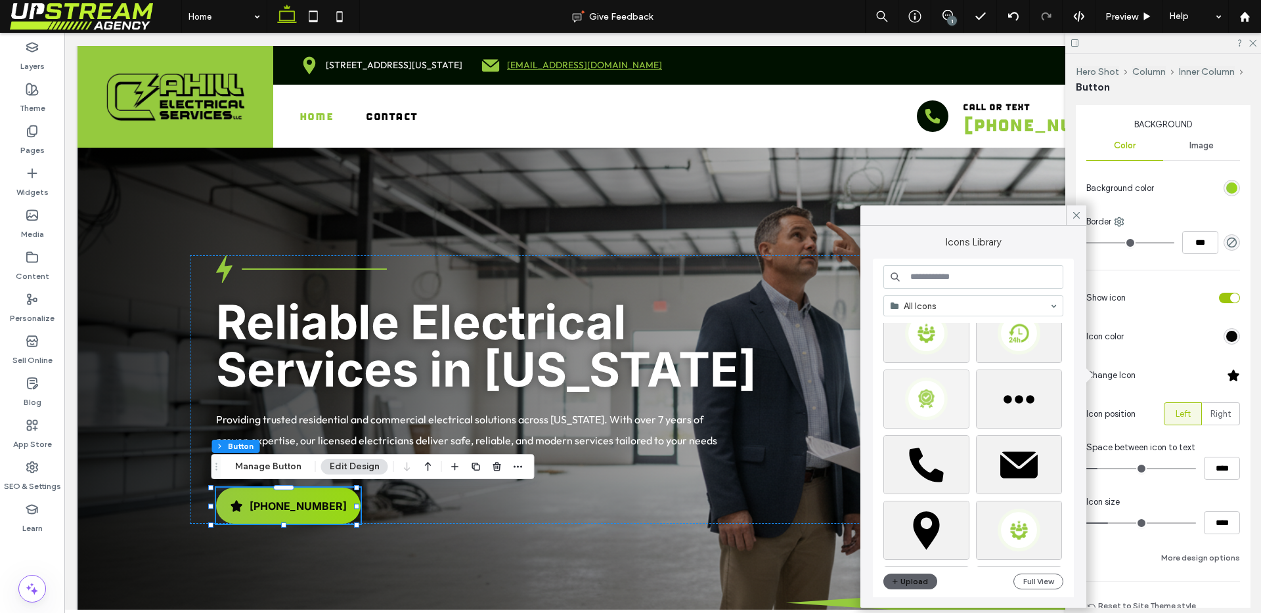
scroll to position [112, 0]
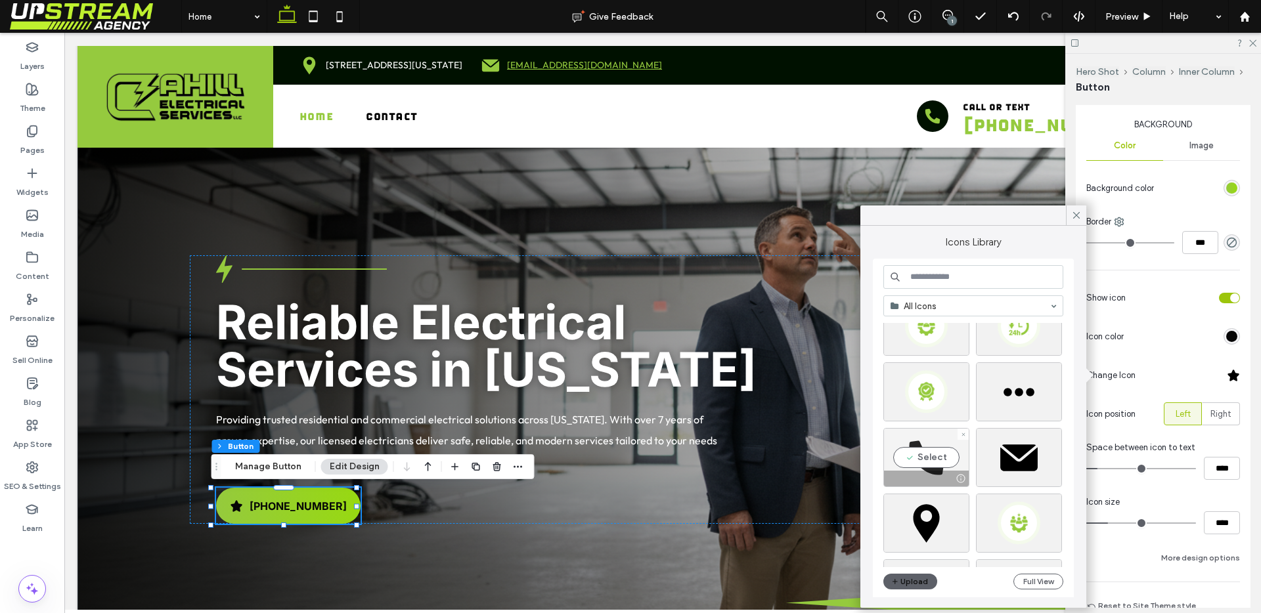
click at [940, 441] on div "Select" at bounding box center [926, 457] width 86 height 59
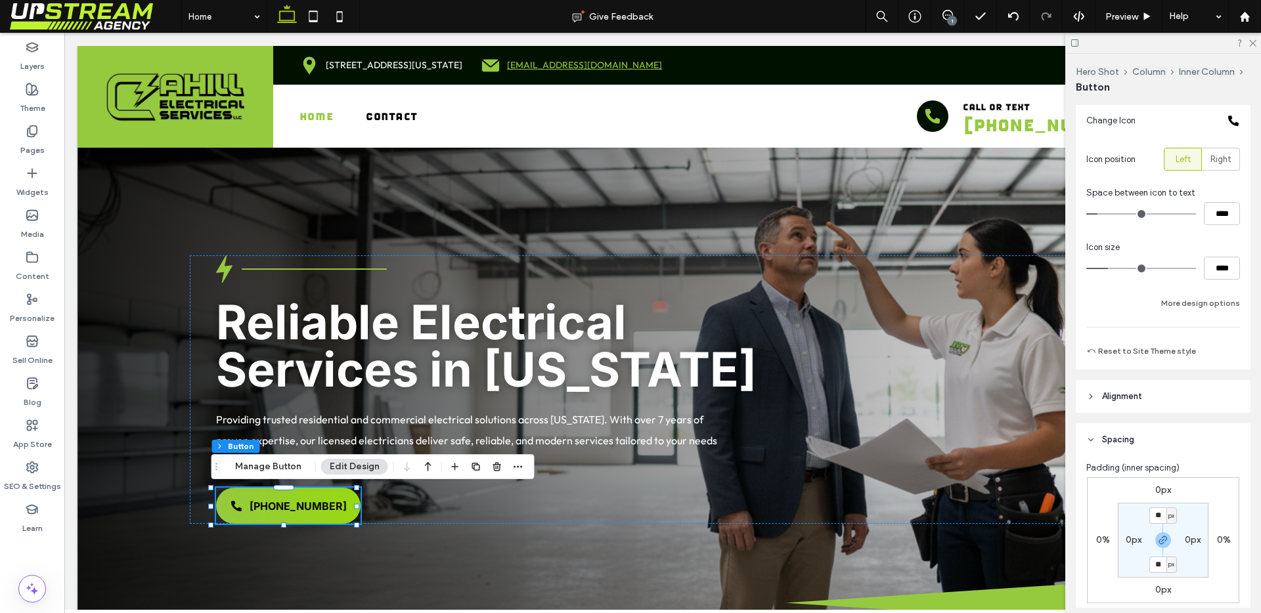
scroll to position [454, 0]
click at [1190, 305] on button "More design options" at bounding box center [1200, 302] width 79 height 16
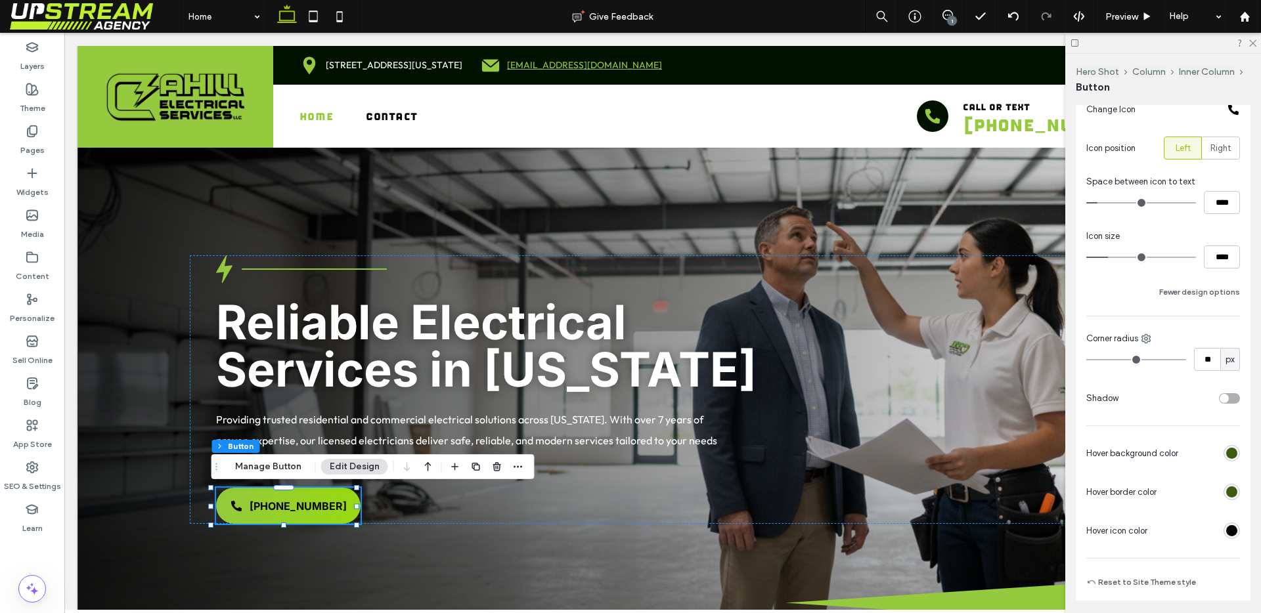
scroll to position [463, 0]
click at [1232, 532] on div "Primary Secondary Select Layout Button style Button text Background Color Image…" at bounding box center [1162, 150] width 175 height 903
click at [1229, 532] on div "rgb(6, 6, 6)" at bounding box center [1231, 531] width 11 height 11
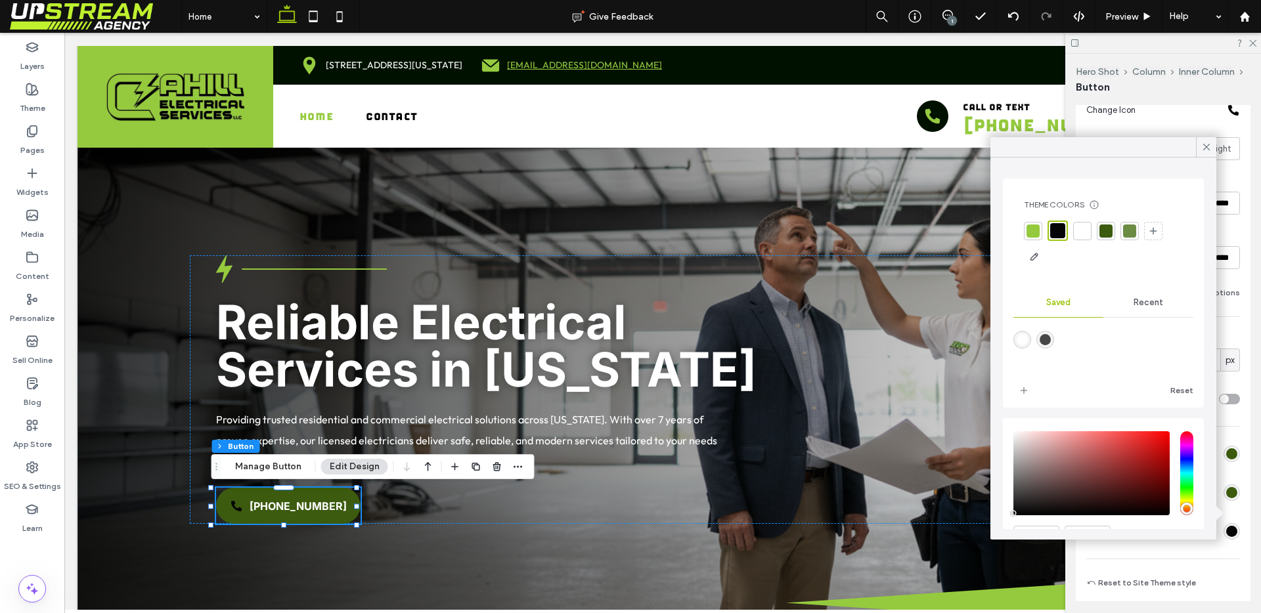
click at [1083, 229] on div at bounding box center [1081, 231] width 13 height 13
drag, startPoint x: 1202, startPoint y: 150, endPoint x: 1163, endPoint y: 173, distance: 45.6
click at [1202, 149] on icon at bounding box center [1206, 147] width 12 height 12
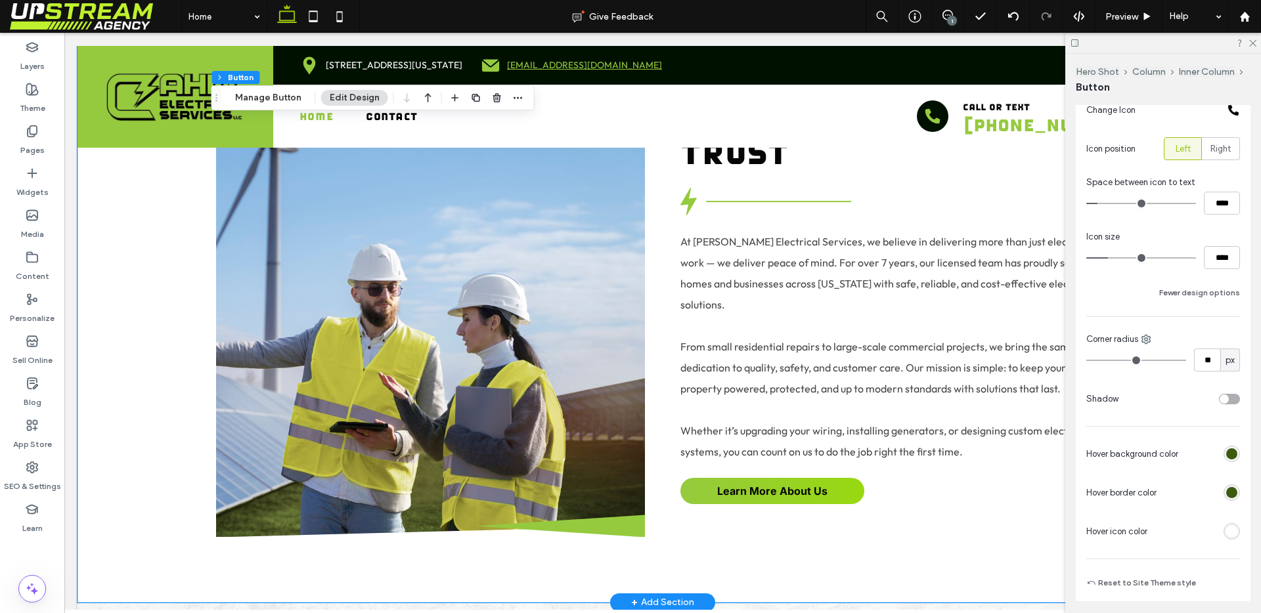
scroll to position [1150, 0]
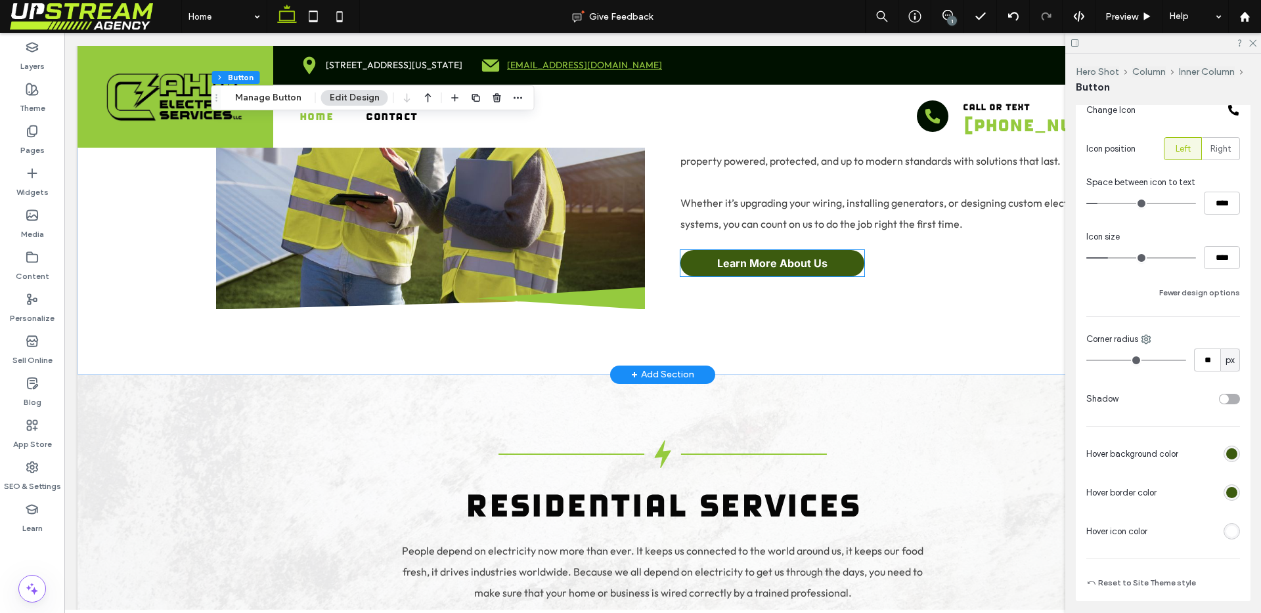
click at [773, 250] on link "Learn More About Us" at bounding box center [772, 263] width 184 height 26
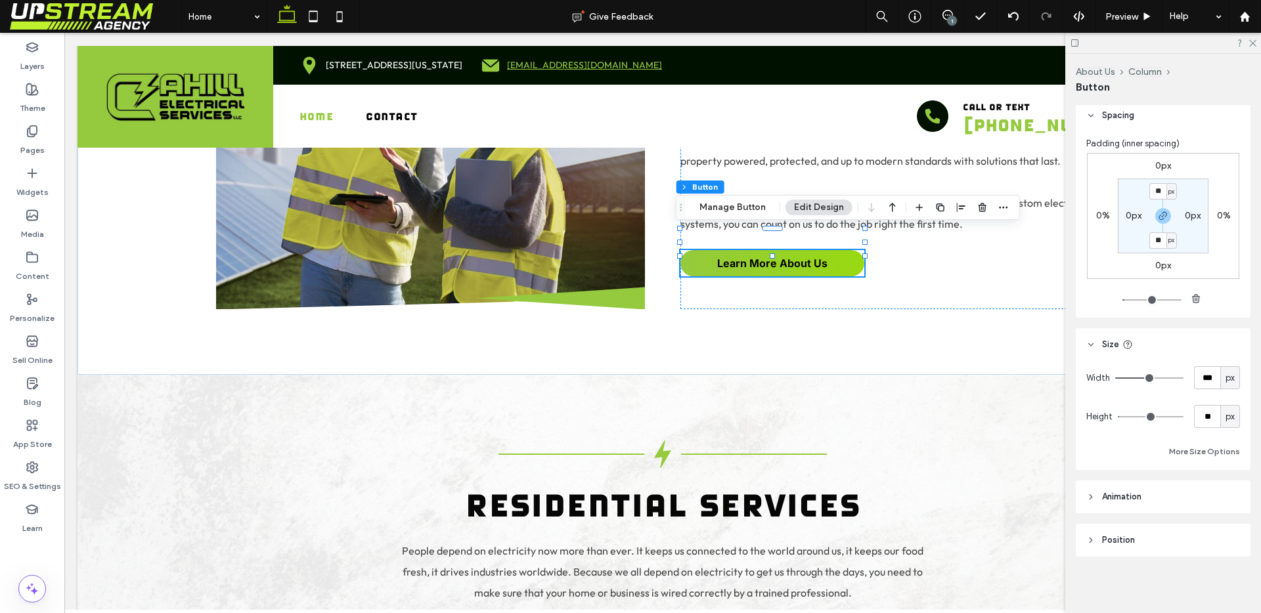
scroll to position [534, 0]
click at [1198, 425] on input "**" at bounding box center [1207, 417] width 26 height 23
type input "**"
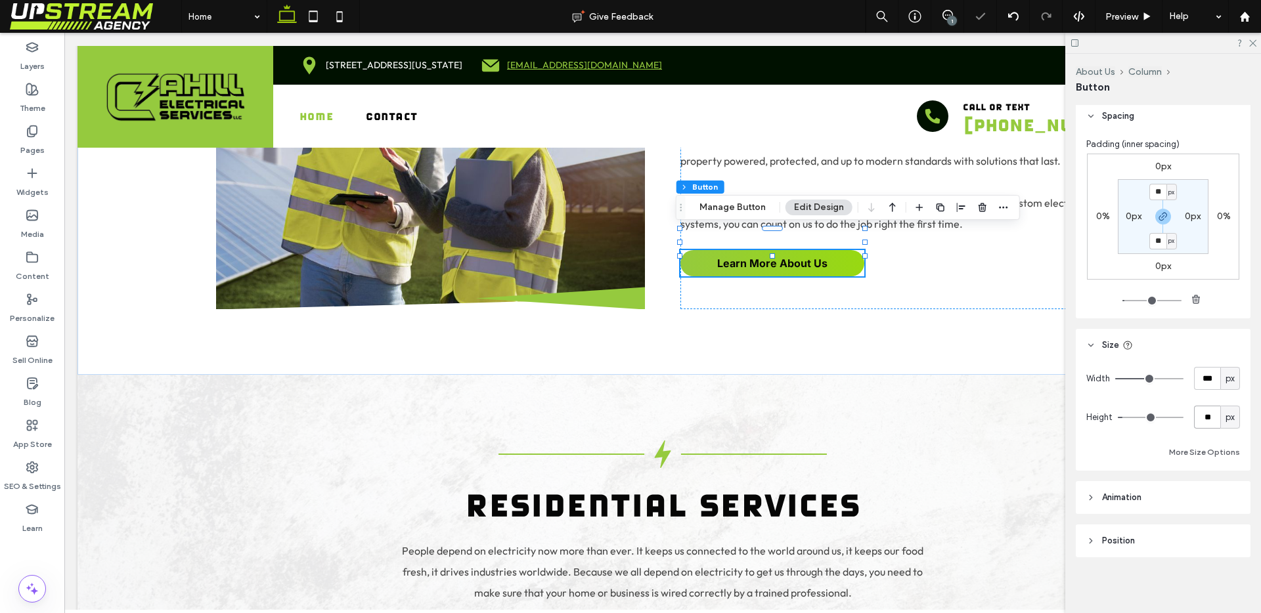
click at [1203, 410] on input "**" at bounding box center [1207, 417] width 26 height 23
type input "**"
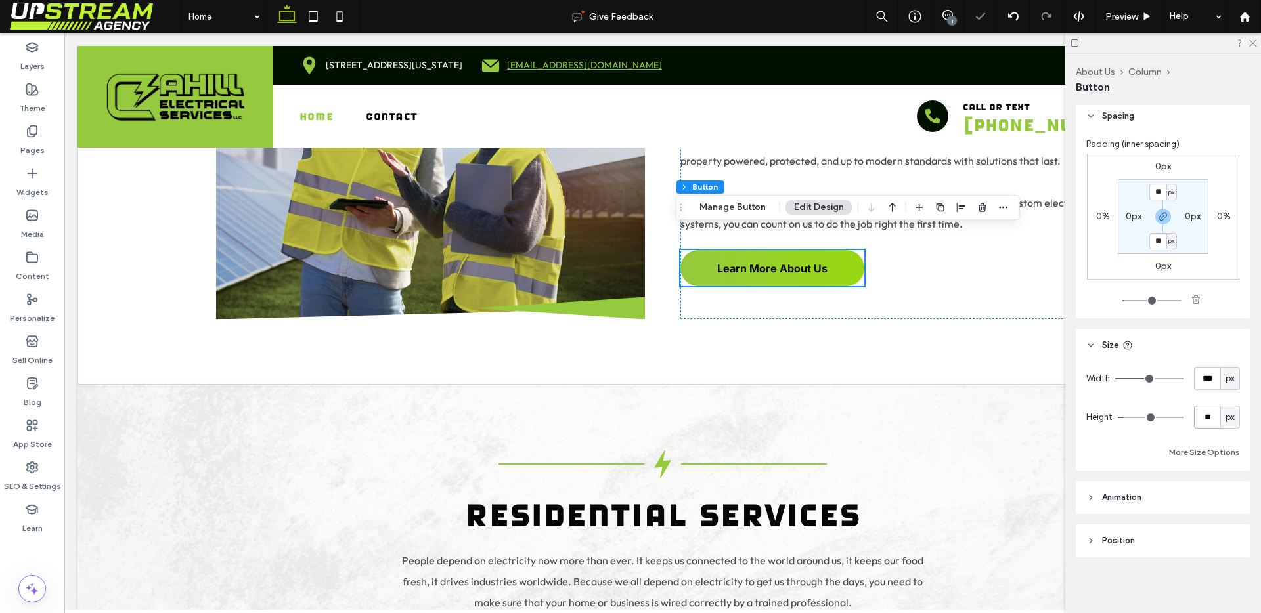
scroll to position [1160, 0]
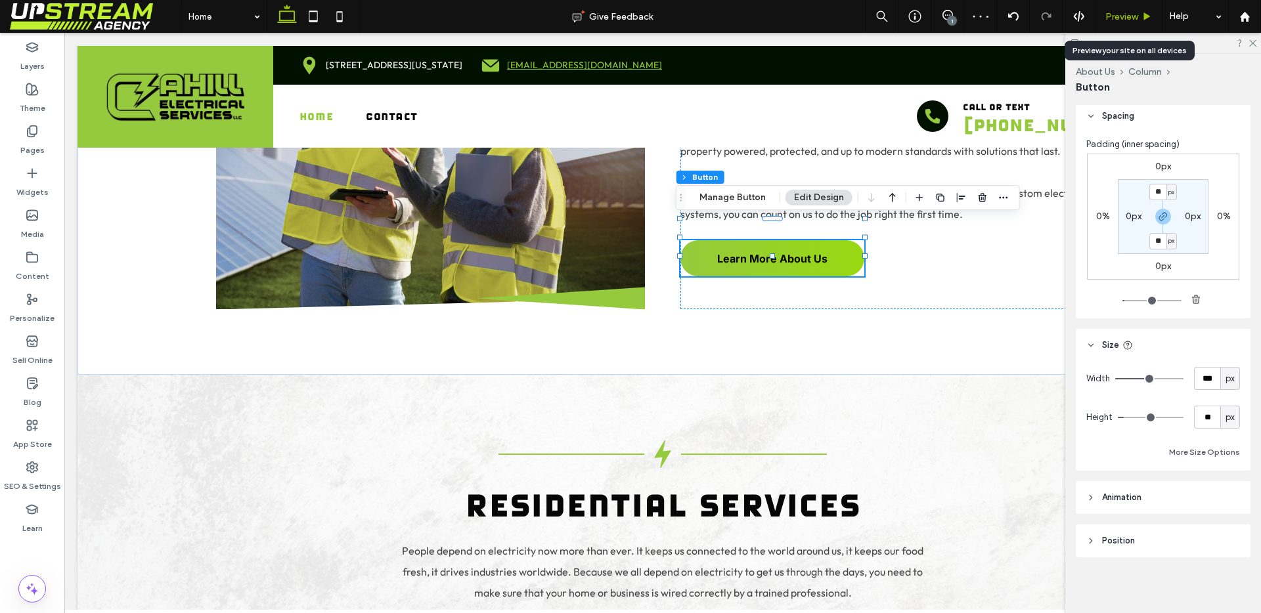
click at [1123, 12] on span "Preview" at bounding box center [1121, 16] width 33 height 11
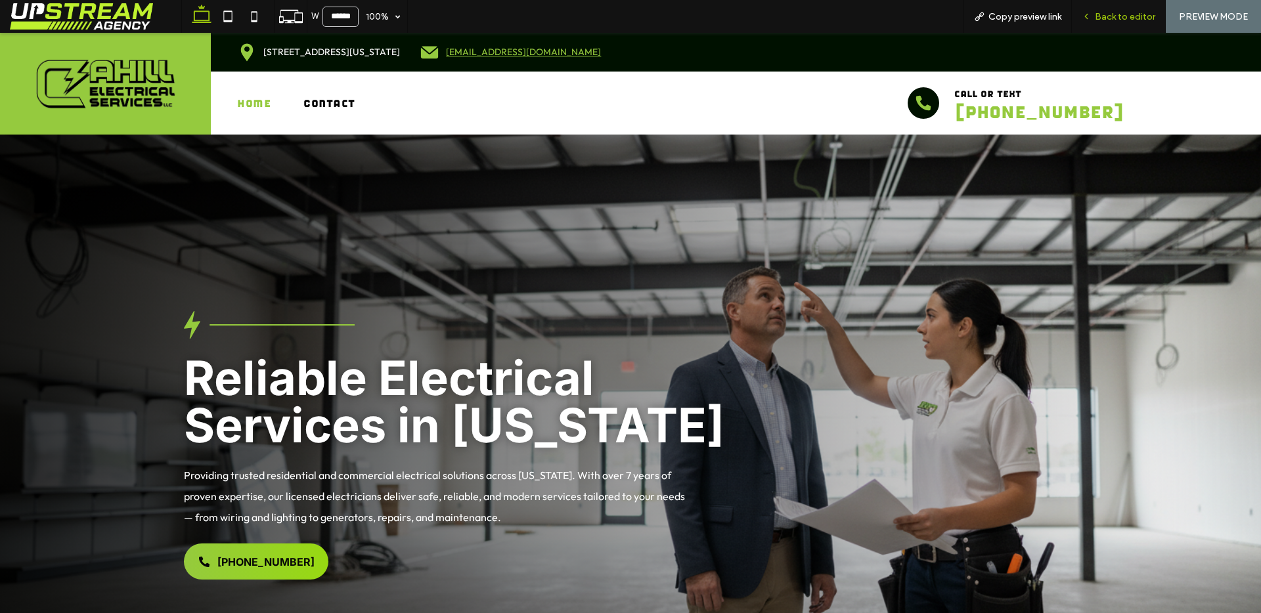
click at [1107, 11] on span "Back to editor" at bounding box center [1124, 16] width 60 height 11
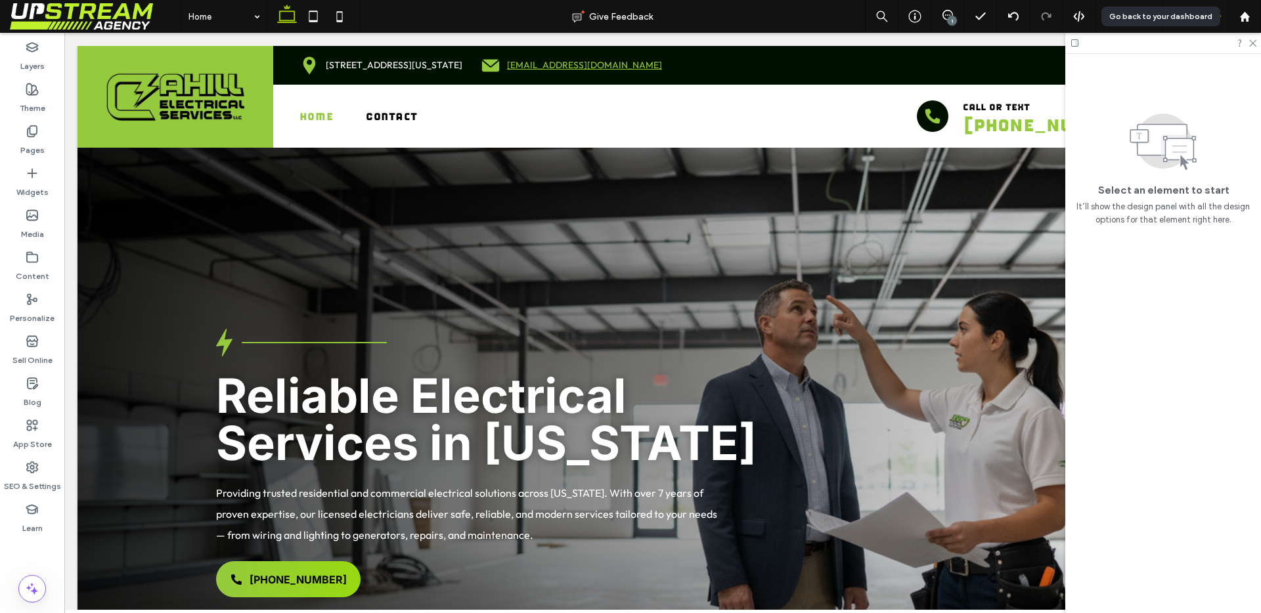
drag, startPoint x: 1255, startPoint y: 22, endPoint x: 1223, endPoint y: 27, distance: 32.6
click at [1255, 22] on div at bounding box center [1244, 16] width 32 height 11
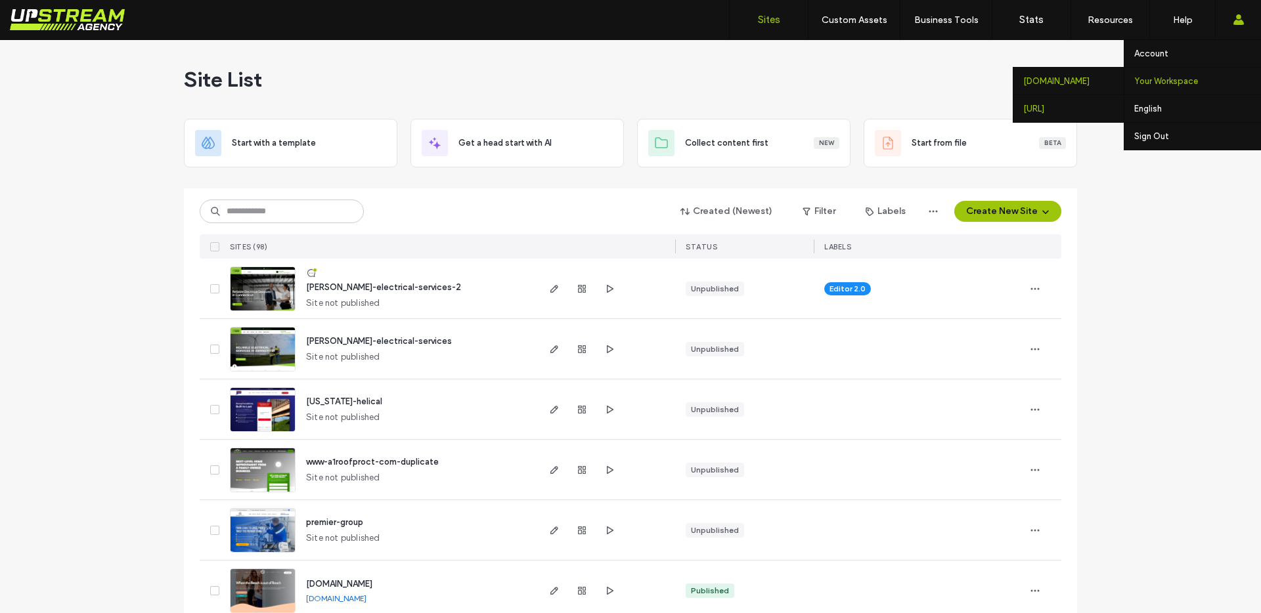
click at [1087, 110] on div "portal.redraven.ai" at bounding box center [1068, 109] width 110 height 28
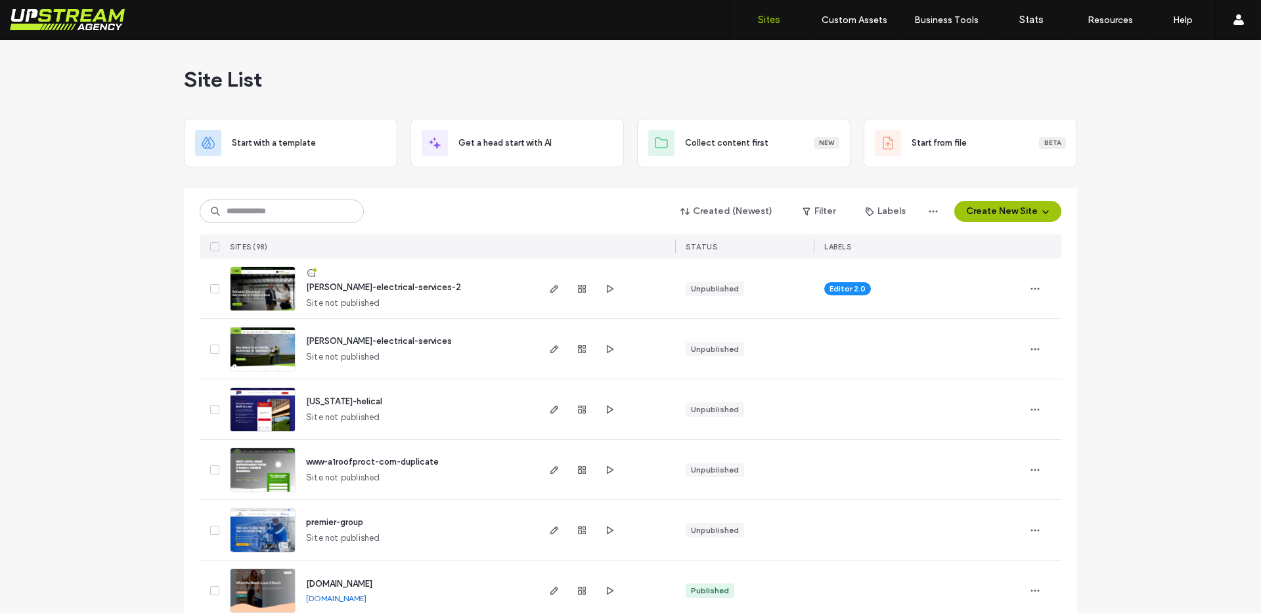
click at [250, 286] on img at bounding box center [262, 311] width 64 height 89
